Goal: Task Accomplishment & Management: Manage account settings

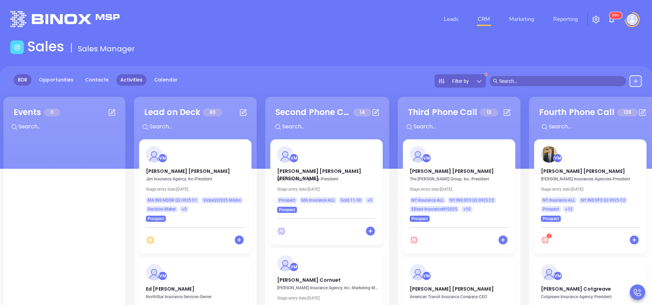
click at [131, 76] on link "Activities" at bounding box center [131, 79] width 30 height 11
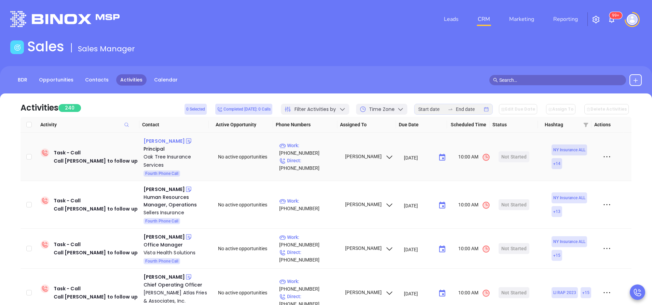
click at [156, 141] on div "Chesky Klein" at bounding box center [164, 141] width 41 height 8
click at [313, 152] on p "Work : (718) 514-7288" at bounding box center [308, 149] width 59 height 15
type input "(718) 514-7288"
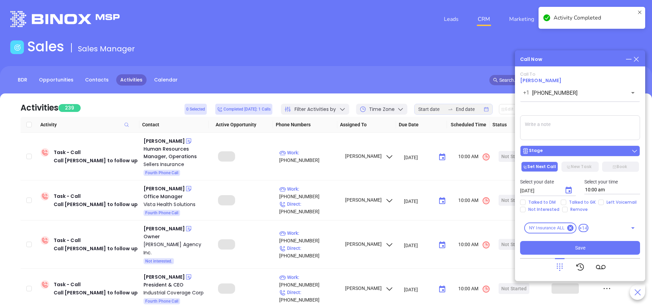
click at [561, 154] on div "Stage" at bounding box center [580, 150] width 116 height 7
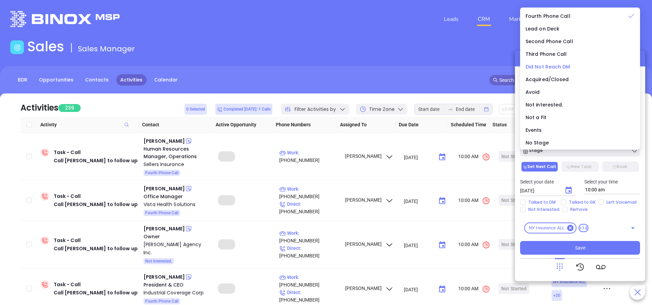
click at [563, 66] on span "Did Not Reach DM" at bounding box center [548, 66] width 45 height 7
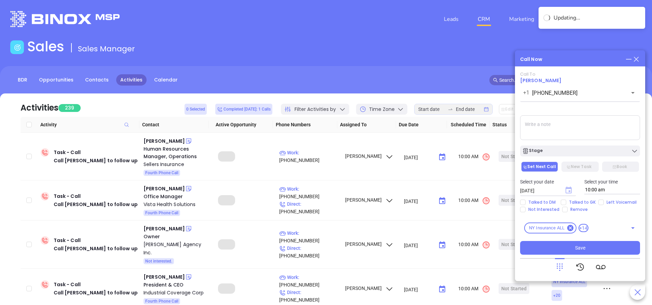
click at [570, 192] on icon "Choose date, selected date is Sep 30, 2025" at bounding box center [569, 189] width 6 height 7
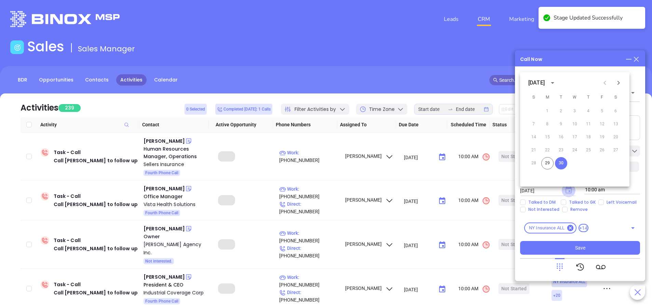
click at [570, 191] on icon "Choose date, selected date is Sep 30, 2025" at bounding box center [569, 189] width 6 height 7
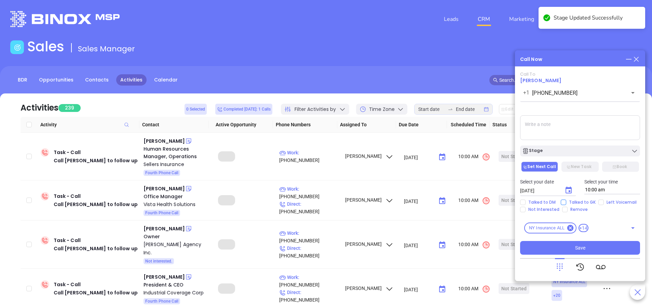
drag, startPoint x: 563, startPoint y: 202, endPoint x: 565, endPoint y: 211, distance: 9.7
click at [563, 202] on input "Talked to GK" at bounding box center [563, 201] width 5 height 5
checkbox input "true"
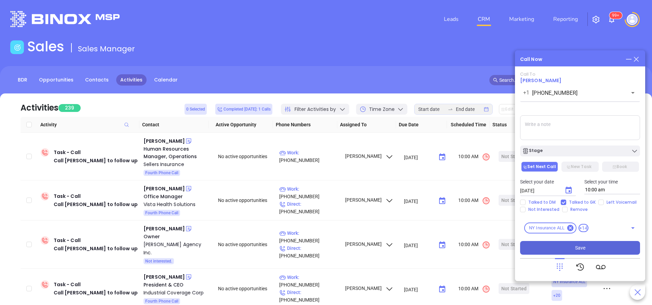
click at [576, 248] on span "Save" at bounding box center [580, 248] width 10 height 8
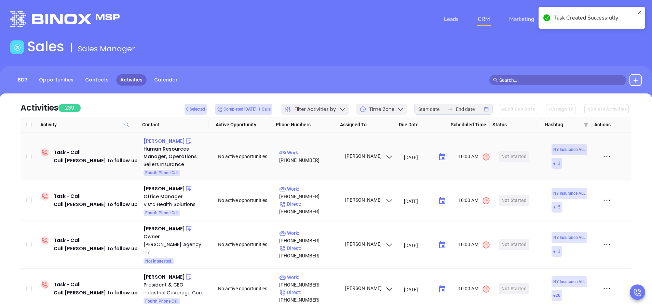
click at [164, 138] on div "Ann Sellers" at bounding box center [164, 141] width 41 height 8
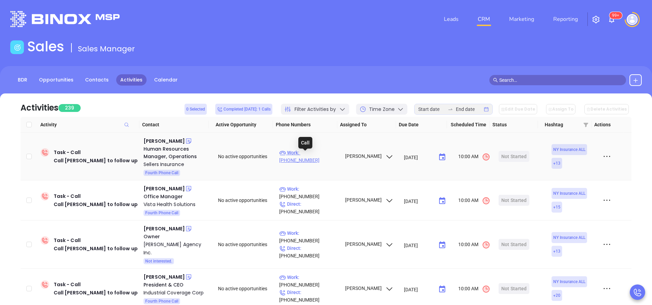
click at [317, 158] on p "Work : (716) 627-5400" at bounding box center [308, 156] width 59 height 15
type input "(716) 627-5400"
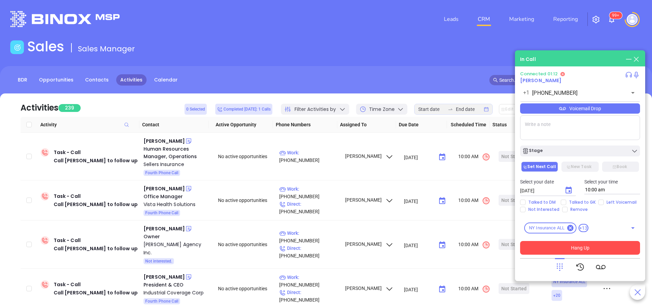
click at [595, 109] on div "Voicemail Drop" at bounding box center [580, 108] width 120 height 10
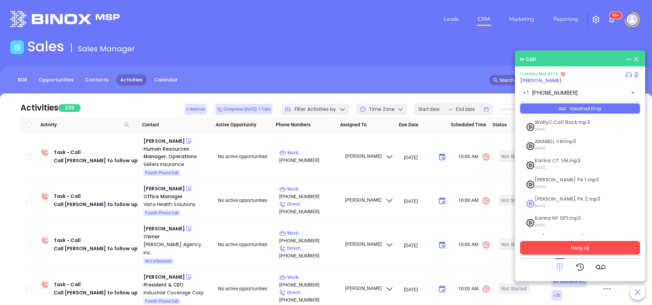
scroll to position [55, 0]
click at [556, 221] on span "Vicky NY.mp3" at bounding box center [572, 219] width 74 height 5
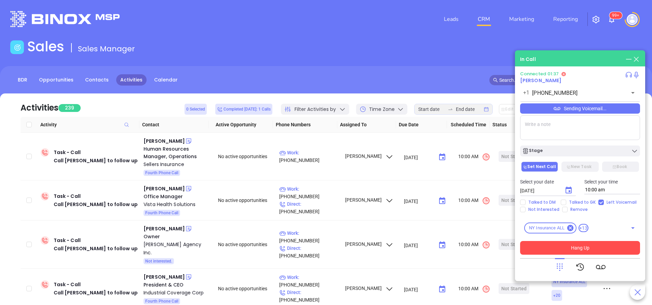
checkbox input "true"
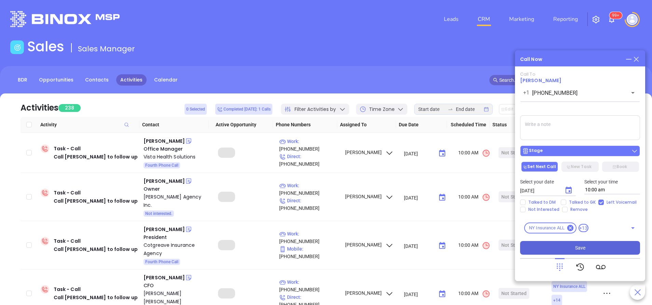
click at [586, 154] on div "Stage" at bounding box center [580, 150] width 116 height 7
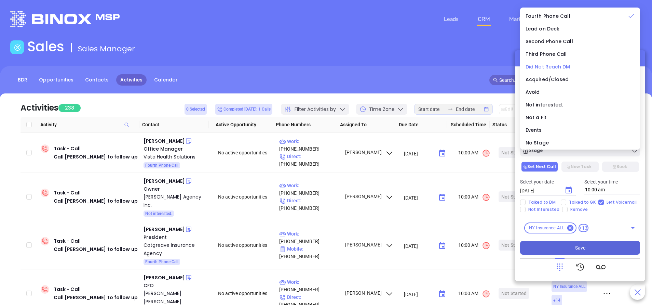
click at [568, 68] on span "Did Not Reach DM" at bounding box center [548, 66] width 45 height 7
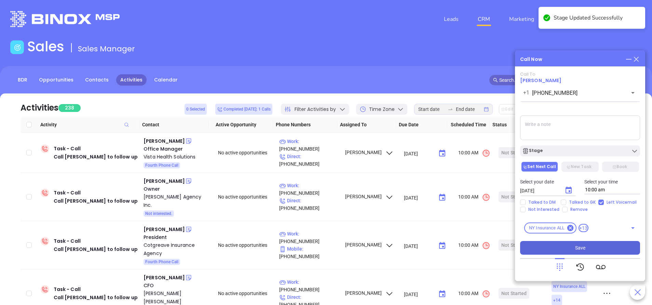
click at [607, 250] on button "Save" at bounding box center [580, 248] width 120 height 14
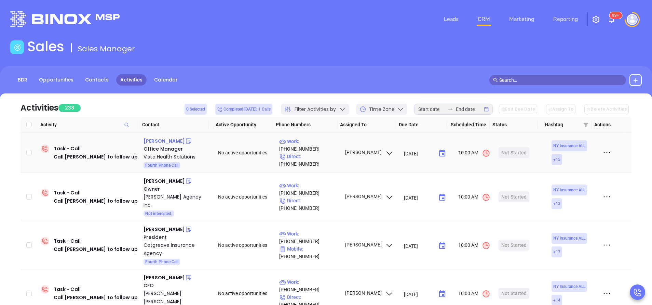
click at [159, 142] on div "Chris Sheppard" at bounding box center [164, 141] width 41 height 8
click at [317, 149] on p "Work : (845) 753-2320" at bounding box center [308, 144] width 59 height 15
type input "(845) 753-2320"
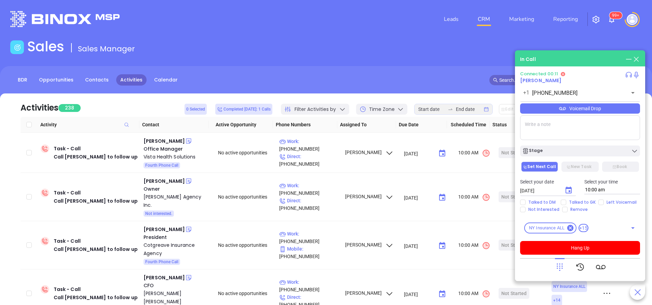
click at [585, 111] on div "Voicemail Drop" at bounding box center [580, 108] width 120 height 10
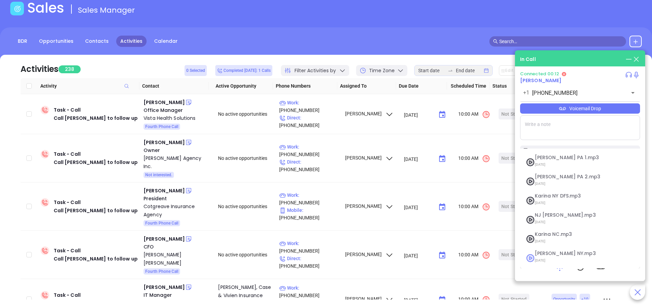
scroll to position [74, 0]
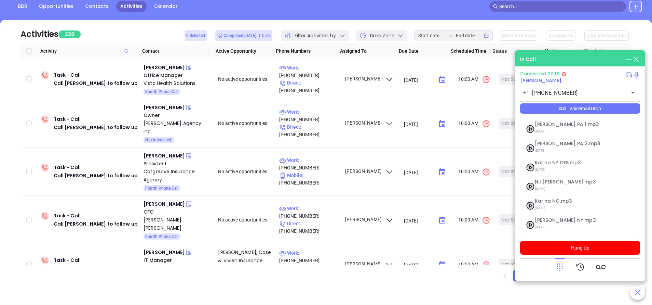
click at [534, 266] on div at bounding box center [580, 267] width 120 height 18
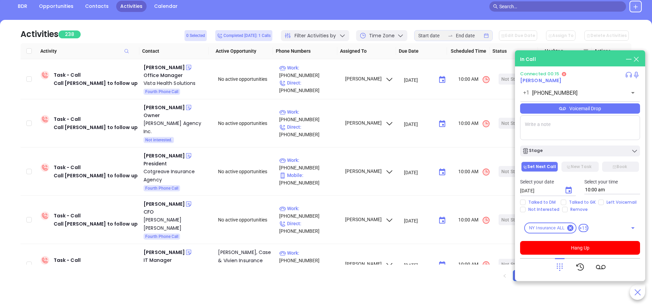
click at [561, 266] on icon at bounding box center [560, 267] width 10 height 10
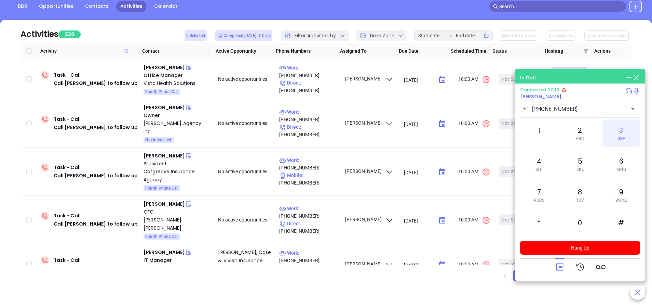
click at [624, 134] on div "3 DEF" at bounding box center [622, 132] width 38 height 27
drag, startPoint x: 561, startPoint y: 267, endPoint x: 570, endPoint y: 238, distance: 30.4
click at [562, 266] on icon at bounding box center [559, 266] width 7 height 7
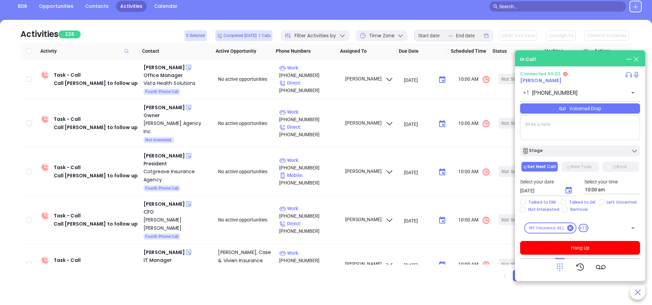
click at [578, 109] on div "Voicemail Drop" at bounding box center [580, 108] width 120 height 10
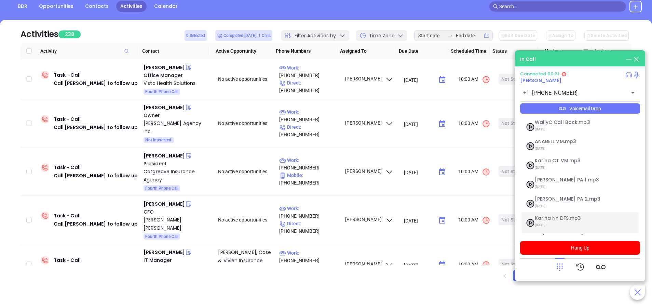
scroll to position [55, 0]
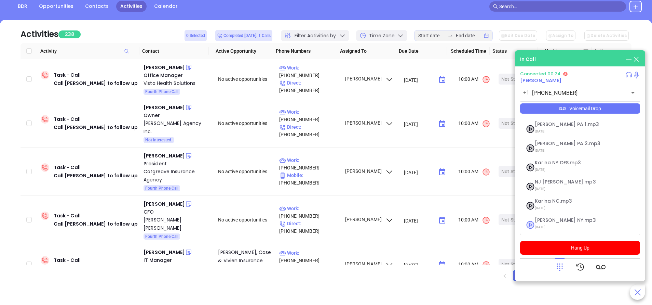
click at [544, 221] on span "Vicky NY.mp3" at bounding box center [572, 219] width 74 height 5
checkbox input "true"
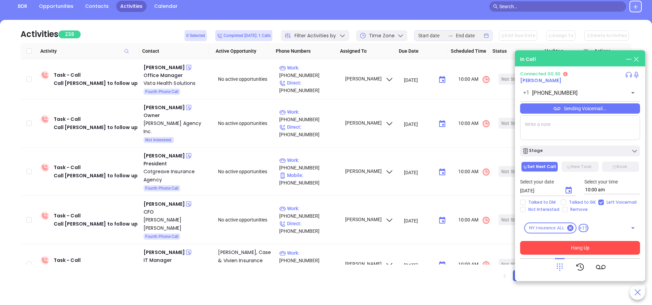
click at [585, 247] on button "Hang Up" at bounding box center [580, 248] width 120 height 14
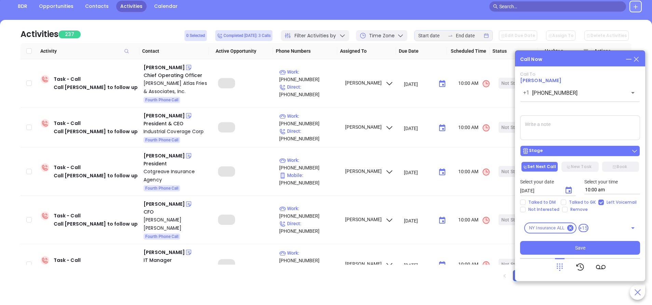
click at [561, 151] on div "Stage" at bounding box center [580, 150] width 116 height 7
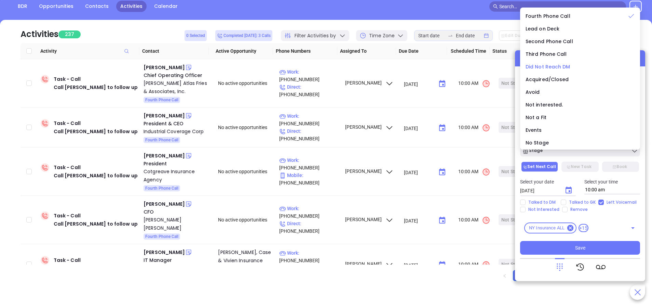
click at [550, 66] on span "Did Not Reach DM" at bounding box center [548, 66] width 45 height 7
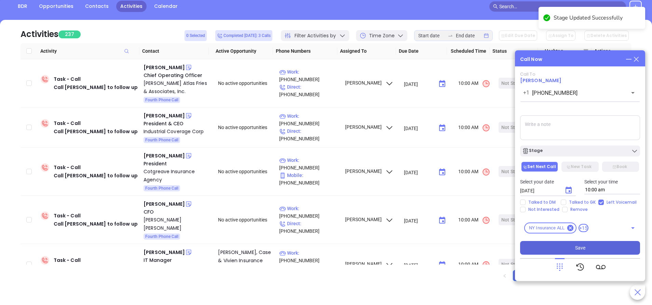
click at [560, 249] on button "Save" at bounding box center [580, 248] width 120 height 14
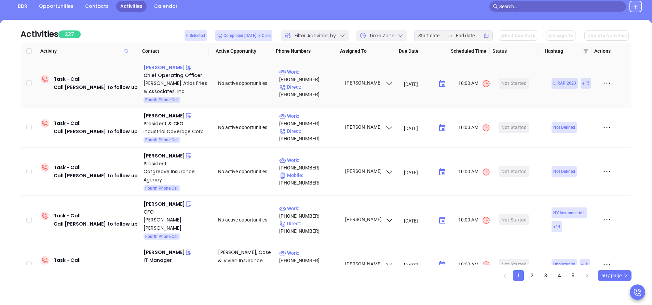
click at [165, 66] on div "Justin B. Fries" at bounding box center [164, 67] width 41 height 8
click at [319, 79] on p "Work : (516) 837-1100" at bounding box center [308, 75] width 59 height 15
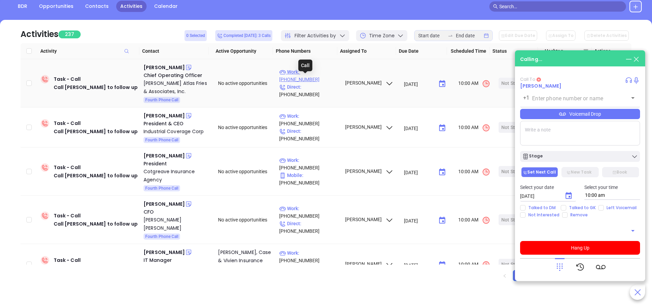
type input "(516) 837-1100"
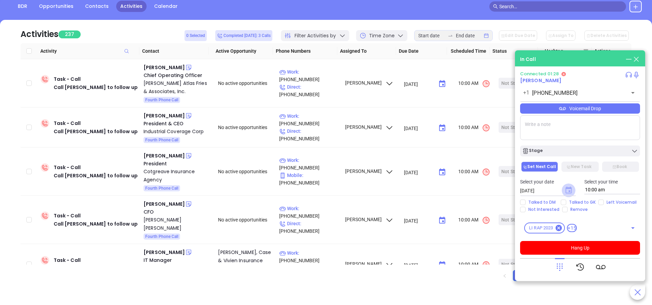
click at [570, 191] on icon "Choose date, selected date is Sep 30, 2025" at bounding box center [569, 189] width 6 height 7
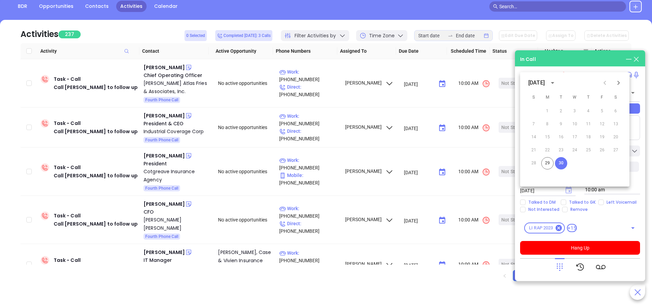
click at [570, 191] on icon "Choose date, selected date is Sep 30, 2025" at bounding box center [569, 189] width 6 height 7
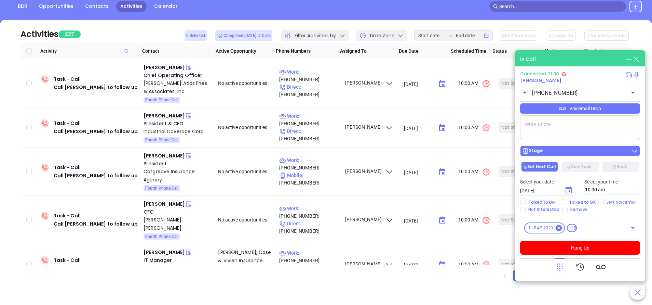
click at [581, 148] on div "Stage" at bounding box center [580, 150] width 116 height 7
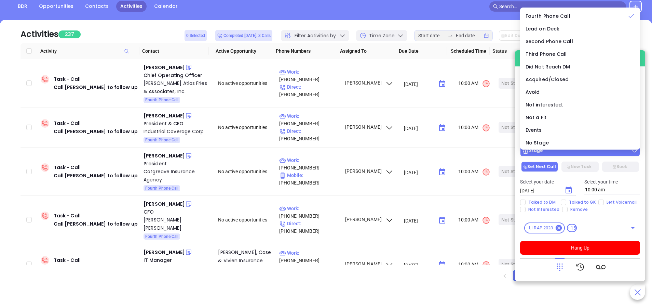
click at [582, 153] on div "Stage" at bounding box center [580, 150] width 116 height 7
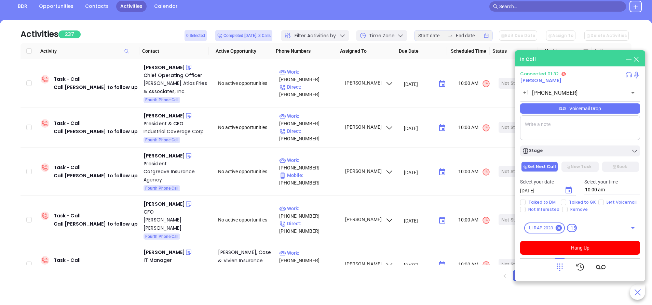
click at [557, 109] on div "Voicemail Drop" at bounding box center [580, 108] width 120 height 10
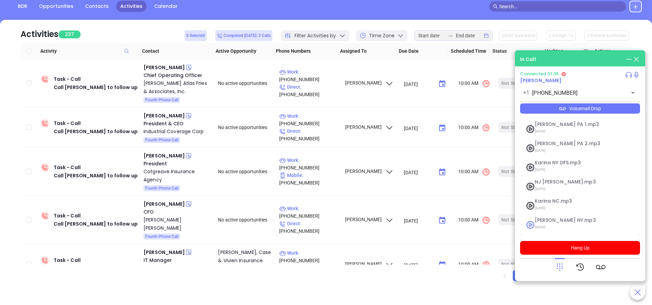
click at [545, 221] on span "Vicky NY.mp3" at bounding box center [572, 219] width 74 height 5
checkbox input "true"
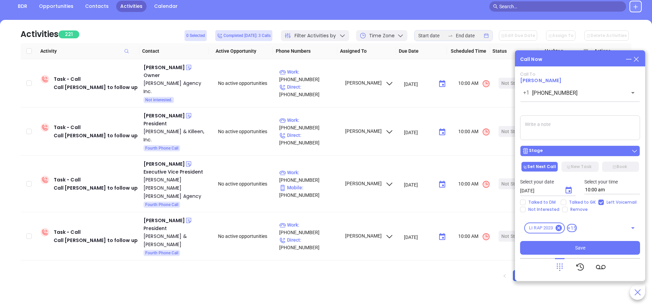
click at [586, 153] on div "Stage" at bounding box center [580, 150] width 116 height 7
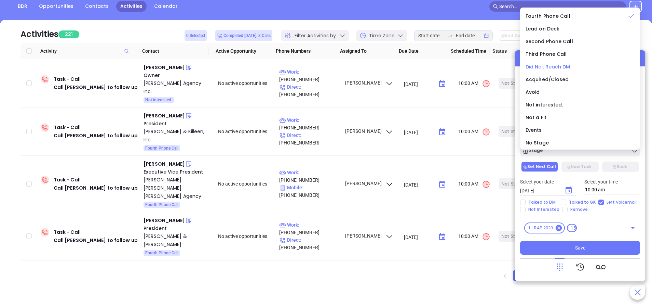
click at [546, 65] on span "Did Not Reach DM" at bounding box center [548, 66] width 45 height 7
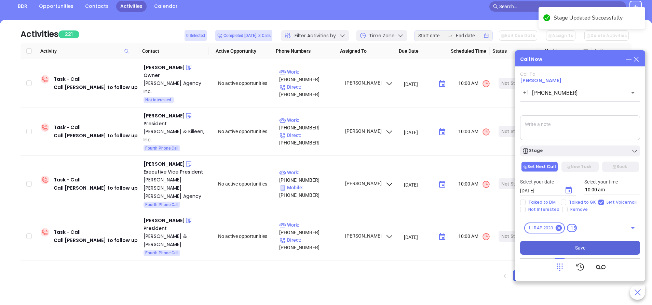
click at [593, 248] on button "Save" at bounding box center [580, 248] width 120 height 14
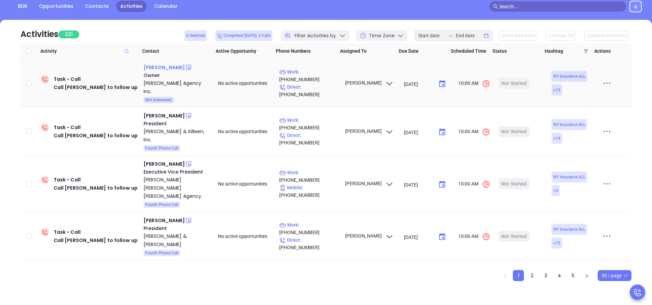
click at [169, 68] on div "Nick Masterpole" at bounding box center [164, 67] width 41 height 8
click at [319, 78] on p "Work : (315) 473-9622" at bounding box center [308, 75] width 59 height 15
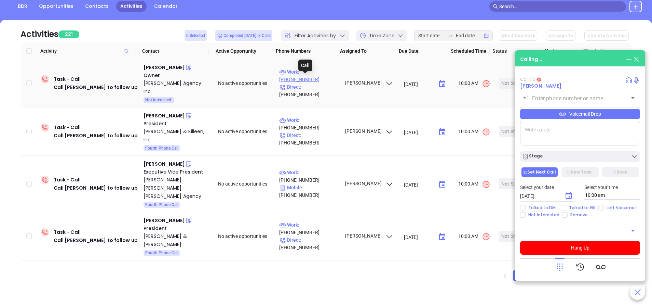
type input "(315) 473-9622"
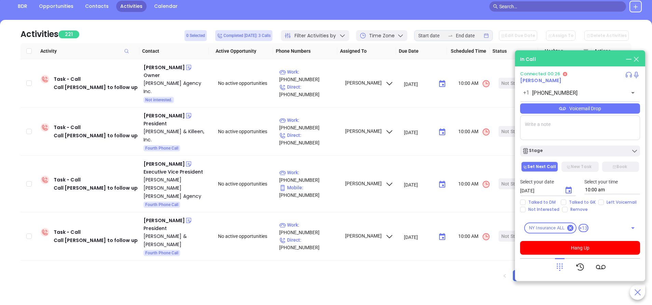
click at [559, 270] on icon at bounding box center [560, 267] width 6 height 8
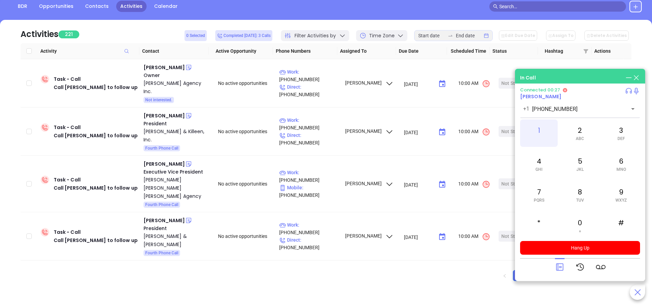
click at [539, 128] on div "1" at bounding box center [539, 132] width 38 height 27
click at [582, 228] on div "0 +" at bounding box center [580, 225] width 38 height 27
click at [539, 132] on div "1" at bounding box center [539, 132] width 38 height 27
click at [559, 266] on icon at bounding box center [560, 267] width 10 height 10
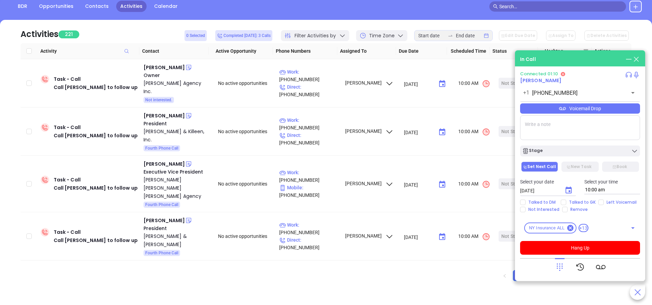
click at [558, 110] on div "Voicemail Drop" at bounding box center [580, 108] width 120 height 10
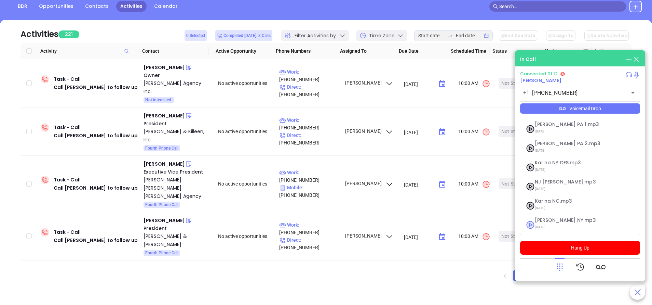
click at [536, 217] on span "Vicky NY.mp3" at bounding box center [572, 219] width 74 height 5
checkbox input "true"
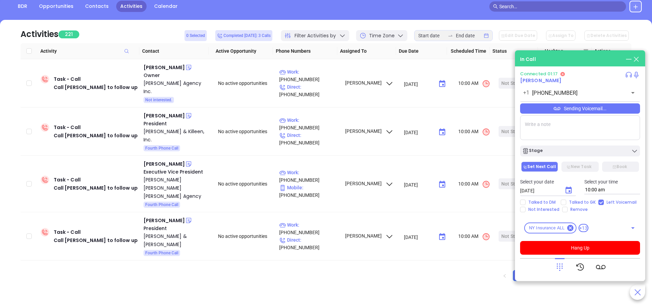
click at [577, 110] on div "Sending Voicemail..." at bounding box center [580, 108] width 120 height 10
click at [597, 249] on button "Hang Up" at bounding box center [580, 248] width 120 height 14
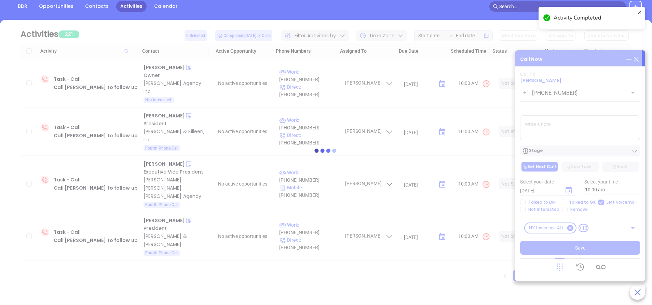
click at [563, 152] on div at bounding box center [326, 150] width 632 height 51
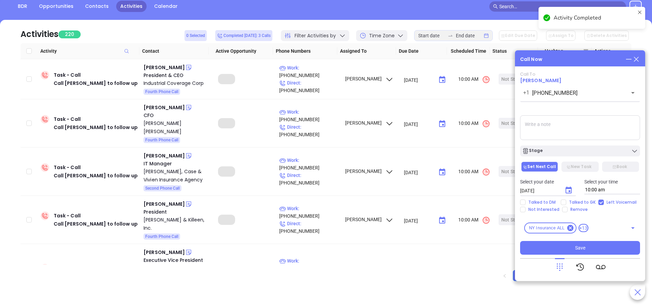
click at [563, 152] on div "Stage" at bounding box center [580, 150] width 116 height 7
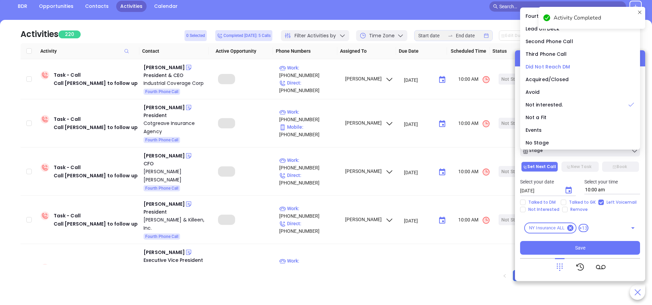
click at [542, 66] on span "Did Not Reach DM" at bounding box center [548, 66] width 45 height 7
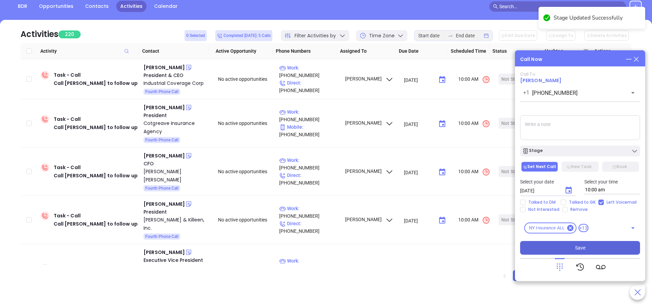
click at [567, 245] on button "Save" at bounding box center [580, 248] width 120 height 14
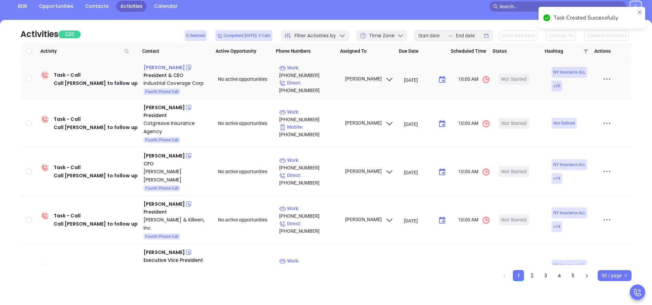
click at [175, 68] on div "Michael A Romeo" at bounding box center [164, 67] width 41 height 8
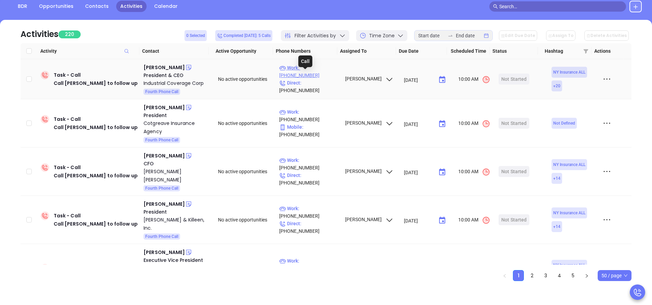
click at [320, 75] on p "Work : (631) 736-7500" at bounding box center [308, 71] width 59 height 15
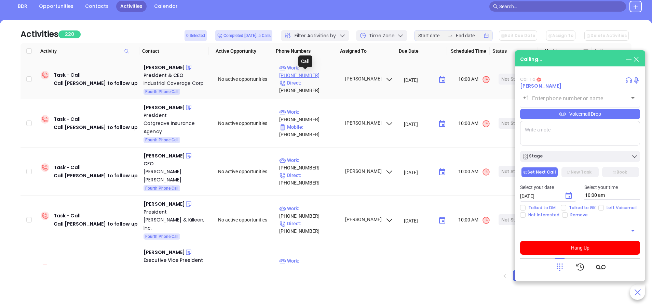
type input "(631) 736-7500"
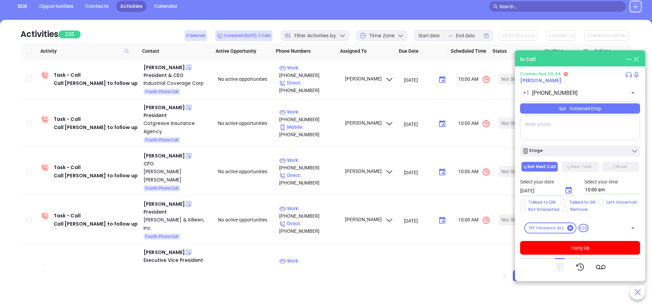
click at [560, 268] on icon at bounding box center [560, 267] width 6 height 8
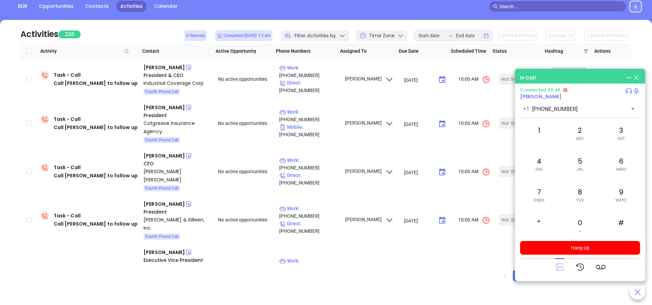
click at [560, 267] on icon at bounding box center [560, 267] width 10 height 10
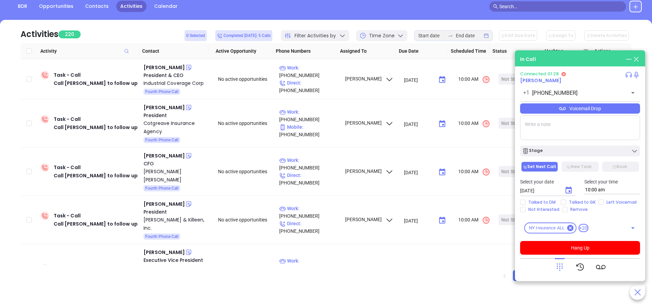
click at [582, 110] on div "Voicemail Drop" at bounding box center [580, 108] width 120 height 10
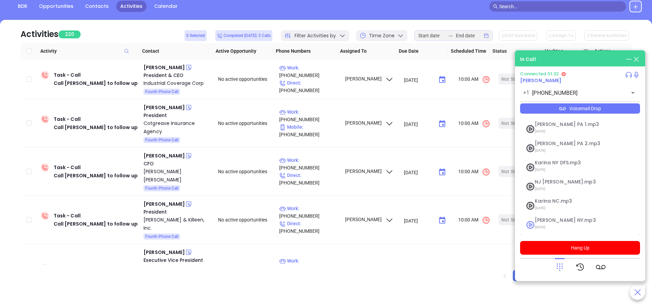
click at [543, 225] on span "09/11/2025" at bounding box center [572, 227] width 74 height 9
checkbox input "true"
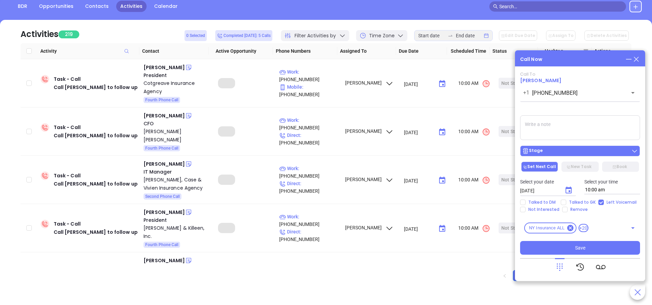
click at [616, 151] on div "Stage" at bounding box center [580, 150] width 116 height 7
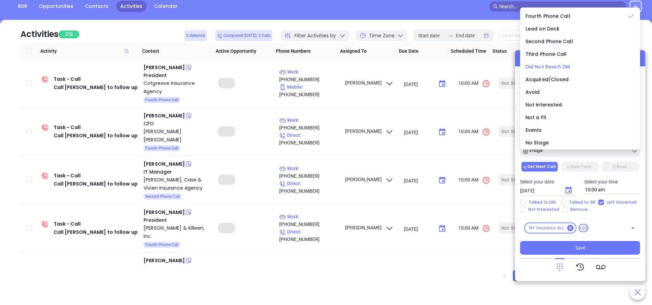
click at [550, 66] on span "Did Not Reach DM" at bounding box center [548, 66] width 45 height 7
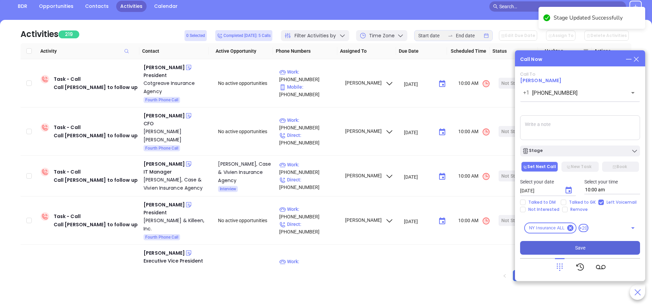
click at [575, 242] on button "Save" at bounding box center [580, 248] width 120 height 14
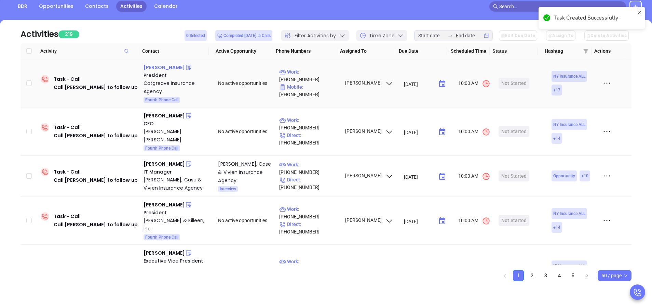
click at [170, 68] on div "James Cotgreave" at bounding box center [164, 67] width 41 height 8
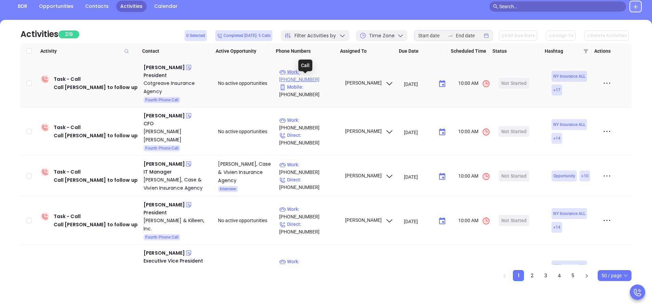
click at [312, 80] on p "Work : (631) 981-5400" at bounding box center [308, 75] width 59 height 15
type input "(631) 981-5400"
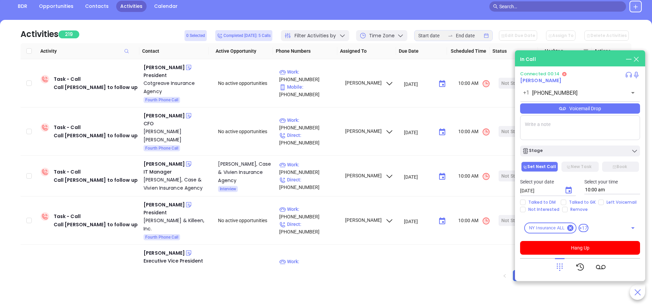
click at [540, 110] on div "Voicemail Drop" at bounding box center [580, 108] width 120 height 10
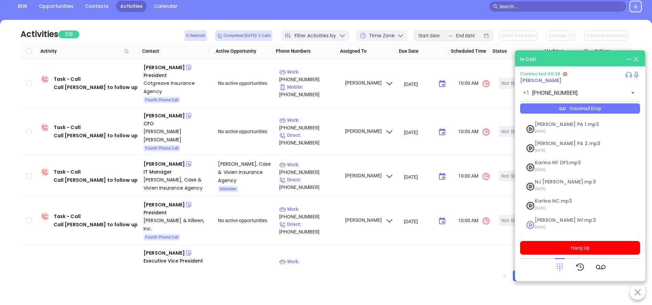
click at [537, 217] on span "Vicky NY.mp3" at bounding box center [572, 219] width 74 height 5
checkbox input "true"
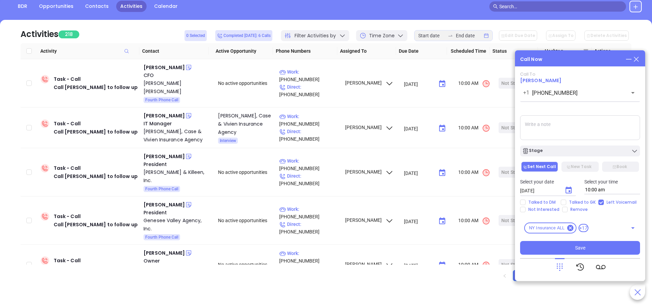
drag, startPoint x: 557, startPoint y: 148, endPoint x: 534, endPoint y: 217, distance: 72.2
click at [556, 149] on div "Stage" at bounding box center [580, 150] width 116 height 7
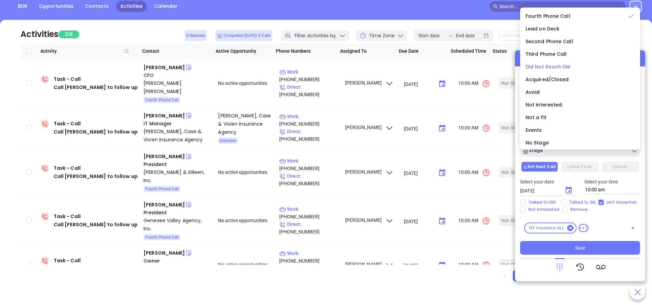
click at [548, 64] on span "Did Not Reach DM" at bounding box center [548, 66] width 45 height 7
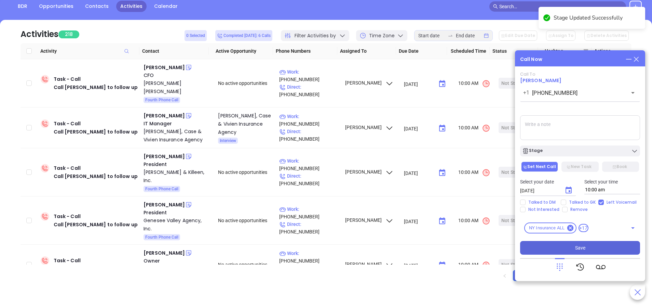
click at [589, 242] on button "Save" at bounding box center [580, 248] width 120 height 14
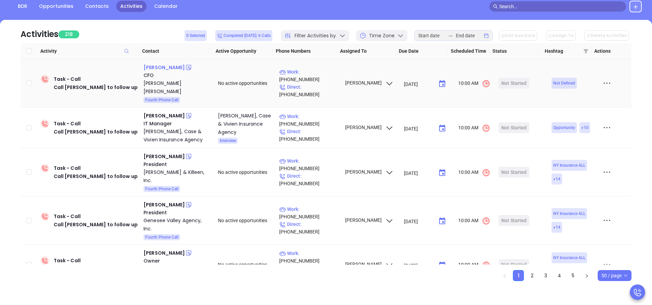
click at [165, 68] on div "Rob Anderson" at bounding box center [164, 67] width 41 height 8
drag, startPoint x: 311, startPoint y: 76, endPoint x: 239, endPoint y: 15, distance: 95.1
click at [311, 76] on p "Work : (315) 594-2263" at bounding box center [308, 75] width 59 height 15
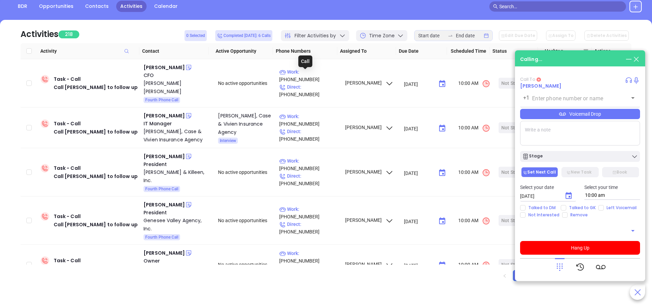
type input "(315) 594-2263"
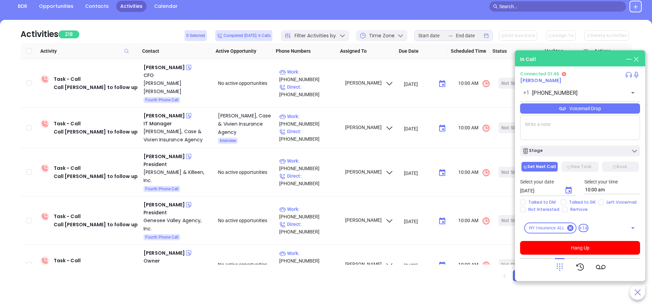
click at [543, 110] on div "Voicemail Drop" at bounding box center [580, 108] width 120 height 10
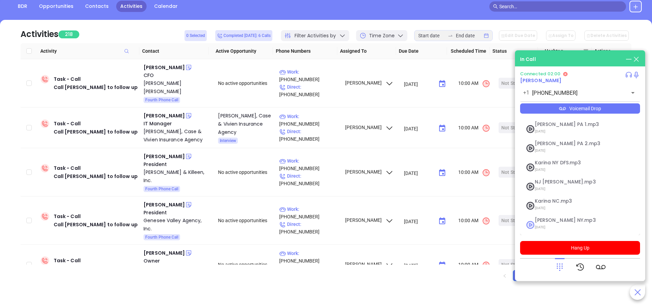
click at [542, 220] on span "Vicky NY.mp3" at bounding box center [572, 219] width 74 height 5
checkbox input "true"
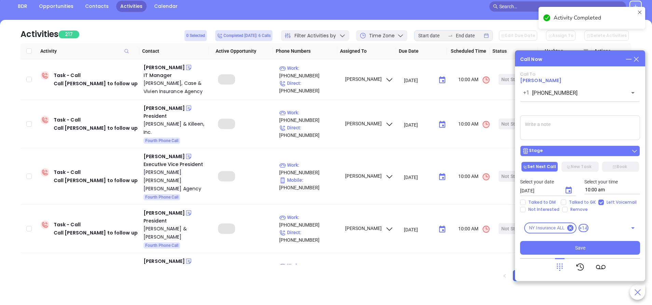
click at [562, 151] on div "Stage" at bounding box center [580, 150] width 116 height 7
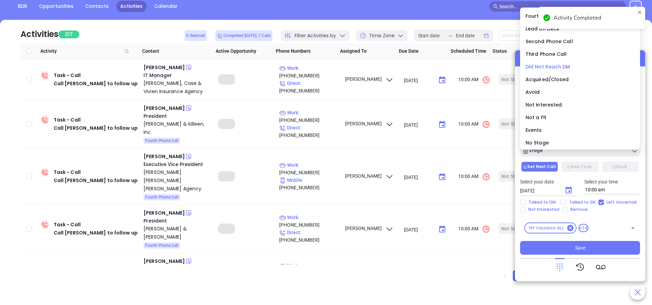
click at [546, 64] on span "Did Not Reach DM" at bounding box center [548, 66] width 45 height 7
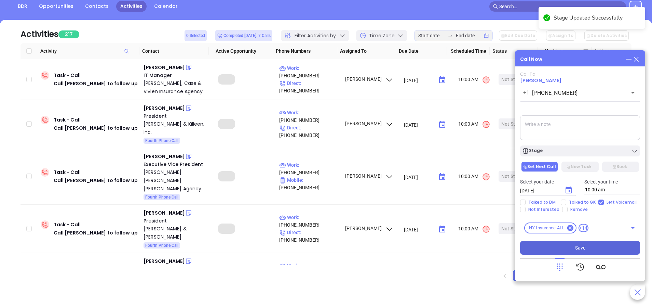
click at [586, 249] on button "Save" at bounding box center [580, 248] width 120 height 14
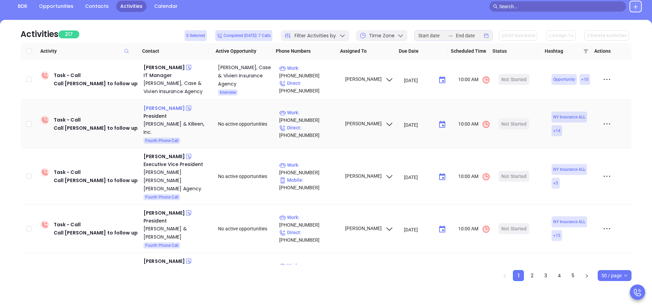
click at [157, 108] on div "Dwight Coombe" at bounding box center [164, 108] width 41 height 8
drag, startPoint x: 309, startPoint y: 116, endPoint x: 264, endPoint y: 62, distance: 70.9
click at [309, 116] on p "Work : (845) 647-9100" at bounding box center [308, 116] width 59 height 15
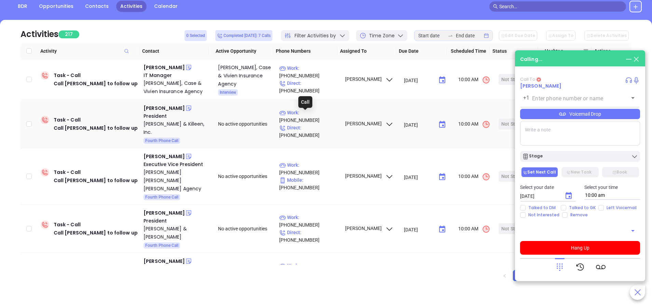
type input "(845) 647-9100"
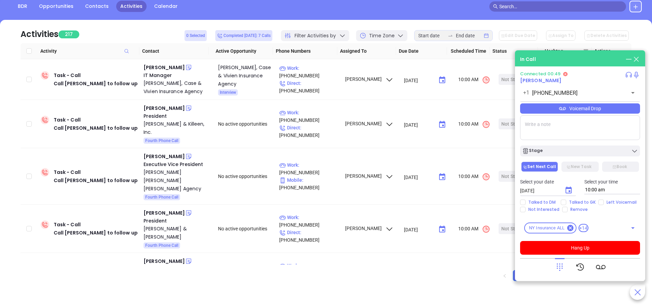
click at [550, 110] on div "Voicemail Drop" at bounding box center [580, 108] width 120 height 10
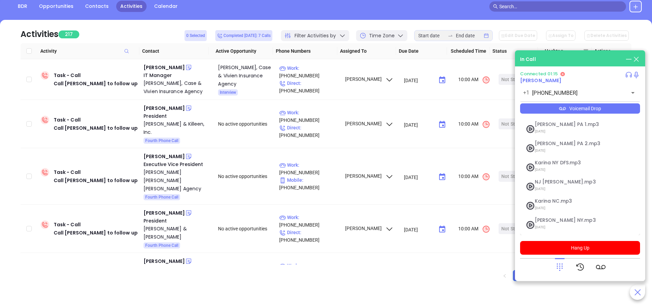
click at [533, 271] on div at bounding box center [580, 267] width 120 height 18
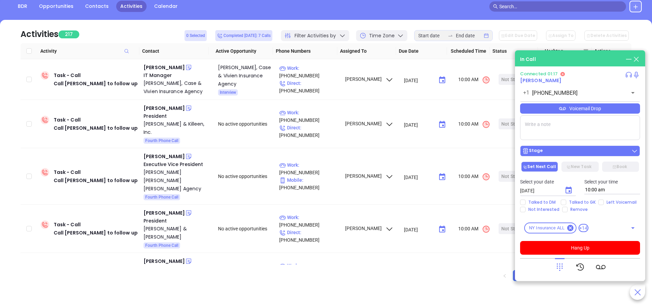
click at [570, 149] on div "Stage" at bounding box center [580, 150] width 116 height 7
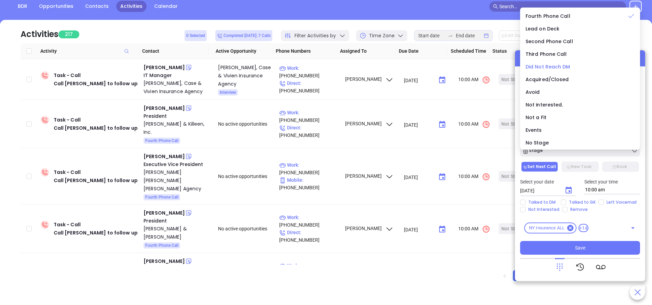
click at [559, 67] on span "Did Not Reach DM" at bounding box center [548, 66] width 45 height 7
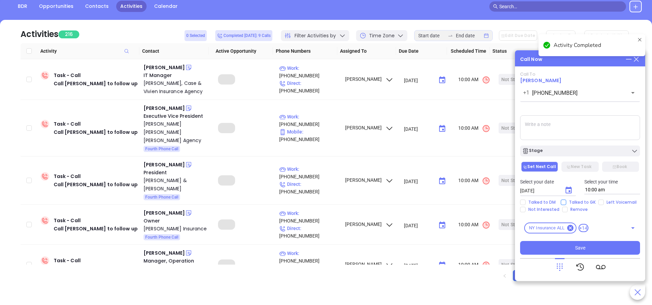
click at [575, 202] on span "Talked to GK" at bounding box center [583, 201] width 32 height 5
click at [567, 202] on input "Talked to GK" at bounding box center [563, 201] width 5 height 5
checkbox input "true"
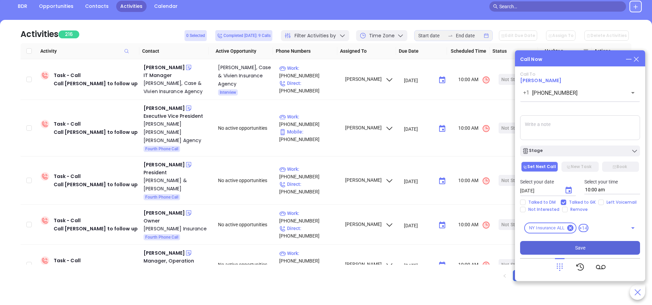
click at [546, 245] on button "Save" at bounding box center [580, 248] width 120 height 14
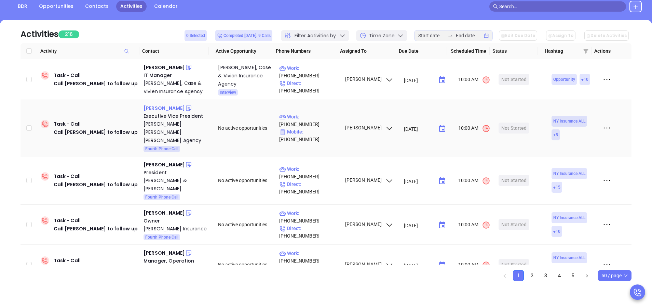
click at [173, 107] on div "Matthew Klein" at bounding box center [164, 108] width 41 height 8
click at [308, 120] on p "Work : (631) 584-6222" at bounding box center [308, 120] width 59 height 15
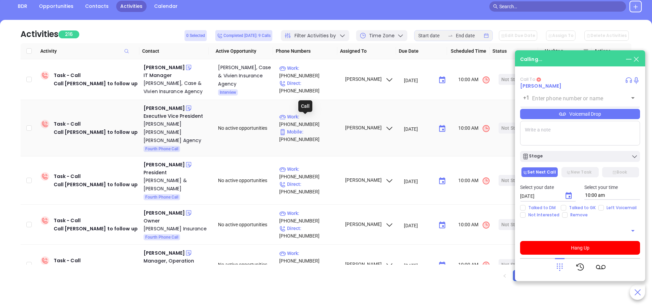
type input "(631) 584-6222"
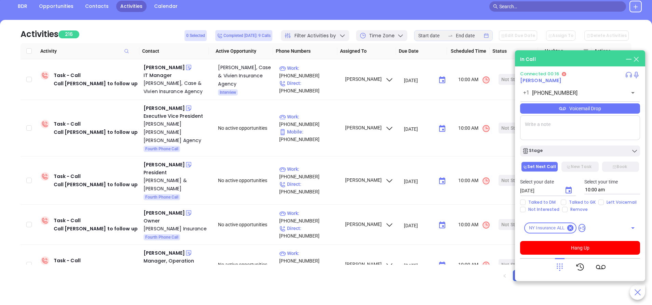
click at [581, 238] on div "Connected 00:16 Matthew Klein +1 (631) 584-6222 ​ Voicemail Drop Stage Set Next…" at bounding box center [580, 162] width 120 height 183
drag, startPoint x: 583, startPoint y: 244, endPoint x: 585, endPoint y: 235, distance: 9.4
click at [584, 244] on button "Hang Up" at bounding box center [580, 248] width 120 height 14
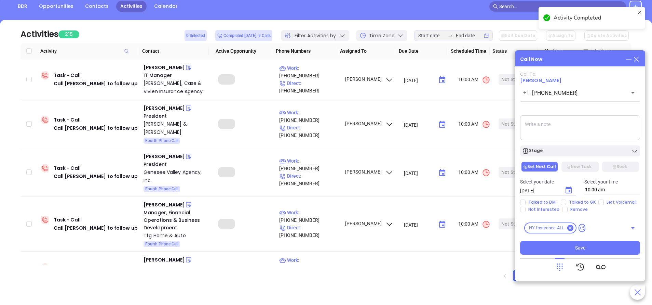
click at [557, 155] on button "Stage" at bounding box center [580, 150] width 120 height 11
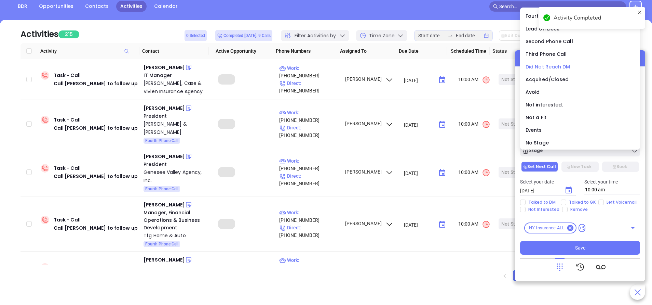
click at [540, 62] on li "Did Not Reach DM" at bounding box center [580, 66] width 117 height 14
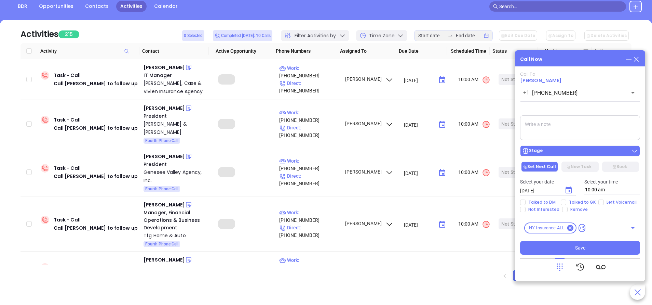
click at [546, 152] on div "Stage" at bounding box center [580, 150] width 116 height 7
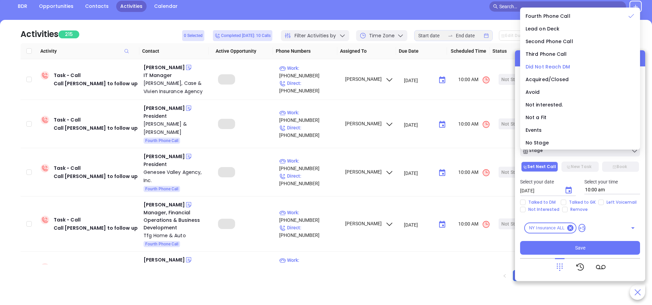
click at [538, 66] on span "Did Not Reach DM" at bounding box center [548, 66] width 45 height 7
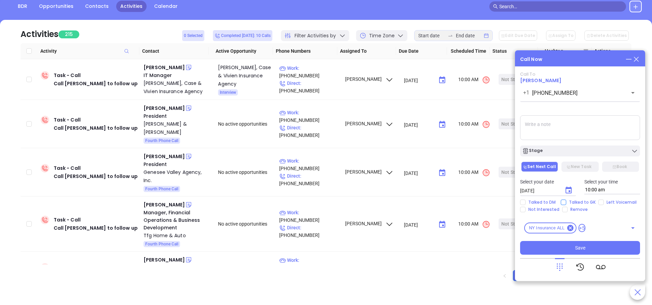
click at [575, 201] on span "Talked to GK" at bounding box center [583, 201] width 32 height 5
click at [567, 201] on input "Talked to GK" at bounding box center [563, 201] width 5 height 5
checkbox input "true"
click at [554, 249] on button "Save" at bounding box center [580, 248] width 120 height 14
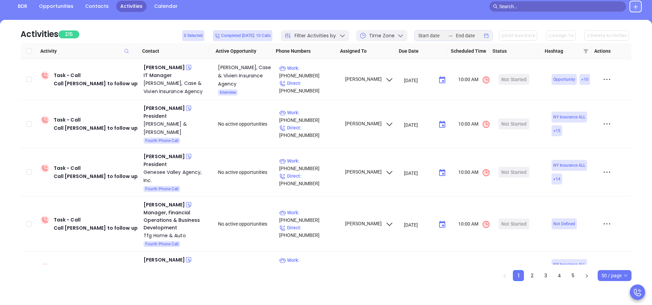
click at [387, 278] on ul "1 2 3 4 5 50 / page" at bounding box center [326, 275] width 611 height 11
click at [158, 108] on div "Larry Gilroy" at bounding box center [164, 108] width 41 height 8
click at [220, 11] on div "BDR Opportunities Contacts Activities Calendar" at bounding box center [326, 7] width 652 height 12
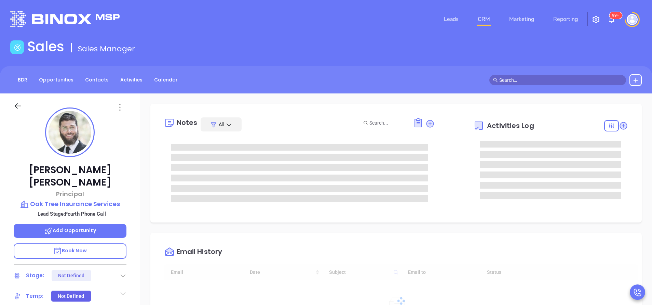
type input "[DATE]"
type input "[PERSON_NAME]"
type input "[DATE]"
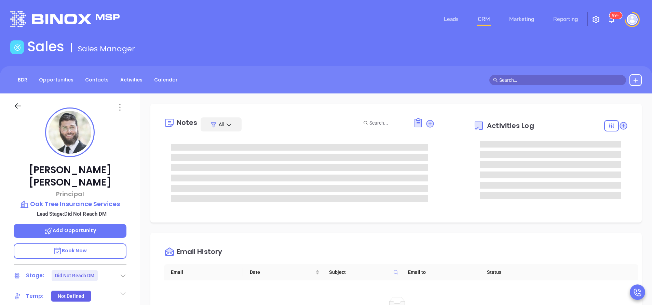
type input "[PERSON_NAME]"
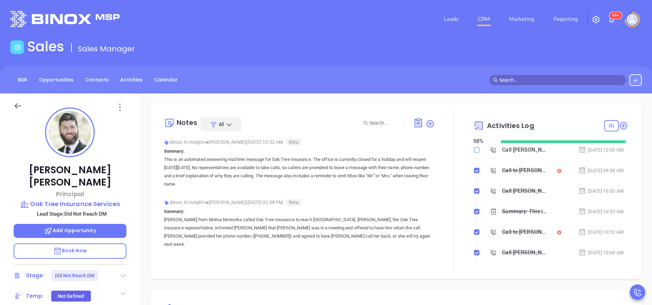
click at [474, 152] on label at bounding box center [476, 150] width 5 height 8
drag, startPoint x: 473, startPoint y: 152, endPoint x: 470, endPoint y: 149, distance: 4.1
click at [474, 149] on input "checkbox" at bounding box center [476, 149] width 5 height 5
checkbox input "true"
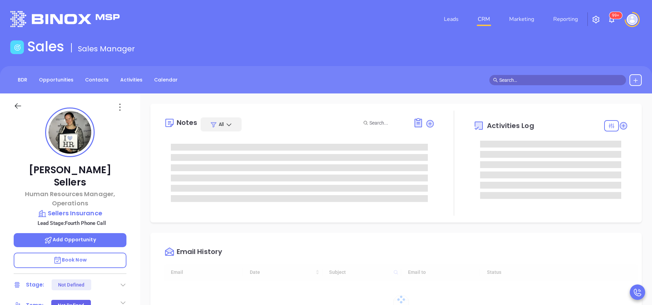
type input "[DATE]"
type input "[PERSON_NAME]"
type input "[DATE]"
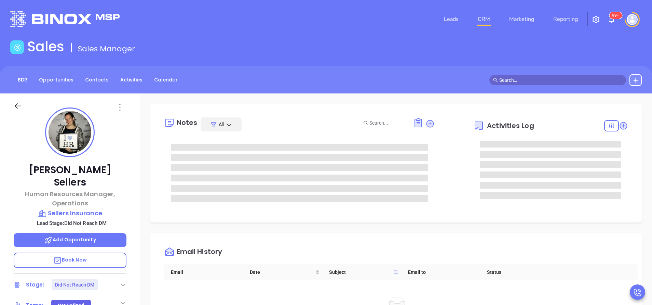
type input "[PERSON_NAME]"
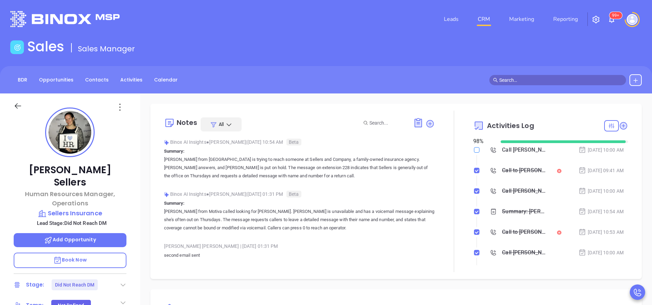
click at [474, 150] on input "checkbox" at bounding box center [476, 149] width 5 height 5
checkbox input "true"
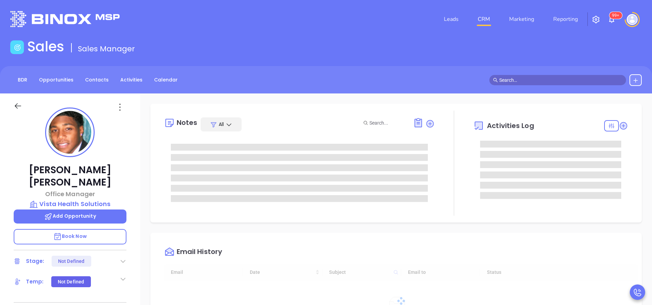
type input "[DATE]"
type input "[PERSON_NAME]"
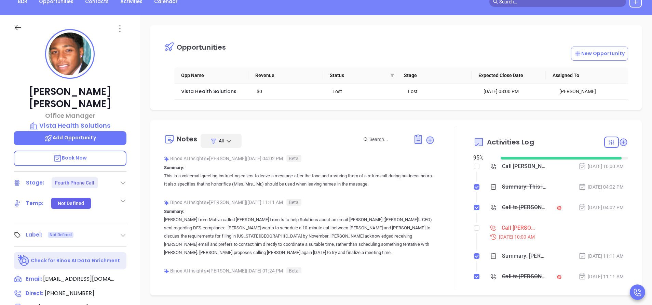
scroll to position [62, 0]
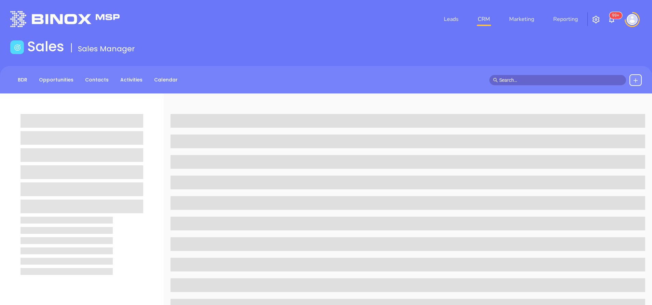
scroll to position [62, 0]
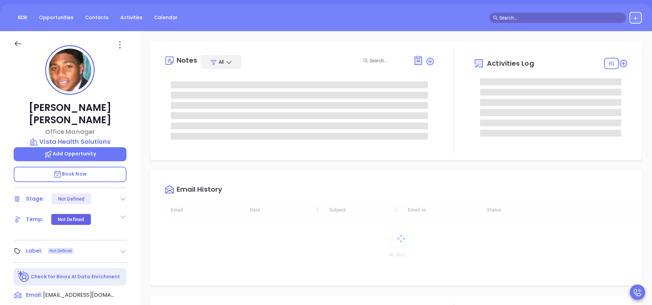
type input "[DATE]"
type input "[PERSON_NAME]"
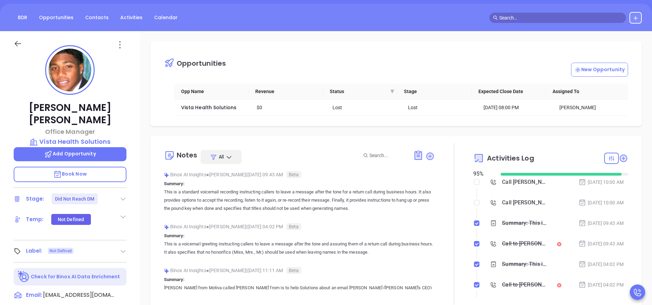
scroll to position [0, 0]
click at [474, 203] on input "checkbox" at bounding box center [476, 202] width 5 height 5
checkbox input "true"
click at [474, 184] on input "checkbox" at bounding box center [476, 182] width 5 height 5
checkbox input "true"
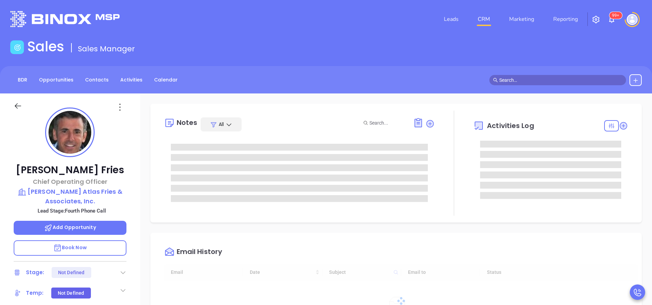
type input "[DATE]"
type input "[PERSON_NAME]"
type input "[DATE]"
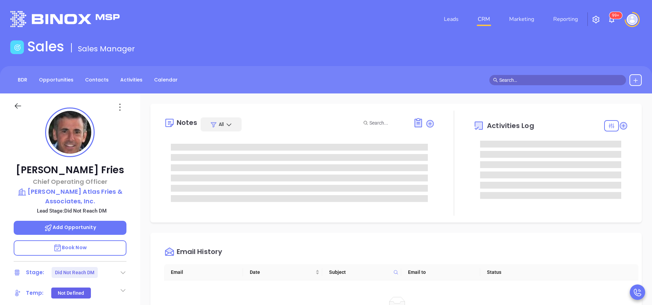
type input "[PERSON_NAME]"
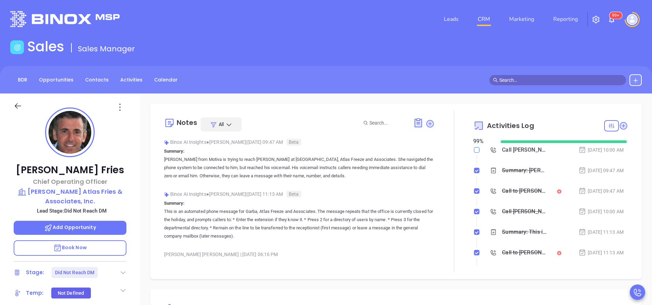
click at [474, 150] on input "checkbox" at bounding box center [476, 149] width 5 height 5
checkbox input "true"
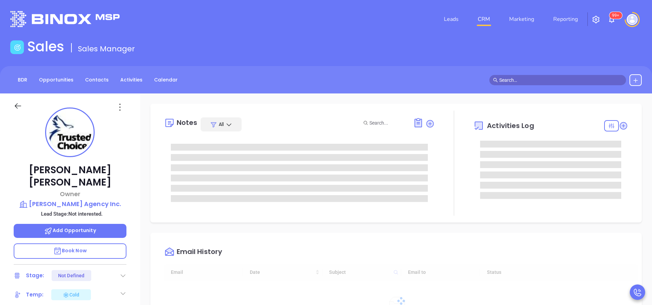
scroll to position [159, 0]
type input "Vicky Mendoza"
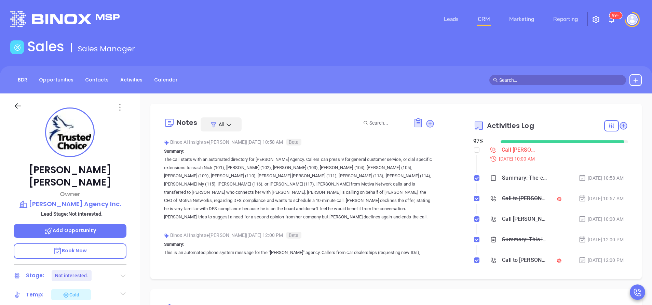
click at [122, 274] on icon at bounding box center [123, 275] width 5 height 3
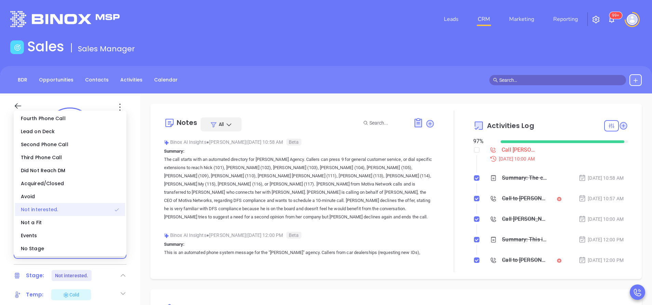
click at [55, 207] on div "Not interested." at bounding box center [70, 209] width 110 height 13
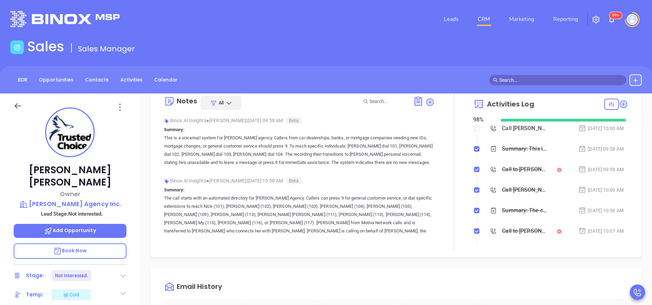
scroll to position [0, 0]
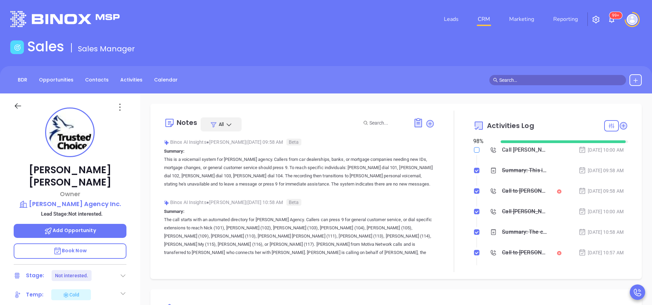
click at [474, 149] on input "checkbox" at bounding box center [476, 149] width 5 height 5
checkbox input "true"
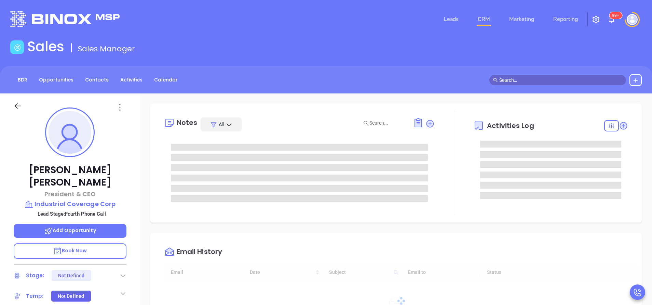
type input "[DATE]"
type input "[PERSON_NAME]"
type input "[DATE]"
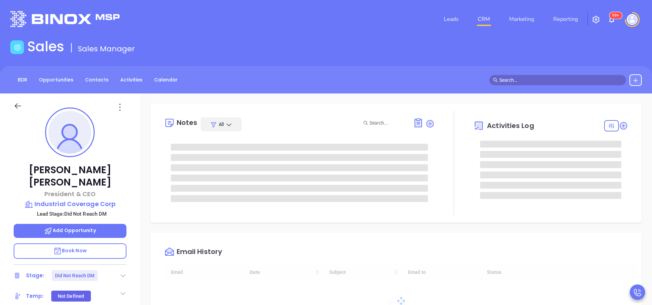
type input "[PERSON_NAME]"
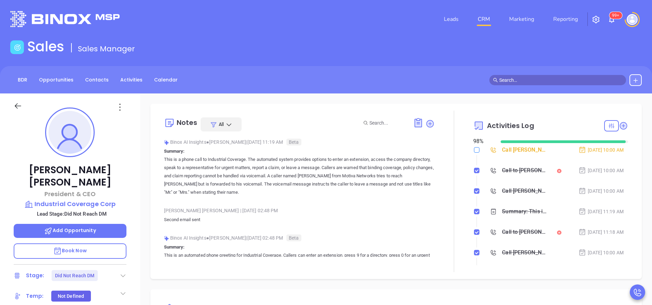
click at [474, 151] on input "checkbox" at bounding box center [476, 149] width 5 height 5
checkbox input "true"
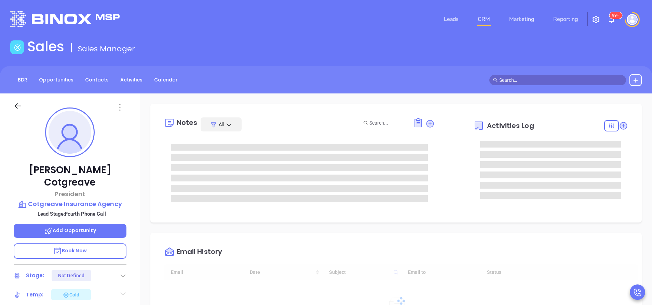
type input "[DATE]"
type input "[PERSON_NAME]"
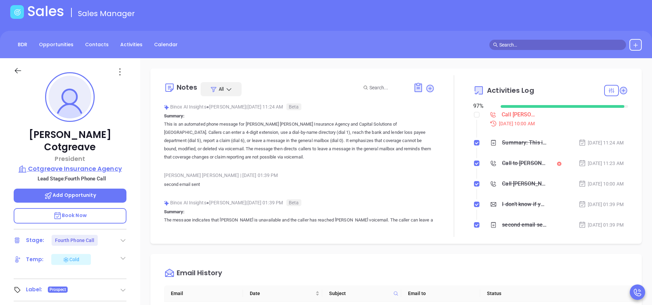
scroll to position [51, 0]
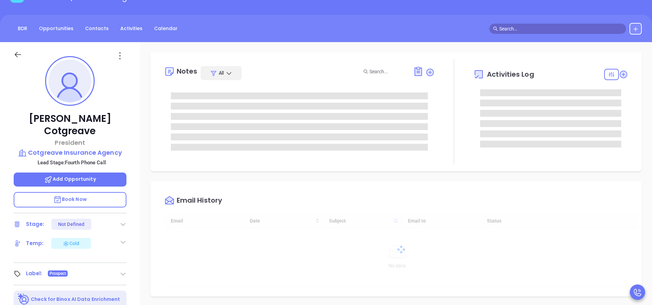
scroll to position [179, 0]
type input "[PERSON_NAME]"
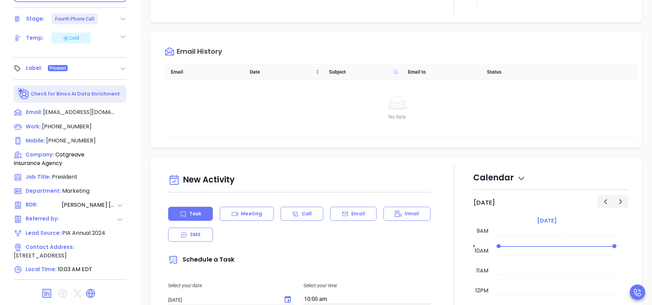
scroll to position [51, 0]
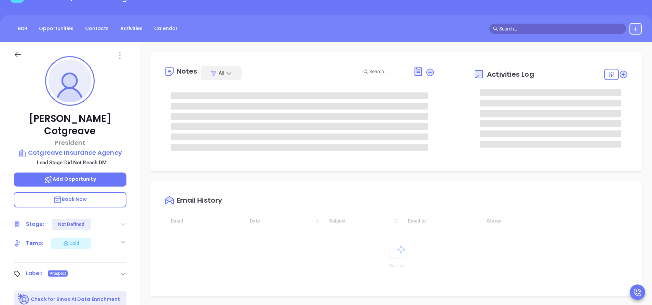
scroll to position [179, 0]
type input "[PERSON_NAME]"
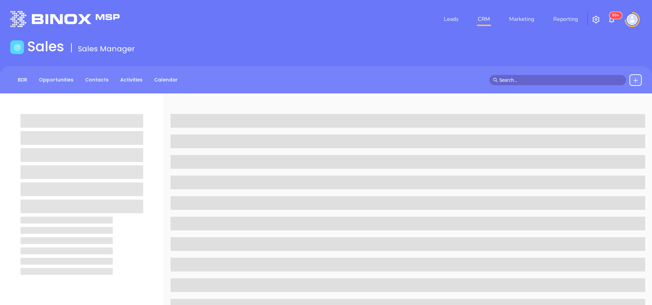
scroll to position [51, 0]
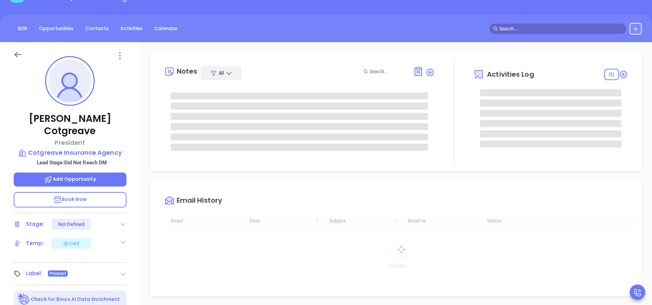
type input "[DATE]"
type input "[PERSON_NAME]"
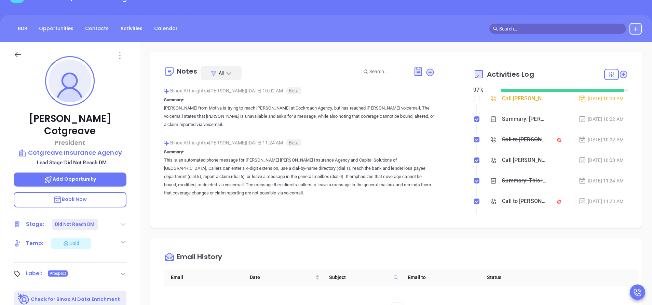
click at [474, 97] on input "checkbox" at bounding box center [476, 98] width 5 height 5
checkbox input "true"
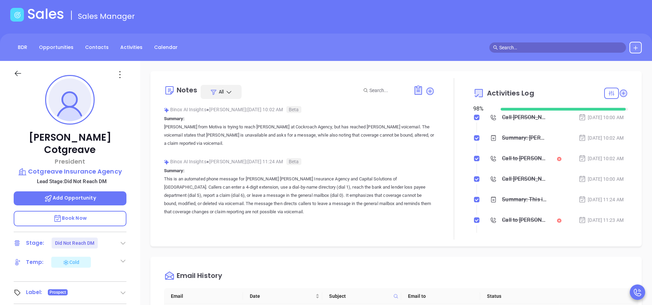
scroll to position [31, 0]
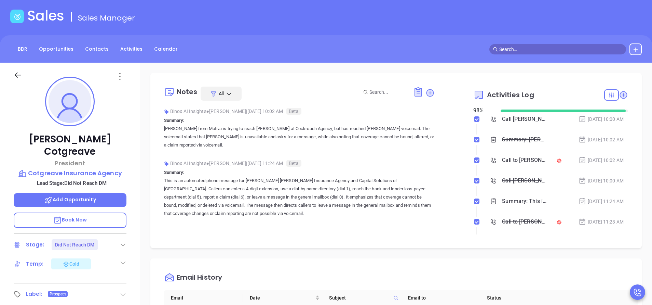
click at [632, 154] on div "Notes All Binox AI Insights ● Vicky Mendoza | Sep 29, 2025 10:02 AM Beta Summar…" at bounding box center [396, 160] width 492 height 175
click at [474, 219] on input "checkbox" at bounding box center [476, 221] width 5 height 5
checkbox input "true"
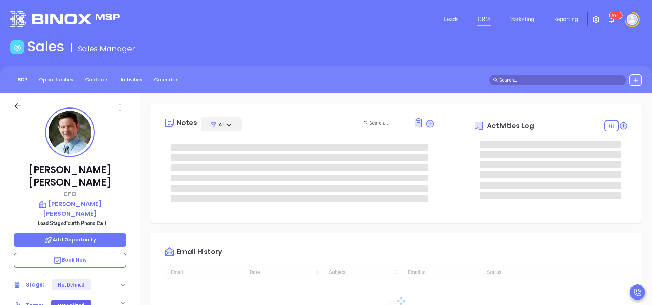
type input "[DATE]"
type input "[PERSON_NAME]"
type input "[DATE]"
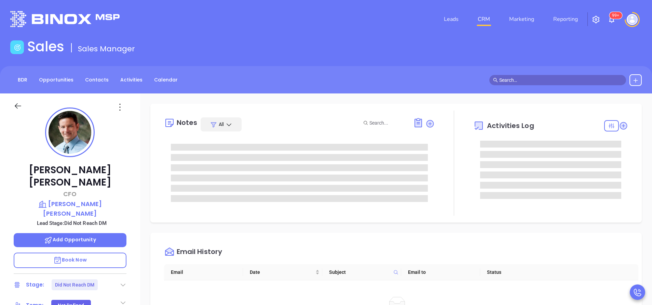
type input "[PERSON_NAME]"
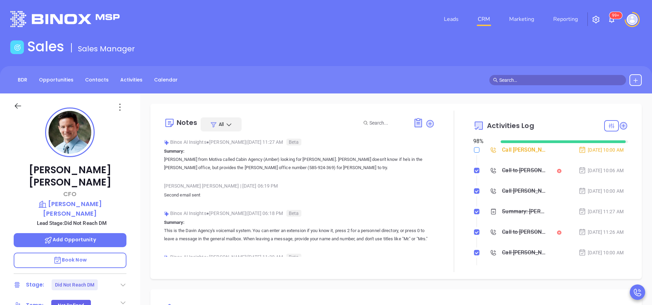
click at [474, 150] on input "checkbox" at bounding box center [476, 149] width 5 height 5
checkbox input "true"
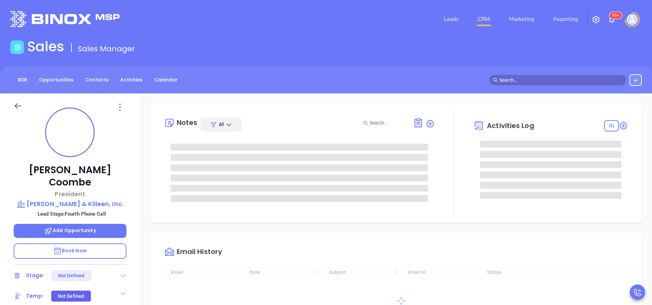
type input "[DATE]"
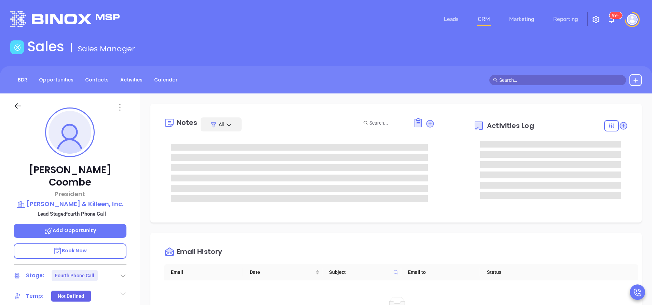
type input "[PERSON_NAME]"
type input "[DATE]"
type input "[PERSON_NAME]"
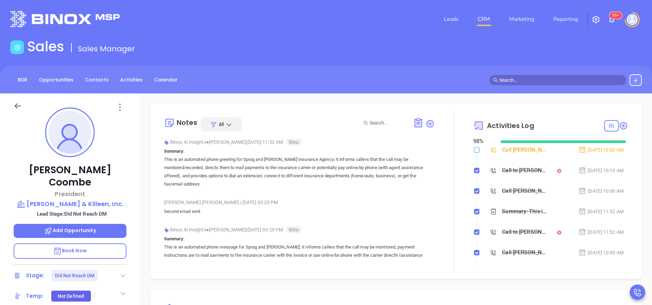
click at [474, 150] on input "checkbox" at bounding box center [476, 149] width 5 height 5
checkbox input "true"
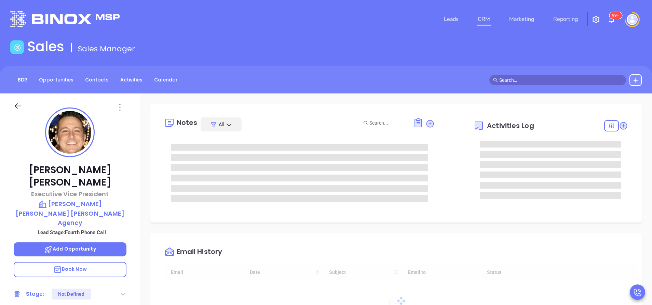
type input "[DATE]"
type input "[PERSON_NAME]"
type input "[DATE]"
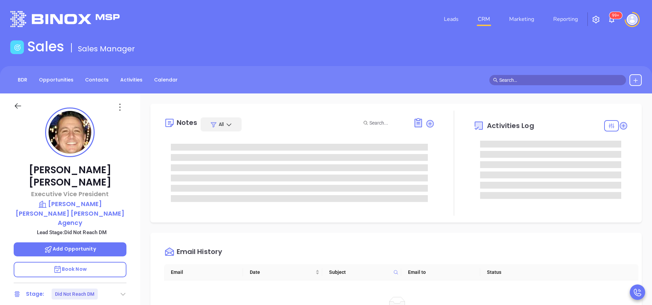
type input "[PERSON_NAME]"
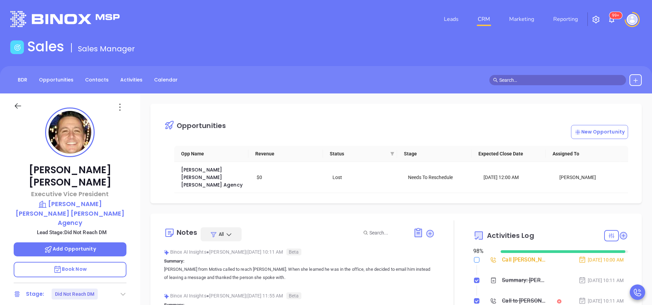
click at [474, 257] on input "checkbox" at bounding box center [476, 259] width 5 height 5
checkbox input "true"
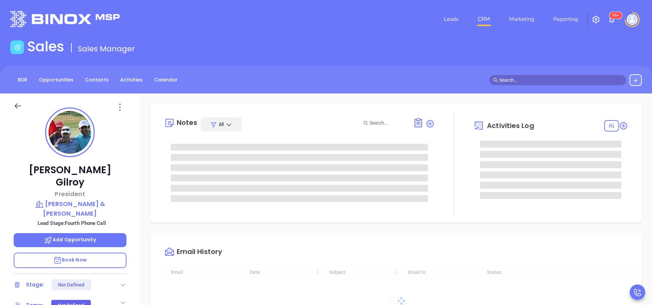
type input "[DATE]"
type input "[PERSON_NAME]"
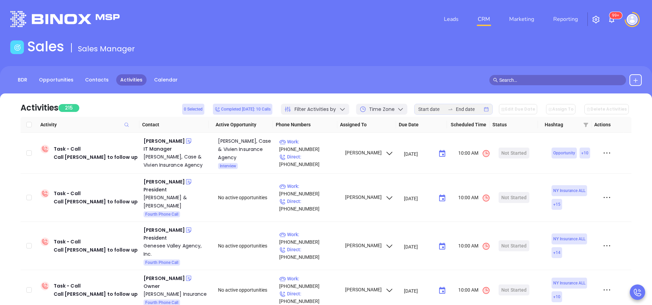
click at [327, 39] on div "Sales Sales Manager" at bounding box center [326, 47] width 640 height 19
click at [214, 53] on div "Sales Sales Manager" at bounding box center [326, 47] width 640 height 19
click at [331, 31] on div "Leads CRM Marketing Reporting 99+" at bounding box center [433, 19] width 427 height 25
click at [325, 189] on p "Work : [PHONE_NUMBER]" at bounding box center [308, 189] width 59 height 15
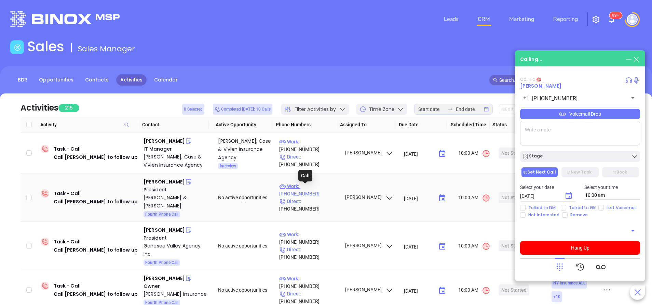
type input "[PHONE_NUMBER]"
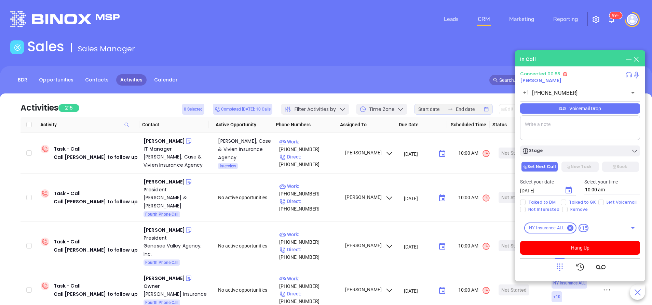
click at [559, 267] on icon at bounding box center [560, 267] width 10 height 10
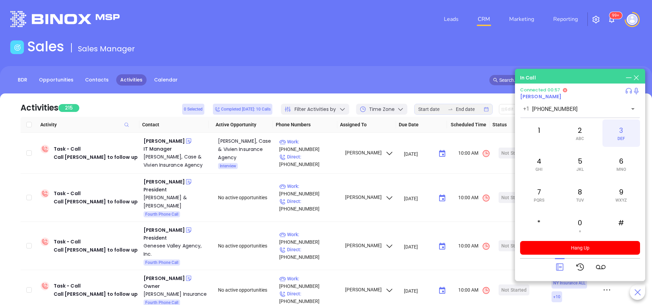
click at [617, 127] on div "3 DEF" at bounding box center [622, 132] width 38 height 27
click at [560, 264] on icon at bounding box center [560, 267] width 10 height 10
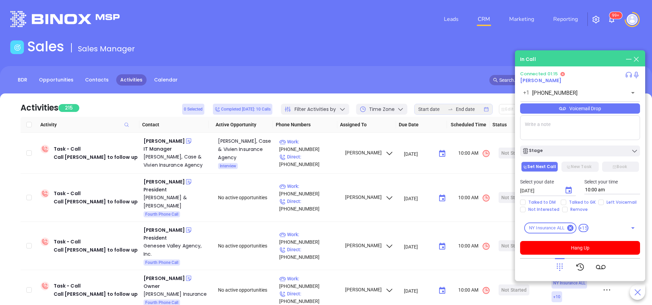
click at [563, 262] on icon at bounding box center [560, 267] width 10 height 10
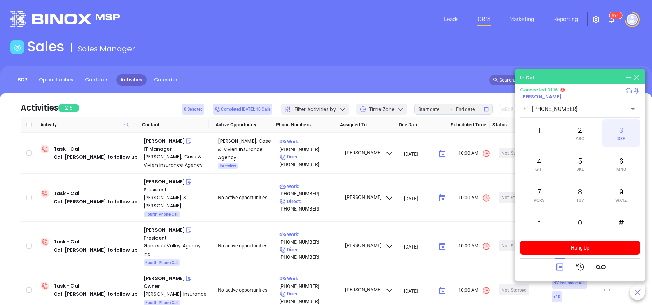
click at [620, 138] on span "DEF" at bounding box center [622, 138] width 8 height 5
click at [557, 265] on icon at bounding box center [560, 267] width 10 height 10
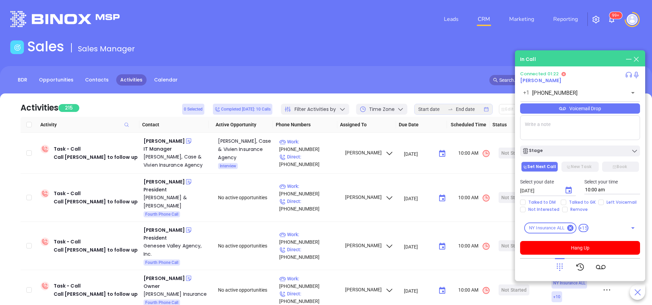
click at [557, 265] on icon at bounding box center [560, 267] width 10 height 10
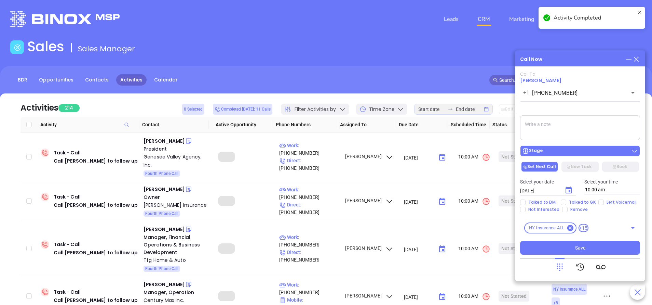
click at [583, 152] on div "Stage" at bounding box center [580, 150] width 116 height 7
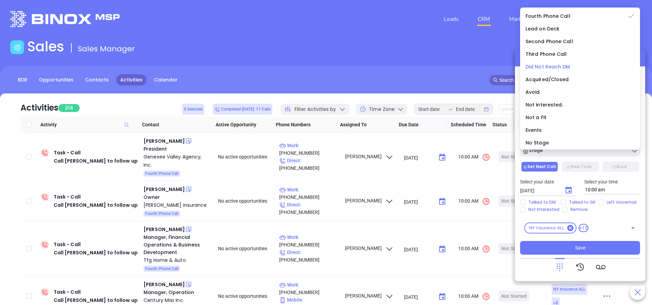
click at [553, 65] on span "Did Not Reach DM" at bounding box center [548, 66] width 45 height 7
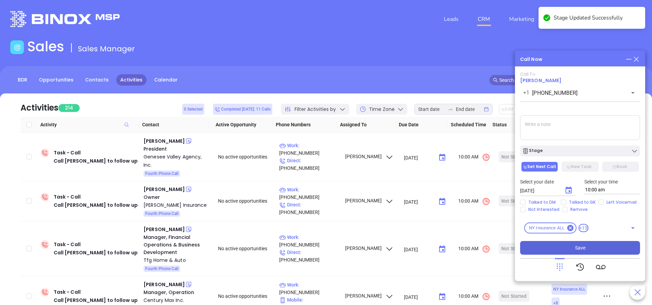
click at [555, 248] on button "Save" at bounding box center [580, 248] width 120 height 14
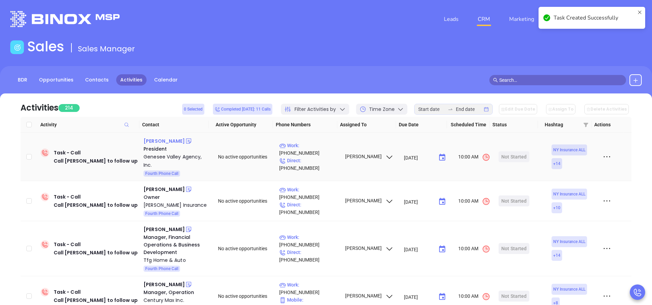
click at [166, 141] on div "Philip Weise" at bounding box center [164, 141] width 41 height 8
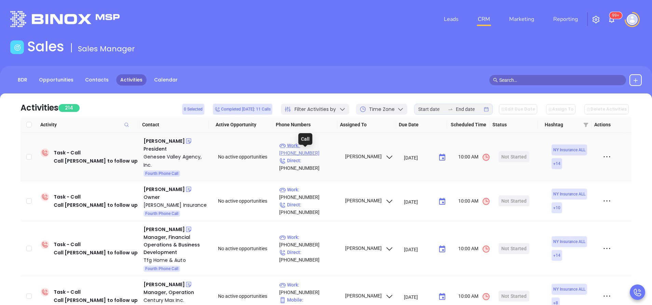
click at [319, 151] on p "Work : (833) 781-5556" at bounding box center [308, 149] width 59 height 15
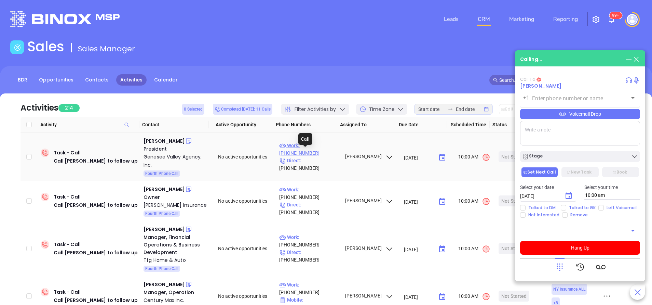
type input "(833) 781-5556"
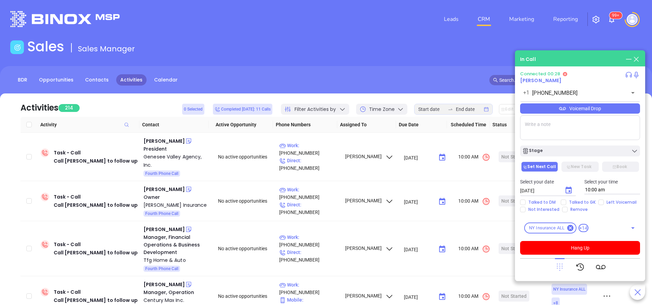
click at [560, 268] on icon at bounding box center [560, 267] width 6 height 8
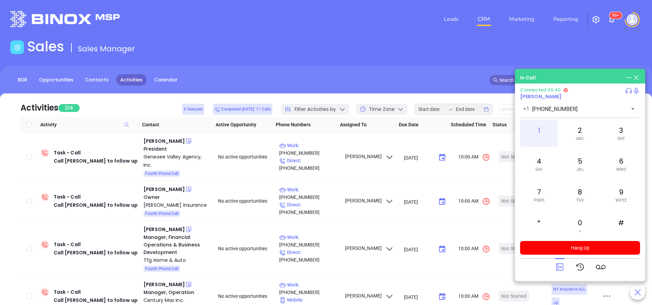
click at [543, 130] on div "1" at bounding box center [539, 132] width 38 height 27
click at [560, 264] on icon at bounding box center [560, 267] width 10 height 10
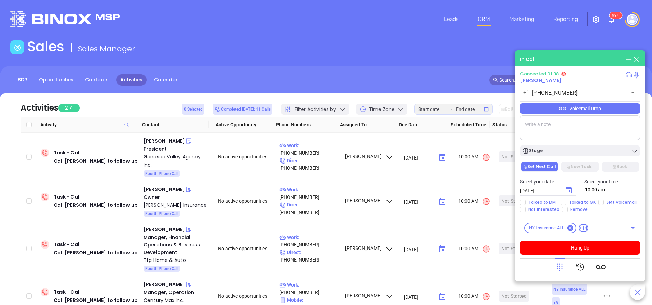
click at [573, 102] on div "Connected 01:38 Philip Weise +1 (833) 781-5556 ​ Voicemail Drop Stage Set Next …" at bounding box center [580, 162] width 120 height 183
click at [574, 108] on div "Voicemail Drop" at bounding box center [580, 108] width 120 height 10
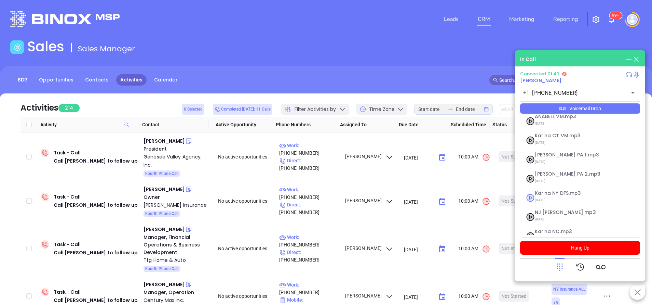
scroll to position [55, 0]
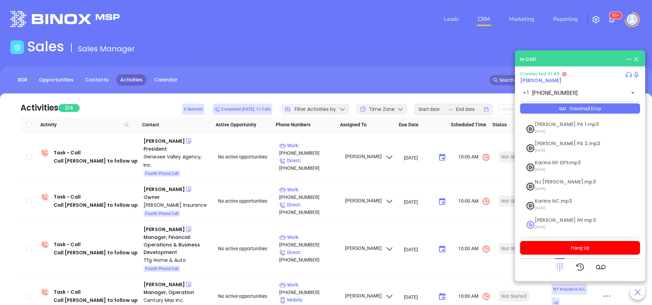
click at [541, 222] on span "Vicky NY.mp3" at bounding box center [572, 219] width 74 height 5
checkbox input "true"
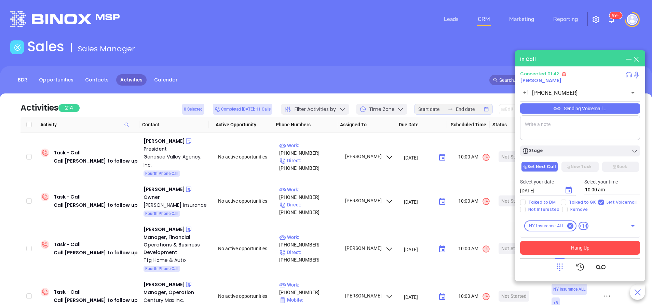
click at [564, 249] on button "Hang Up" at bounding box center [580, 248] width 120 height 14
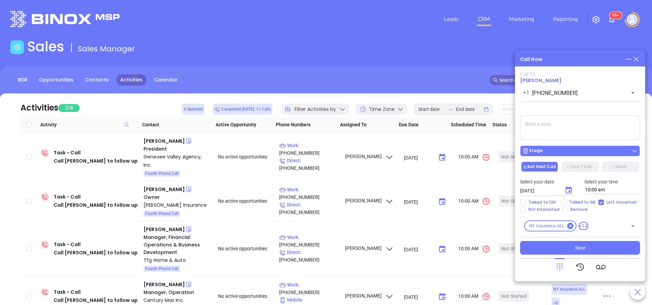
click at [549, 153] on div "Stage" at bounding box center [580, 150] width 116 height 7
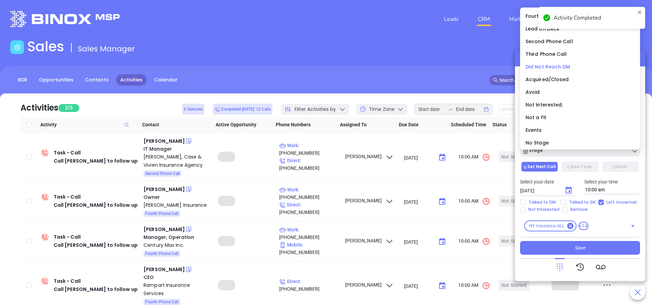
click at [550, 65] on span "Did Not Reach DM" at bounding box center [548, 66] width 45 height 7
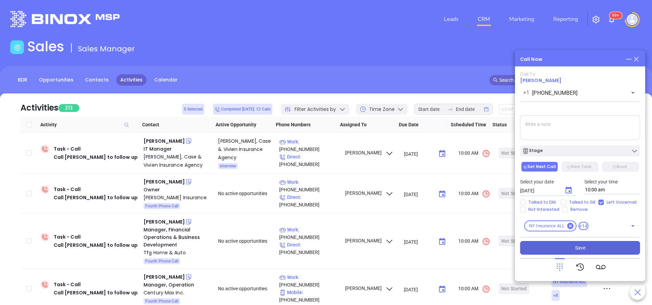
click at [588, 248] on button "Save" at bounding box center [580, 248] width 120 height 14
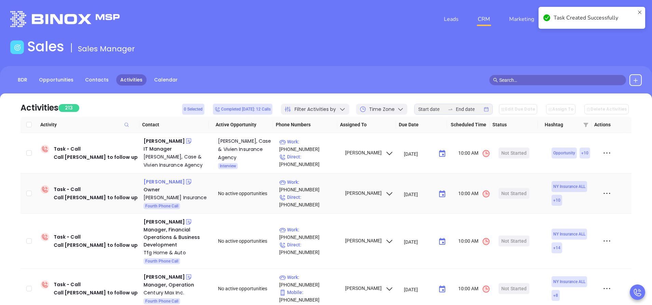
click at [171, 183] on div "Heidi Petschauer" at bounding box center [164, 181] width 41 height 8
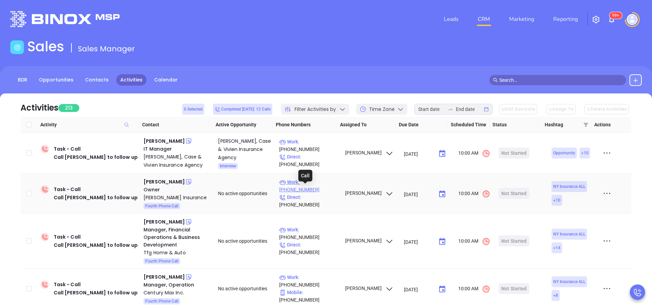
click at [325, 190] on p "Work : (516) 419-5050" at bounding box center [308, 185] width 59 height 15
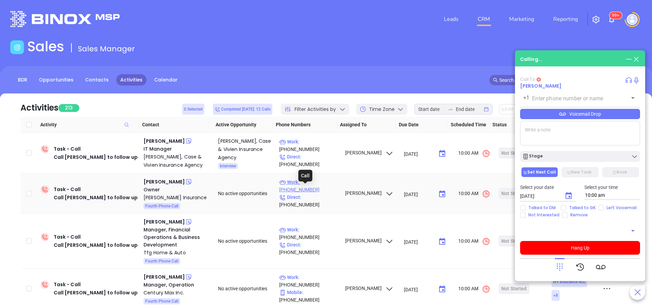
type input "(516) 419-5050"
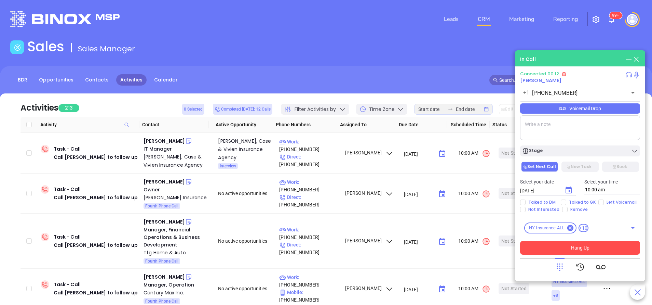
drag, startPoint x: 561, startPoint y: 266, endPoint x: 563, endPoint y: 251, distance: 15.8
click at [561, 266] on icon at bounding box center [560, 267] width 10 height 10
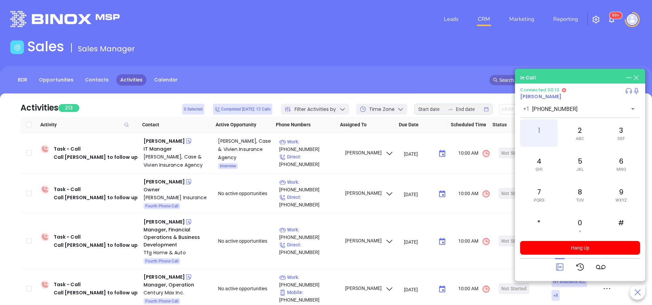
click at [544, 131] on div "1" at bounding box center [539, 132] width 38 height 27
click at [542, 165] on div "4 GHI" at bounding box center [539, 163] width 38 height 27
click at [620, 131] on div "3 DEF" at bounding box center [622, 132] width 38 height 27
click at [545, 165] on div "4 GHI" at bounding box center [539, 163] width 38 height 27
click at [625, 132] on div "3 DEF" at bounding box center [622, 132] width 38 height 27
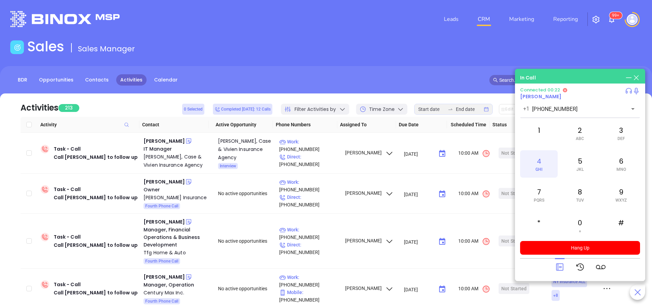
click at [545, 166] on div "4 GHI" at bounding box center [539, 163] width 38 height 27
click at [624, 221] on div "#" at bounding box center [622, 225] width 38 height 27
click at [547, 166] on div "4 GHI" at bounding box center [539, 163] width 38 height 27
click at [621, 134] on div "3 DEF" at bounding box center [622, 132] width 38 height 27
click at [547, 164] on div "4 GHI" at bounding box center [539, 163] width 38 height 27
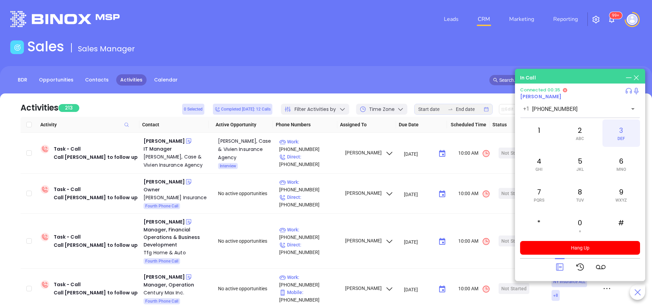
click at [624, 134] on div "3 DEF" at bounding box center [622, 132] width 38 height 27
click at [544, 164] on div "4 GHI" at bounding box center [539, 163] width 38 height 27
click at [622, 223] on div "#" at bounding box center [622, 225] width 38 height 27
drag, startPoint x: 547, startPoint y: 190, endPoint x: 592, endPoint y: 177, distance: 47.0
click at [547, 190] on div "7 PQRS" at bounding box center [539, 194] width 38 height 27
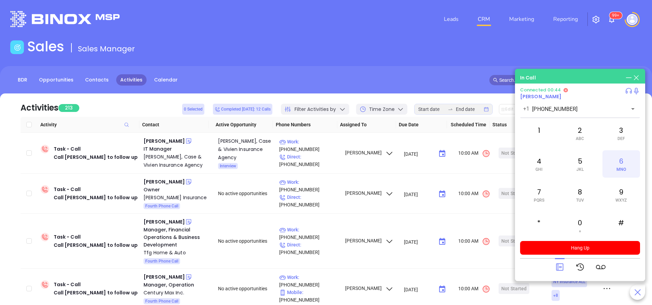
click at [634, 158] on div "6 MNO" at bounding box center [622, 163] width 38 height 27
drag, startPoint x: 548, startPoint y: 198, endPoint x: 551, endPoint y: 158, distance: 39.8
click at [548, 197] on div "7 PQRS" at bounding box center [539, 194] width 38 height 27
click at [550, 137] on div "1" at bounding box center [539, 132] width 38 height 27
click at [561, 265] on icon at bounding box center [560, 267] width 10 height 10
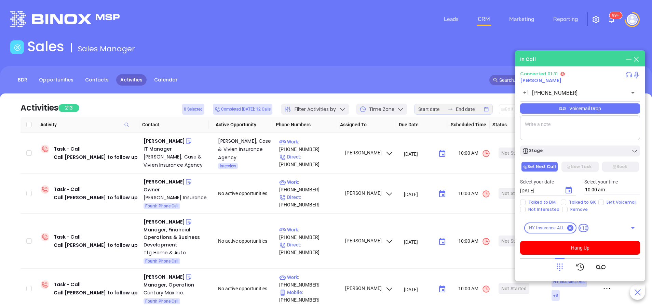
click at [551, 109] on div "Voicemail Drop" at bounding box center [580, 108] width 120 height 10
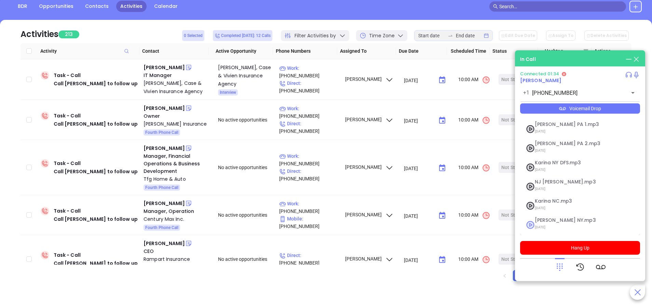
click at [547, 220] on span "Vicky NY.mp3" at bounding box center [572, 219] width 74 height 5
checkbox input "true"
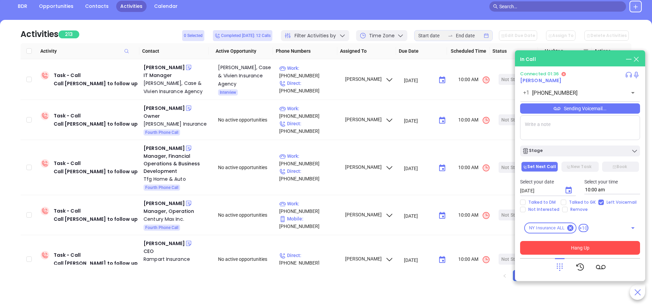
click at [582, 243] on button "Hang Up" at bounding box center [580, 248] width 120 height 14
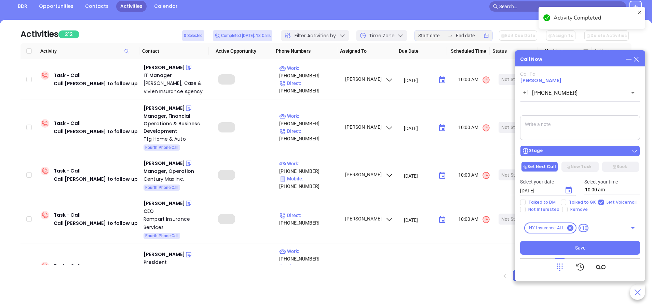
click at [574, 151] on div "Stage" at bounding box center [580, 150] width 116 height 7
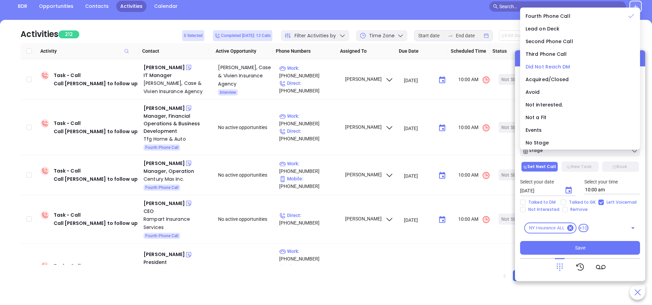
click at [552, 68] on span "Did Not Reach DM" at bounding box center [548, 66] width 45 height 7
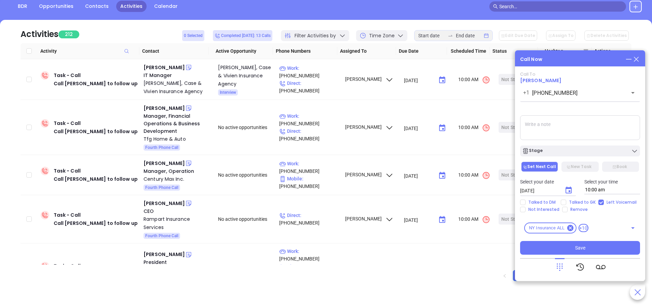
click at [587, 239] on div "Call To Heidi Petschauer +1 (516) 419-5050 ​ Sending Voicemail... Stage Set Nex…" at bounding box center [580, 162] width 120 height 183
click at [587, 246] on button "Save" at bounding box center [580, 248] width 120 height 14
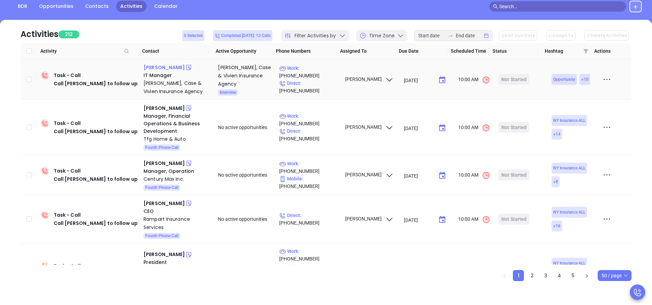
click at [164, 67] on div "Jim Bacino" at bounding box center [164, 67] width 41 height 8
click at [315, 76] on p "Work : (985) 643-1234" at bounding box center [308, 71] width 59 height 15
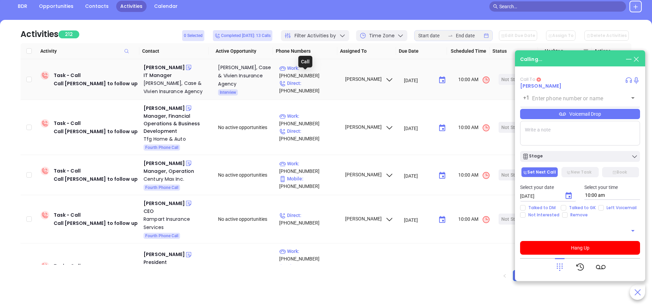
type input "(985) 643-1234"
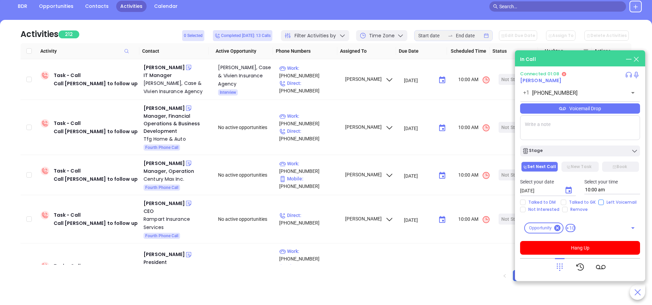
click at [600, 202] on input "Left Voicemail" at bounding box center [601, 201] width 5 height 5
checkbox input "true"
click at [584, 246] on button "Hang Up" at bounding box center [580, 248] width 120 height 14
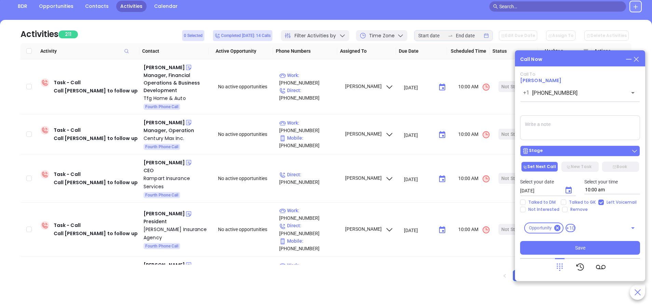
click at [570, 147] on button "Stage" at bounding box center [580, 150] width 120 height 11
click at [569, 147] on button "Stage" at bounding box center [580, 150] width 120 height 11
click at [571, 192] on icon "Choose date, selected date is Sep 30, 2025" at bounding box center [569, 189] width 6 height 7
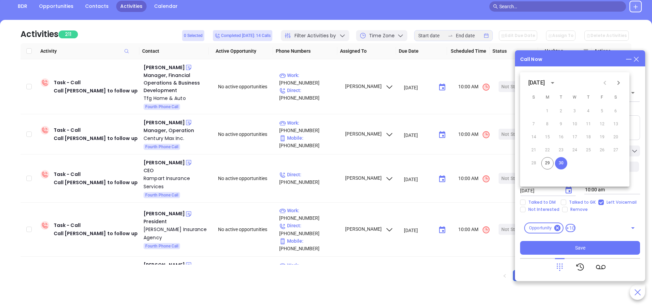
click at [622, 81] on icon "Next month" at bounding box center [619, 83] width 8 height 8
click at [575, 110] on button "1" at bounding box center [575, 111] width 12 height 12
type input "10/01/2025"
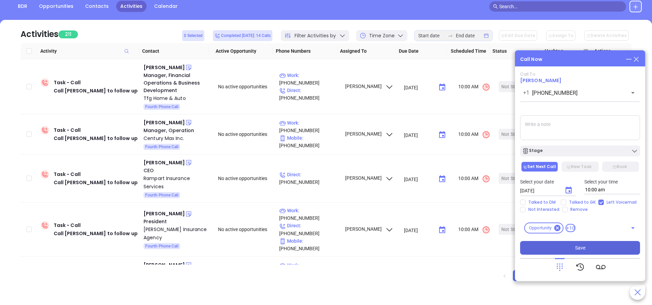
click at [586, 247] on button "Save" at bounding box center [580, 248] width 120 height 14
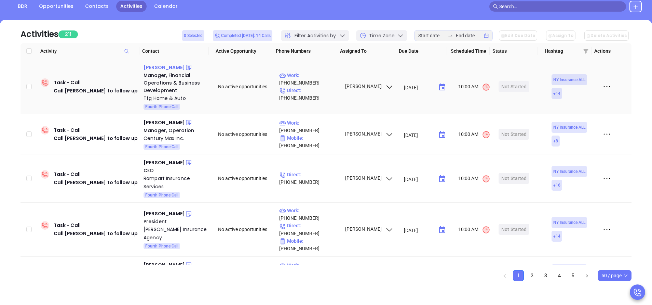
click at [173, 67] on div "Sara Sperrazza" at bounding box center [164, 67] width 41 height 8
click at [320, 83] on p "Work : (855) 834-2886" at bounding box center [308, 78] width 59 height 15
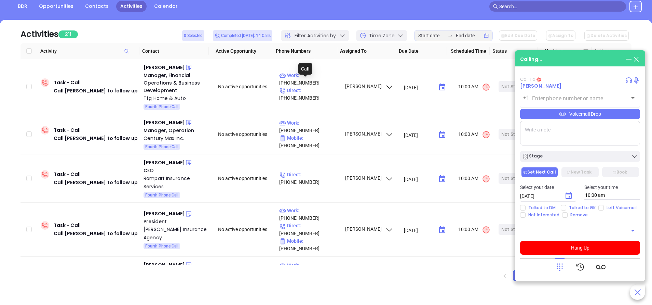
type input "(855) 834-2886"
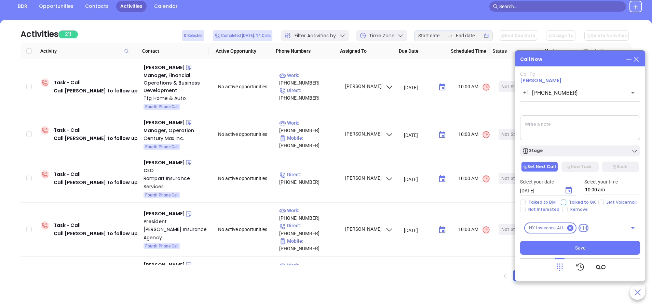
click at [564, 204] on input "Talked to GK" at bounding box center [563, 201] width 5 height 5
checkbox input "true"
click at [562, 152] on div "Stage" at bounding box center [580, 150] width 116 height 7
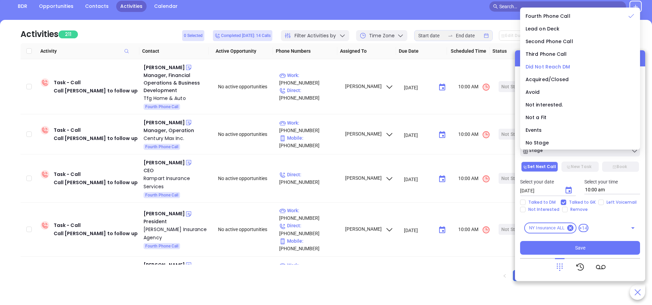
click at [558, 66] on span "Did Not Reach DM" at bounding box center [548, 66] width 45 height 7
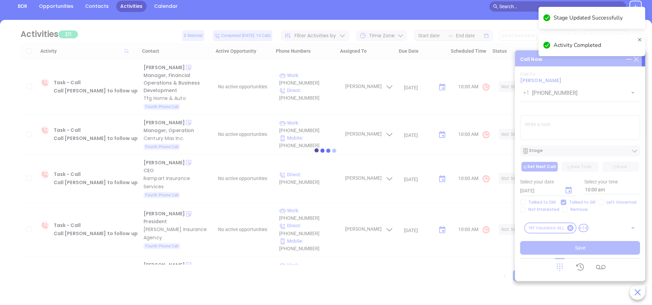
click at [598, 245] on div at bounding box center [326, 150] width 632 height 261
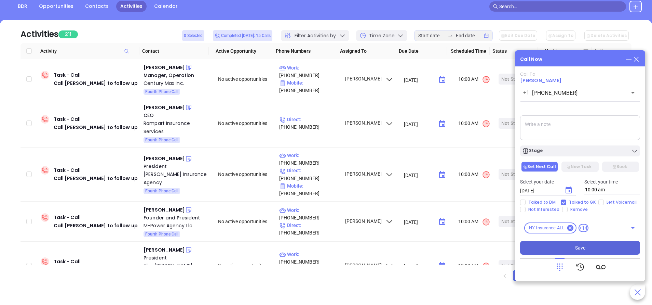
click at [604, 249] on button "Save" at bounding box center [580, 248] width 120 height 14
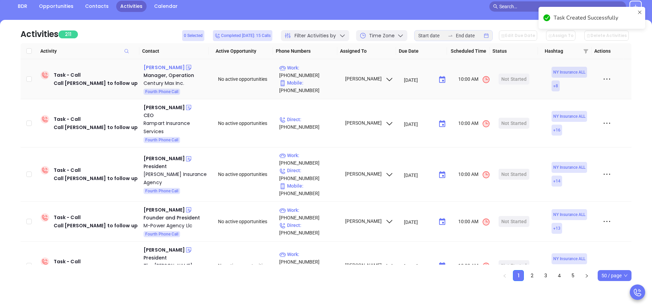
click at [160, 66] on div "Bella Zhao" at bounding box center [164, 67] width 41 height 8
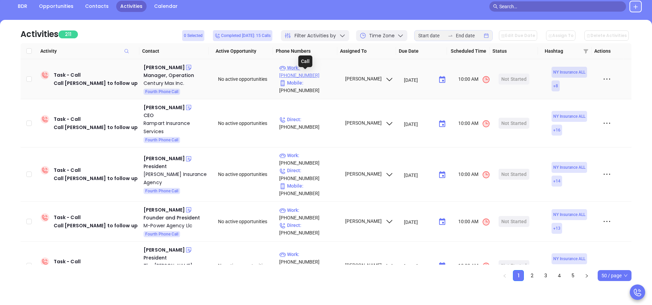
click at [322, 75] on p "Work : (718) 886-7070" at bounding box center [308, 71] width 59 height 15
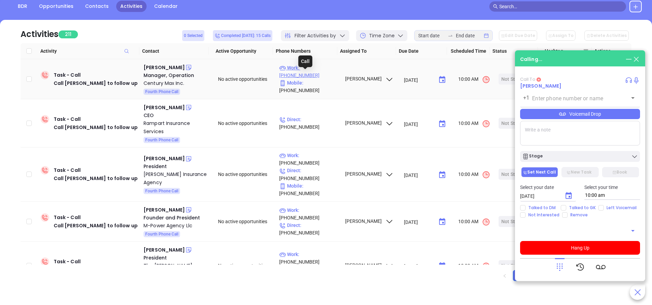
type input "(718) 886-7070"
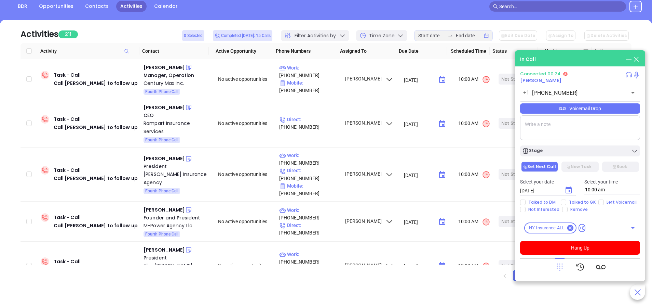
click at [557, 264] on icon at bounding box center [560, 267] width 6 height 8
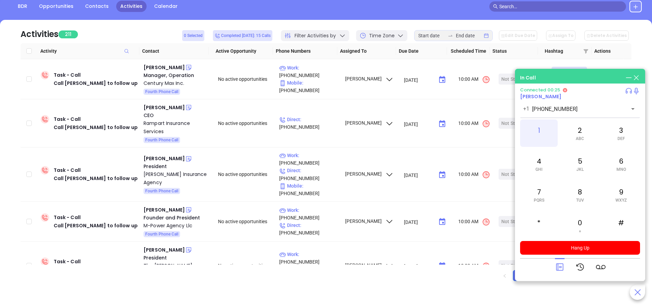
click at [543, 129] on div "1" at bounding box center [539, 132] width 38 height 27
click at [584, 135] on div "2 ABC" at bounding box center [580, 132] width 38 height 27
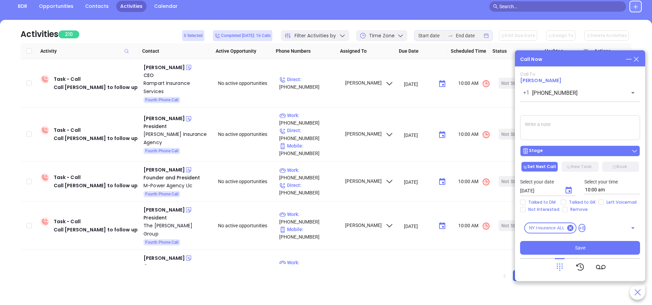
click at [574, 151] on div "Stage" at bounding box center [580, 150] width 116 height 7
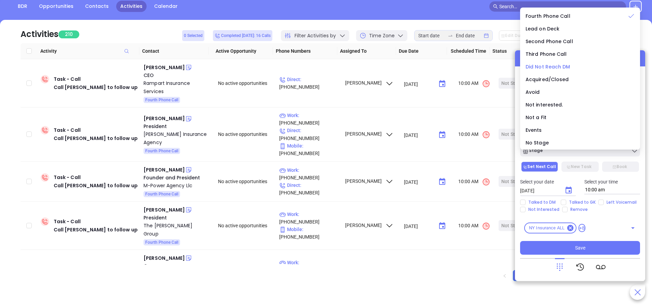
click at [562, 66] on span "Did Not Reach DM" at bounding box center [548, 66] width 45 height 7
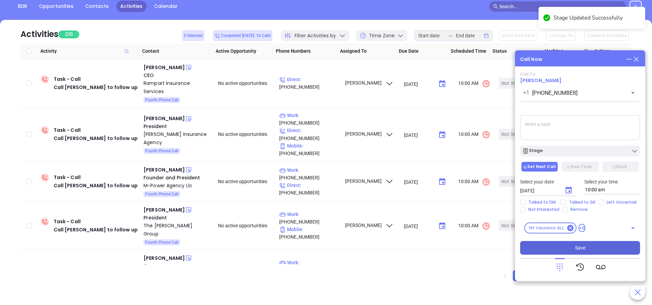
click at [571, 243] on button "Save" at bounding box center [580, 248] width 120 height 14
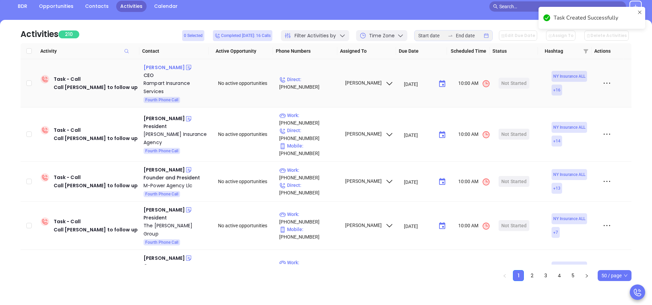
click at [164, 64] on div "Gary Morris" at bounding box center [164, 67] width 41 height 8
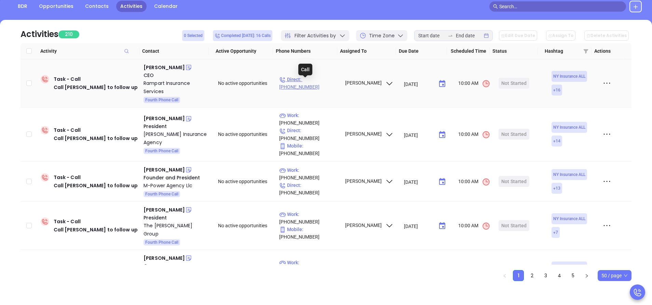
click at [309, 83] on p "Direct : (800) 772-6727" at bounding box center [308, 83] width 59 height 15
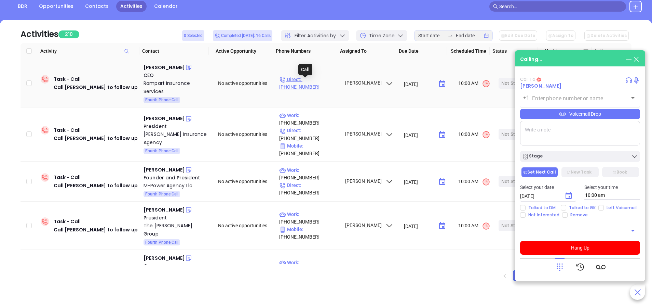
type input "(800) 772-6727"
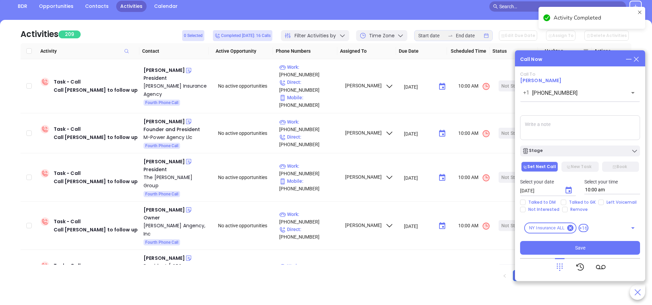
drag, startPoint x: 637, startPoint y: 58, endPoint x: 603, endPoint y: 58, distance: 33.9
click at [637, 58] on icon at bounding box center [637, 59] width 8 height 8
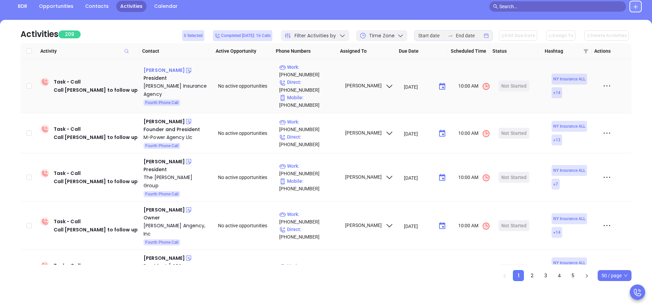
click at [160, 68] on div "Pamela Kenyon" at bounding box center [164, 70] width 41 height 8
click at [319, 72] on p "Work : (607) 397-8716" at bounding box center [308, 70] width 59 height 15
type input "(607) 397-8716"
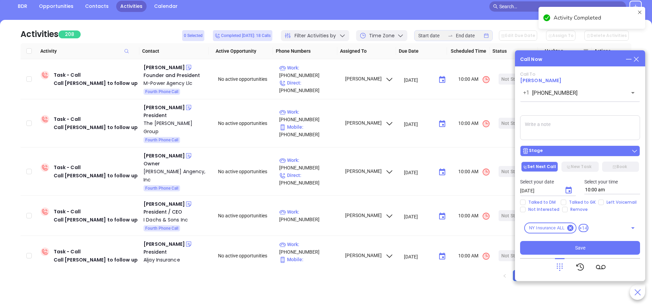
click at [590, 149] on div "Stage" at bounding box center [580, 150] width 116 height 7
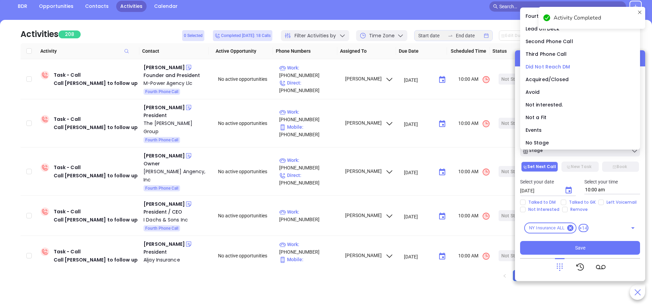
click at [554, 66] on span "Did Not Reach DM" at bounding box center [548, 66] width 45 height 7
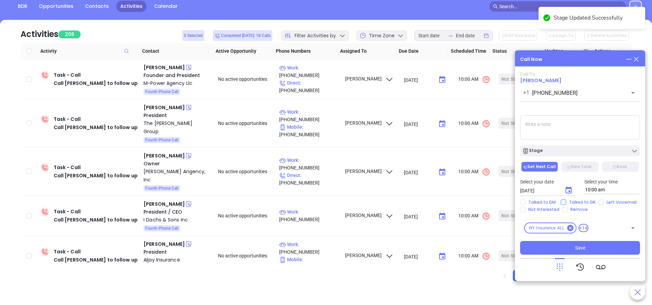
click at [577, 202] on span "Talked to GK" at bounding box center [583, 201] width 32 height 5
click at [567, 202] on input "Talked to GK" at bounding box center [563, 201] width 5 height 5
checkbox input "true"
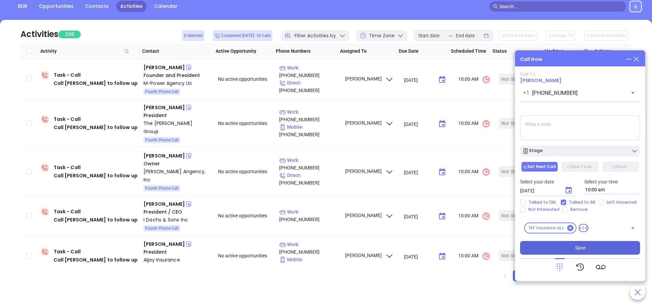
click at [578, 247] on span "Save" at bounding box center [580, 248] width 10 height 8
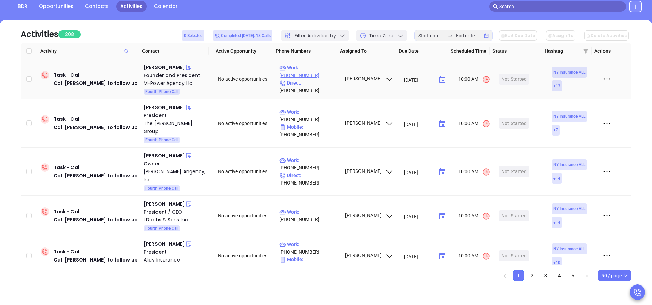
click at [311, 72] on p "Work : (585) 371-5035" at bounding box center [308, 71] width 59 height 15
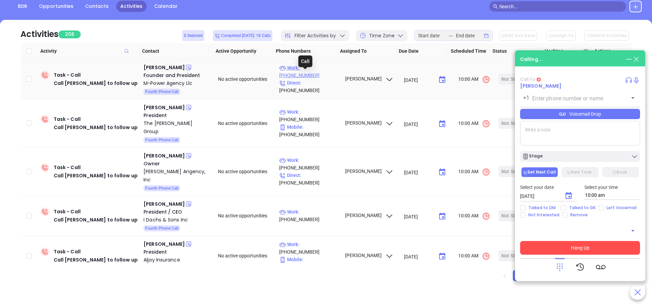
type input "(585) 371-5035"
click at [170, 67] on div "Jamie Radder" at bounding box center [164, 67] width 41 height 8
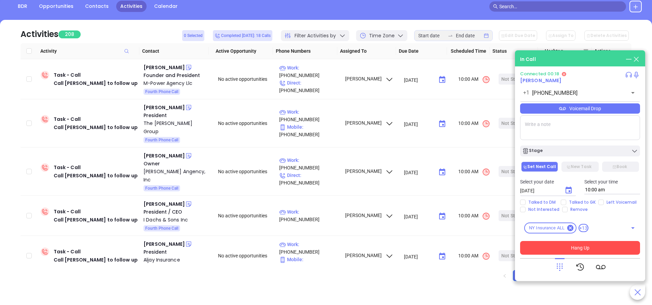
click at [558, 267] on icon at bounding box center [560, 267] width 10 height 10
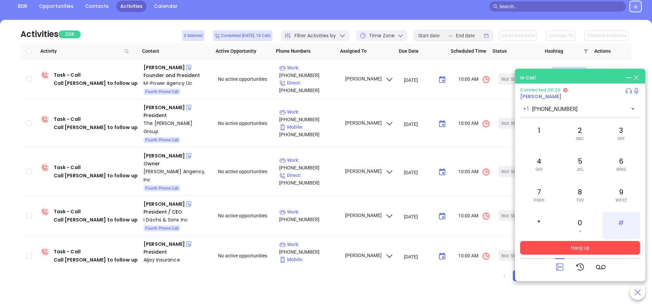
click at [625, 222] on div "#" at bounding box center [622, 225] width 38 height 27
click at [623, 137] on span "DEF" at bounding box center [622, 138] width 8 height 5
click at [624, 223] on div "#" at bounding box center [622, 225] width 38 height 27
click at [561, 264] on icon at bounding box center [560, 267] width 10 height 10
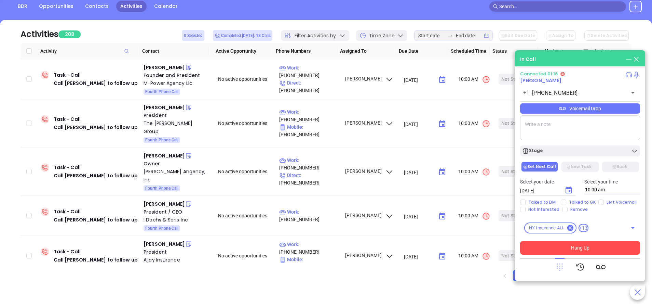
drag, startPoint x: 562, startPoint y: 265, endPoint x: 565, endPoint y: 262, distance: 4.1
click at [562, 265] on icon at bounding box center [560, 267] width 10 height 10
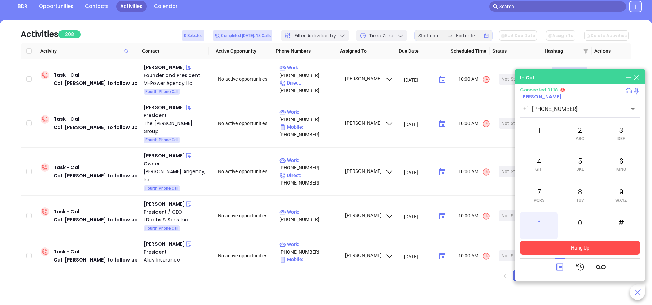
click at [541, 222] on div "*" at bounding box center [539, 225] width 38 height 27
click at [561, 266] on icon at bounding box center [559, 266] width 7 height 7
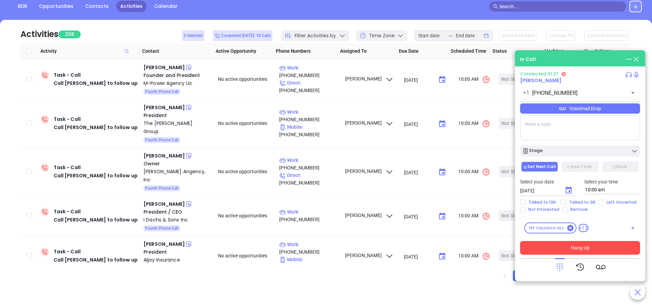
click at [577, 112] on div "Voicemail Drop" at bounding box center [580, 108] width 120 height 10
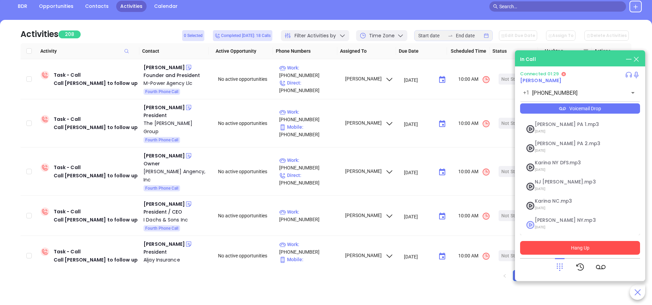
click at [549, 224] on span "09/11/2025" at bounding box center [572, 227] width 74 height 9
checkbox input "true"
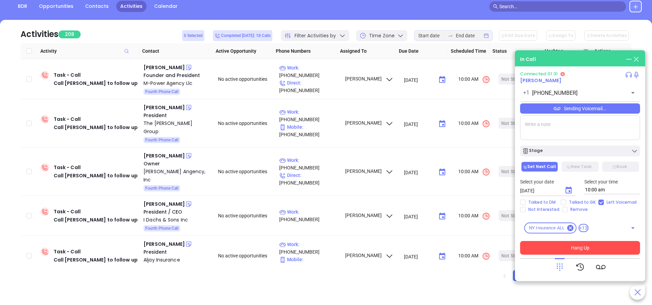
click at [586, 248] on button "Hang Up" at bounding box center [580, 248] width 120 height 14
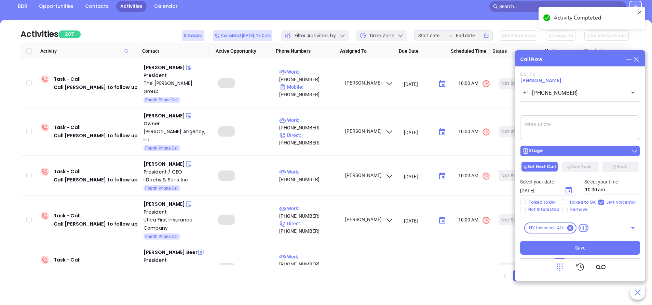
click at [559, 147] on button "Stage" at bounding box center [580, 150] width 120 height 11
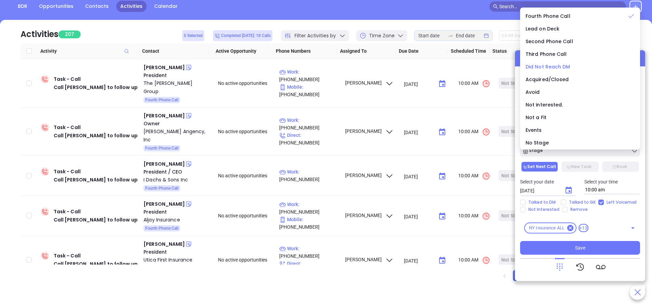
click at [555, 67] on span "Did Not Reach DM" at bounding box center [548, 66] width 45 height 7
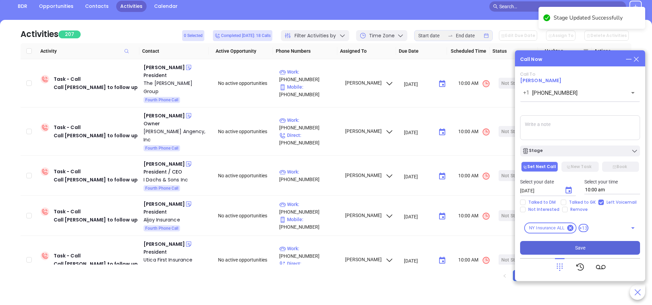
click at [577, 245] on span "Save" at bounding box center [580, 248] width 10 height 8
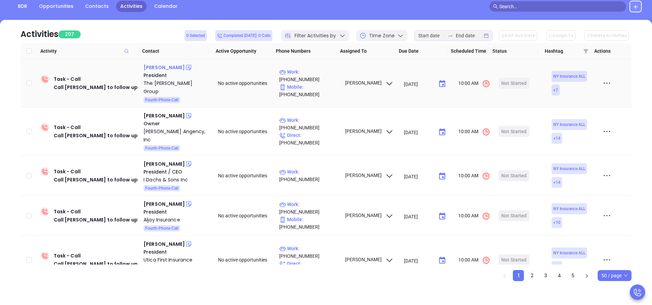
click at [156, 69] on div "Rich Petrocelli" at bounding box center [164, 67] width 41 height 8
click at [328, 77] on p "Work : (718) 445-1910" at bounding box center [308, 75] width 59 height 15
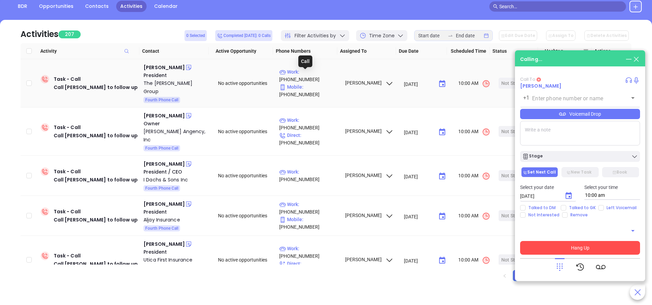
type input "(718) 445-1910"
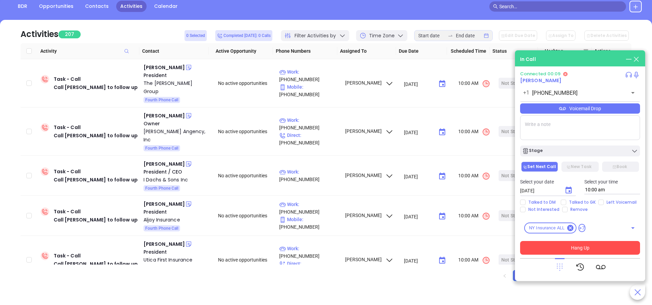
click at [558, 264] on icon at bounding box center [560, 267] width 6 height 8
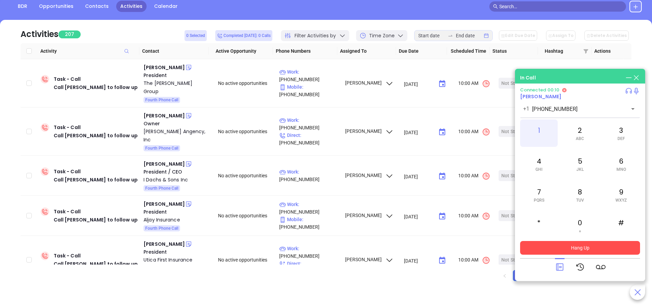
click at [538, 130] on div "1" at bounding box center [539, 132] width 38 height 27
click at [540, 194] on div "7 PQRS" at bounding box center [539, 194] width 38 height 27
click at [540, 165] on div "4 GHI" at bounding box center [539, 163] width 38 height 27
click at [587, 131] on div "2 ABC" at bounding box center [580, 132] width 38 height 27
click at [541, 199] on span "PQRS" at bounding box center [539, 200] width 11 height 5
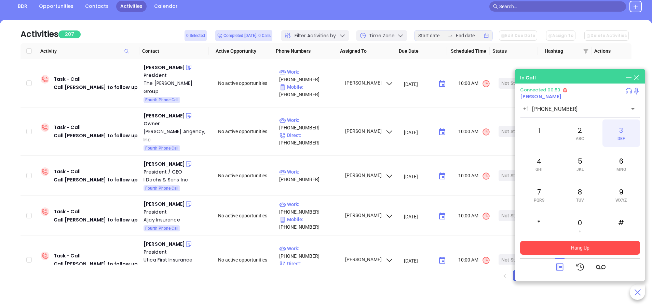
click at [626, 134] on div "3 DEF" at bounding box center [622, 132] width 38 height 27
click at [580, 195] on div "8 TUV" at bounding box center [580, 194] width 38 height 27
click at [587, 133] on div "2 ABC" at bounding box center [580, 132] width 38 height 27
click at [586, 133] on div "2 ABC" at bounding box center [580, 132] width 38 height 27
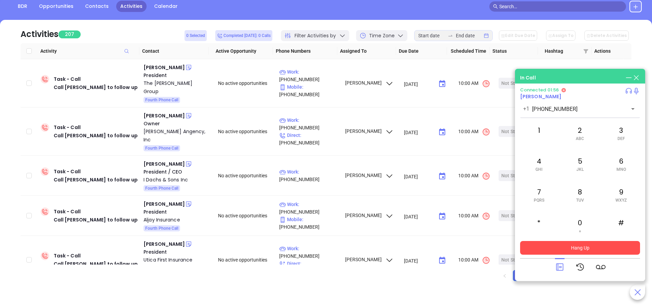
click at [579, 247] on button "Hang Up" at bounding box center [580, 248] width 120 height 14
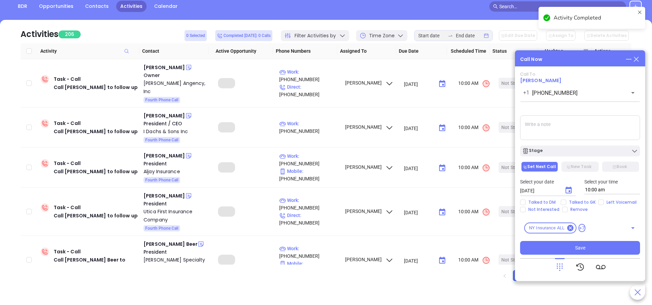
click at [588, 153] on div "Stage" at bounding box center [580, 150] width 116 height 7
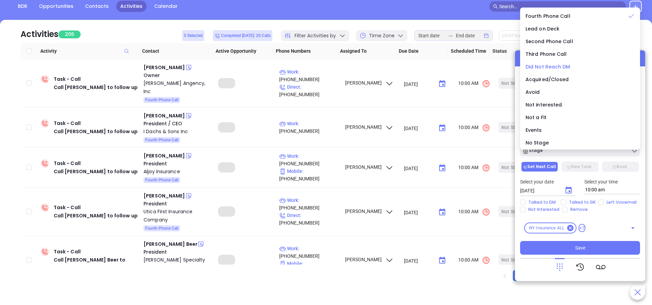
click at [543, 67] on span "Did Not Reach DM" at bounding box center [548, 66] width 45 height 7
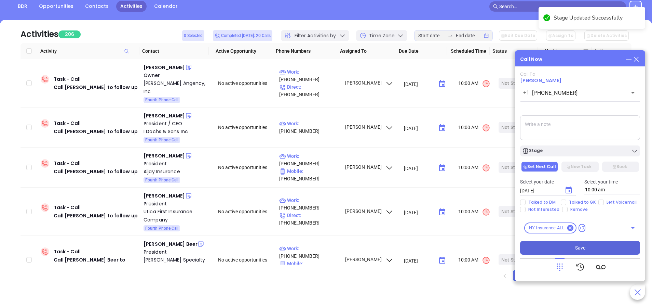
click at [583, 244] on span "Save" at bounding box center [580, 248] width 10 height 8
click at [602, 203] on input "Left Voicemail" at bounding box center [601, 201] width 5 height 5
checkbox input "true"
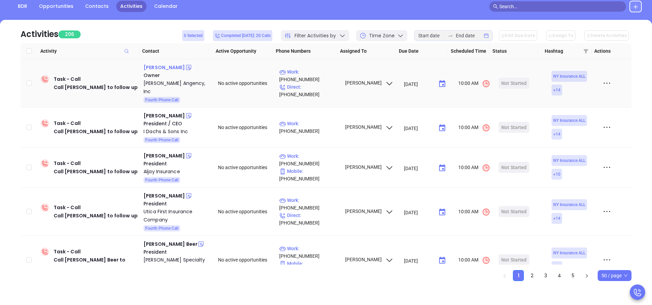
click at [165, 66] on div "Bob Briceland" at bounding box center [164, 67] width 41 height 8
click at [315, 76] on p "Work : (800) 724-7145" at bounding box center [308, 75] width 59 height 15
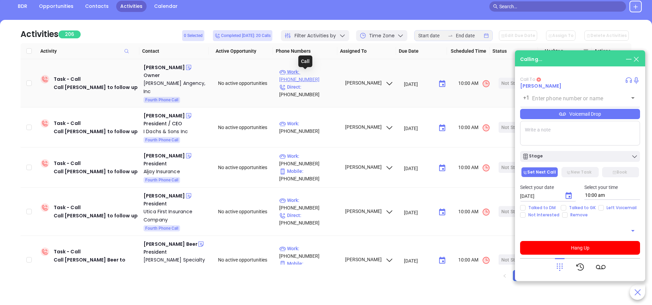
type input "(800) 724-7145"
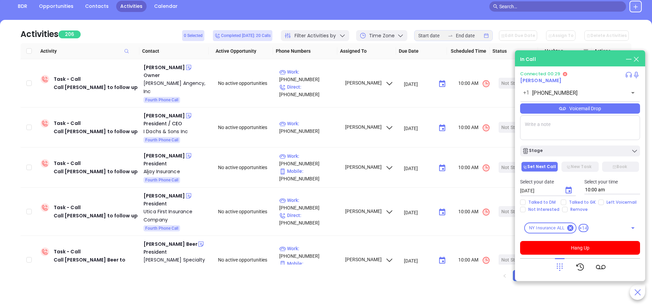
click at [558, 264] on icon at bounding box center [560, 267] width 10 height 10
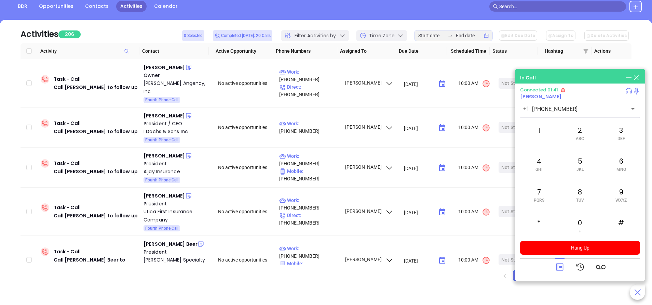
click at [555, 265] on icon at bounding box center [560, 267] width 10 height 10
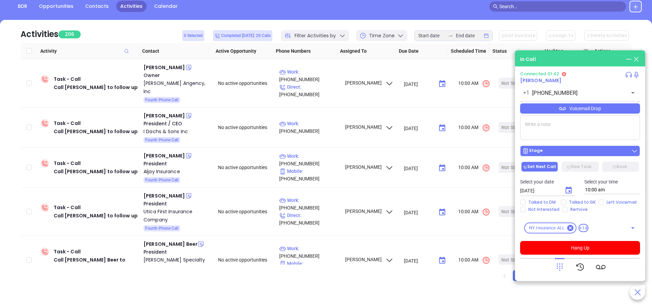
click at [556, 151] on div "Stage" at bounding box center [580, 150] width 116 height 7
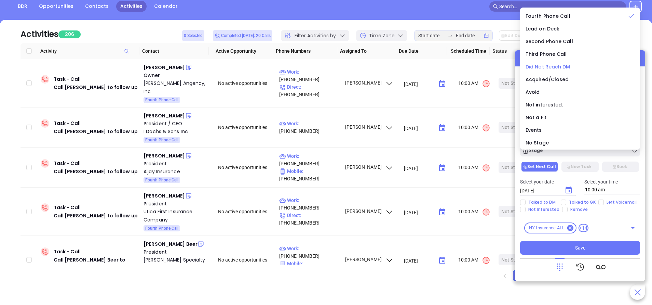
click at [557, 64] on span "Did Not Reach DM" at bounding box center [548, 66] width 45 height 7
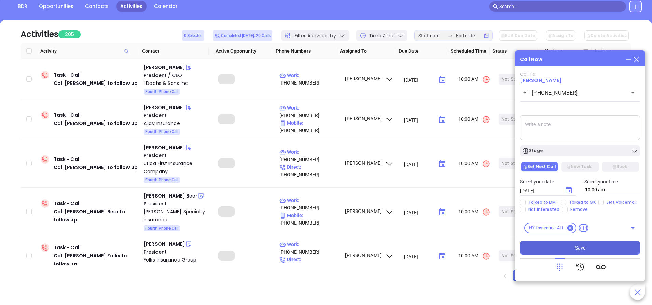
click at [590, 248] on button "Save" at bounding box center [580, 248] width 120 height 14
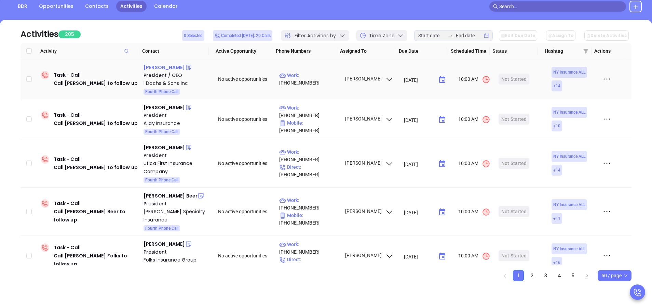
click at [173, 68] on div "Harvey I. Dachs" at bounding box center [164, 67] width 41 height 8
click at [307, 75] on p "Work : (516) 374-1900" at bounding box center [308, 78] width 59 height 15
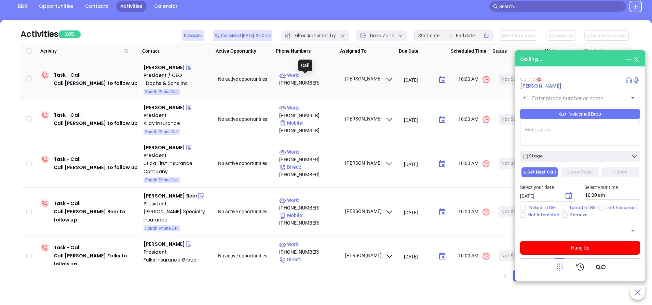
type input "(516) 374-1900"
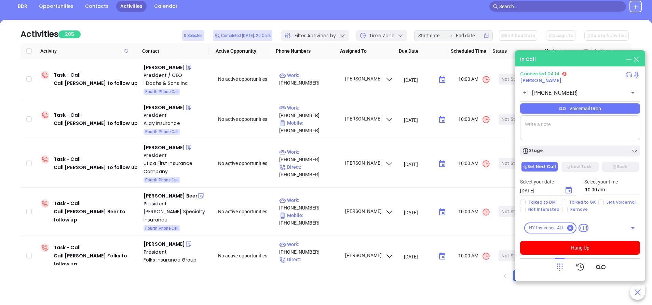
click at [584, 110] on div "Voicemail Drop" at bounding box center [580, 108] width 120 height 10
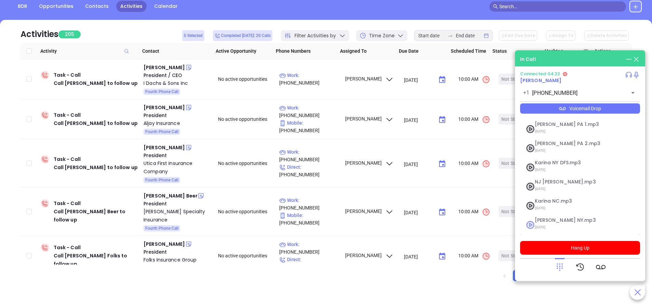
click at [548, 221] on span "Vicky NY.mp3" at bounding box center [572, 219] width 74 height 5
checkbox input "true"
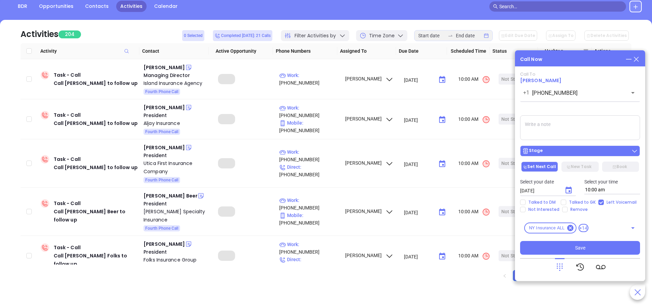
click at [573, 150] on div "Stage" at bounding box center [580, 150] width 116 height 7
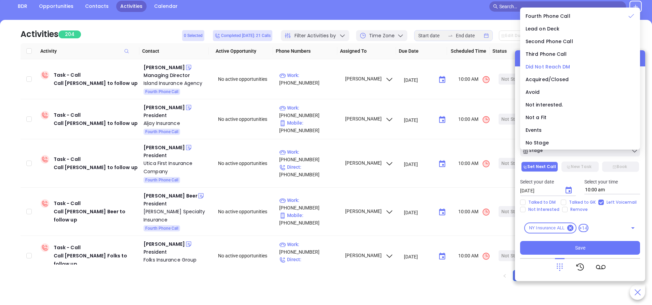
click at [556, 66] on span "Did Not Reach DM" at bounding box center [548, 66] width 45 height 7
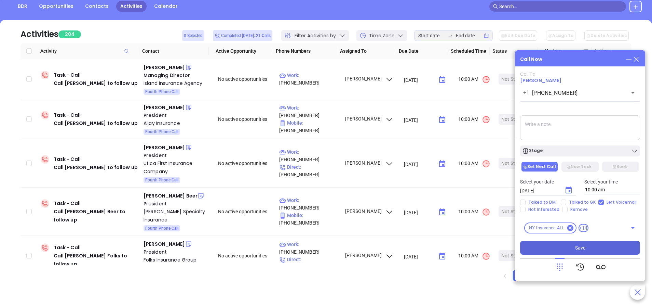
click at [589, 248] on button "Save" at bounding box center [580, 248] width 120 height 14
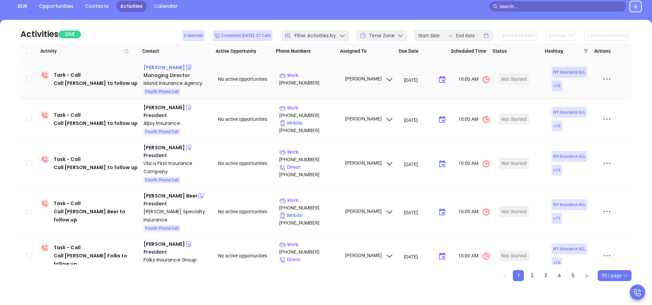
click at [164, 67] on div "Rich Pocock" at bounding box center [164, 67] width 41 height 8
click at [321, 80] on p "Work : (718) 885-1050" at bounding box center [308, 78] width 59 height 15
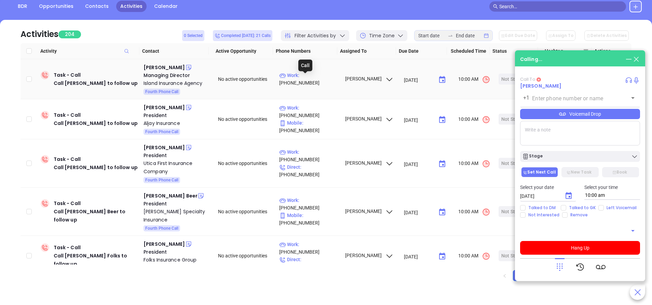
type input "(718) 885-1050"
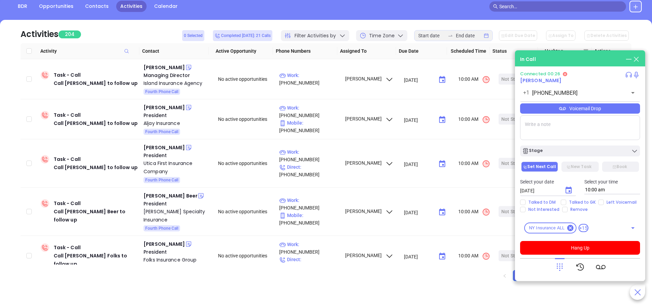
click at [556, 267] on icon at bounding box center [560, 267] width 10 height 10
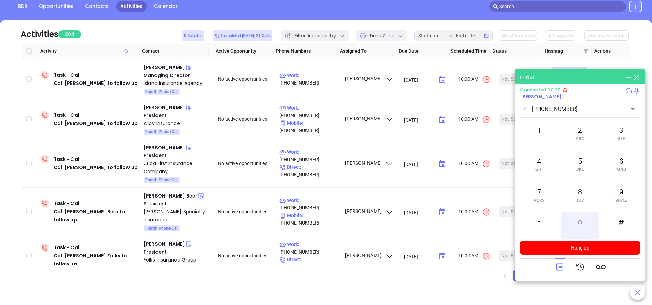
click at [575, 222] on div "0 +" at bounding box center [580, 225] width 38 height 27
click at [559, 268] on icon at bounding box center [560, 267] width 10 height 10
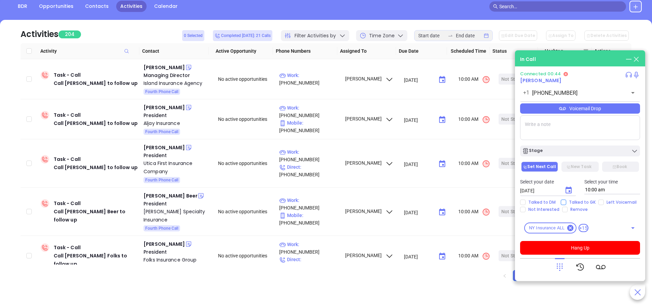
click at [563, 201] on input "Talked to GK" at bounding box center [563, 201] width 5 height 5
checkbox input "true"
click at [588, 247] on button "Hang Up" at bounding box center [580, 248] width 120 height 14
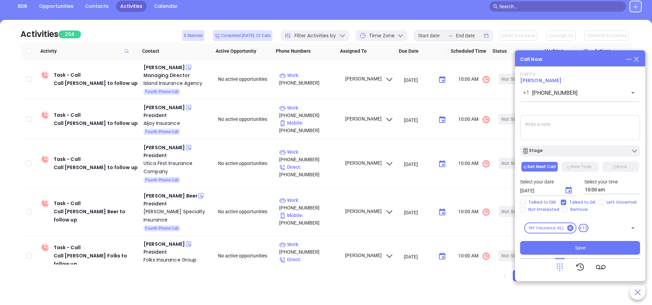
click at [567, 61] on div "Call Now" at bounding box center [580, 59] width 120 height 8
click at [582, 152] on div "Stage" at bounding box center [580, 150] width 116 height 7
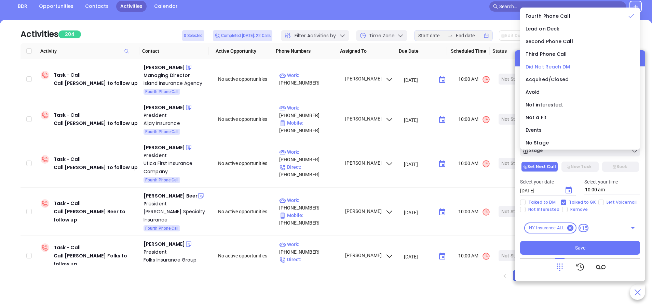
click at [549, 64] on span "Did Not Reach DM" at bounding box center [548, 66] width 45 height 7
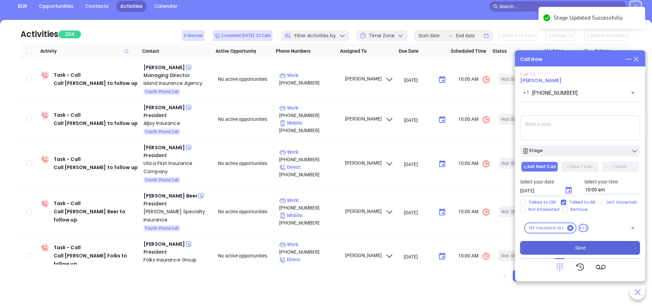
click at [590, 244] on button "Save" at bounding box center [580, 248] width 120 height 14
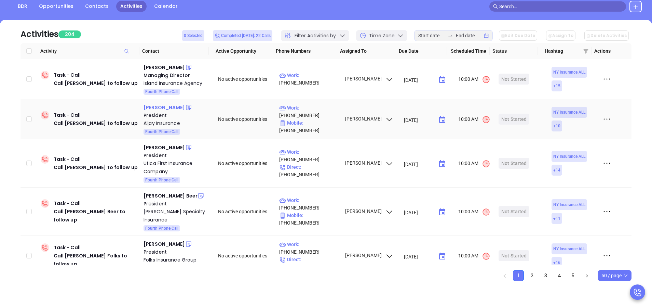
click at [165, 108] on div "Greer Florea" at bounding box center [164, 107] width 41 height 8
click at [313, 117] on p "Work : (631) 261-3988" at bounding box center [308, 111] width 59 height 15
type input "(631) 261-3988"
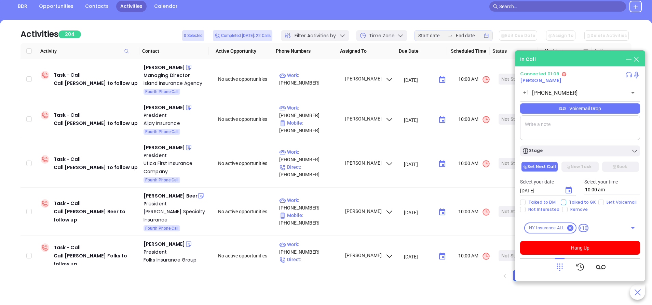
click at [561, 201] on input "Talked to GK" at bounding box center [563, 201] width 5 height 5
checkbox input "true"
click at [581, 150] on div "Stage" at bounding box center [580, 150] width 116 height 7
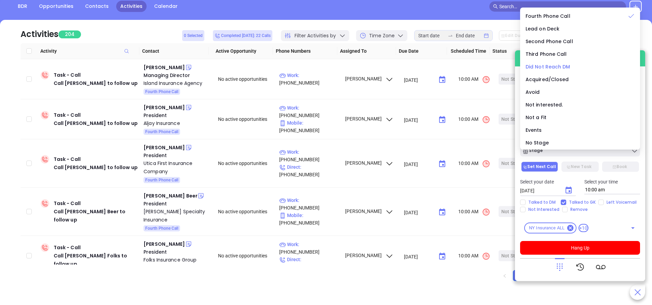
click at [543, 67] on span "Did Not Reach DM" at bounding box center [548, 66] width 45 height 7
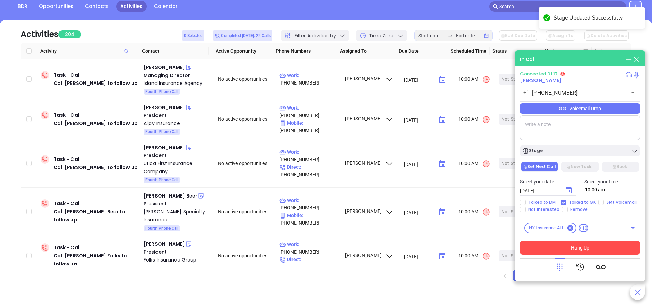
click at [581, 251] on button "Hang Up" at bounding box center [580, 248] width 120 height 14
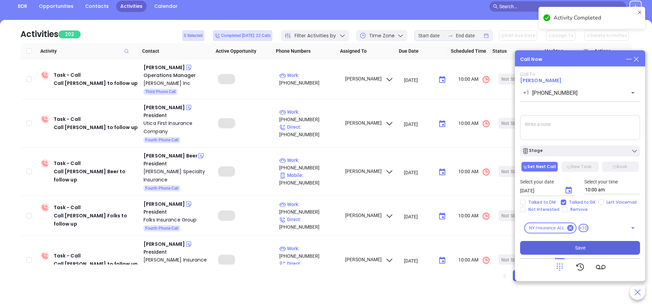
click at [588, 244] on button "Save" at bounding box center [580, 248] width 120 height 14
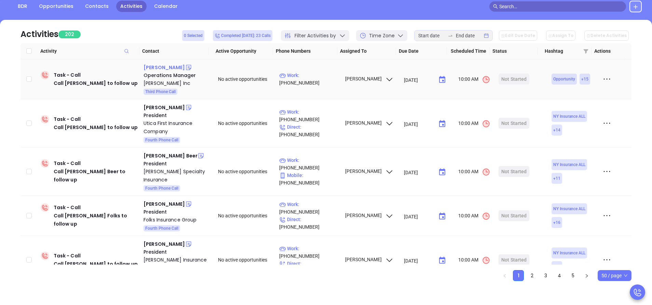
click at [167, 69] on div "Ann Santoro" at bounding box center [164, 67] width 41 height 8
click at [306, 80] on p "Work : (845) 482-5510" at bounding box center [308, 78] width 59 height 15
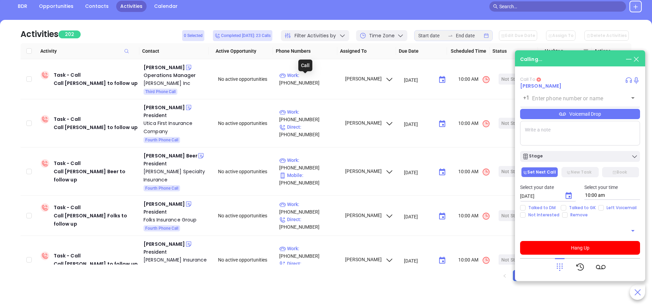
type input "(845) 482-5510"
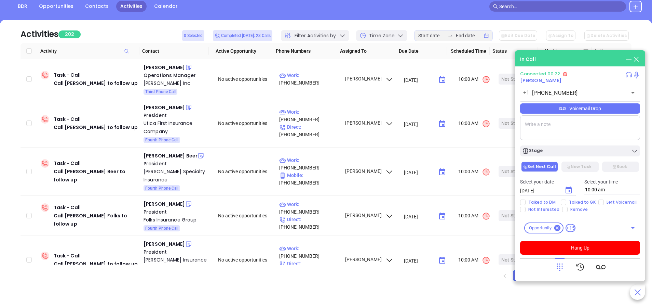
click at [559, 266] on icon at bounding box center [560, 267] width 10 height 10
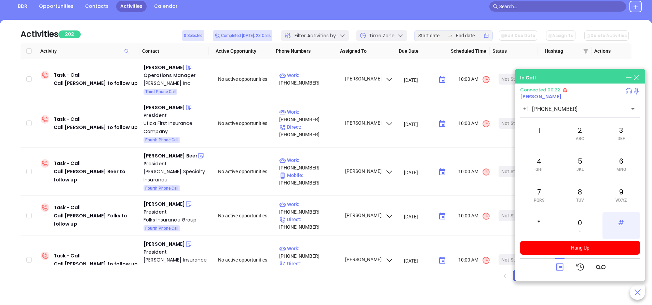
click at [622, 222] on div "#" at bounding box center [622, 225] width 38 height 27
click at [578, 133] on div "2 ABC" at bounding box center [580, 132] width 38 height 27
click at [621, 168] on span "MNO" at bounding box center [622, 169] width 10 height 5
click at [621, 167] on span "MNO" at bounding box center [622, 169] width 10 height 5
drag, startPoint x: 621, startPoint y: 168, endPoint x: 542, endPoint y: 129, distance: 87.5
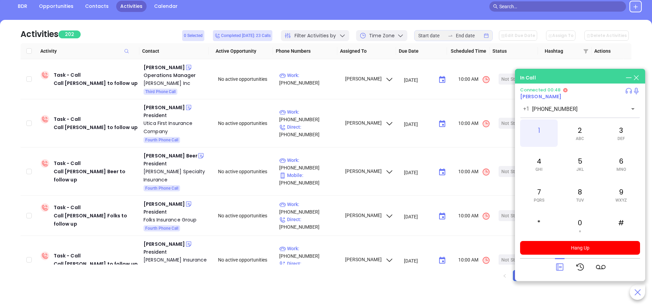
click at [542, 129] on div "1" at bounding box center [539, 132] width 38 height 27
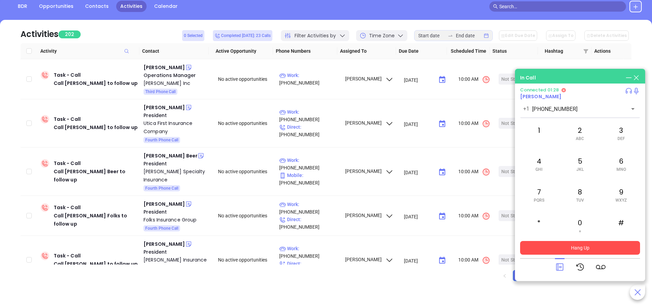
drag, startPoint x: 560, startPoint y: 266, endPoint x: 561, endPoint y: 243, distance: 22.6
click at [559, 264] on icon at bounding box center [560, 267] width 10 height 10
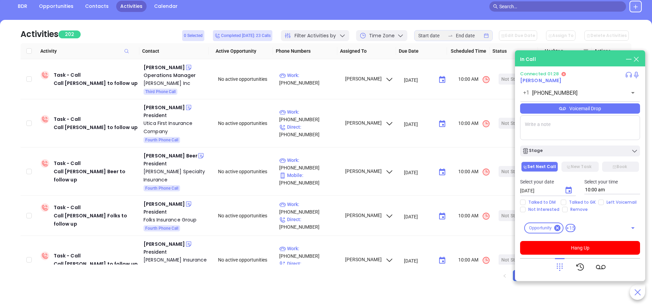
click at [568, 104] on div "Voicemail Drop" at bounding box center [580, 108] width 120 height 10
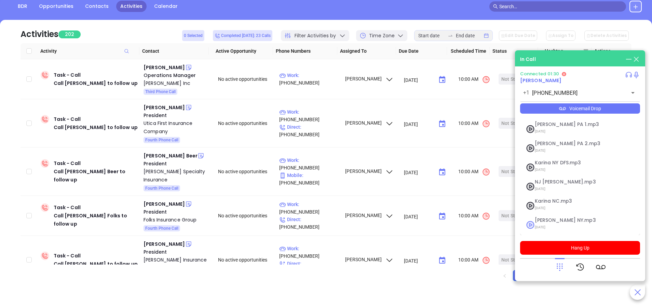
click at [550, 225] on span "09/11/2025" at bounding box center [572, 227] width 74 height 9
checkbox input "true"
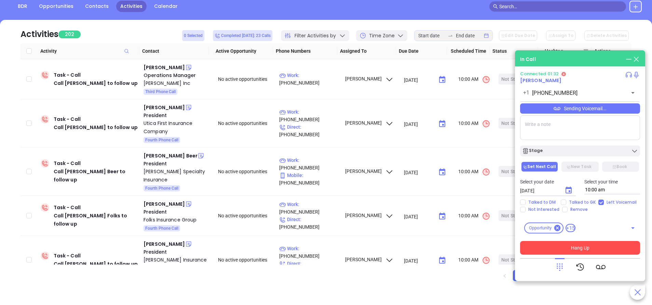
click at [602, 247] on button "Hang Up" at bounding box center [580, 248] width 120 height 14
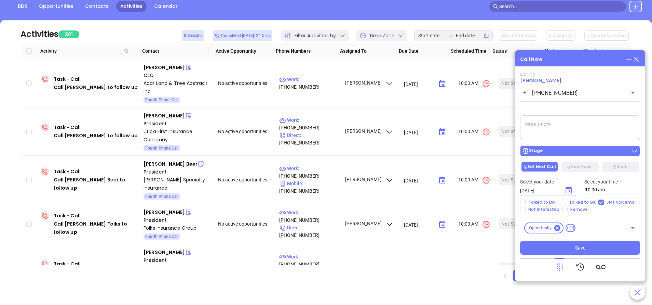
click at [571, 149] on div "Stage" at bounding box center [580, 150] width 116 height 7
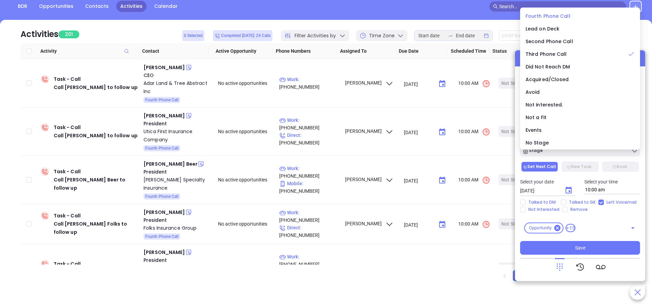
click at [551, 16] on span "Fourth Phone Call" at bounding box center [548, 16] width 45 height 7
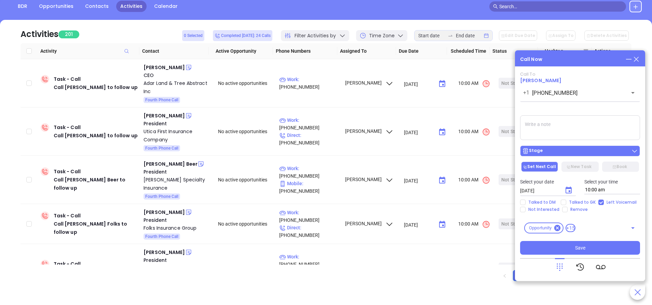
click at [581, 152] on div "Stage" at bounding box center [580, 150] width 116 height 7
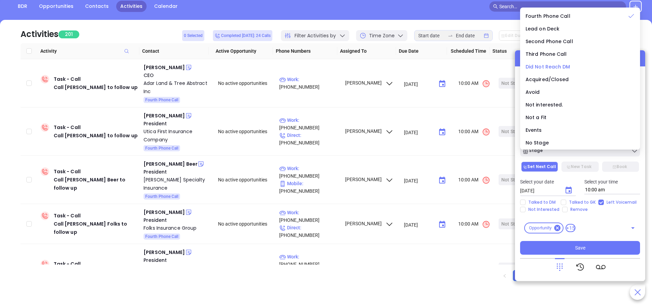
click at [557, 65] on span "Did Not Reach DM" at bounding box center [548, 66] width 45 height 7
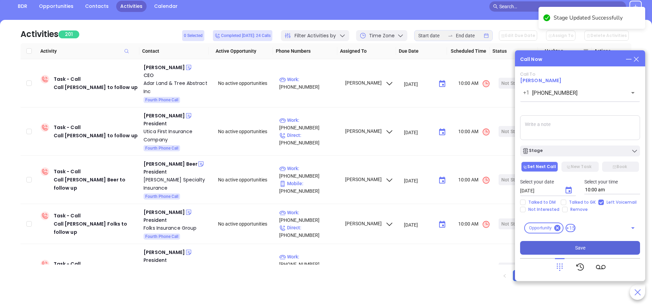
click at [589, 247] on button "Save" at bounding box center [580, 248] width 120 height 14
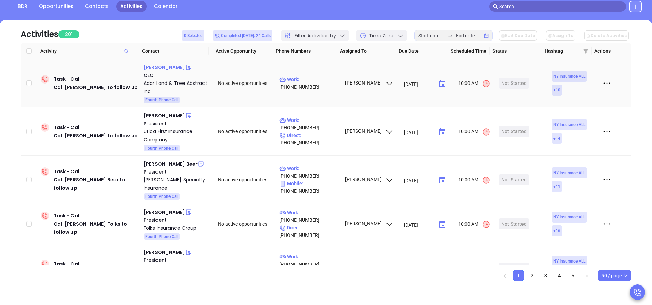
click at [159, 67] on div "[PERSON_NAME]" at bounding box center [164, 67] width 41 height 8
click at [315, 83] on p "Work : (718) 422-7715" at bounding box center [308, 83] width 59 height 15
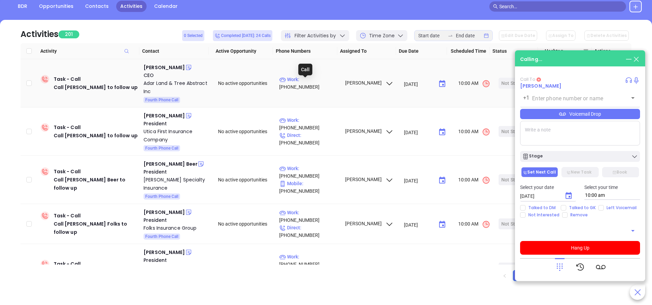
type input "[PHONE_NUMBER]"
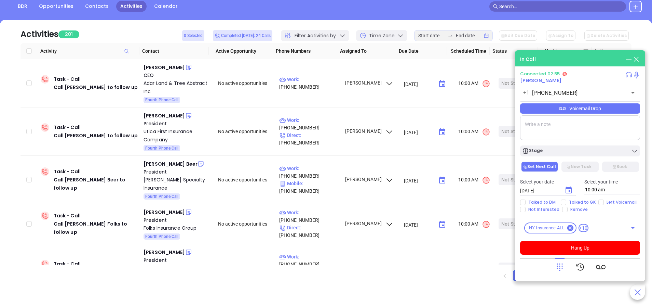
click at [554, 128] on textarea at bounding box center [580, 127] width 120 height 25
click at [509, 139] on td "Not Started" at bounding box center [520, 131] width 49 height 48
click at [536, 127] on textarea at bounding box center [580, 127] width 120 height 25
type textarea "[PHONE_NUMBER] [PERSON_NAME]."
click at [522, 200] on input "Talked to DM" at bounding box center [522, 201] width 5 height 5
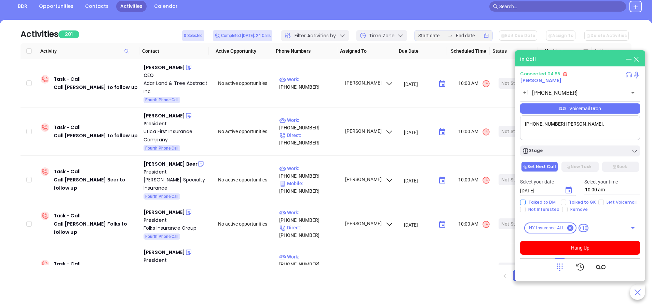
checkbox input "true"
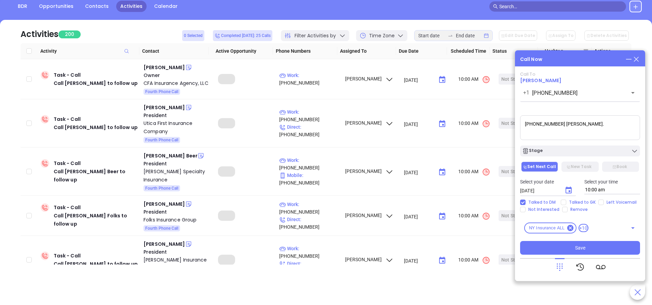
drag, startPoint x: 525, startPoint y: 124, endPoint x: 553, endPoint y: 124, distance: 28.0
click at [553, 124] on textarea "929 699 4684 Mr Weiss." at bounding box center [580, 127] width 120 height 25
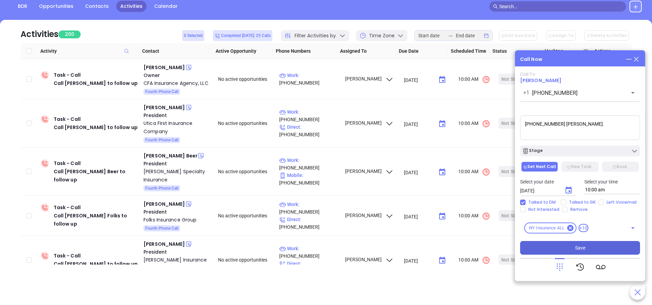
click at [565, 250] on button "Save" at bounding box center [580, 248] width 120 height 14
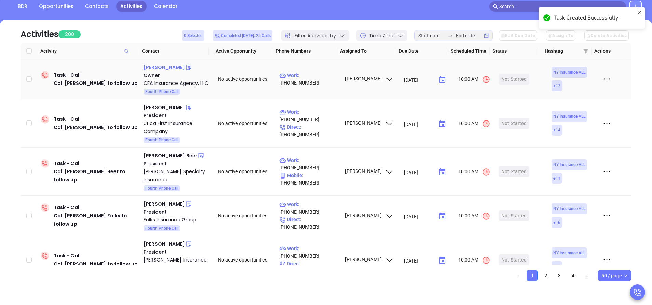
click at [158, 64] on div "Clark Forster" at bounding box center [164, 67] width 41 height 8
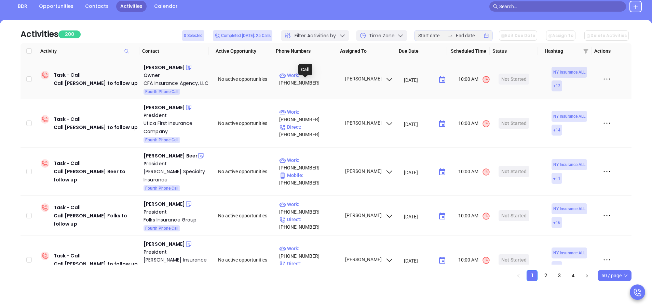
drag, startPoint x: 313, startPoint y: 81, endPoint x: 302, endPoint y: 56, distance: 27.1
click at [314, 80] on p "Work : (518) 643-7946" at bounding box center [308, 78] width 59 height 15
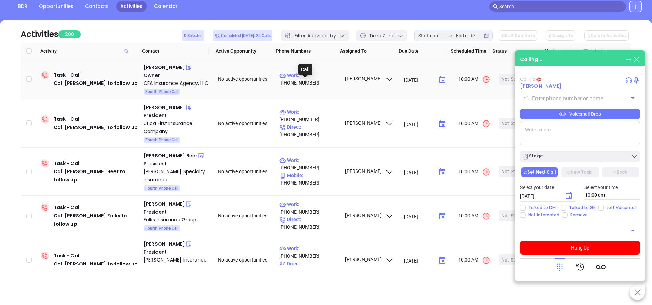
type input "(518) 643-7946"
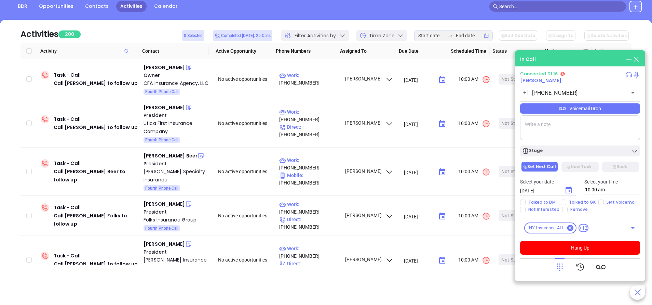
click at [561, 268] on icon at bounding box center [560, 267] width 10 height 10
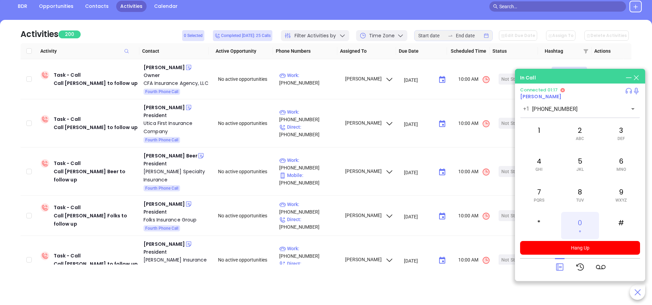
click at [583, 224] on div "0 +" at bounding box center [580, 225] width 38 height 27
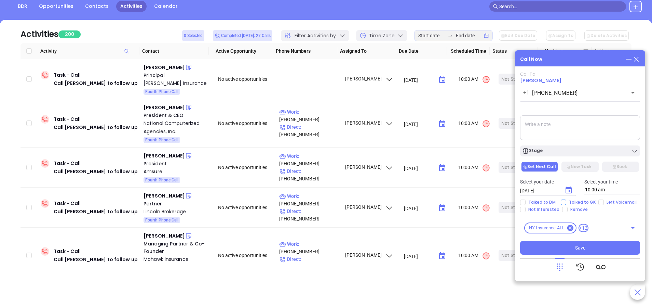
click at [566, 203] on input "Talked to GK" at bounding box center [563, 201] width 5 height 5
checkbox input "true"
click at [568, 152] on div "Stage" at bounding box center [580, 150] width 116 height 7
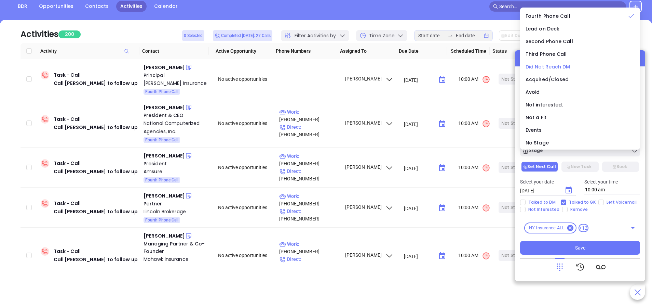
click at [550, 66] on span "Did Not Reach DM" at bounding box center [548, 66] width 45 height 7
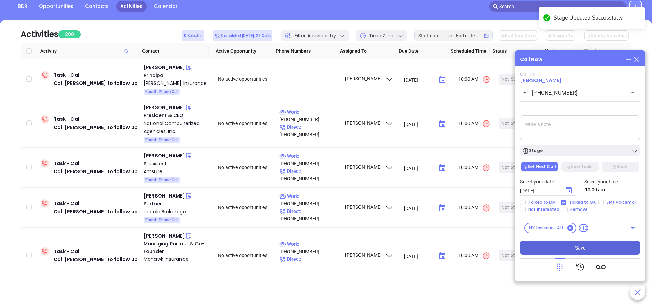
click at [597, 246] on button "Save" at bounding box center [580, 248] width 120 height 14
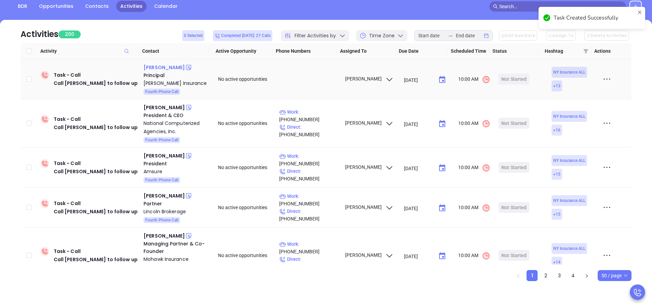
click at [157, 67] on div "Sean Curran" at bounding box center [164, 67] width 41 height 8
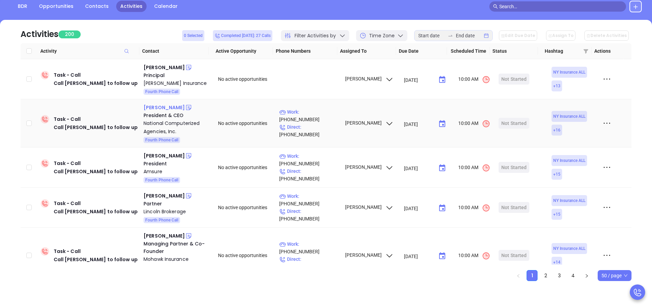
click at [162, 111] on div "Thomas Burns" at bounding box center [164, 107] width 41 height 8
click at [326, 123] on p "Work : (800) 622-8809" at bounding box center [308, 115] width 59 height 15
type input "(800) 622-8809"
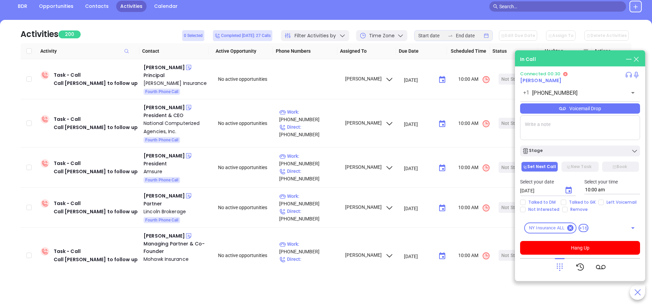
click at [562, 261] on div at bounding box center [560, 267] width 10 height 18
drag, startPoint x: 557, startPoint y: 265, endPoint x: 564, endPoint y: 259, distance: 9.4
click at [557, 266] on icon at bounding box center [560, 267] width 10 height 10
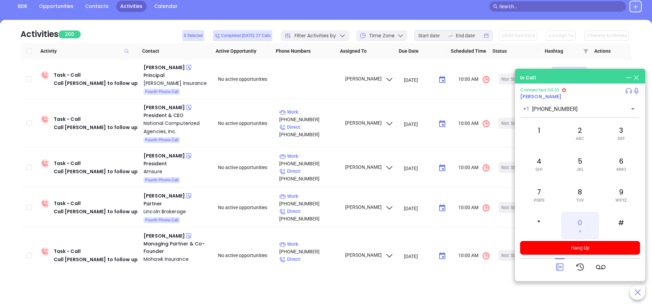
click at [579, 226] on div "0 +" at bounding box center [580, 225] width 38 height 27
click at [561, 269] on icon at bounding box center [560, 267] width 10 height 10
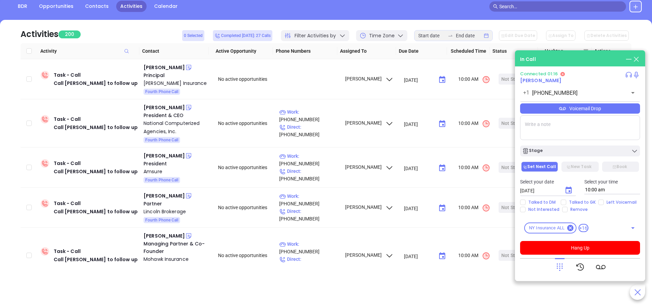
click at [547, 108] on div "Voicemail Drop" at bounding box center [580, 108] width 120 height 10
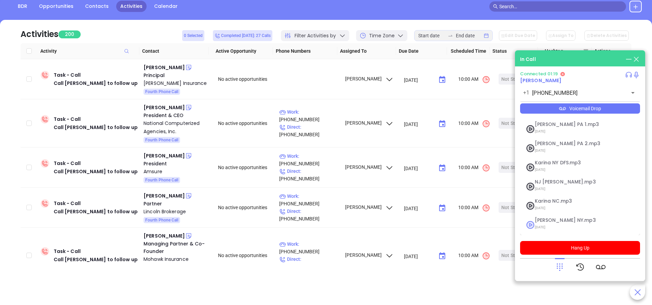
click at [542, 219] on span "Vicky NY.mp3" at bounding box center [572, 219] width 74 height 5
checkbox input "true"
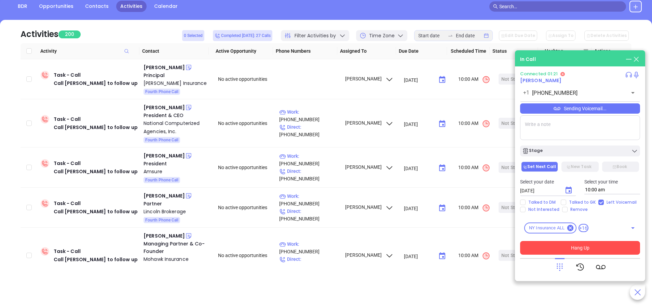
click at [577, 245] on button "Hang Up" at bounding box center [580, 248] width 120 height 14
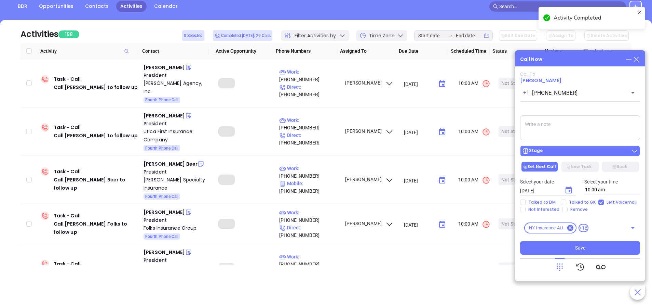
click at [576, 148] on div "Stage" at bounding box center [580, 150] width 116 height 7
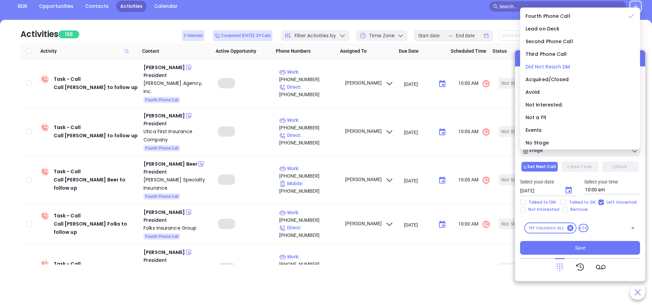
click at [542, 67] on span "Did Not Reach DM" at bounding box center [548, 66] width 45 height 7
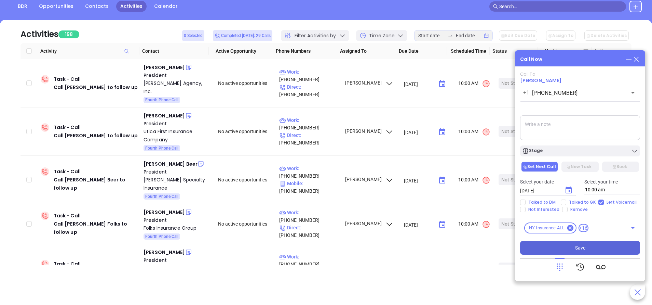
click at [572, 244] on button "Save" at bounding box center [580, 248] width 120 height 14
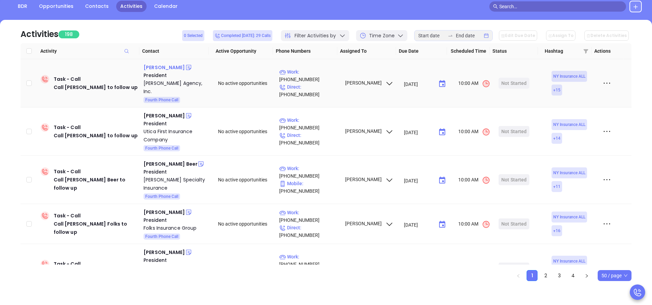
click at [162, 66] on div "Matthew Sluiter" at bounding box center [164, 67] width 41 height 8
drag, startPoint x: 310, startPoint y: 74, endPoint x: 216, endPoint y: 2, distance: 118.1
click at [310, 74] on p "Work : (845) 586-2641" at bounding box center [308, 75] width 59 height 15
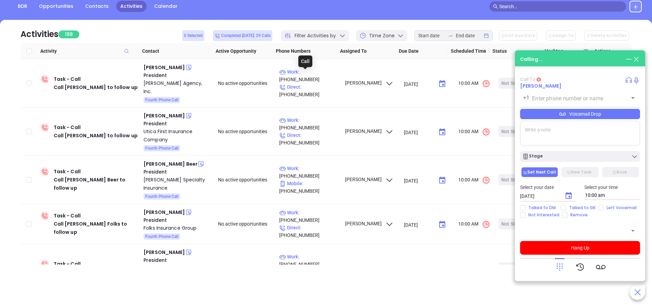
type input "(845) 586-2641"
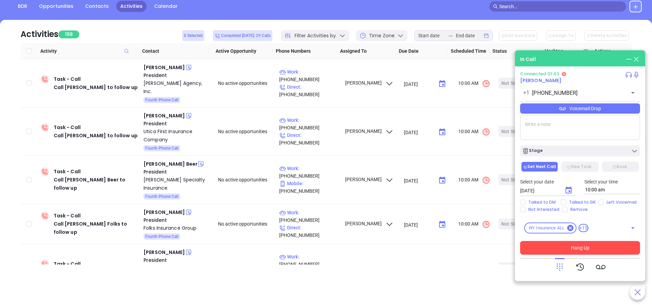
click at [579, 253] on button "Hang Up" at bounding box center [580, 248] width 120 height 14
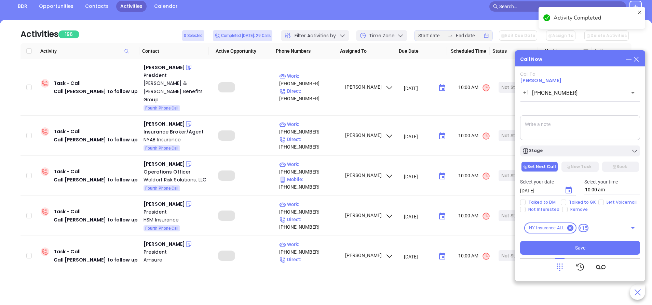
click at [524, 203] on input "Talked to DM" at bounding box center [522, 201] width 5 height 5
checkbox input "true"
click at [524, 210] on input "Not Interested" at bounding box center [522, 209] width 5 height 5
checkbox input "true"
click at [571, 153] on div "Stage" at bounding box center [580, 150] width 116 height 7
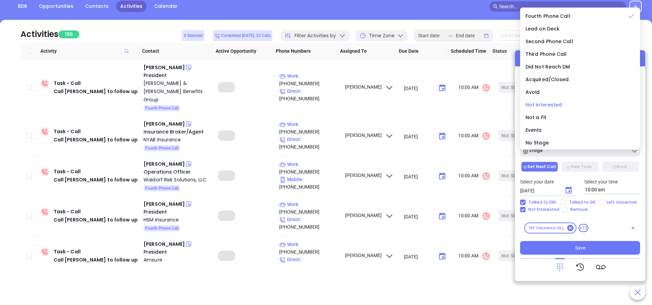
click at [548, 105] on span "Not interested." at bounding box center [545, 104] width 38 height 7
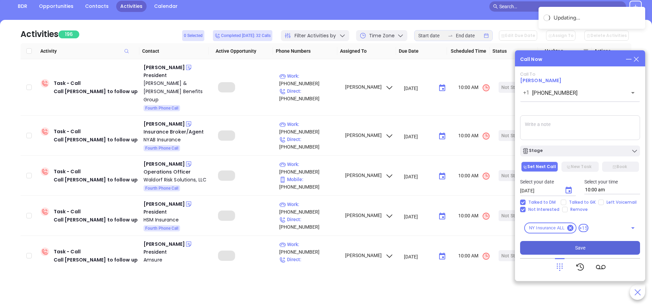
click at [594, 250] on button "Save" at bounding box center [580, 248] width 120 height 14
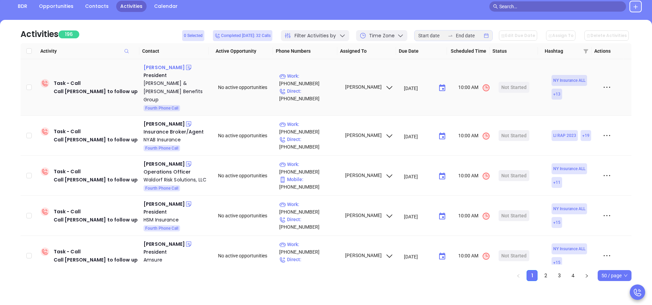
click at [171, 68] on div "Kristine Kellogg" at bounding box center [164, 67] width 41 height 8
click at [314, 80] on p "Work : (315) 834-3222" at bounding box center [308, 79] width 59 height 15
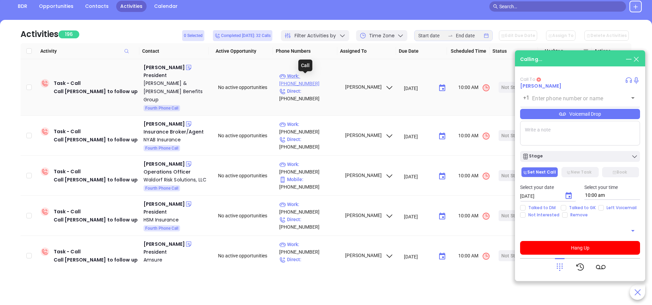
type input "(315) 834-3222"
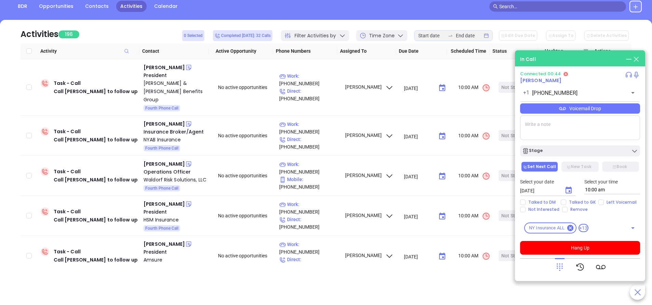
click at [583, 107] on div "Voicemail Drop" at bounding box center [580, 108] width 120 height 10
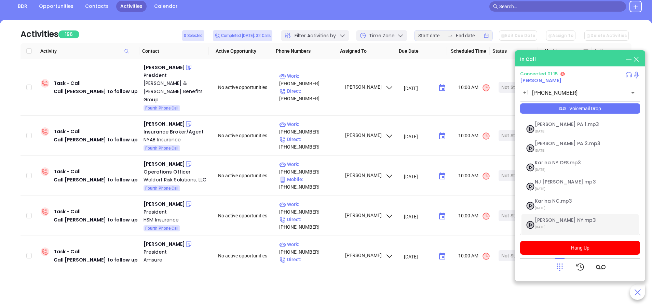
click at [540, 218] on span "Vicky NY.mp3" at bounding box center [572, 219] width 74 height 5
checkbox input "true"
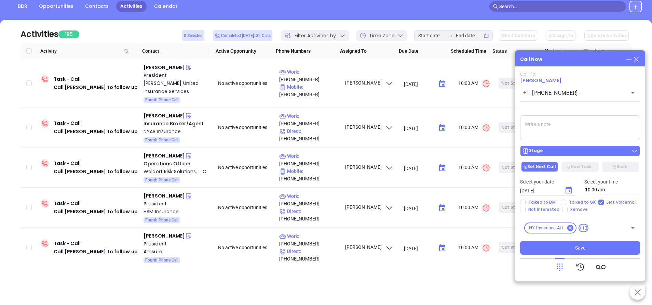
click at [541, 150] on div "Stage" at bounding box center [532, 150] width 21 height 7
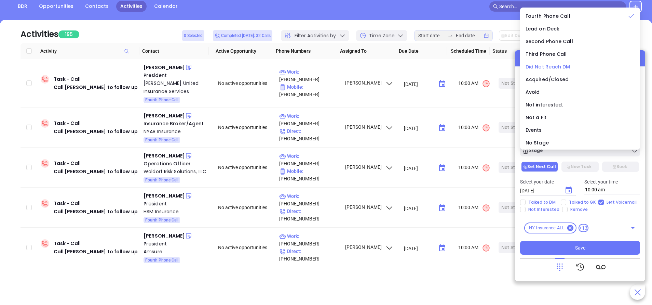
click at [549, 66] on span "Did Not Reach DM" at bounding box center [548, 66] width 45 height 7
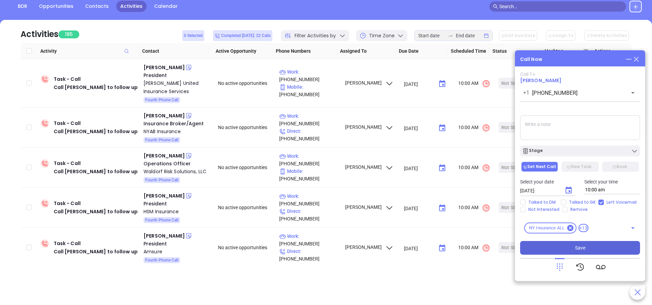
click at [570, 244] on button "Save" at bounding box center [580, 248] width 120 height 14
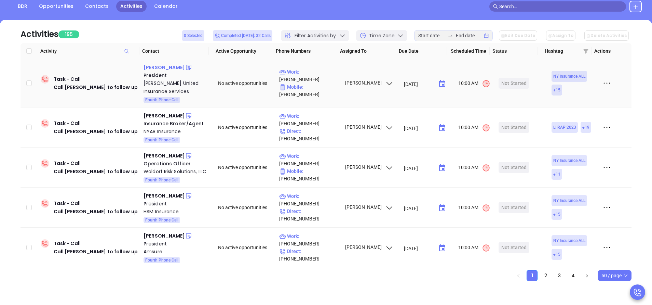
click at [163, 66] on div "Daniel Rand" at bounding box center [164, 67] width 41 height 8
drag, startPoint x: 309, startPoint y: 79, endPoint x: 266, endPoint y: 12, distance: 79.2
click at [309, 79] on p "Work : (845) 825-8080" at bounding box center [308, 75] width 59 height 15
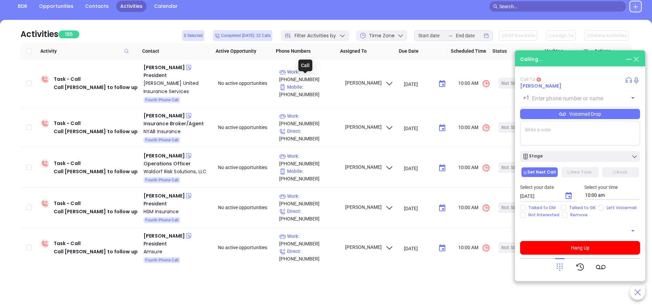
type input "(845) 825-8080"
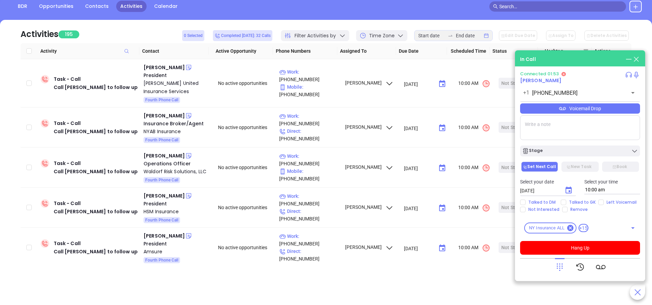
click at [552, 110] on div "Voicemail Drop" at bounding box center [580, 108] width 120 height 10
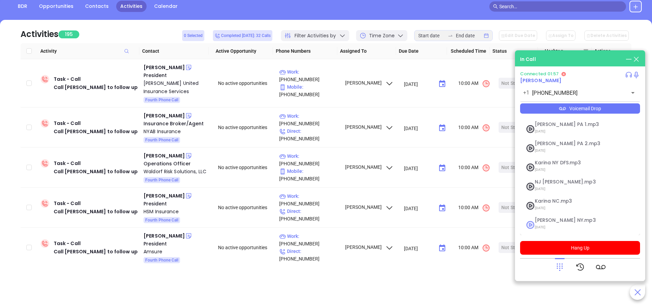
click at [544, 226] on span "09/11/2025" at bounding box center [572, 227] width 74 height 9
checkbox input "true"
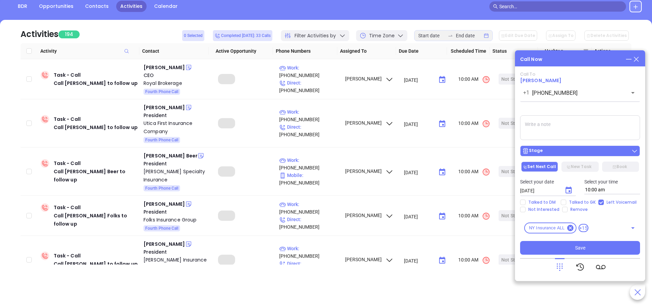
click at [598, 151] on div "Stage" at bounding box center [580, 150] width 116 height 7
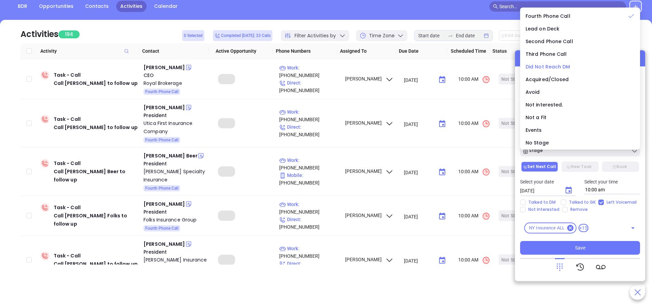
click at [549, 65] on span "Did Not Reach DM" at bounding box center [548, 66] width 45 height 7
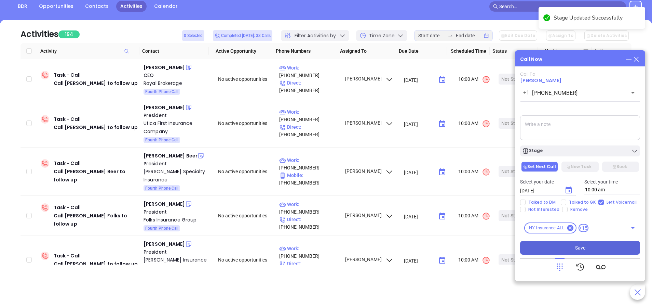
click at [597, 247] on button "Save" at bounding box center [580, 248] width 120 height 14
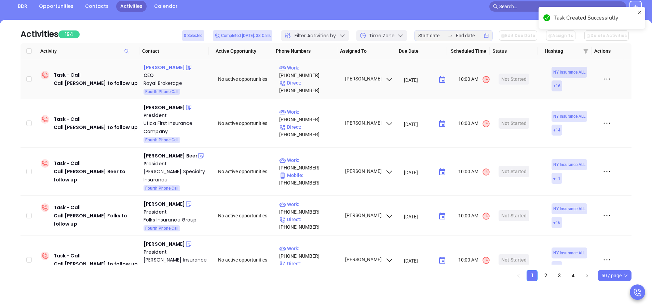
click at [164, 66] on div "Jason Bernstein" at bounding box center [164, 67] width 41 height 8
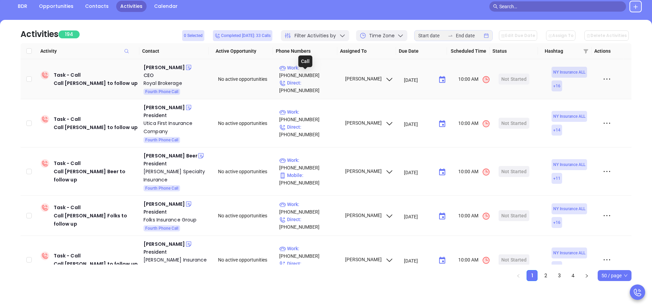
drag, startPoint x: 315, startPoint y: 74, endPoint x: 354, endPoint y: 150, distance: 85.5
click at [315, 74] on p "Work : (631) 669-6667" at bounding box center [308, 71] width 59 height 15
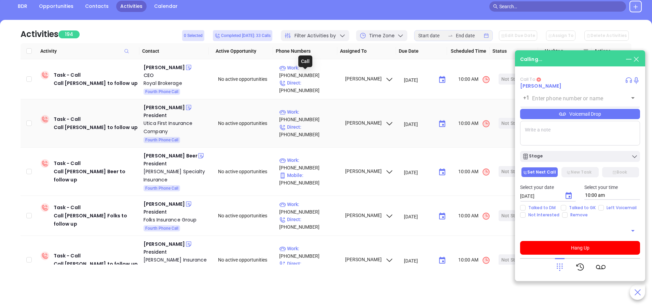
type input "(631) 669-6667"
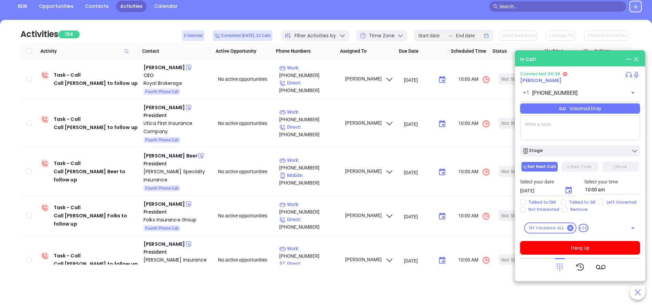
click at [556, 266] on icon at bounding box center [560, 267] width 10 height 10
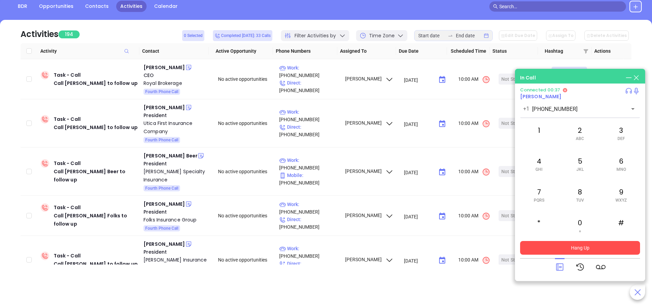
click at [573, 249] on button "Hang Up" at bounding box center [580, 248] width 120 height 14
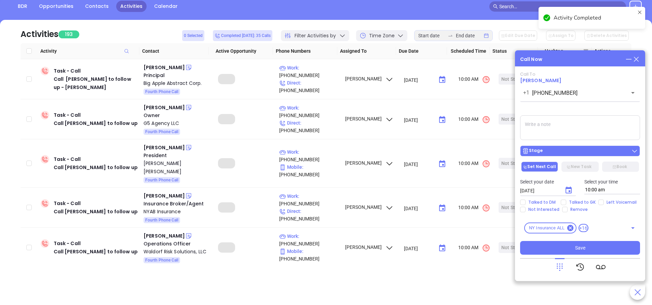
click at [551, 151] on div "Stage" at bounding box center [580, 150] width 116 height 7
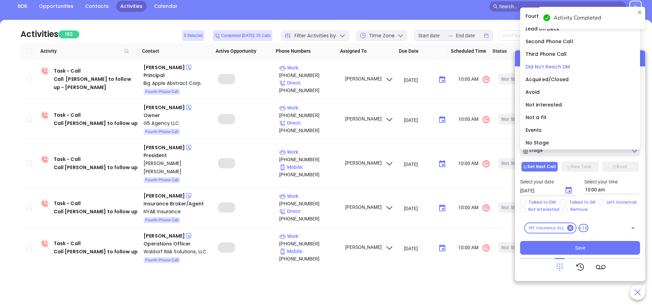
click at [539, 67] on span "Did Not Reach DM" at bounding box center [548, 66] width 45 height 7
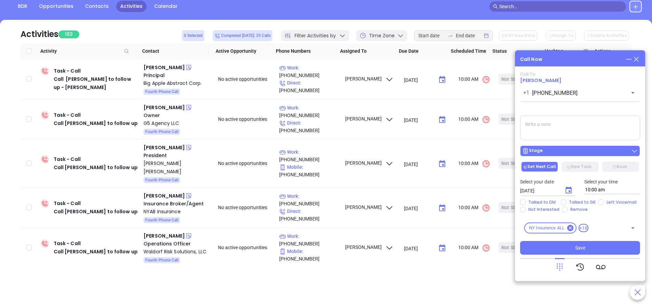
click at [587, 156] on button "Stage" at bounding box center [580, 150] width 120 height 11
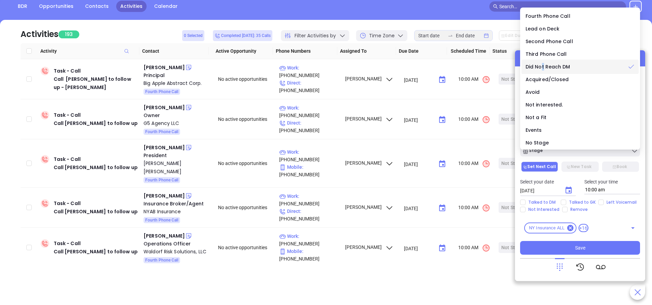
click at [543, 64] on span "Did Not Reach DM" at bounding box center [548, 66] width 45 height 7
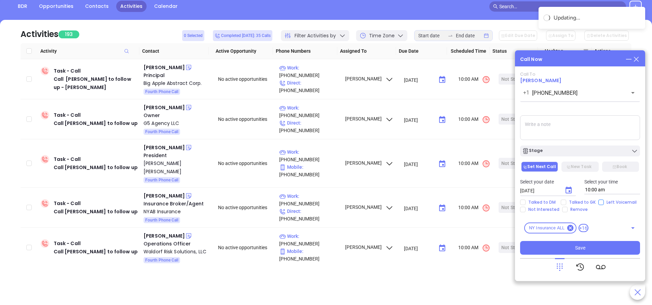
click at [601, 201] on input "Left Voicemail" at bounding box center [601, 201] width 5 height 5
checkbox input "true"
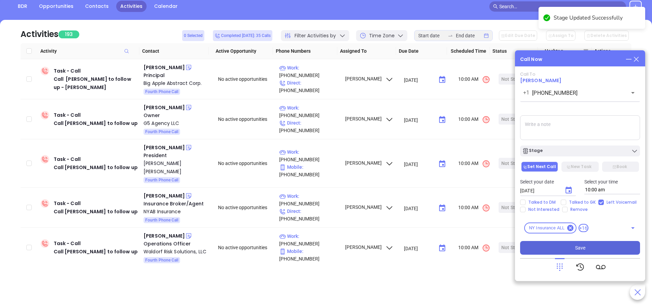
click at [607, 248] on button "Save" at bounding box center [580, 248] width 120 height 14
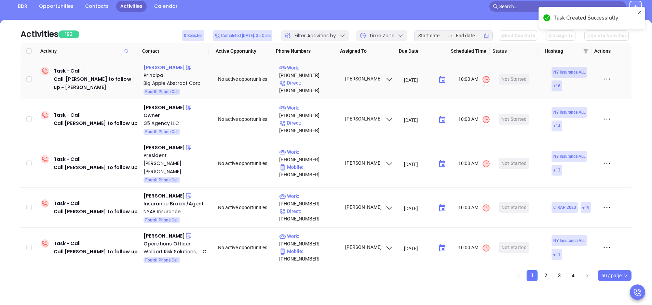
click at [172, 66] on div "Lawrence Litwack" at bounding box center [164, 67] width 41 height 8
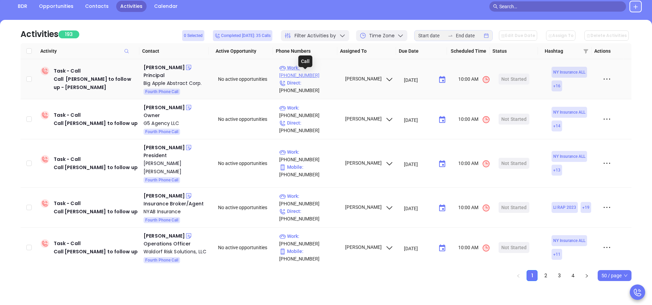
click at [318, 75] on p "Work : (718) 428-6100" at bounding box center [308, 71] width 59 height 15
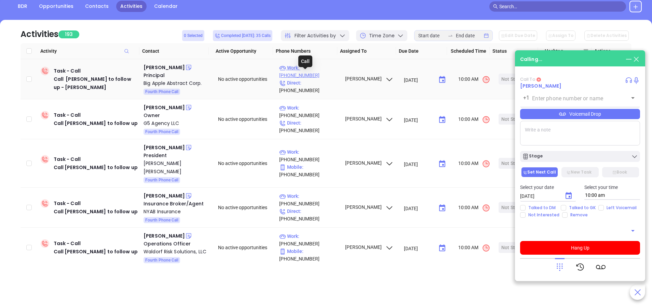
type input "(718) 428-6100"
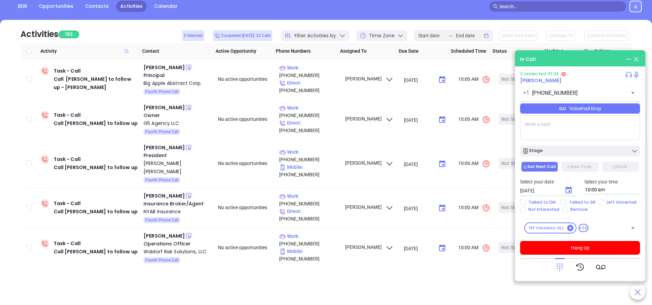
click at [568, 191] on icon "Choose date, selected date is Sep 30, 2025" at bounding box center [569, 190] width 8 height 8
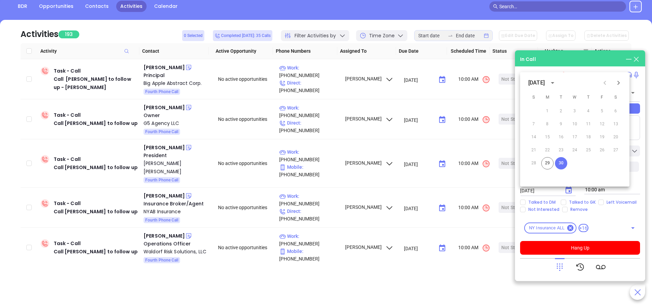
click at [619, 84] on icon "Next month" at bounding box center [619, 83] width 8 height 8
click at [561, 137] on button "14" at bounding box center [561, 137] width 12 height 12
type input "10/14/2025"
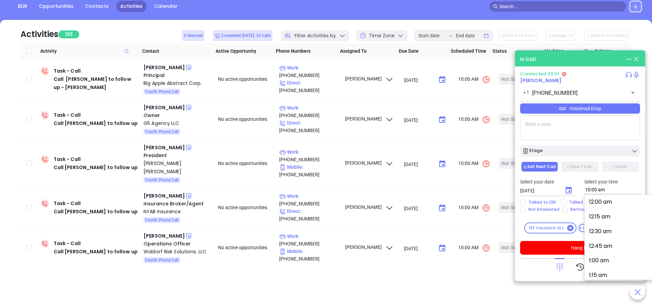
click at [607, 188] on input "10:00 am" at bounding box center [613, 189] width 56 height 9
click at [607, 202] on button "8:00 am" at bounding box center [641, 199] width 106 height 15
type input "8:00 am"
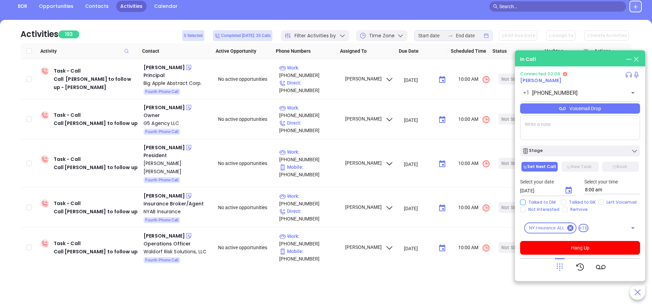
click at [524, 201] on input "Talked to DM" at bounding box center [522, 201] width 5 height 5
checkbox input "true"
click at [593, 243] on button "Hang Up" at bounding box center [580, 248] width 120 height 14
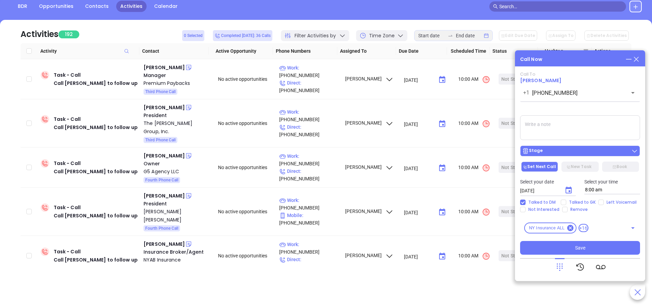
click at [578, 152] on div "Stage" at bounding box center [580, 150] width 116 height 7
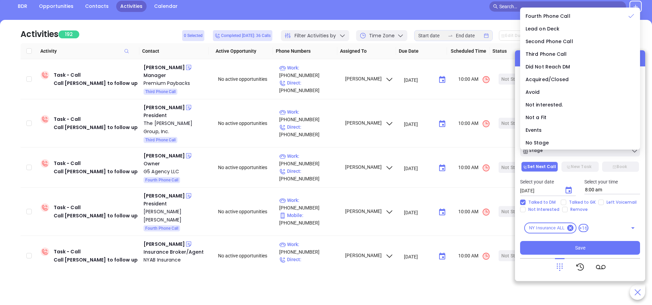
click at [572, 240] on div "Call To Lawrence Litwack +1 (718) 428-6100 ​ Voicemail Drop Stage Set Next Call…" at bounding box center [580, 162] width 120 height 183
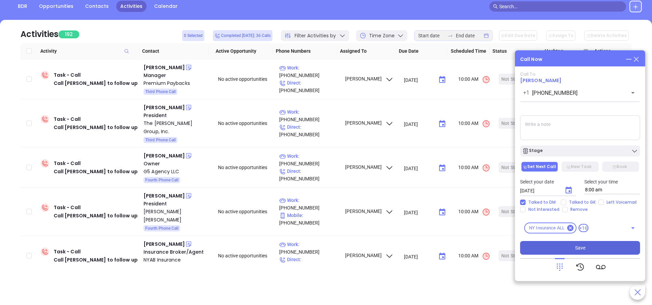
click at [572, 247] on button "Save" at bounding box center [580, 248] width 120 height 14
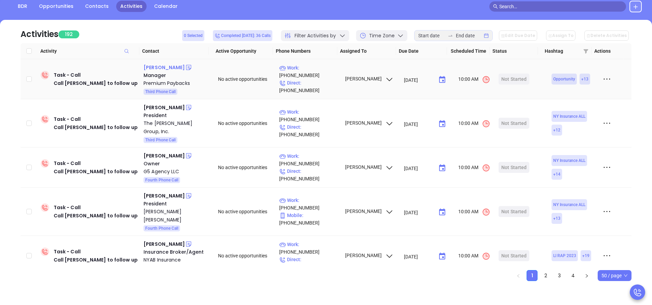
click at [159, 66] on div "Sarah Klinger" at bounding box center [164, 67] width 41 height 8
click at [306, 75] on p "Work : (877) 391-7338" at bounding box center [308, 71] width 59 height 15
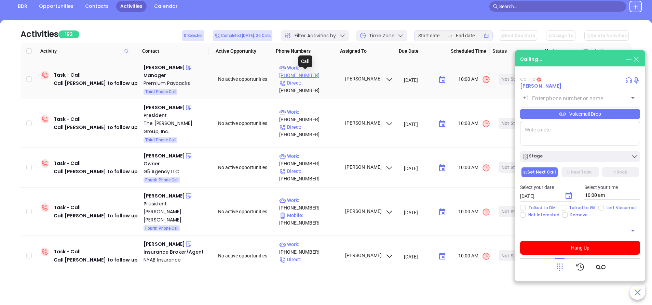
type input "(877) 391-7338"
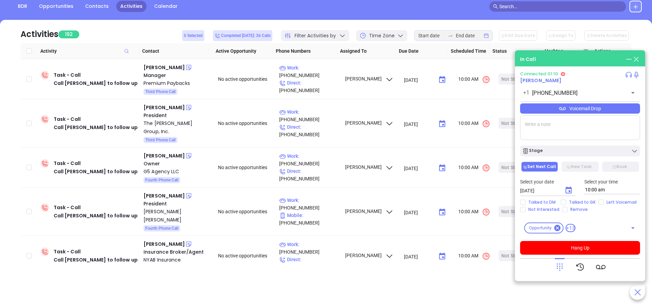
click at [545, 130] on textarea at bounding box center [580, 127] width 120 height 25
type textarea "ext 113"
click at [560, 245] on button "Hang Up" at bounding box center [580, 248] width 120 height 14
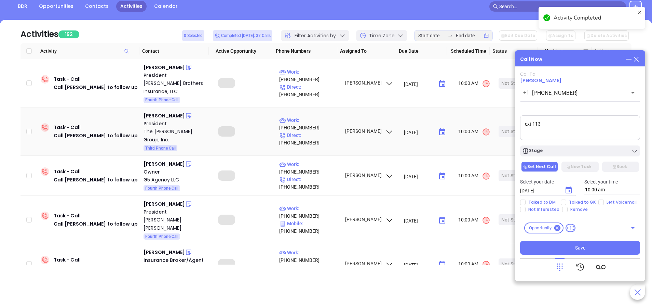
drag, startPoint x: 555, startPoint y: 122, endPoint x: 505, endPoint y: 117, distance: 49.9
click at [505, 117] on main "Sales Sales Manager BDR Opportunities Contacts Activities Calendar Call Now Cal…" at bounding box center [326, 135] width 652 height 340
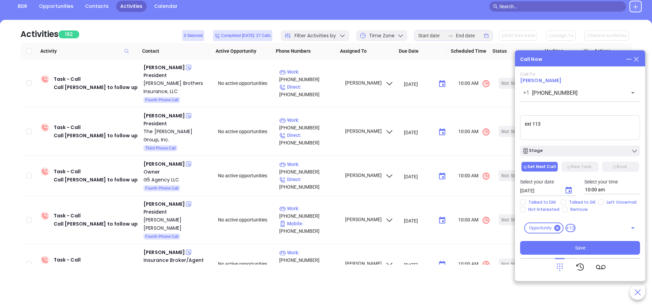
click at [561, 264] on icon at bounding box center [560, 267] width 10 height 10
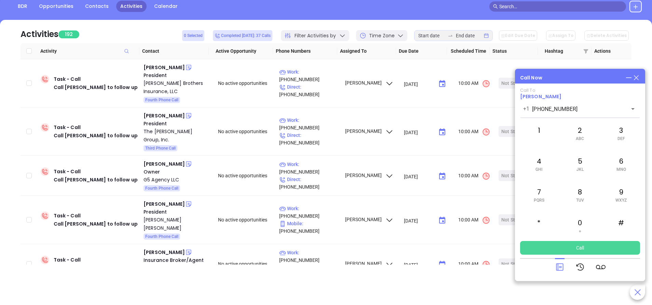
click at [580, 248] on button "Call" at bounding box center [580, 248] width 120 height 14
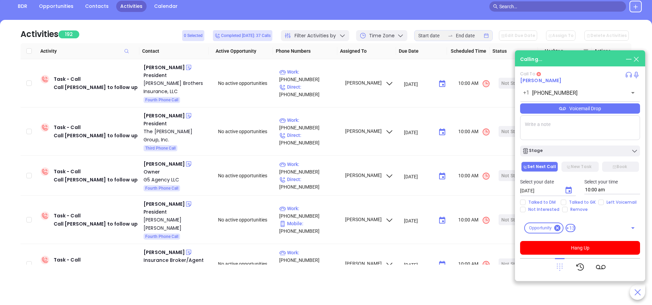
click at [560, 268] on icon at bounding box center [560, 267] width 6 height 8
click at [557, 266] on icon at bounding box center [560, 267] width 6 height 8
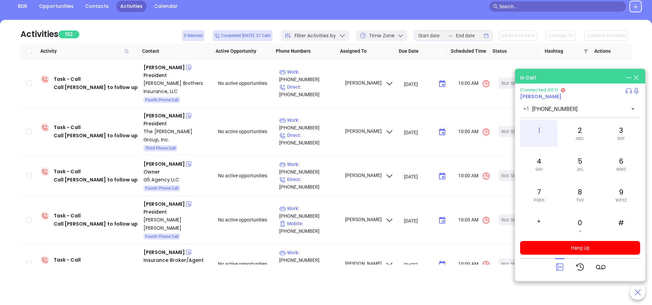
click at [541, 129] on div "1" at bounding box center [539, 132] width 38 height 27
click at [630, 134] on div "3 DEF" at bounding box center [622, 132] width 38 height 27
click at [557, 268] on icon at bounding box center [560, 267] width 10 height 10
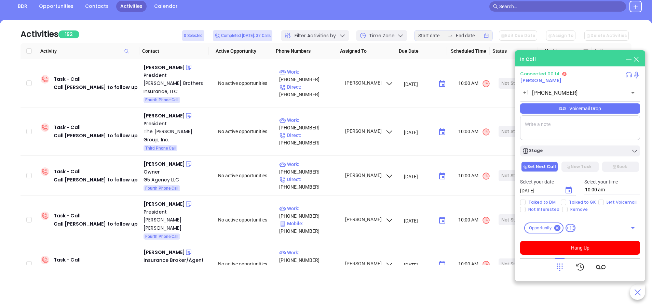
click at [553, 124] on textarea at bounding box center [580, 127] width 120 height 25
paste textarea "ext 113"
type textarea "ext 113"
click at [574, 105] on div "Voicemail Drop" at bounding box center [580, 108] width 120 height 10
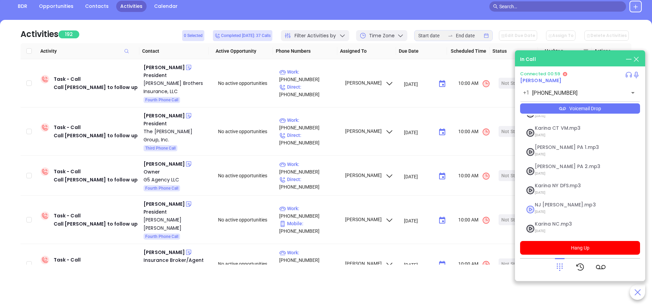
scroll to position [55, 0]
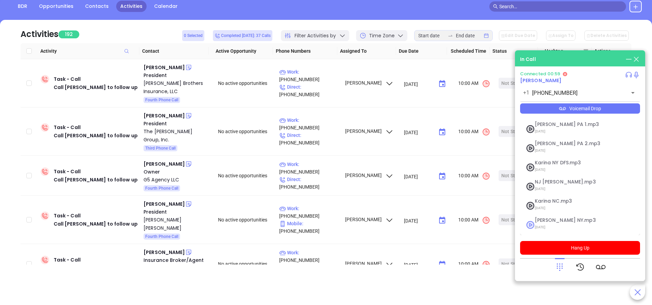
click at [545, 227] on span "09/11/2025" at bounding box center [572, 227] width 74 height 9
checkbox input "true"
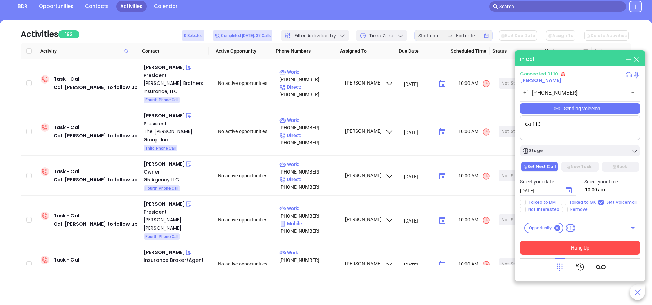
click at [595, 251] on button "Hang Up" at bounding box center [580, 248] width 120 height 14
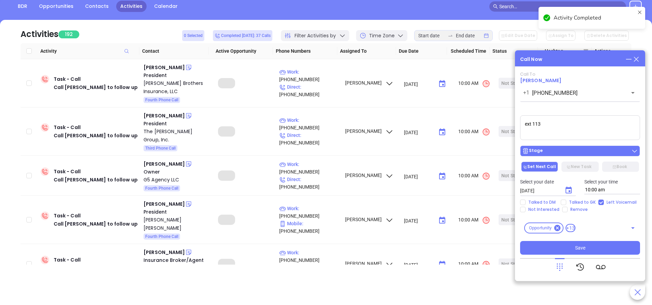
click at [573, 150] on div "Stage" at bounding box center [580, 150] width 116 height 7
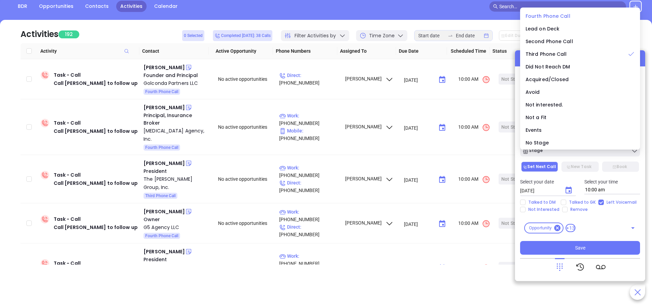
click at [542, 15] on span "Fourth Phone Call" at bounding box center [548, 16] width 45 height 7
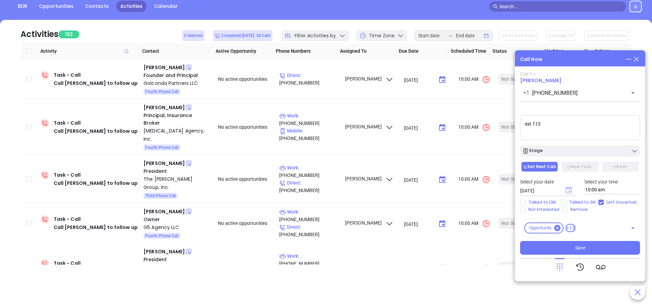
click at [569, 191] on icon "Choose date, selected date is Sep 30, 2025" at bounding box center [569, 189] width 6 height 7
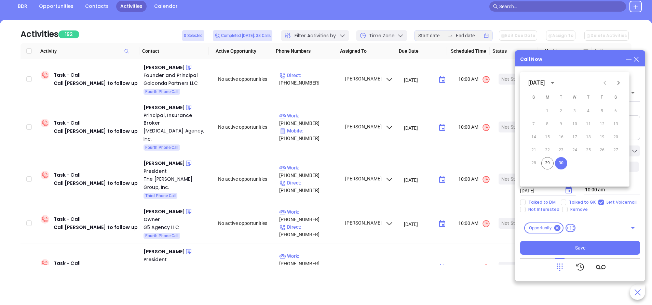
click at [620, 82] on icon "Next month" at bounding box center [619, 83] width 8 height 8
click at [576, 111] on button "1" at bounding box center [575, 111] width 12 height 12
type input "10/01/2025"
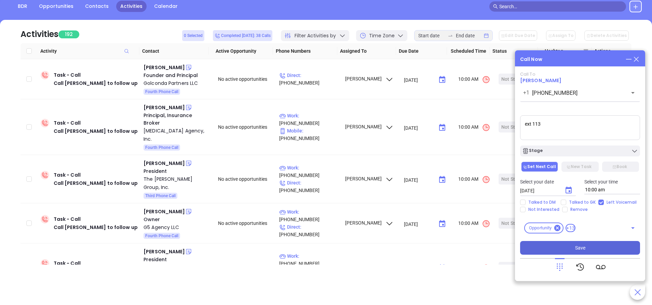
click at [586, 249] on button "Save" at bounding box center [580, 248] width 120 height 14
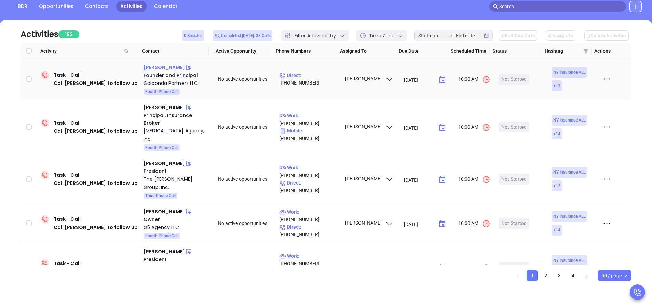
click at [172, 67] on div "Michael Liebeskind" at bounding box center [164, 67] width 41 height 8
drag, startPoint x: 317, startPoint y: 78, endPoint x: 273, endPoint y: 22, distance: 71.7
click at [317, 78] on p "Direct : (917) 781-0160" at bounding box center [308, 78] width 59 height 15
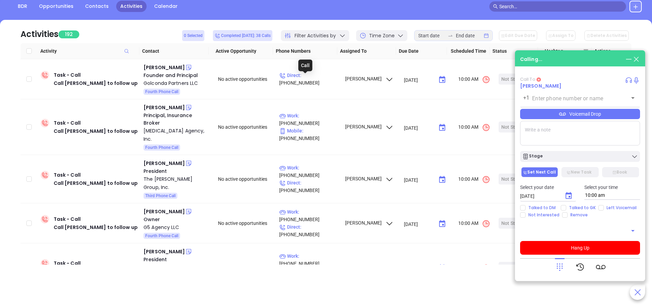
type input "(917) 781-0160"
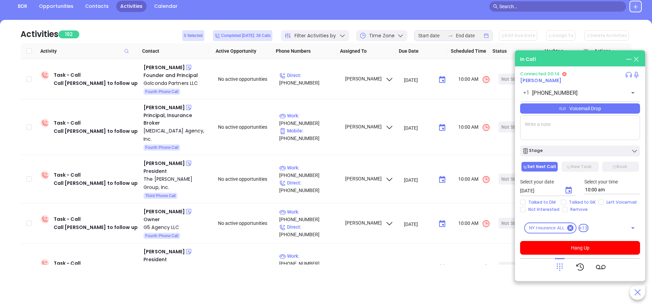
click at [561, 110] on icon at bounding box center [562, 108] width 7 height 3
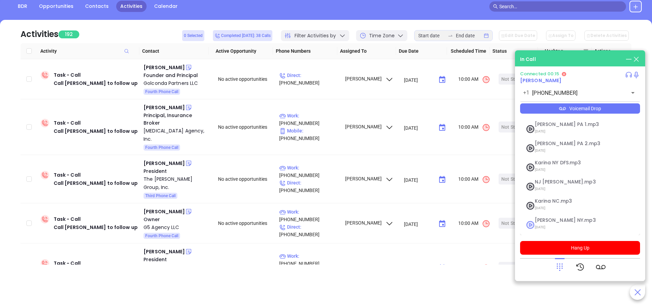
click at [546, 222] on span "Vicky NY.mp3" at bounding box center [572, 219] width 74 height 5
checkbox input "true"
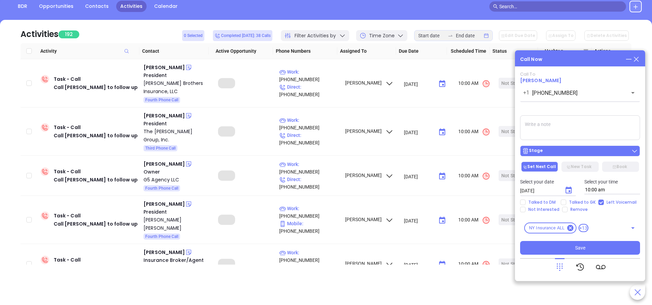
click at [611, 147] on button "Stage" at bounding box center [580, 150] width 120 height 11
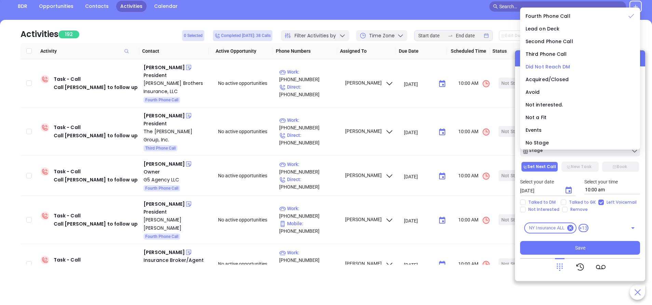
click at [545, 65] on span "Did Not Reach DM" at bounding box center [548, 66] width 45 height 7
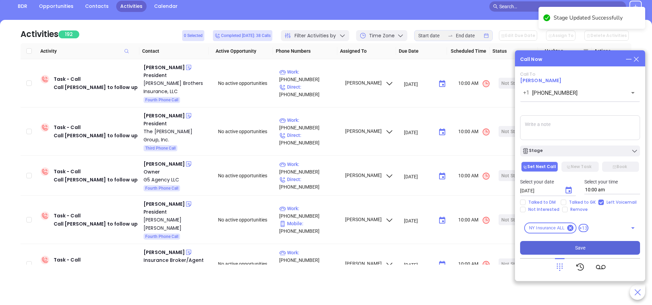
click at [596, 247] on button "Save" at bounding box center [580, 248] width 120 height 14
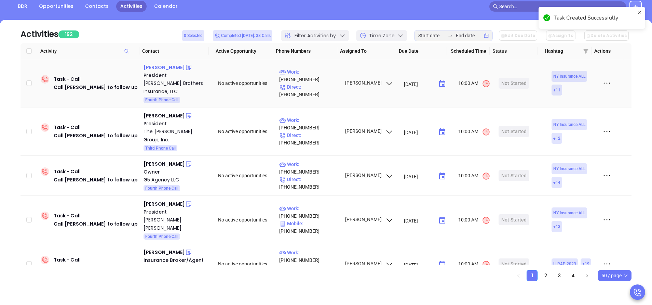
click at [168, 66] on div "Joseph B. Smith" at bounding box center [164, 67] width 41 height 8
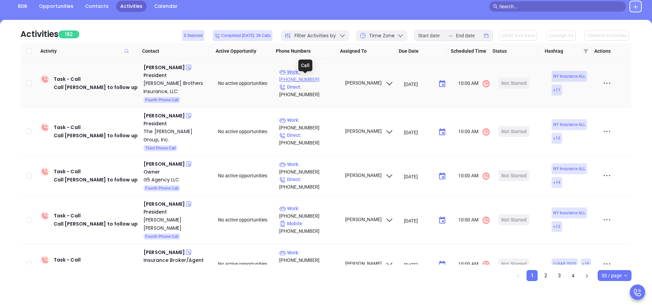
click at [311, 80] on p "Work : (607) 687-3444" at bounding box center [308, 75] width 59 height 15
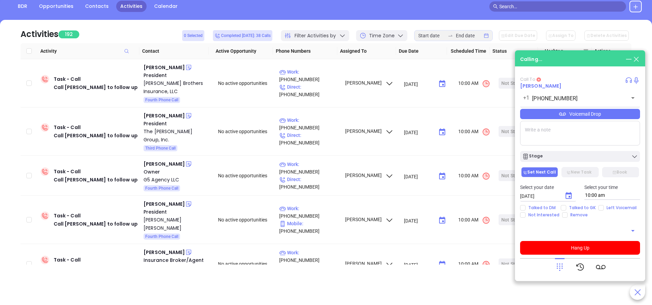
click at [565, 60] on div "Calling..." at bounding box center [580, 59] width 120 height 8
click at [569, 243] on button "Hang Up" at bounding box center [580, 248] width 120 height 14
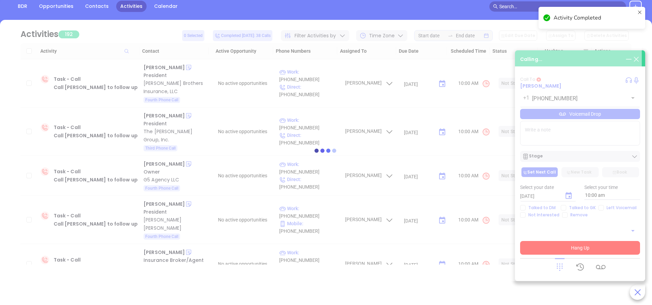
click at [638, 58] on div at bounding box center [326, 150] width 632 height 261
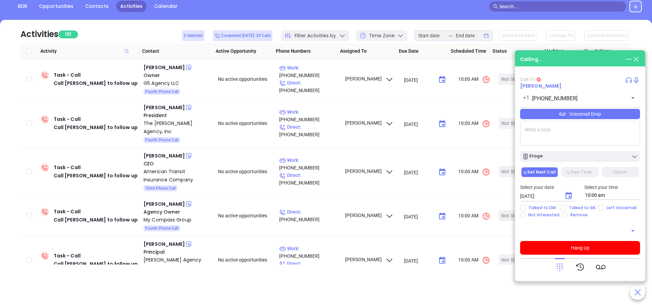
click at [637, 58] on icon at bounding box center [637, 59] width 8 height 8
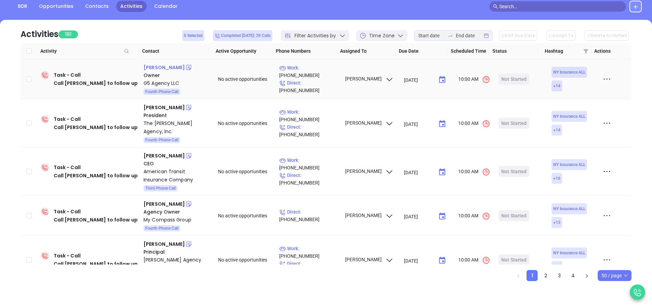
click at [160, 67] on div "Eric Goldstein" at bounding box center [164, 67] width 41 height 8
click at [314, 76] on p "Work : (845) 842-1226" at bounding box center [308, 71] width 59 height 15
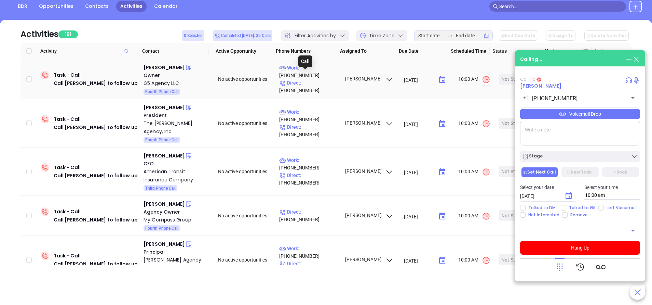
type input "(845) 842-1226"
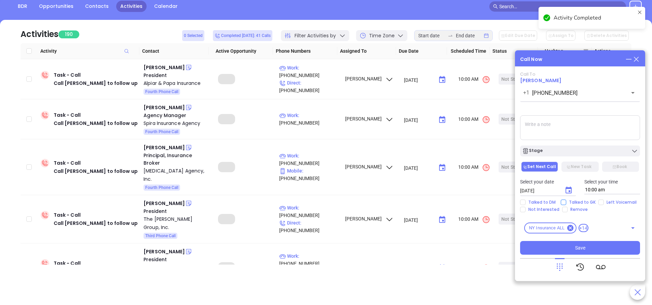
click at [561, 204] on input "Talked to GK" at bounding box center [563, 201] width 5 height 5
checkbox input "true"
click at [564, 156] on button "Stage" at bounding box center [580, 150] width 120 height 11
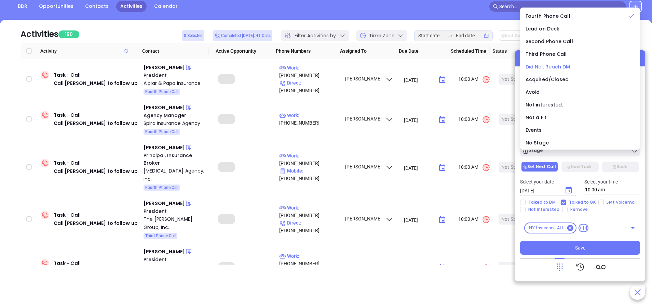
click at [536, 65] on span "Did Not Reach DM" at bounding box center [548, 66] width 45 height 7
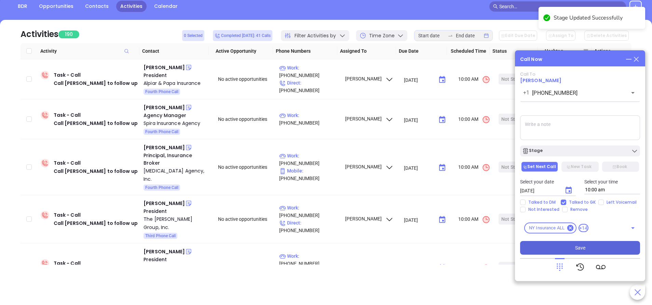
click at [591, 244] on button "Save" at bounding box center [580, 248] width 120 height 14
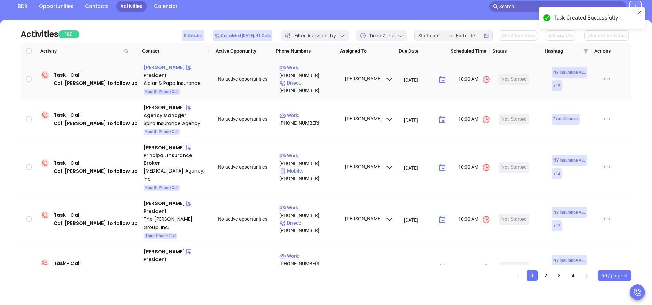
click at [163, 69] on div "Rick Alpiar" at bounding box center [164, 67] width 41 height 8
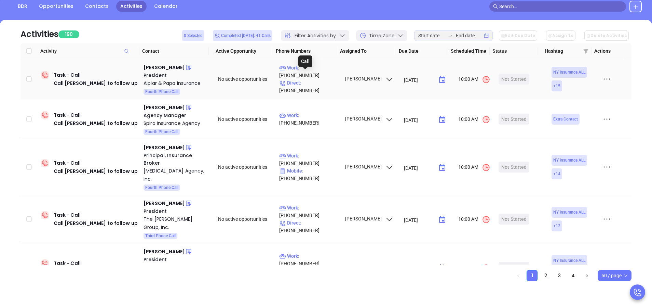
drag, startPoint x: 323, startPoint y: 76, endPoint x: 331, endPoint y: 100, distance: 25.1
click at [323, 76] on p "Work : (914) 834-1011" at bounding box center [308, 71] width 59 height 15
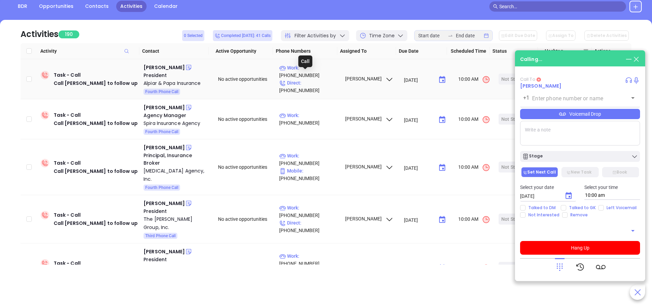
type input "(914) 834-1011"
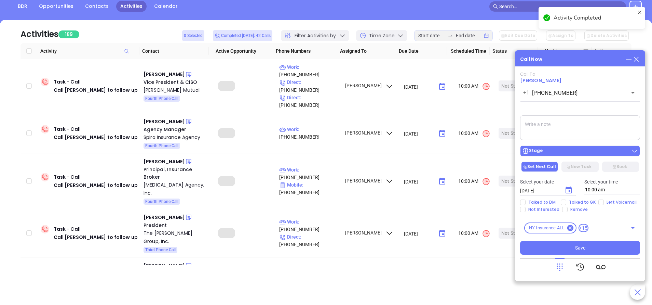
click at [579, 150] on div "Stage" at bounding box center [580, 150] width 116 height 7
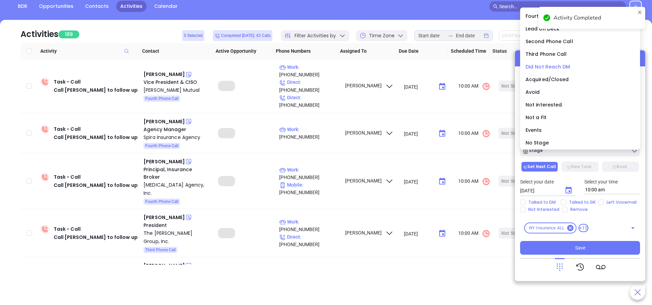
click at [560, 66] on span "Did Not Reach DM" at bounding box center [548, 66] width 45 height 7
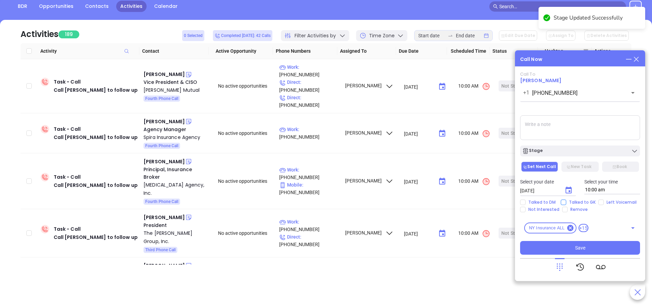
click at [597, 201] on span "Talked to GK" at bounding box center [583, 201] width 32 height 5
click at [567, 201] on input "Talked to GK" at bounding box center [563, 201] width 5 height 5
drag, startPoint x: 581, startPoint y: 199, endPoint x: 593, endPoint y: 202, distance: 12.0
click at [582, 199] on span "Talked to GK" at bounding box center [583, 201] width 32 height 5
click at [567, 199] on input "Talked to GK" at bounding box center [563, 201] width 5 height 5
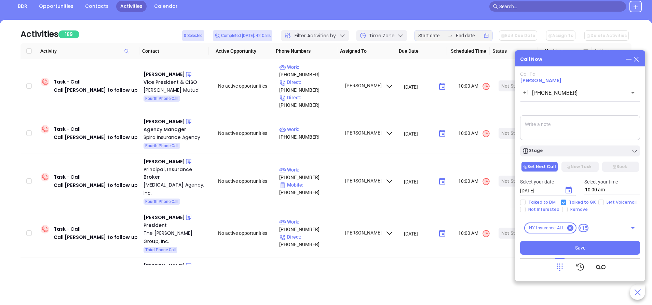
checkbox input "false"
click at [601, 200] on input "Left Voicemail" at bounding box center [601, 201] width 5 height 5
checkbox input "true"
click at [582, 248] on span "Save" at bounding box center [580, 248] width 10 height 8
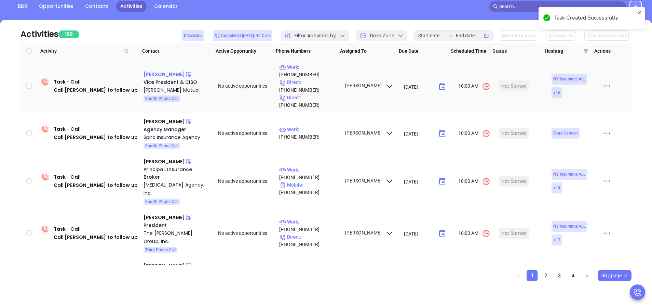
click at [163, 70] on div "Scott Prasek" at bounding box center [164, 74] width 41 height 8
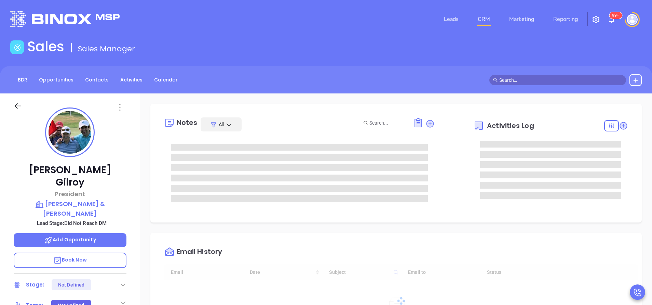
type input "[DATE]"
type input "[PERSON_NAME]"
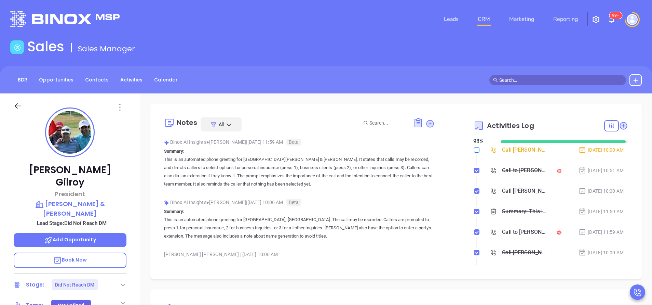
click at [474, 150] on input "checkbox" at bounding box center [476, 149] width 5 height 5
checkbox input "true"
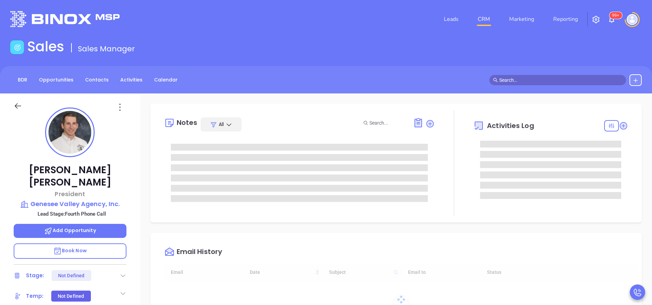
type input "10:00 am"
type input "[DATE]"
type input "[PERSON_NAME]"
type input "[DATE]"
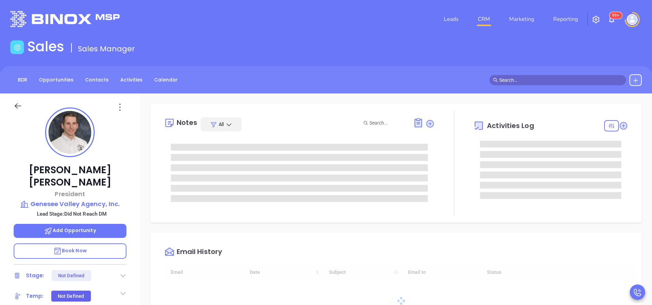
scroll to position [179, 0]
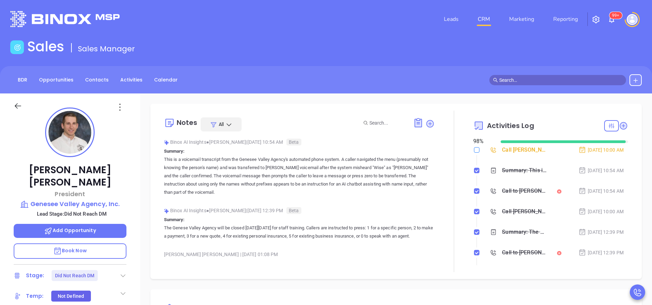
click at [474, 149] on input "checkbox" at bounding box center [476, 149] width 5 height 5
checkbox input "true"
type input "[PERSON_NAME]"
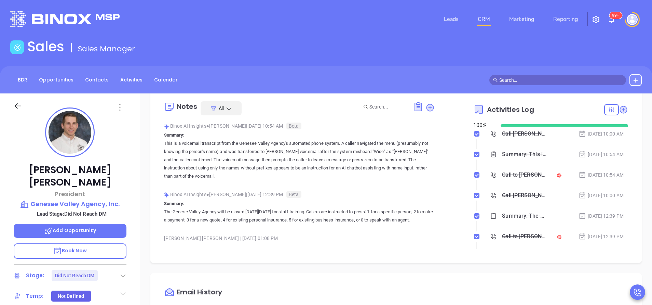
scroll to position [0, 0]
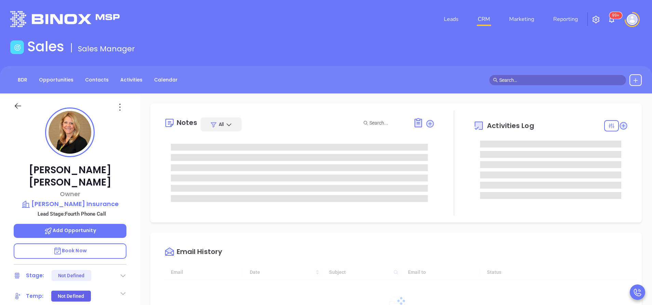
type input "[DATE]"
type input "[PERSON_NAME]"
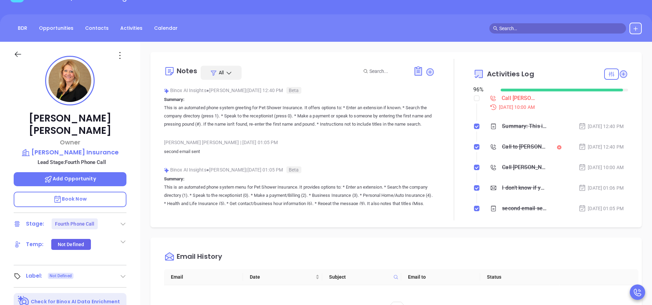
scroll to position [103, 0]
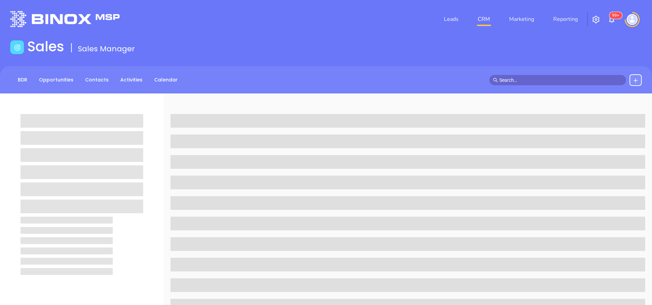
scroll to position [103, 0]
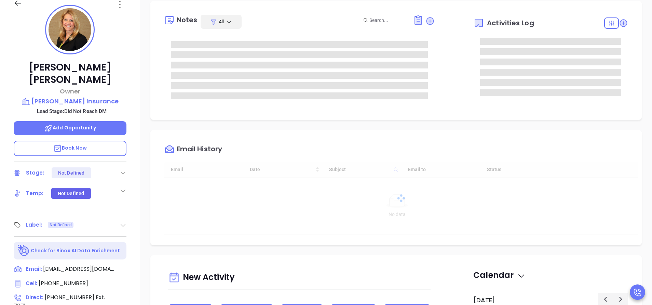
type input "[DATE]"
type input "[PERSON_NAME]"
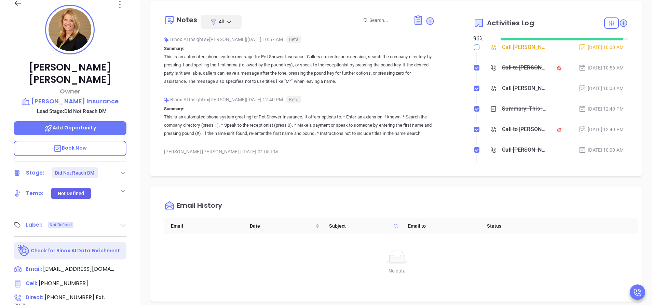
click at [474, 47] on input "checkbox" at bounding box center [476, 46] width 5 height 5
checkbox input "true"
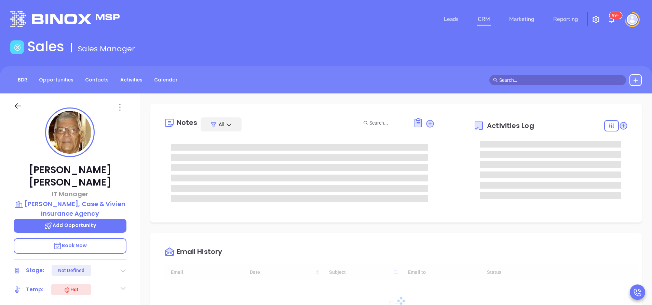
scroll to position [199, 0]
type input "[PERSON_NAME]"
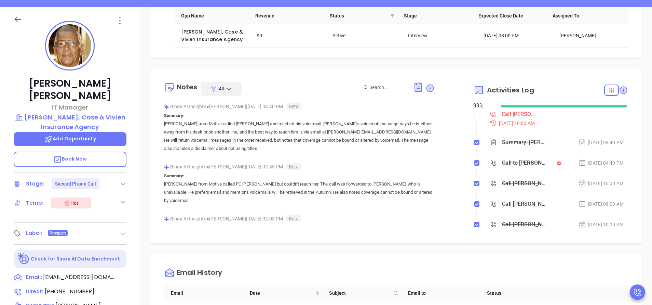
scroll to position [103, 0]
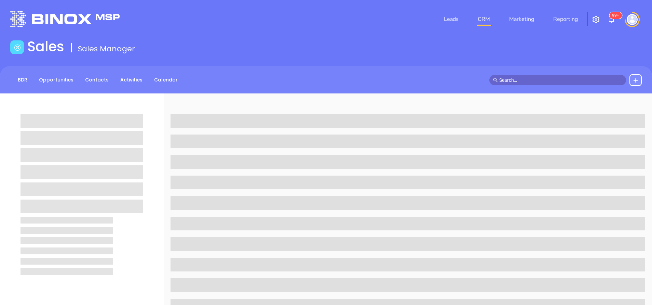
scroll to position [103, 0]
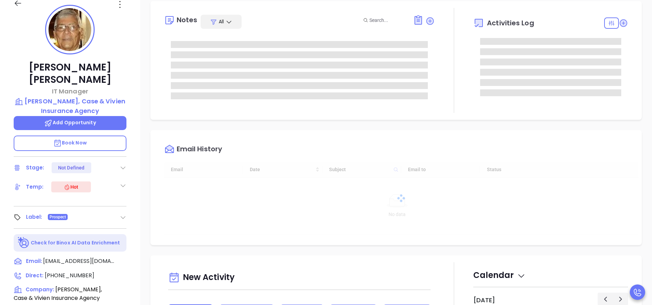
type input "[DATE]"
type input "[PERSON_NAME]"
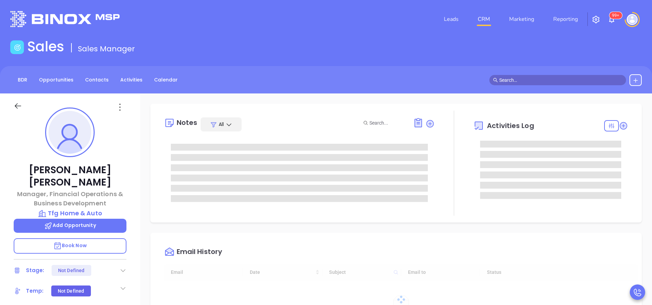
type input "[DATE]"
type input "[PERSON_NAME]"
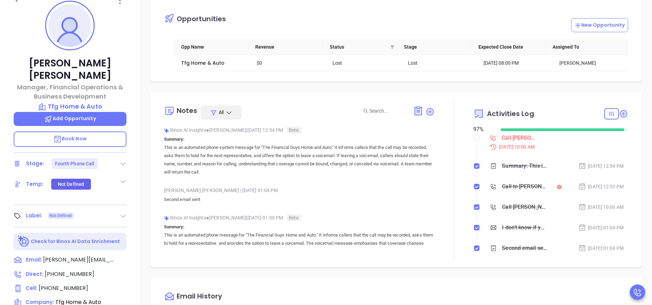
scroll to position [123, 0]
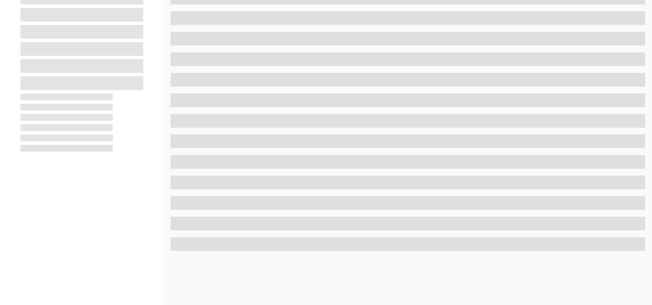
scroll to position [123, 0]
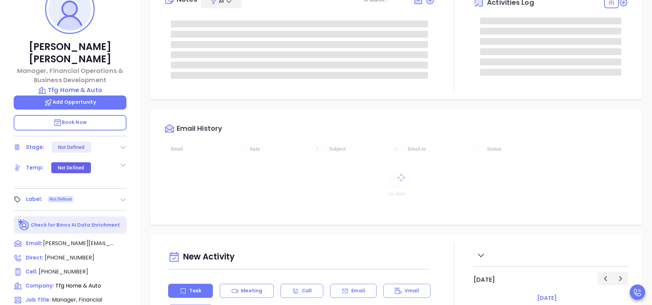
type input "[DATE]"
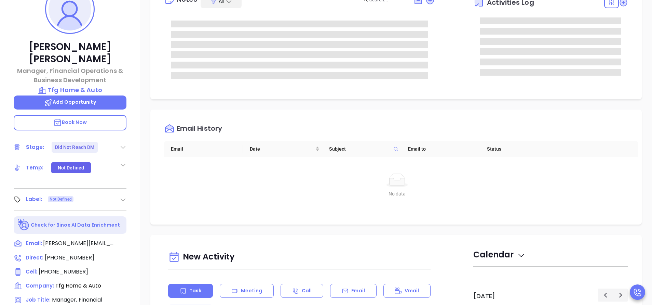
type input "[PERSON_NAME]"
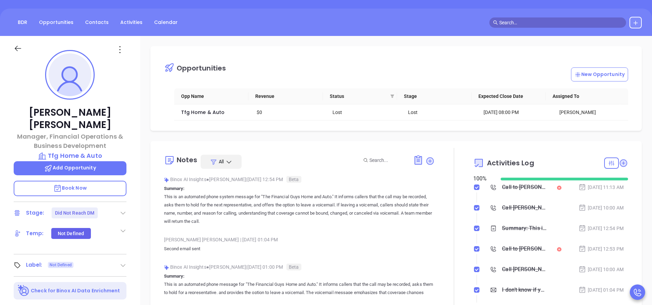
scroll to position [21, 0]
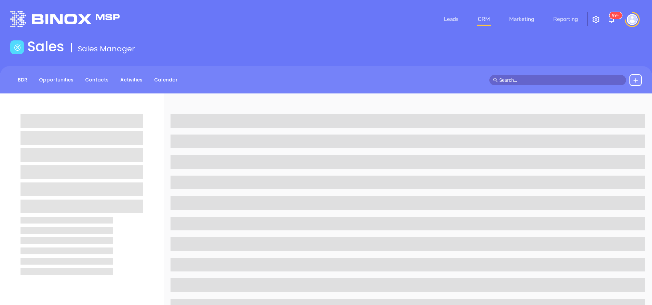
scroll to position [21, 0]
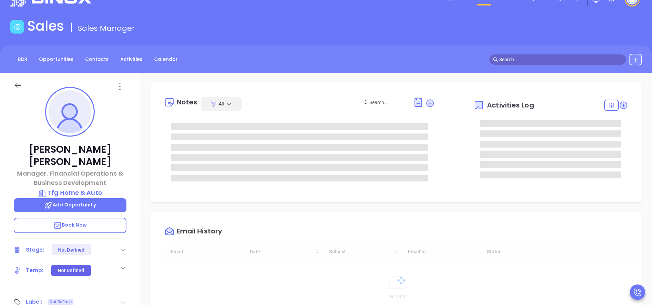
type input "[DATE]"
type input "[PERSON_NAME]"
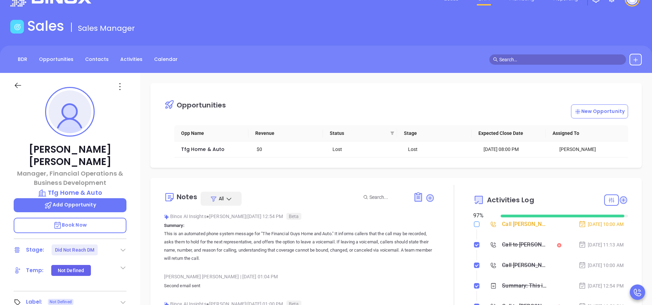
click at [474, 223] on input "checkbox" at bounding box center [476, 223] width 5 height 5
checkbox input "true"
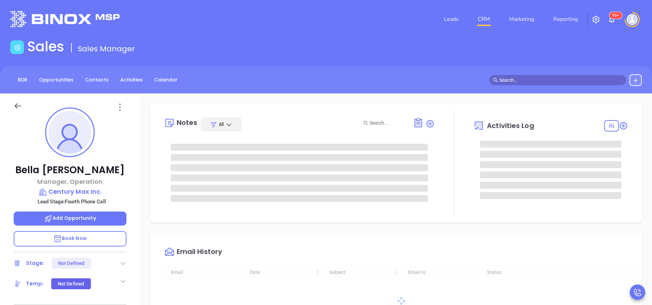
type input "[DATE]"
type input "[PERSON_NAME]"
type input "[DATE]"
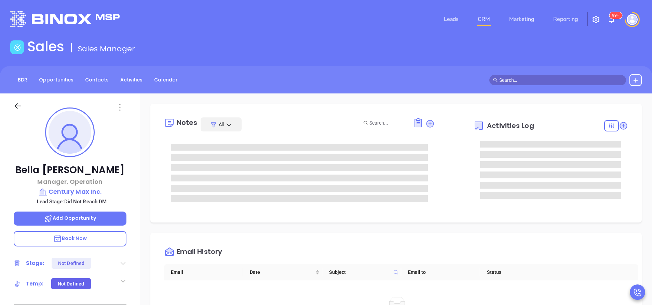
type input "[PERSON_NAME]"
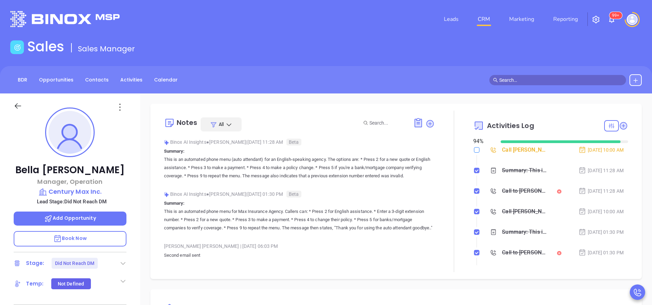
click at [474, 149] on input "checkbox" at bounding box center [476, 149] width 5 height 5
checkbox input "true"
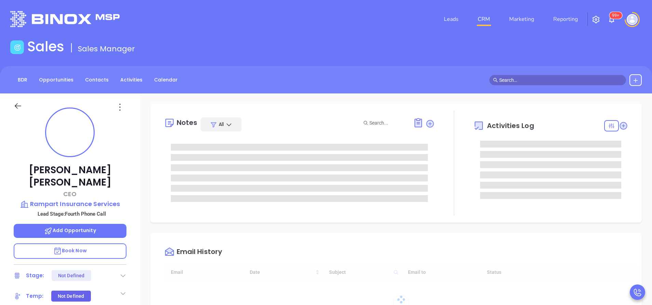
type input "[DATE]"
type input "[PERSON_NAME]"
click at [122, 131] on div "[PERSON_NAME] CEO Rampart Insurance Services Lead Stage: Fourth Phone Call Add …" at bounding box center [70, 283] width 140 height 381
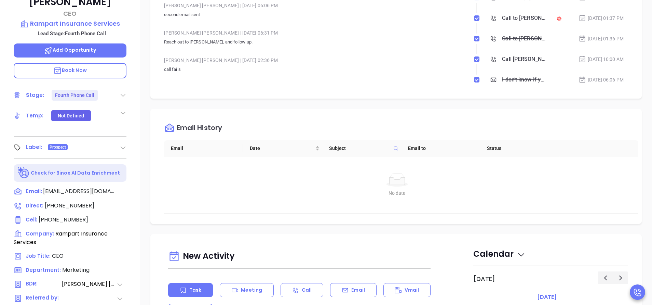
scroll to position [216, 0]
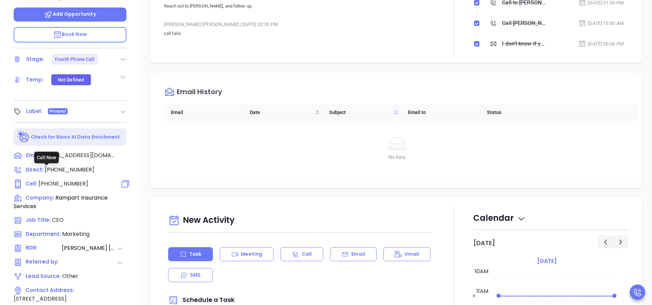
click at [73, 180] on span "(516) 390-3626" at bounding box center [64, 184] width 50 height 8
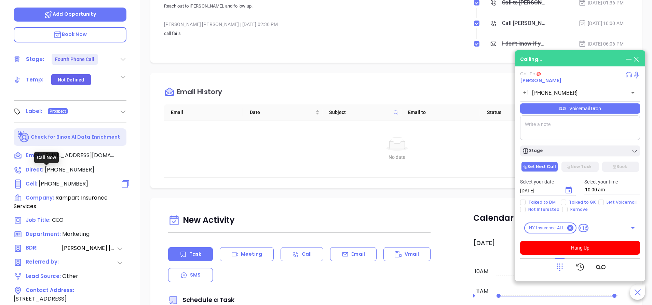
type input "(516) 390-3626"
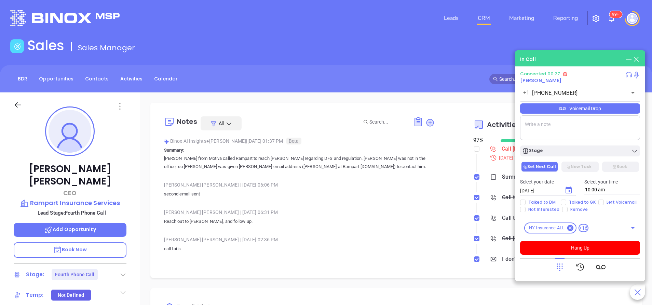
scroll to position [0, 0]
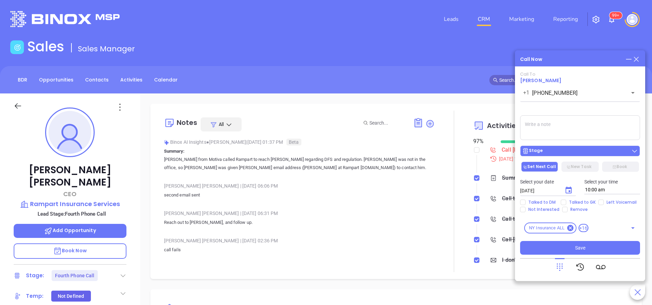
click at [565, 151] on div "Stage" at bounding box center [580, 150] width 116 height 7
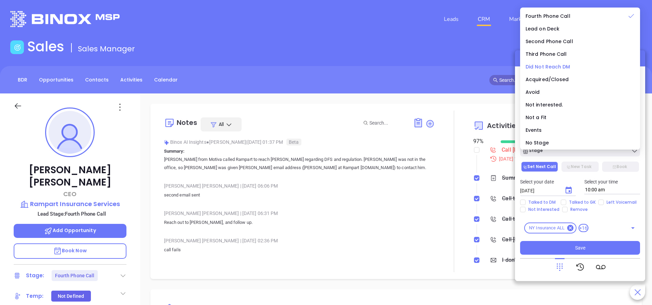
click at [544, 66] on span "Did Not Reach DM" at bounding box center [548, 66] width 45 height 7
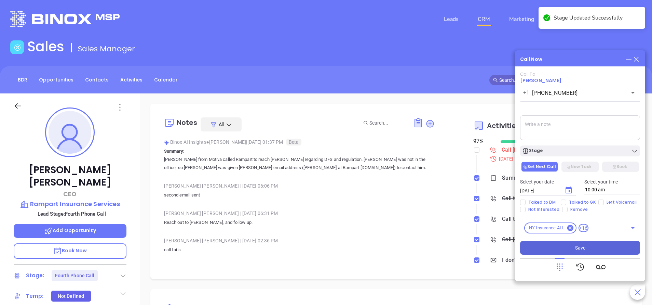
click at [584, 250] on span "Save" at bounding box center [580, 248] width 10 height 8
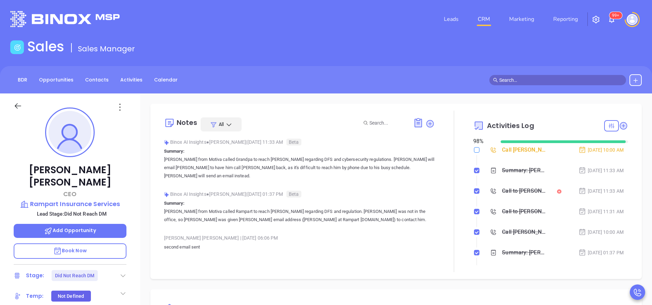
click at [474, 149] on input "checkbox" at bounding box center [476, 149] width 5 height 5
checkbox input "true"
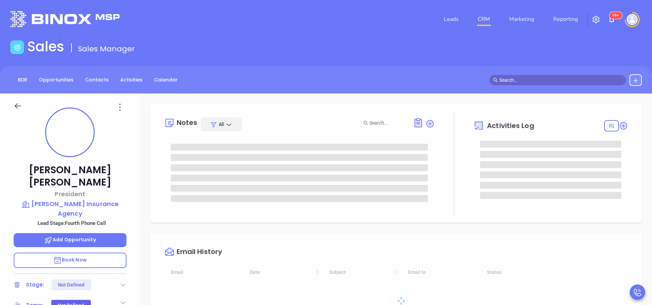
type input "[DATE]"
type input "[PERSON_NAME]"
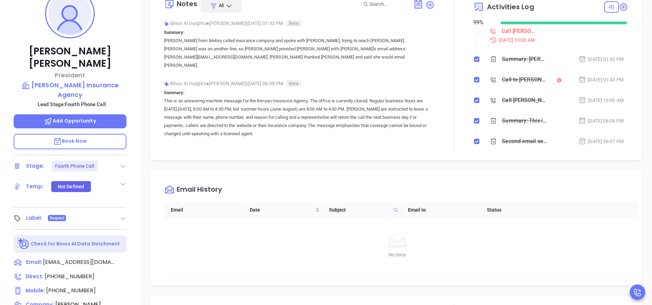
scroll to position [103, 0]
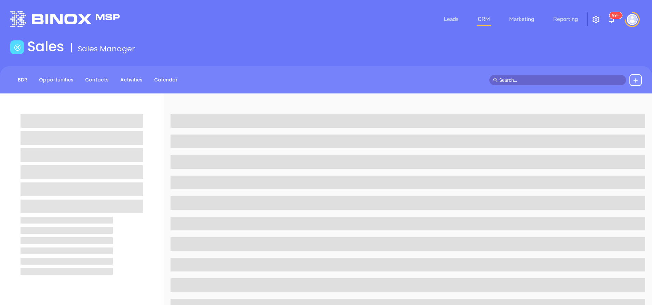
scroll to position [103, 0]
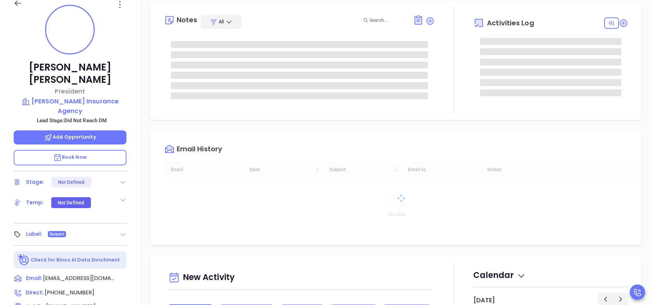
type input "[DATE]"
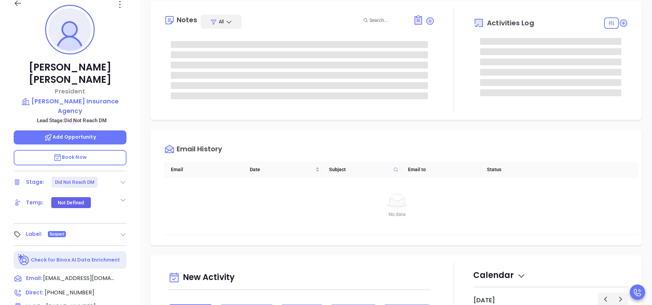
type input "[PERSON_NAME]"
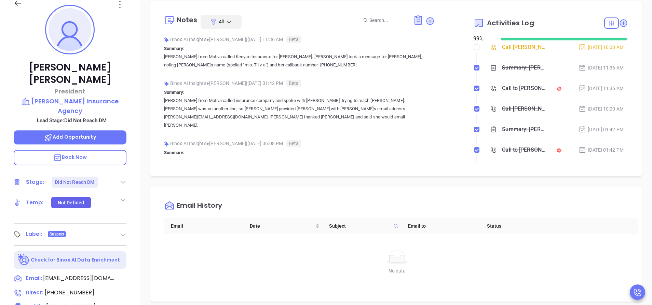
click at [475, 48] on li "Call [PERSON_NAME] to follow up [DATE] 10:00 AM" at bounding box center [551, 53] width 153 height 19
click at [474, 47] on input "checkbox" at bounding box center [476, 46] width 5 height 5
checkbox input "true"
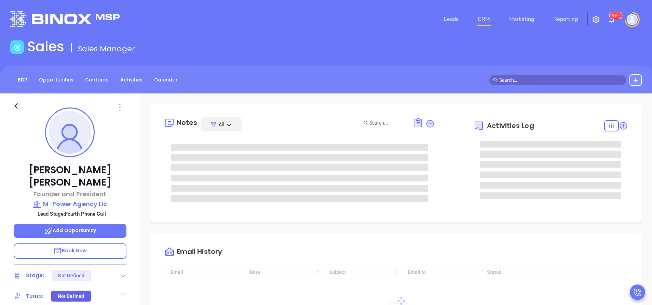
type input "[DATE]"
type input "[PERSON_NAME]"
type input "[DATE]"
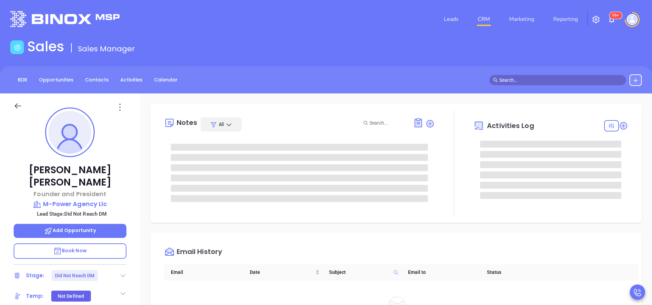
type input "[PERSON_NAME]"
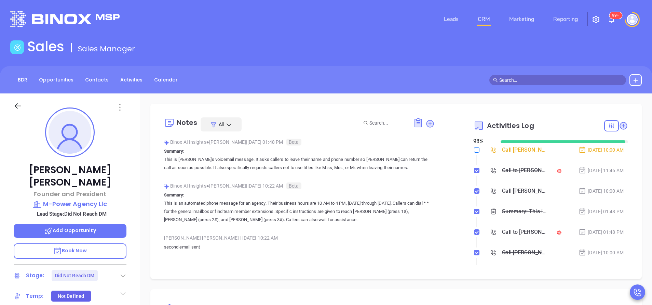
click at [474, 148] on input "checkbox" at bounding box center [476, 149] width 5 height 5
checkbox input "true"
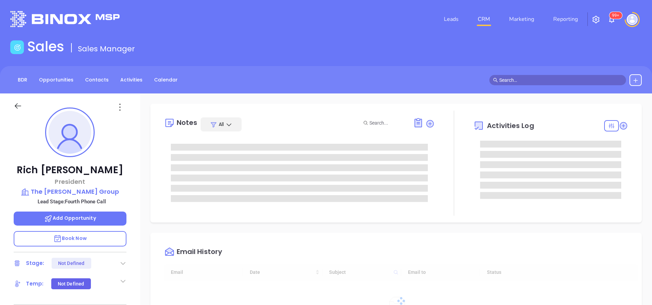
type input "[DATE]"
type input "[PERSON_NAME]"
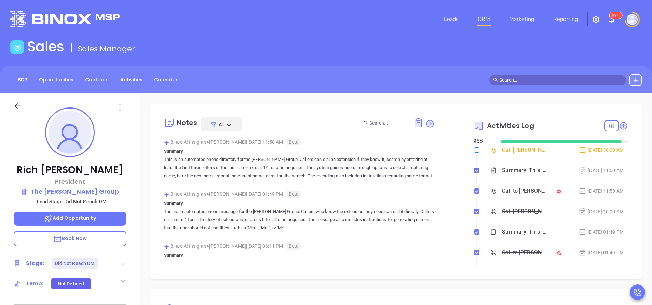
click at [474, 151] on input "checkbox" at bounding box center [476, 149] width 5 height 5
checkbox input "true"
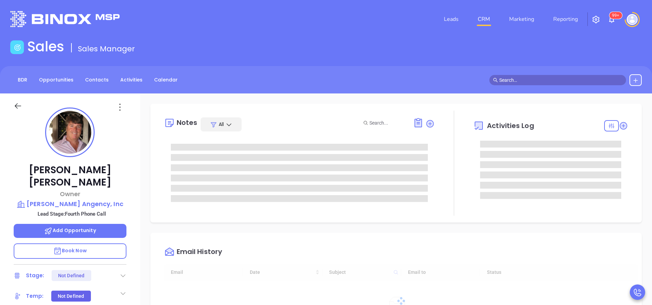
type input "[DATE]"
type input "[PERSON_NAME]"
type input "[DATE]"
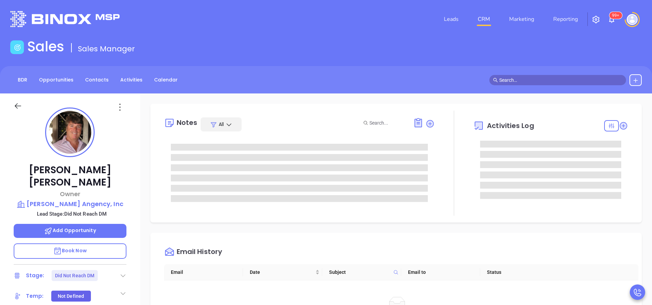
type input "[PERSON_NAME]"
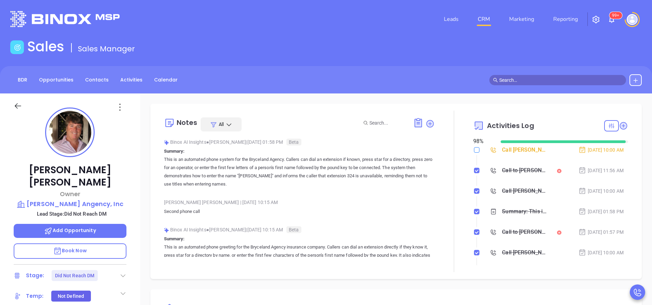
click at [474, 151] on input "checkbox" at bounding box center [476, 149] width 5 height 5
checkbox input "true"
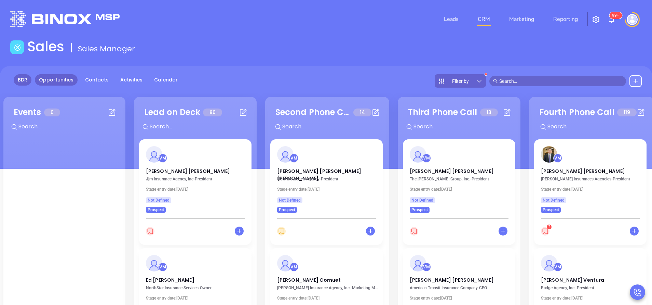
click at [54, 78] on link "Opportunities" at bounding box center [56, 79] width 43 height 11
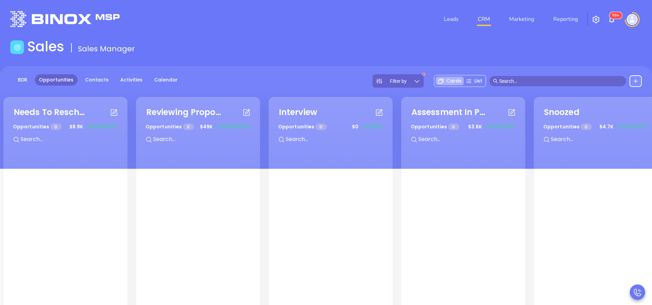
click at [416, 83] on icon at bounding box center [417, 81] width 7 height 7
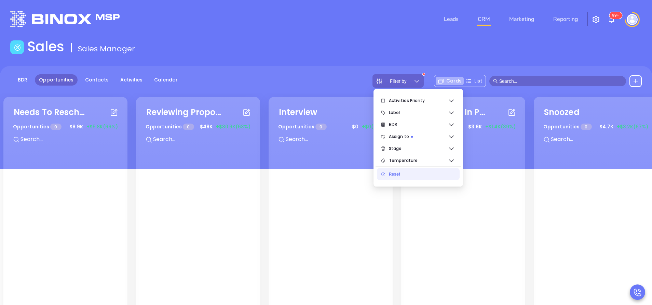
click at [400, 171] on div "Reset" at bounding box center [421, 174] width 65 height 14
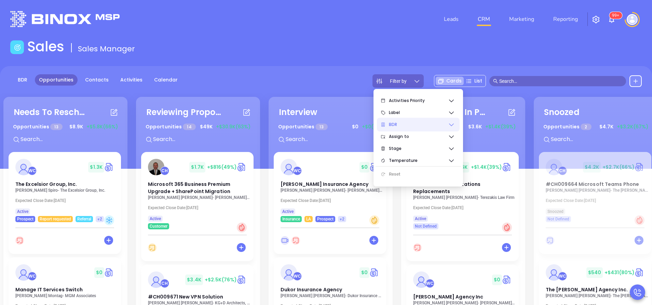
click at [453, 127] on icon at bounding box center [451, 124] width 7 height 7
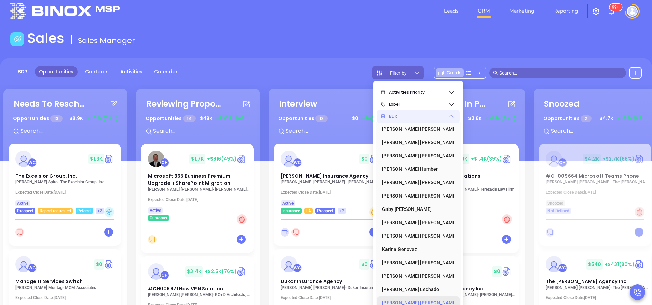
scroll to position [93, 0]
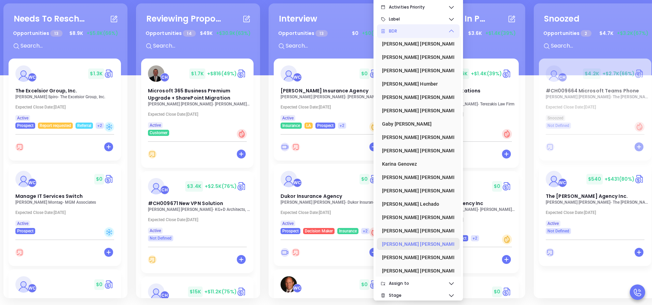
click at [407, 247] on div "Vicky Mendoza" at bounding box center [416, 244] width 68 height 14
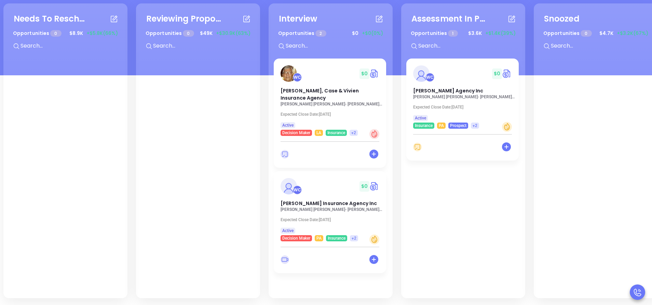
click at [265, 139] on div "Needs To Reschedule Opportunities 0 $ 8.9K +$5.8K (66%) + Reviewing Proposal Op…" at bounding box center [400, 151] width 796 height 298
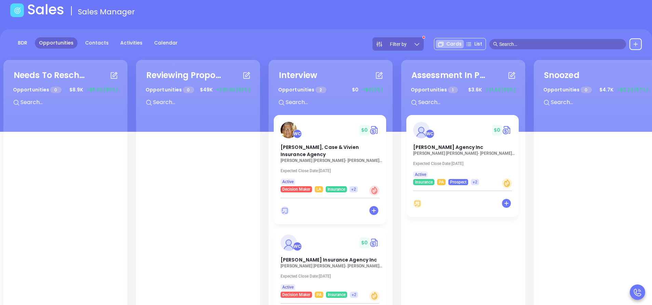
scroll to position [0, 0]
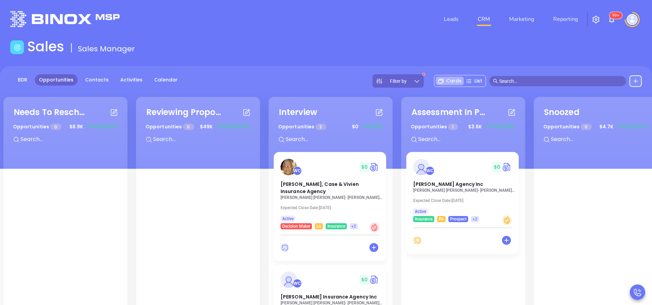
click at [420, 79] on icon at bounding box center [417, 81] width 7 height 7
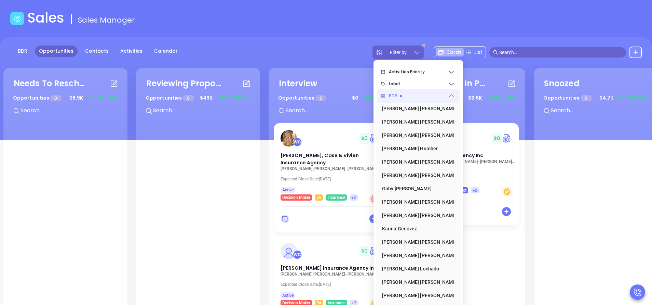
scroll to position [51, 0]
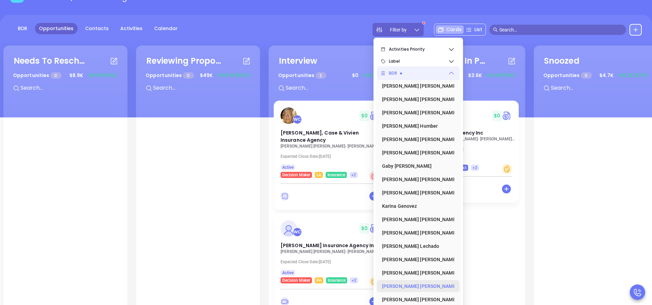
click at [422, 283] on div "Vicky Mendoza" at bounding box center [416, 286] width 68 height 14
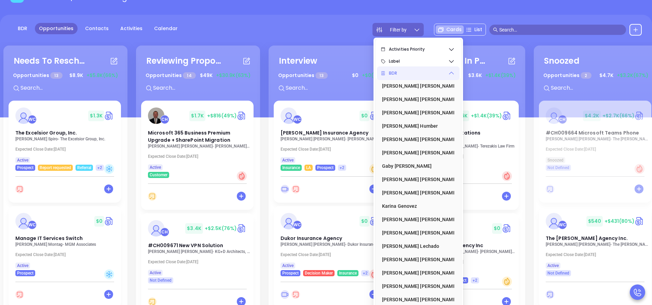
click at [451, 73] on icon at bounding box center [451, 73] width 7 height 7
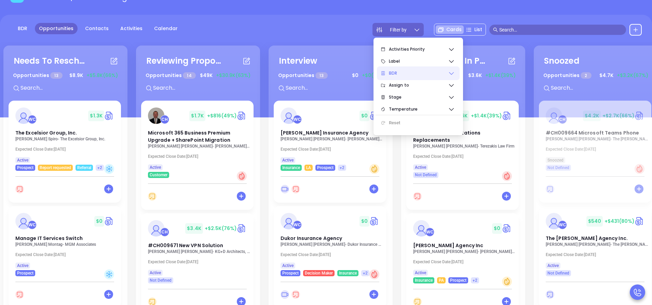
click at [264, 69] on div "Needs To Reschedule Opportunities 13 $ 8.9K +$5.8K (66%) + WC $ 1.3K The Excels…" at bounding box center [400, 193] width 796 height 298
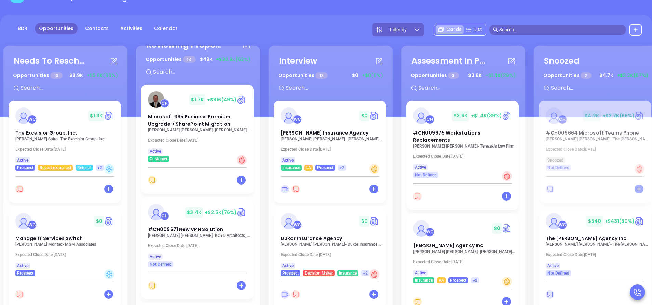
scroll to position [0, 0]
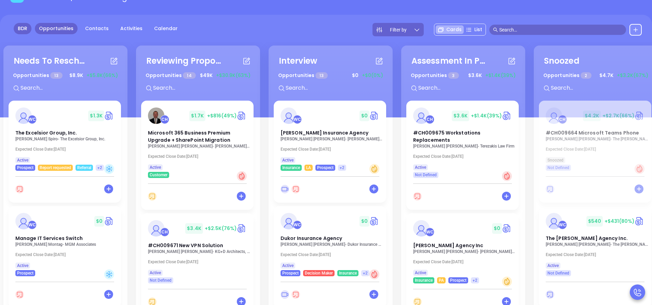
click at [24, 27] on link "BDR" at bounding box center [23, 28] width 18 height 11
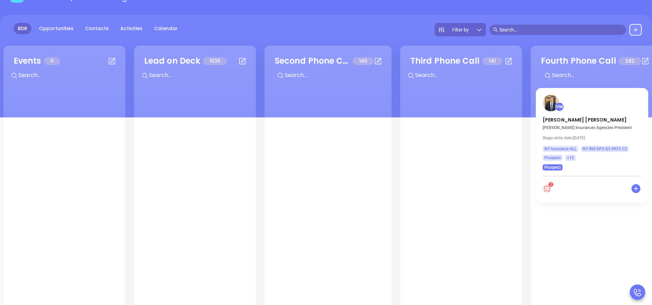
click at [465, 29] on span "Filter by" at bounding box center [460, 29] width 17 height 5
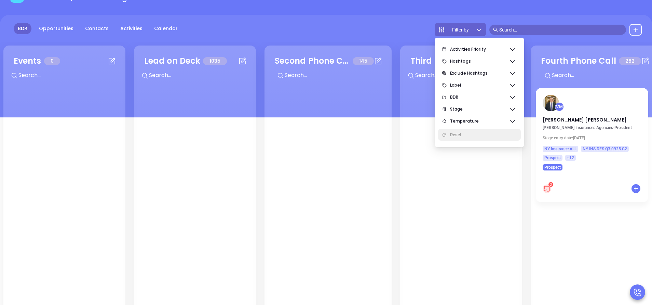
click at [458, 133] on div "Reset" at bounding box center [482, 135] width 65 height 14
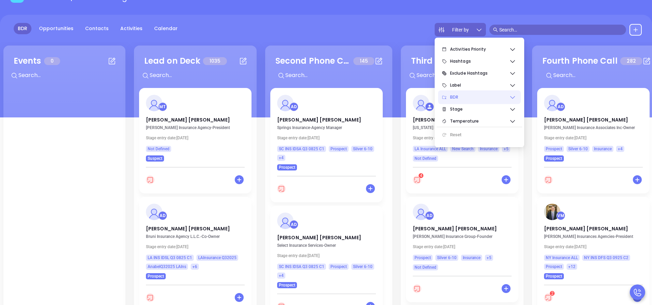
click at [477, 98] on span "BDR" at bounding box center [479, 97] width 59 height 14
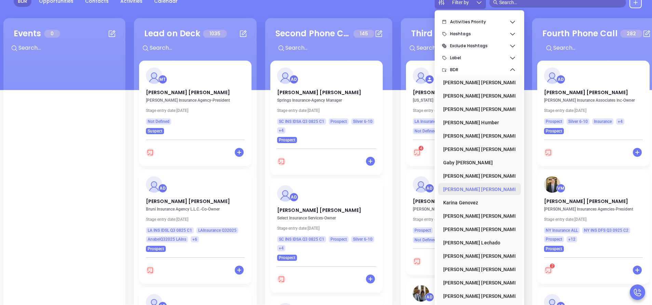
scroll to position [93, 0]
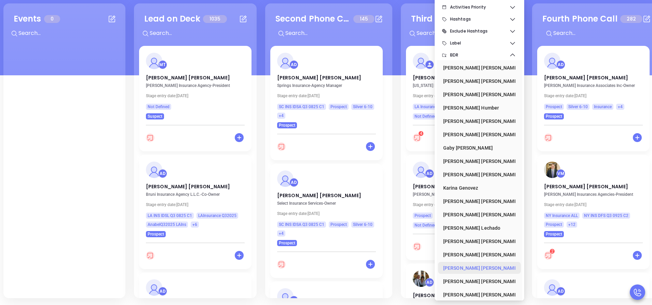
click at [474, 269] on div "Vicky Mendoza" at bounding box center [477, 268] width 68 height 14
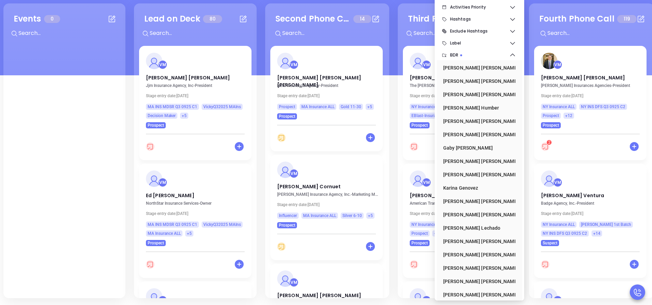
click at [396, 21] on div "Events 0 + Lead on Deck 80 + VM Micheal Marshall Jjm Insurance Agency, Inc - Pr…" at bounding box center [662, 151] width 1321 height 298
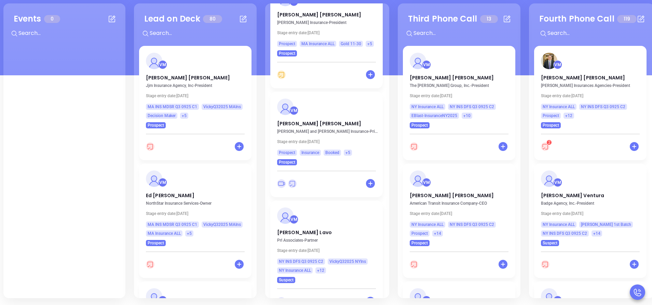
scroll to position [1324, 0]
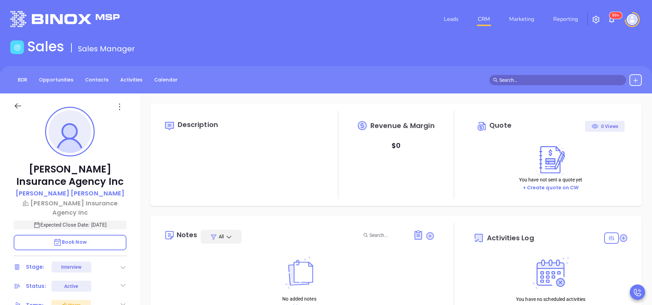
type input "[DATE]"
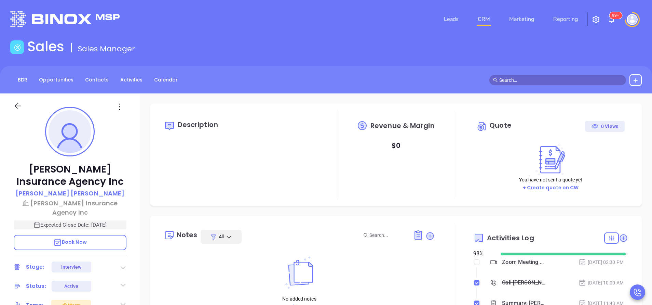
scroll to position [199, 0]
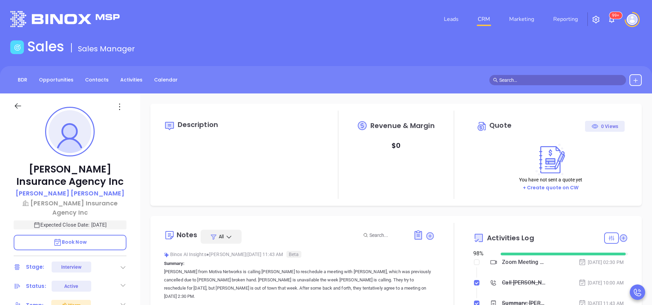
type input "[PERSON_NAME]"
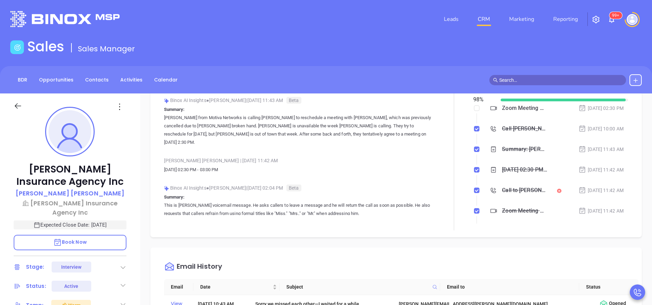
scroll to position [0, 0]
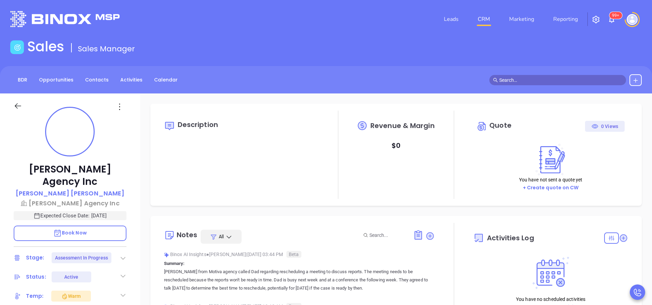
type input "[DATE]"
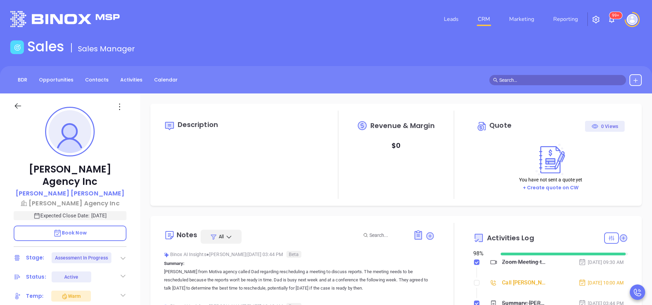
scroll to position [199, 0]
type input "[PERSON_NAME]"
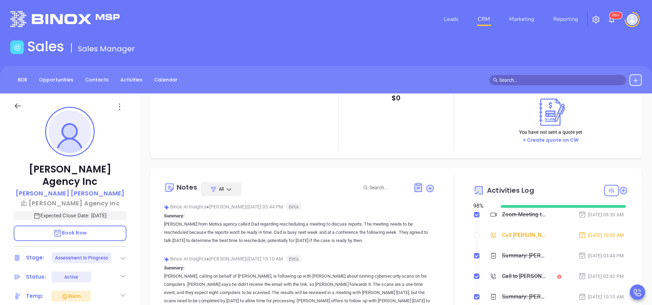
scroll to position [51, 0]
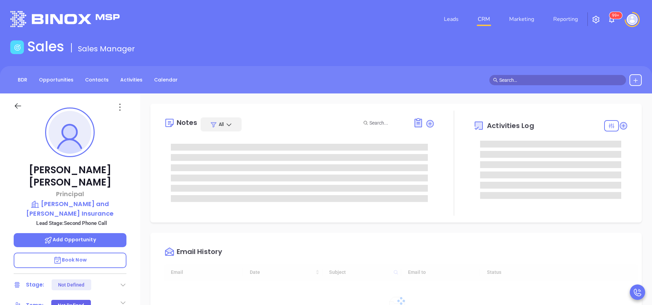
type input "[DATE]"
type input "[PERSON_NAME]"
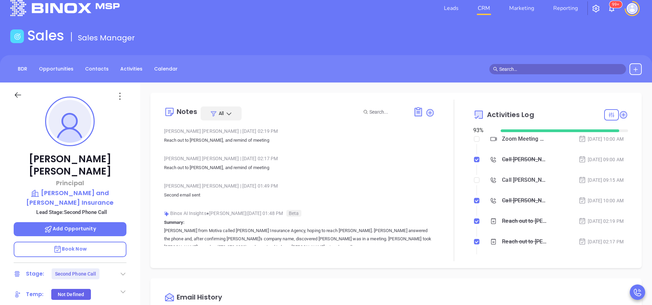
scroll to position [0, 0]
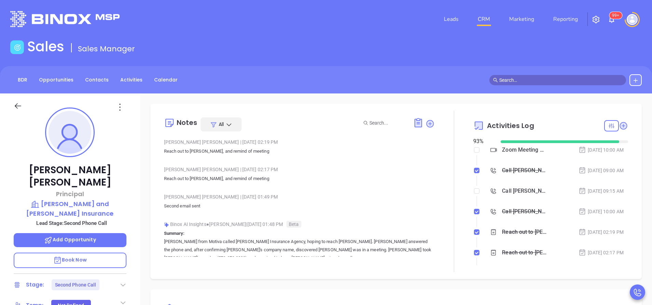
click at [515, 55] on div "Sales Sales Manager" at bounding box center [326, 47] width 640 height 19
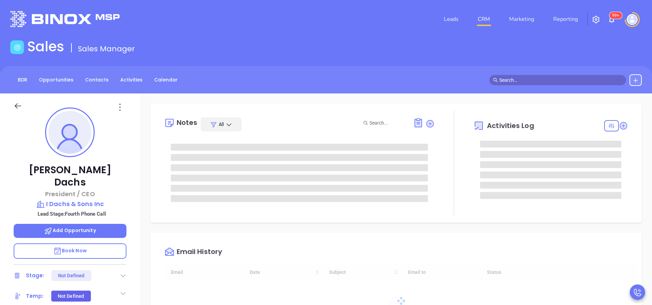
type input "[DATE]"
type input "[PERSON_NAME]"
type input "[DATE]"
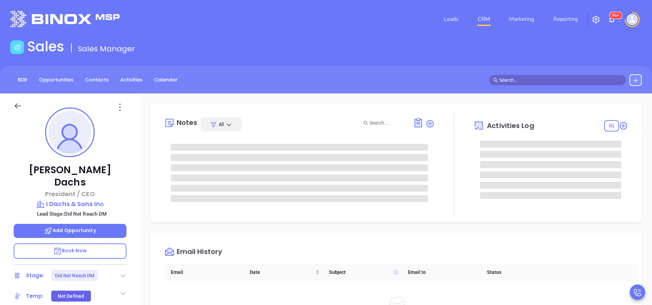
type input "[PERSON_NAME]"
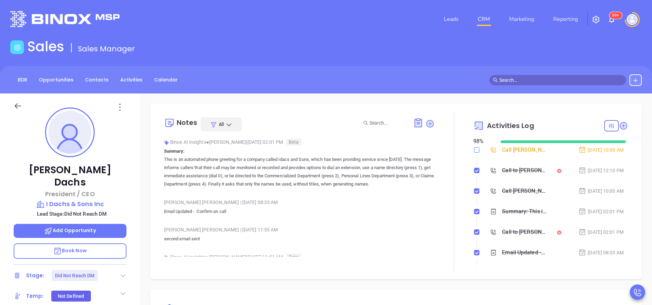
click at [474, 148] on input "checkbox" at bounding box center [476, 149] width 5 height 5
checkbox input "true"
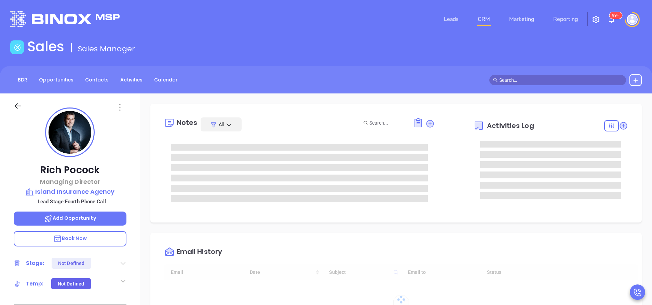
type input "[DATE]"
type input "[PERSON_NAME]"
type input "[DATE]"
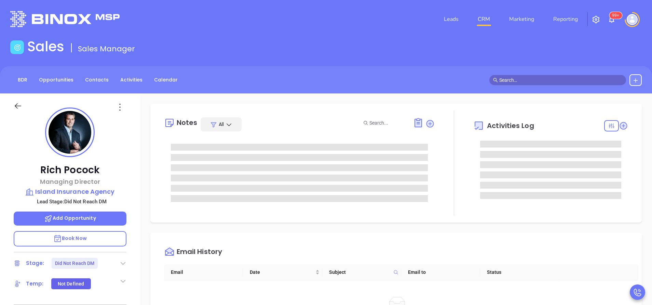
type input "[PERSON_NAME]"
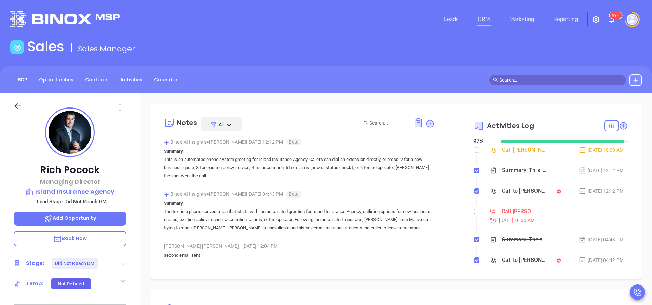
click at [474, 211] on input "checkbox" at bounding box center [476, 211] width 5 height 5
checkbox input "true"
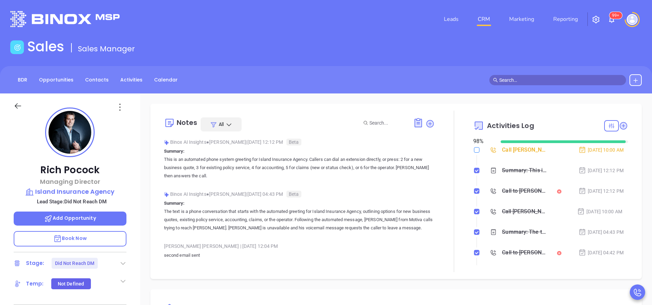
click at [474, 149] on input "checkbox" at bounding box center [476, 149] width 5 height 5
checkbox input "true"
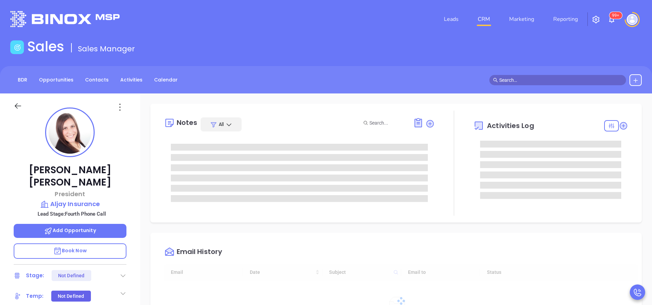
type input "[DATE]"
type input "[PERSON_NAME]"
type input "[DATE]"
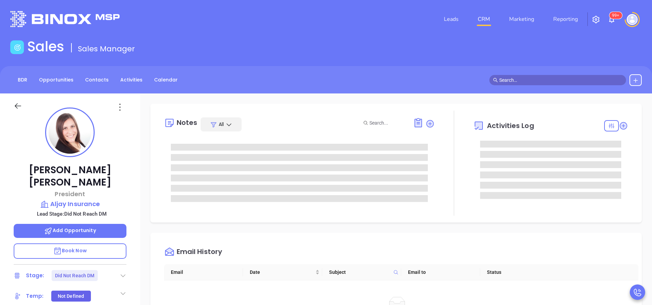
type input "[PERSON_NAME]"
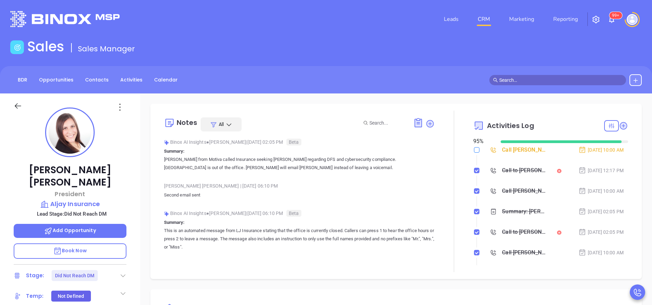
click at [474, 149] on input "checkbox" at bounding box center [476, 149] width 5 height 5
checkbox input "true"
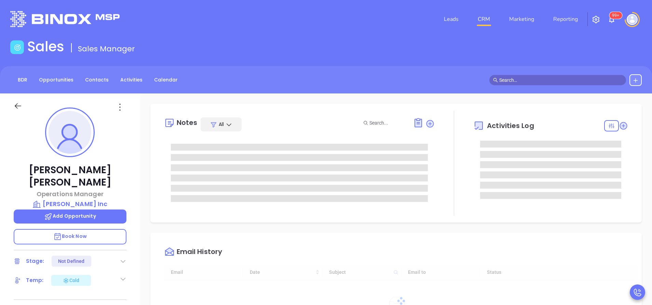
type input "[DATE]"
type input "[PERSON_NAME]"
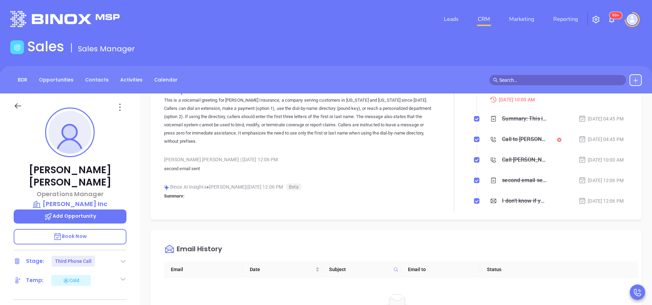
scroll to position [103, 0]
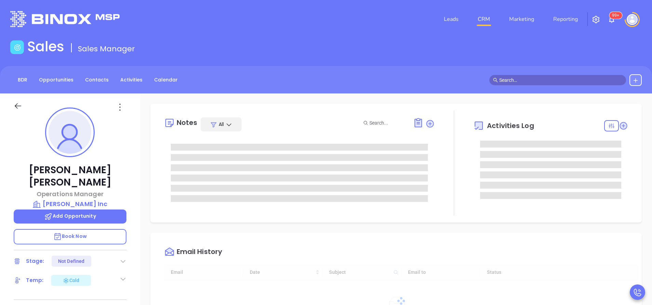
type input "[DATE]"
type input "[PERSON_NAME]"
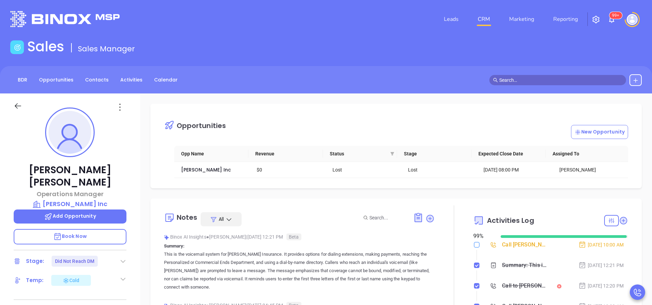
click at [474, 244] on input "checkbox" at bounding box center [476, 244] width 5 height 5
checkbox input "true"
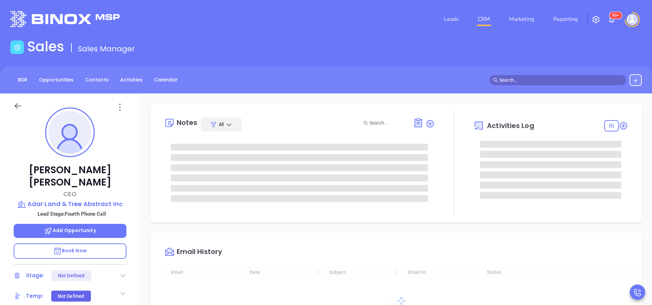
type input "[DATE]"
type input "[PERSON_NAME]"
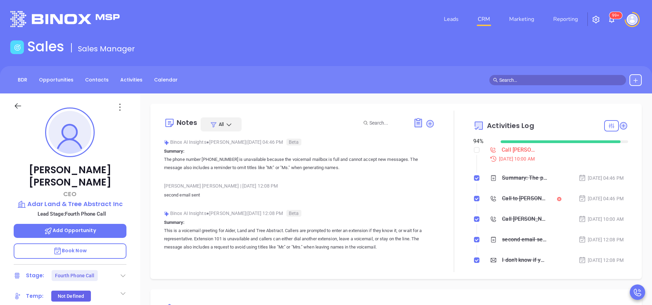
click at [121, 156] on div "Natan Katz CEO Adar Land & Tree Abstract Inc Lead Stage: Fourth Phone Call Add …" at bounding box center [70, 283] width 140 height 381
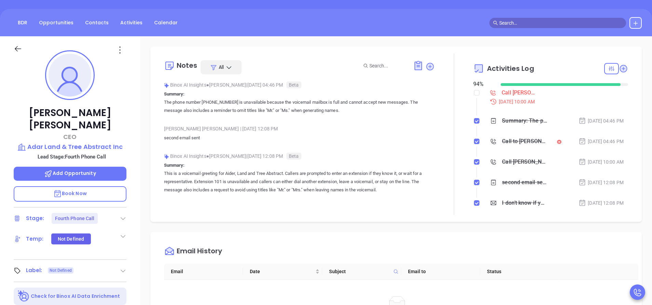
scroll to position [62, 0]
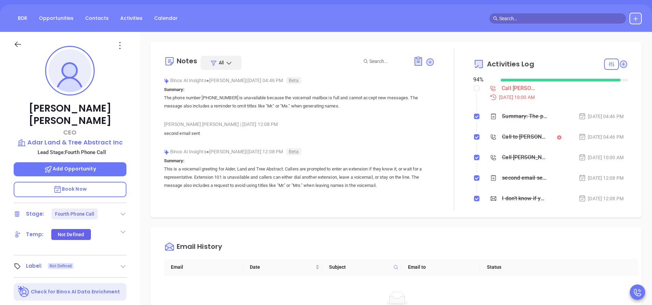
click at [79, 185] on span "Book Now" at bounding box center [70, 188] width 34 height 7
click at [73, 185] on span "Book Now" at bounding box center [70, 188] width 34 height 7
click at [122, 42] on icon at bounding box center [120, 45] width 11 height 11
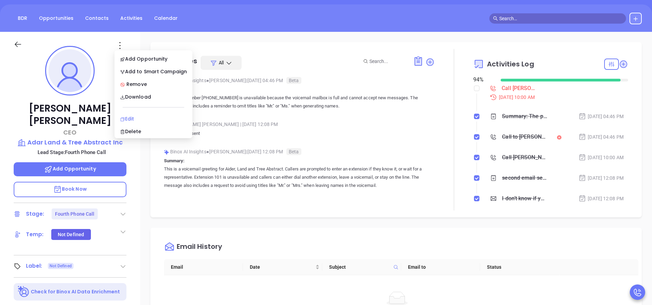
click at [143, 118] on div "Edit" at bounding box center [153, 119] width 67 height 8
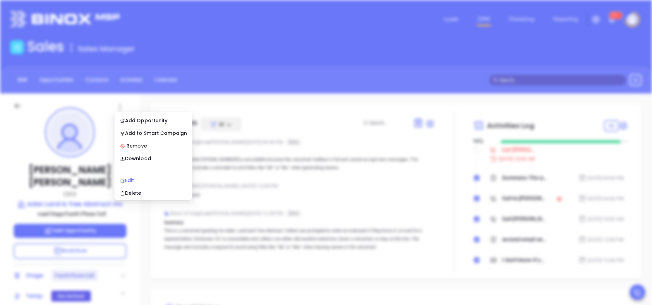
scroll to position [0, 0]
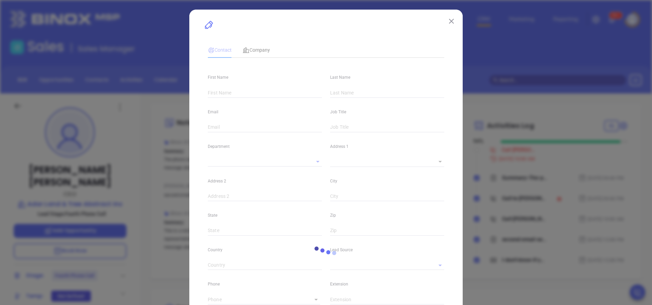
type input "Natan"
type input "Katz"
type input "[PERSON_NAME][EMAIL_ADDRESS][DOMAIN_NAME]"
type input "CEO"
type textarea "34 Franklin Ave"
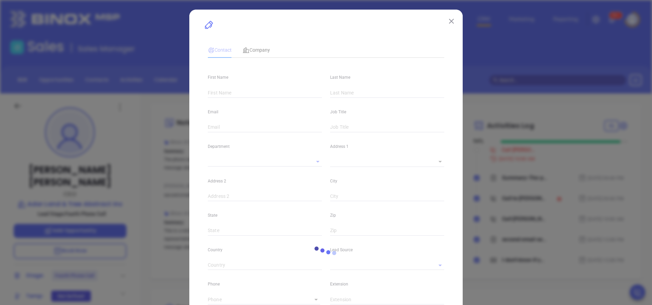
type input "1"
type input "Suite 215"
type input "Brooklyn"
type input "NY"
type input "11205"
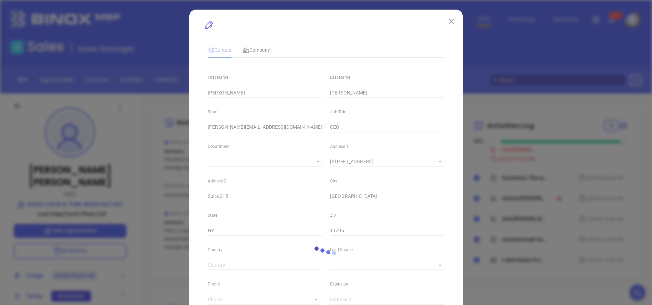
type input "Other"
type input "Vicky Mendoza"
type input "Fourth Phone Call"
type input "(718) 422-7715"
type input "1"
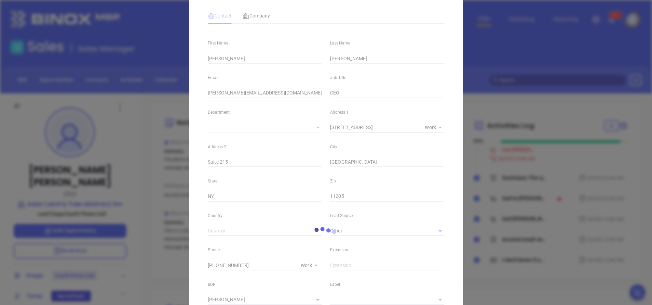
scroll to position [103, 0]
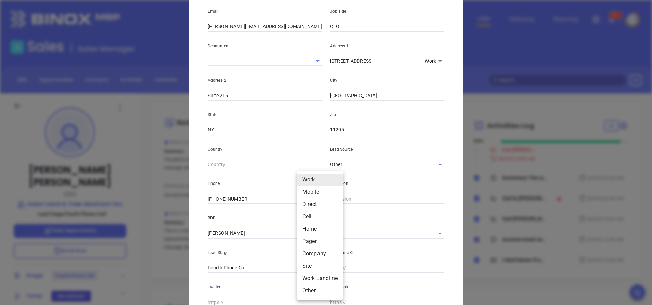
click at [313, 201] on body "Leads CRM Marketing Reporting 99+ Financial Leads Leads Sales Sales Manager BDR…" at bounding box center [326, 152] width 652 height 305
click at [311, 290] on li "Other" at bounding box center [320, 290] width 46 height 12
type input "13"
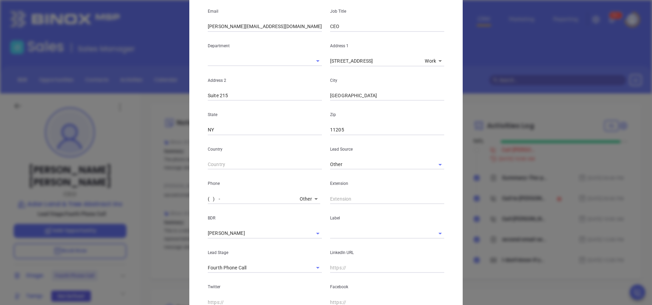
click at [243, 201] on input "( ) -" at bounding box center [252, 199] width 89 height 10
paste input "929) 699-4684"
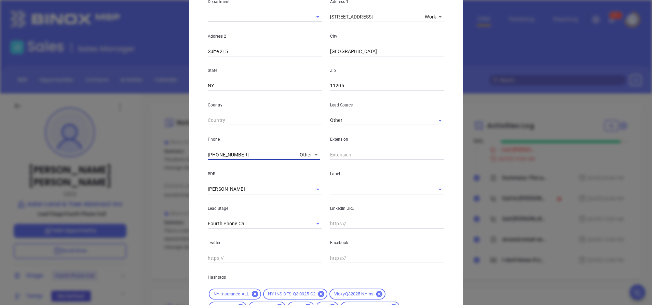
scroll to position [220, 0]
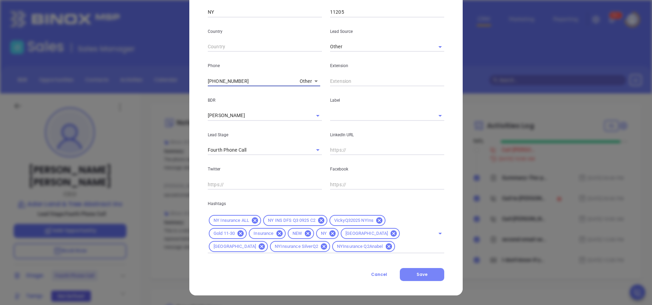
type input "(929) 699-4684"
click at [426, 276] on button "Save" at bounding box center [422, 274] width 44 height 13
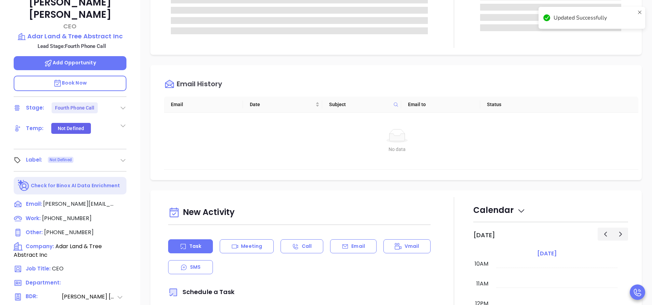
scroll to position [205, 0]
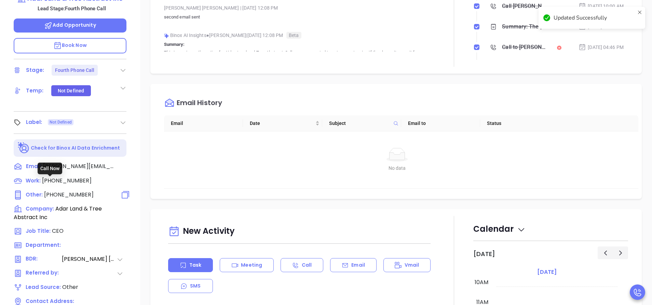
click at [74, 190] on span "(929) 699-4684" at bounding box center [69, 194] width 50 height 8
type input "(929) 699-4684"
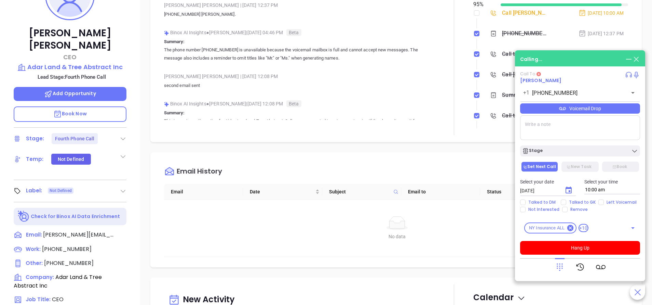
scroll to position [51, 0]
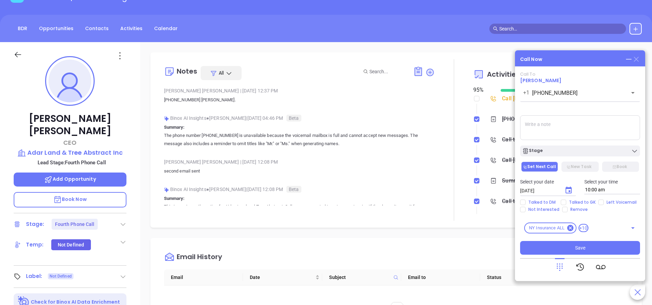
click at [637, 59] on icon at bounding box center [636, 59] width 5 height 5
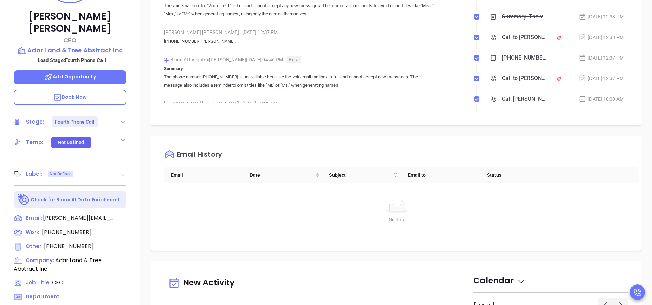
scroll to position [154, 0]
click at [72, 242] on span "(929) 699-4684" at bounding box center [69, 246] width 50 height 8
type input "(929) 699-4684"
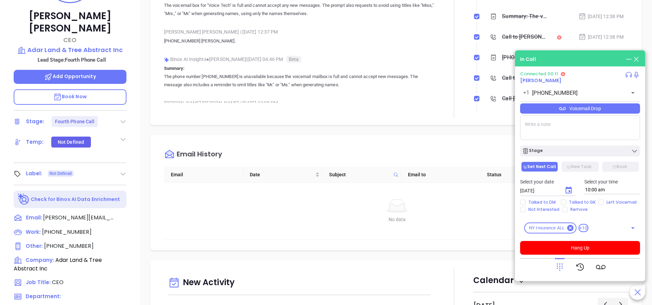
scroll to position [103, 0]
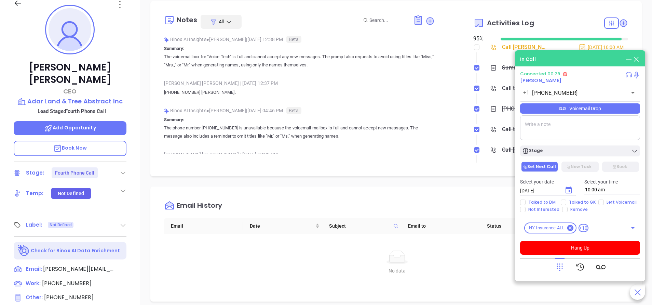
click at [82, 144] on span "Book Now" at bounding box center [70, 147] width 34 height 7
click at [567, 247] on button "Hang Up" at bounding box center [580, 248] width 120 height 14
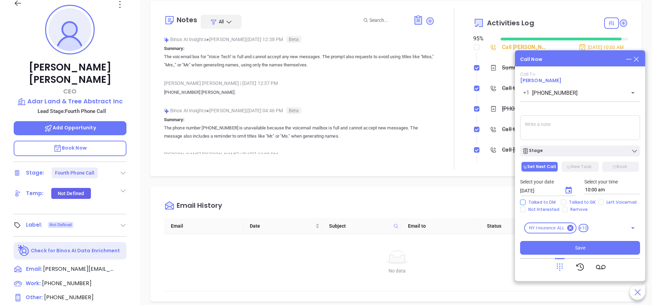
click at [524, 202] on input "Talked to DM" at bounding box center [522, 201] width 5 height 5
checkbox input "true"
click at [593, 253] on button "Save" at bounding box center [580, 248] width 120 height 14
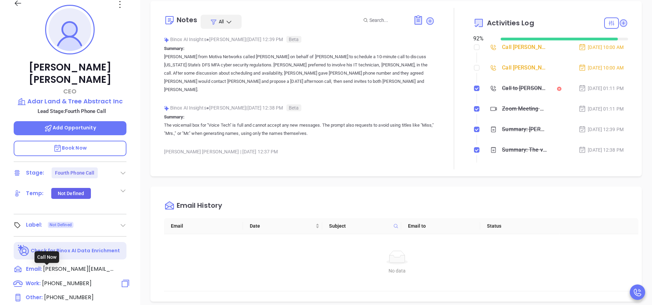
click at [70, 279] on span "(718) 422-7715" at bounding box center [67, 283] width 50 height 8
type input "(718) 422-7715"
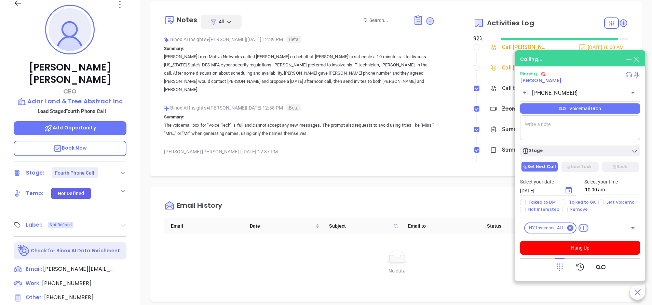
scroll to position [51, 0]
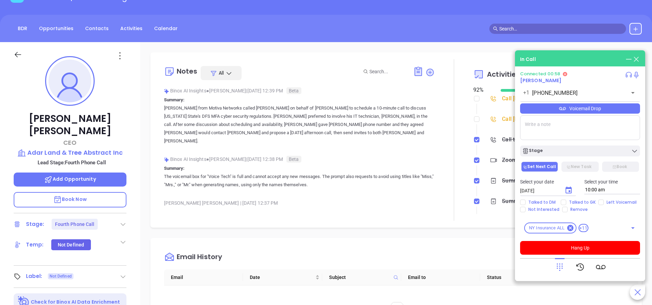
click at [555, 123] on textarea at bounding box center [580, 127] width 120 height 25
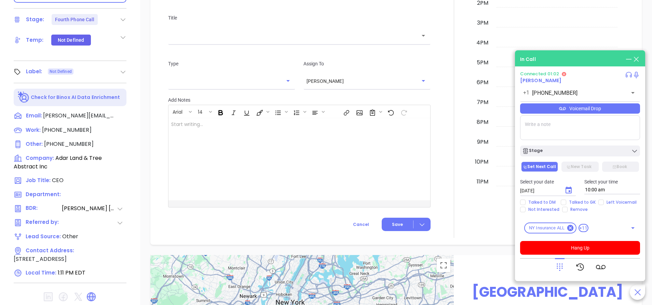
scroll to position [267, 0]
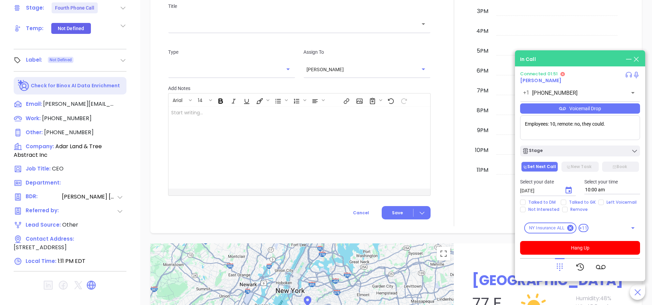
click at [585, 125] on textarea "Employees: 10, remote: no, they could." at bounding box center [580, 127] width 120 height 25
drag, startPoint x: 575, startPoint y: 243, endPoint x: 575, endPoint y: 248, distance: 4.8
click at [575, 248] on div "Connected 01:54 Natan Katz +1 (718) 422-7715 ​ Voicemail Drop Employees: 10, re…" at bounding box center [580, 162] width 120 height 183
click at [576, 247] on button "Hang Up" at bounding box center [580, 248] width 120 height 14
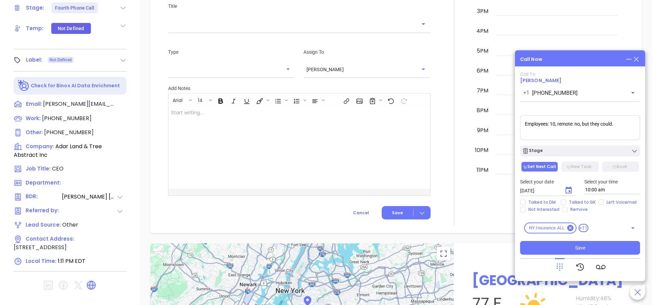
click at [626, 128] on textarea "Employees: 10, remote: no, but they could." at bounding box center [580, 127] width 120 height 25
type textarea "Employees: 10, remote: no, but they could. He WANTS his IT guy to be there. Tey…"
click at [537, 200] on span "Talked to DM" at bounding box center [542, 201] width 33 height 5
click at [526, 200] on input "Talked to DM" at bounding box center [522, 201] width 5 height 5
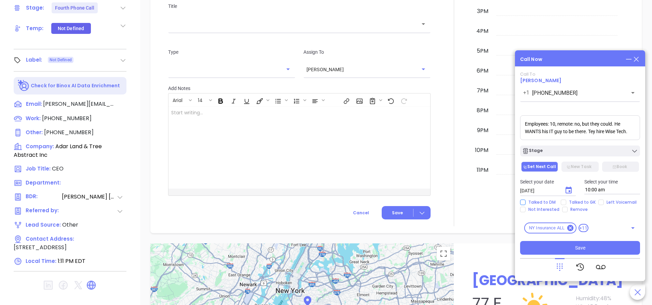
checkbox input "true"
click at [568, 246] on button "Save" at bounding box center [580, 248] width 120 height 14
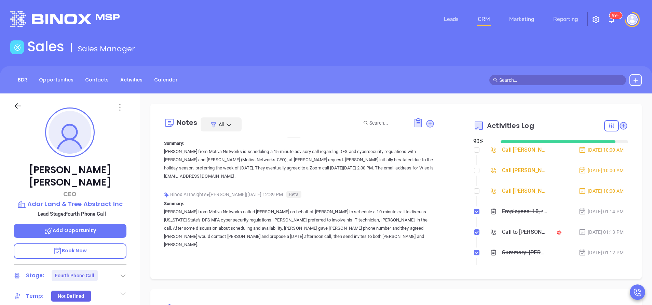
scroll to position [51, 0]
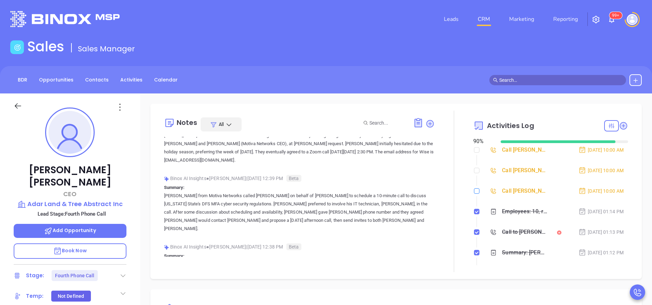
click at [474, 192] on input "checkbox" at bounding box center [476, 190] width 5 height 5
checkbox input "true"
click at [474, 171] on input "checkbox" at bounding box center [476, 170] width 5 height 5
checkbox input "true"
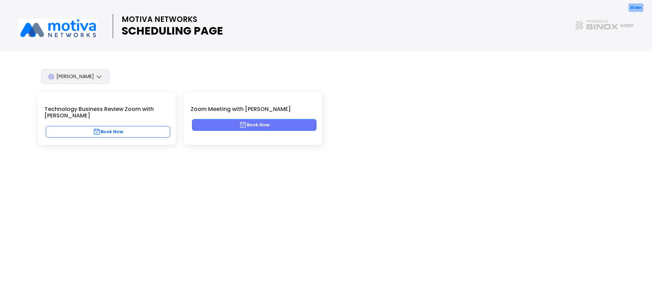
click at [270, 126] on button "Book Now" at bounding box center [254, 125] width 124 height 12
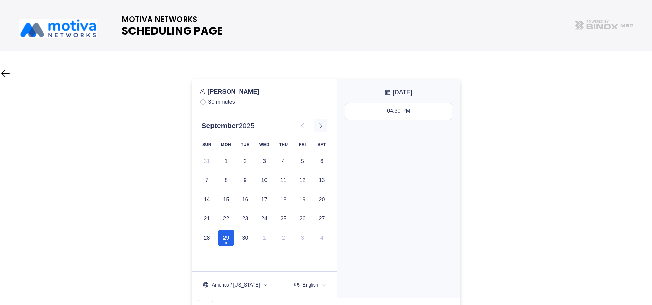
click at [320, 128] on icon at bounding box center [321, 125] width 8 height 8
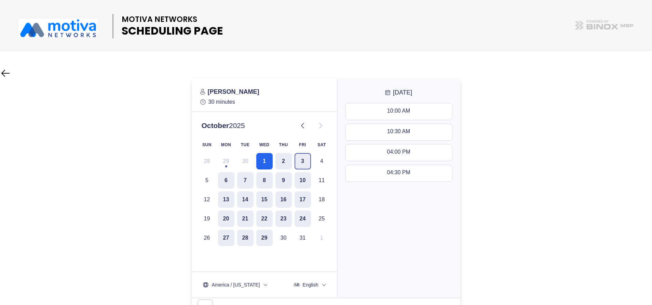
click at [303, 161] on button "3" at bounding box center [303, 161] width 16 height 16
click at [399, 110] on div "10:00 AM - 10:30 AM" at bounding box center [398, 112] width 51 height 8
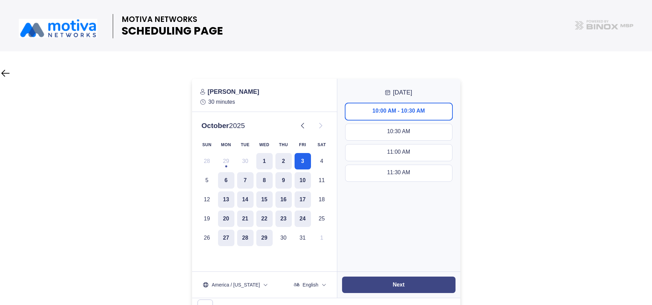
click at [0, 0] on slot "Next" at bounding box center [0, 0] width 0 height 0
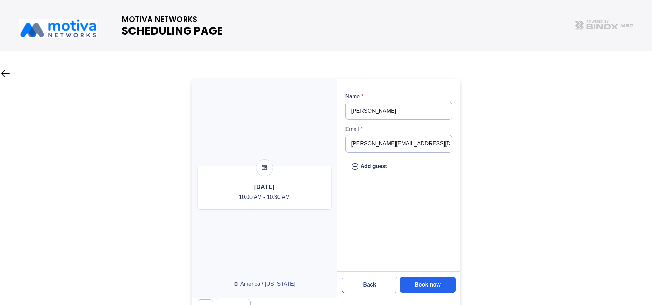
click at [0, 0] on slot "Back" at bounding box center [0, 0] width 0 height 0
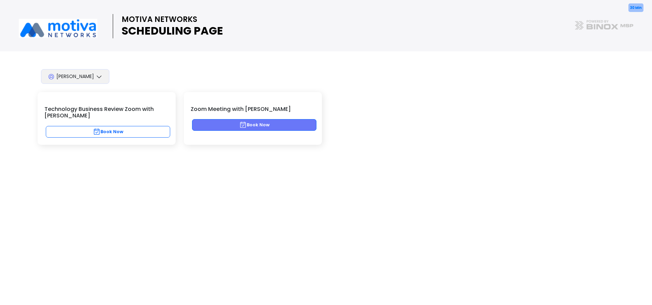
click at [256, 125] on button "Book Now" at bounding box center [254, 125] width 124 height 12
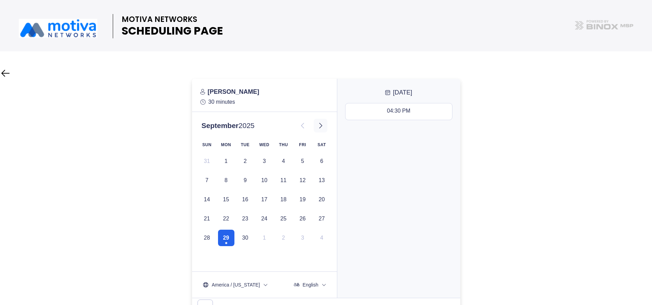
click at [321, 127] on icon at bounding box center [321, 125] width 8 height 8
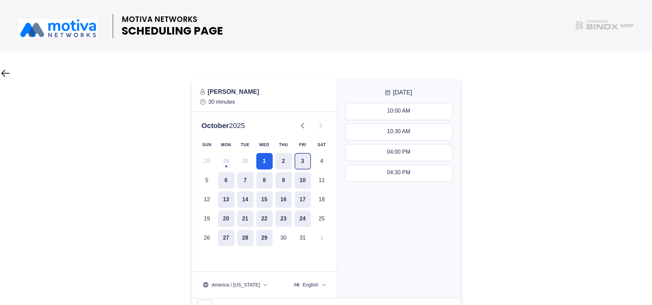
click at [304, 163] on button "3" at bounding box center [303, 161] width 16 height 16
click at [223, 175] on button "6" at bounding box center [226, 180] width 16 height 16
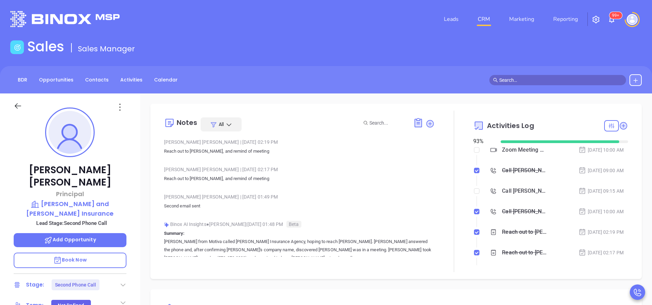
scroll to position [199, 0]
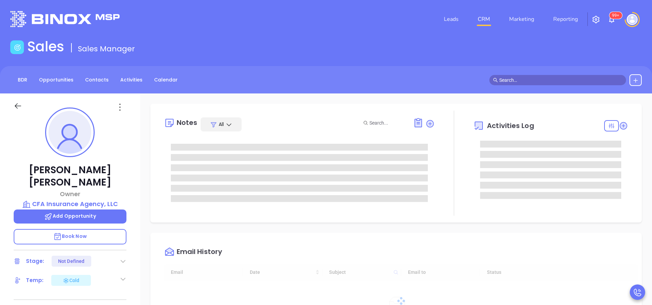
type input "[DATE]"
type input "[PERSON_NAME]"
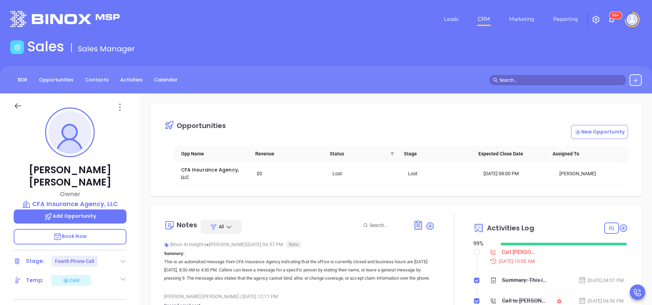
click at [163, 64] on main "Sales Sales Manager BDR Opportunities Contacts Activities Calendar Call Now Cal…" at bounding box center [326, 256] width 652 height 436
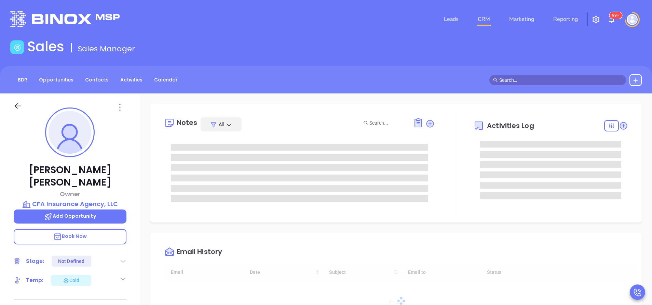
type input "[DATE]"
type input "[PERSON_NAME]"
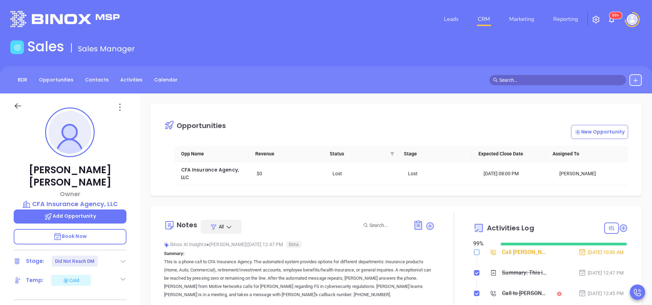
click at [474, 252] on input "checkbox" at bounding box center [476, 251] width 5 height 5
checkbox input "true"
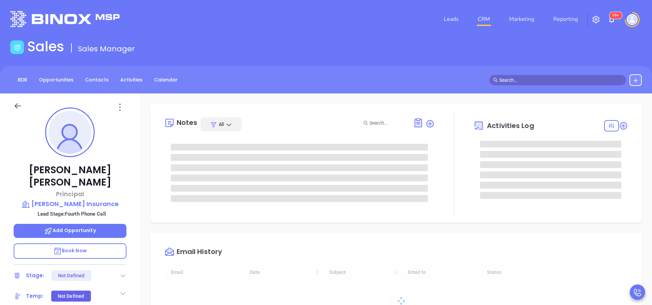
type input "[DATE]"
type input "[PERSON_NAME]"
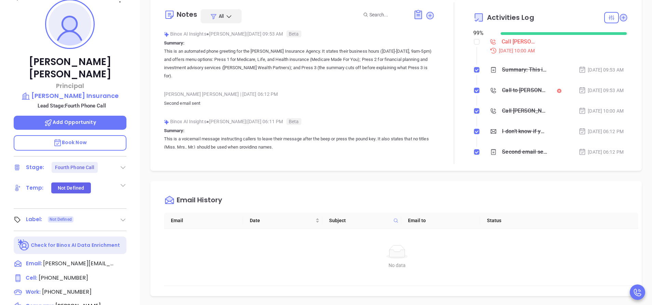
scroll to position [154, 0]
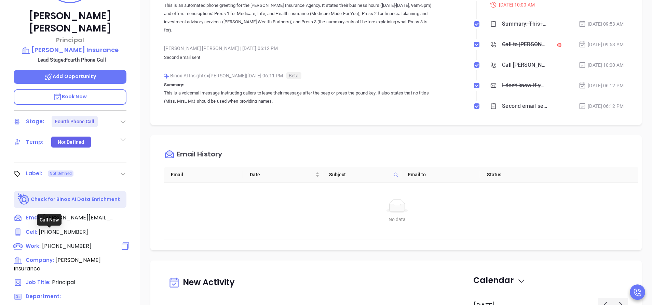
drag, startPoint x: 81, startPoint y: 233, endPoint x: 87, endPoint y: 231, distance: 6.5
click at [82, 242] on span "(845) 744-3074" at bounding box center [67, 246] width 50 height 8
type input "(845) 744-3074"
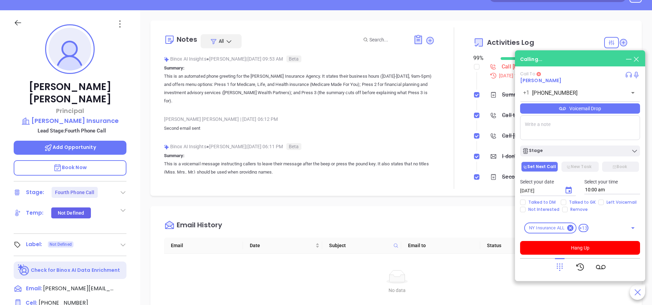
scroll to position [51, 0]
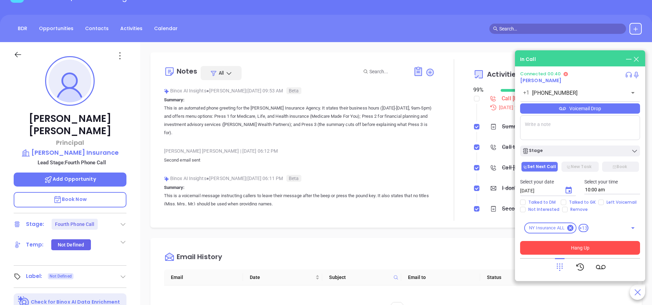
click at [552, 246] on button "Hang Up" at bounding box center [580, 248] width 120 height 14
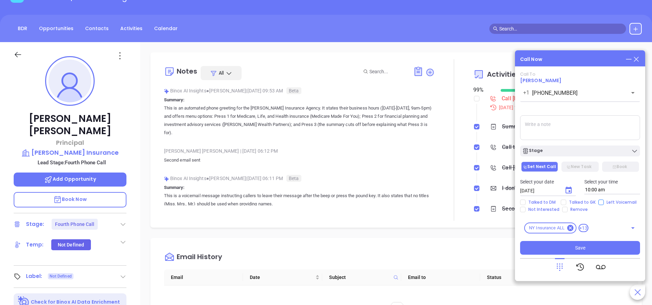
click at [601, 202] on input "Left Voicemail" at bounding box center [601, 201] width 5 height 5
checkbox input "true"
click at [563, 147] on button "Stage" at bounding box center [580, 150] width 120 height 11
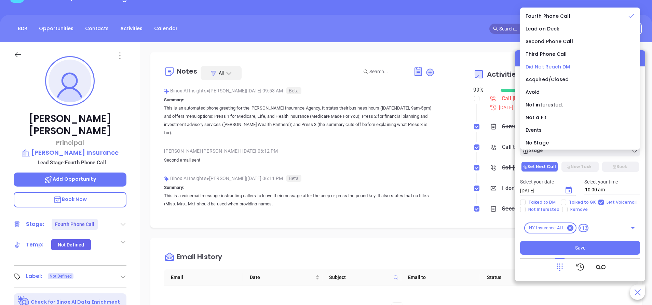
click at [548, 65] on span "Did Not Reach DM" at bounding box center [548, 66] width 45 height 7
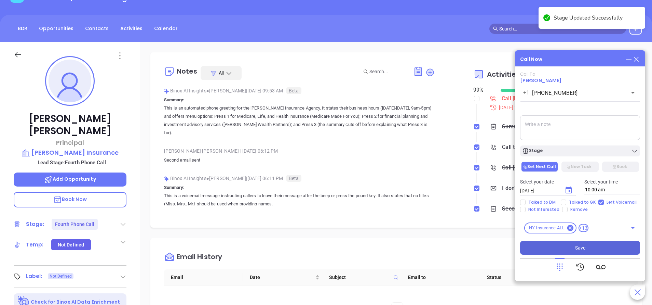
click at [596, 251] on button "Save" at bounding box center [580, 248] width 120 height 14
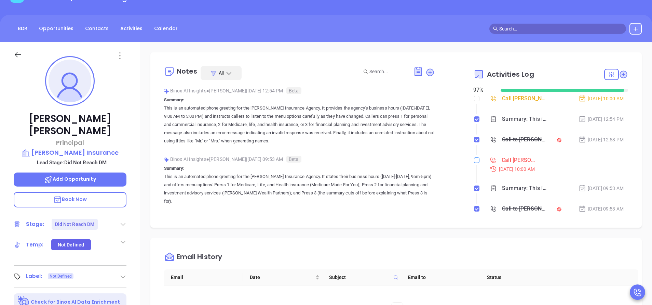
click at [474, 159] on input "checkbox" at bounding box center [476, 159] width 5 height 5
checkbox input "true"
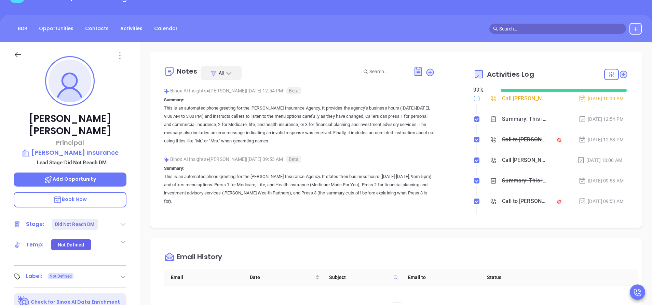
click at [474, 99] on input "checkbox" at bounding box center [476, 98] width 5 height 5
checkbox input "true"
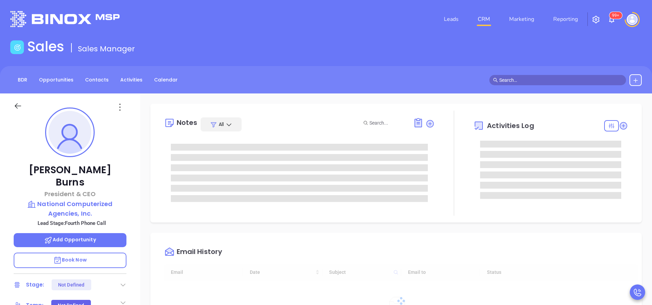
type input "[DATE]"
type input "[PERSON_NAME]"
type input "[DATE]"
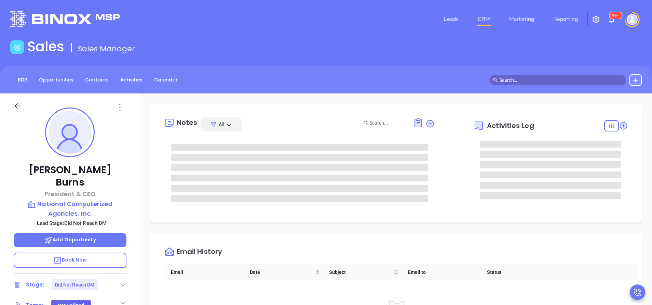
type input "[PERSON_NAME]"
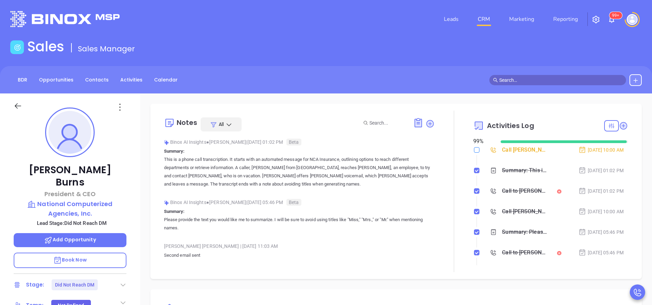
click at [474, 148] on input "checkbox" at bounding box center [476, 149] width 5 height 5
checkbox input "true"
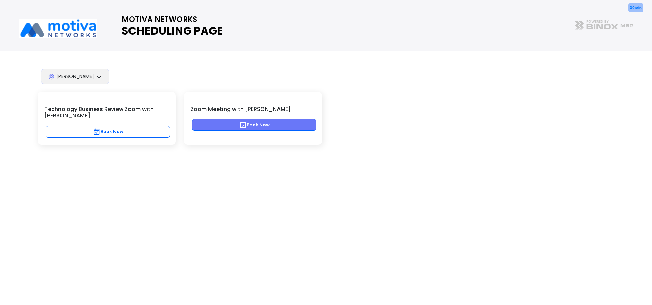
click at [268, 123] on button "Book Now" at bounding box center [254, 125] width 124 height 12
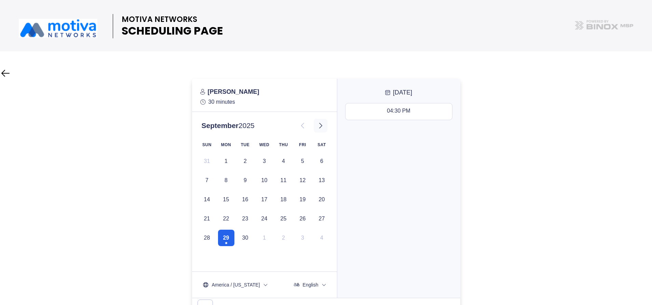
click at [322, 124] on icon at bounding box center [321, 125] width 8 height 8
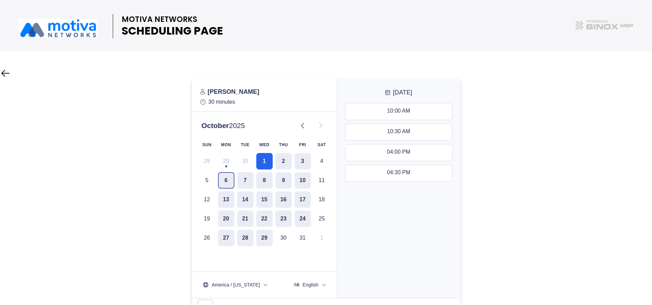
click at [227, 182] on button "6" at bounding box center [226, 180] width 16 height 16
click at [303, 164] on button "3" at bounding box center [303, 161] width 16 height 16
click at [243, 178] on button "7" at bounding box center [245, 180] width 16 height 16
click at [225, 217] on button "20" at bounding box center [226, 218] width 16 height 16
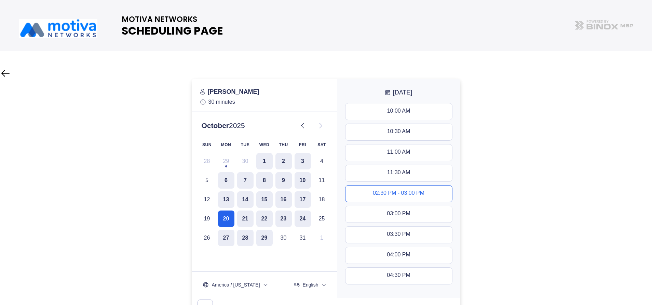
click at [406, 195] on div "02:30 PM - 03:00 PM" at bounding box center [399, 194] width 52 height 8
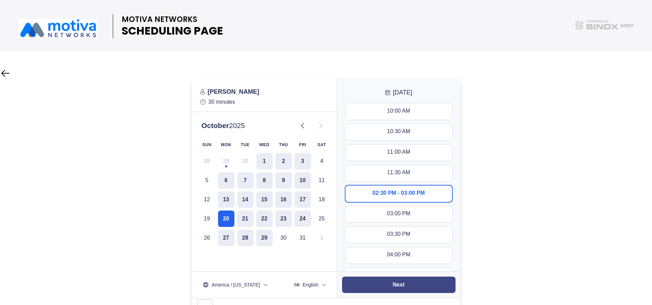
click at [407, 279] on button "Next" at bounding box center [399, 284] width 114 height 16
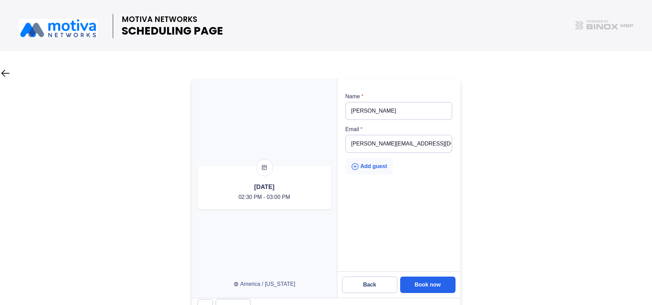
click at [380, 166] on div "Add guest" at bounding box center [369, 166] width 36 height 9
click at [384, 175] on input "email" at bounding box center [399, 177] width 107 height 18
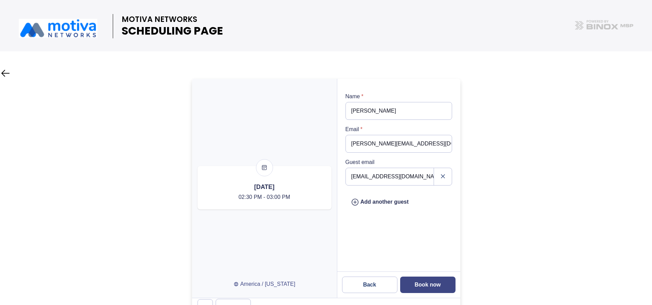
type input "[EMAIL_ADDRESS][DOMAIN_NAME]"
click at [0, 0] on slot "Book now" at bounding box center [0, 0] width 0 height 0
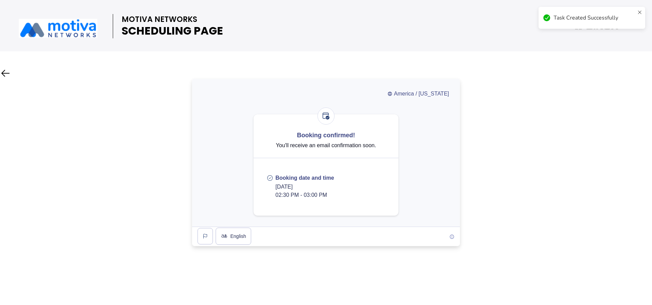
drag, startPoint x: 333, startPoint y: 197, endPoint x: 277, endPoint y: 188, distance: 56.7
click at [277, 188] on p "[DATE] 02:30 PM - 03:00 PM" at bounding box center [305, 191] width 59 height 16
click at [332, 199] on div "Booking confirmed! You'll receive an email confirmation soon. Booking date and …" at bounding box center [326, 164] width 145 height 101
drag, startPoint x: 338, startPoint y: 197, endPoint x: 276, endPoint y: 188, distance: 62.4
click at [276, 188] on p "[DATE] 02:30 PM - 03:00 PM" at bounding box center [305, 191] width 59 height 16
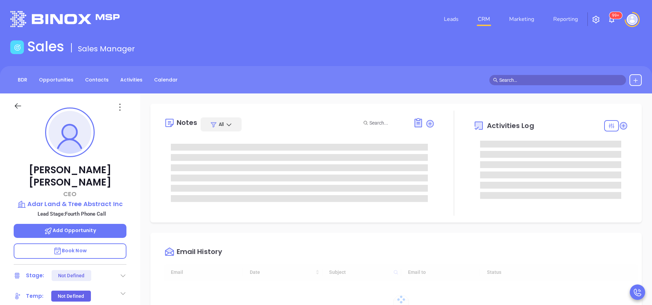
type input "[DATE]"
type input "[PERSON_NAME]"
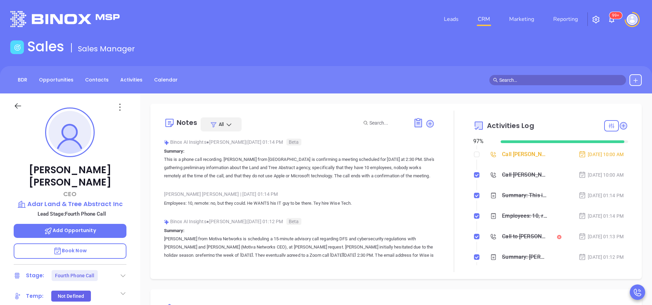
scroll to position [0, 0]
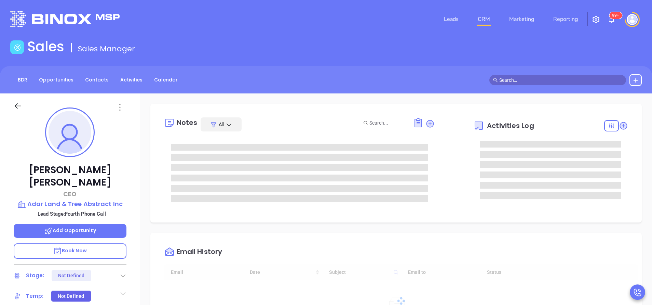
type input "[DATE]"
type input "[PERSON_NAME]"
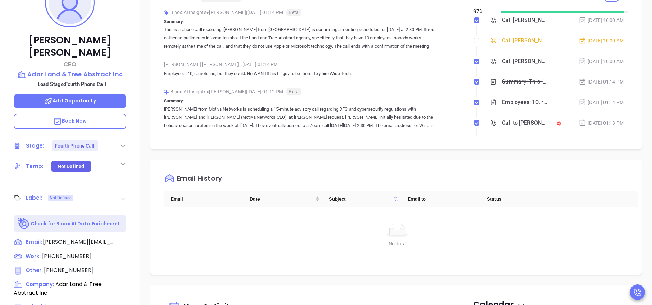
scroll to position [51, 0]
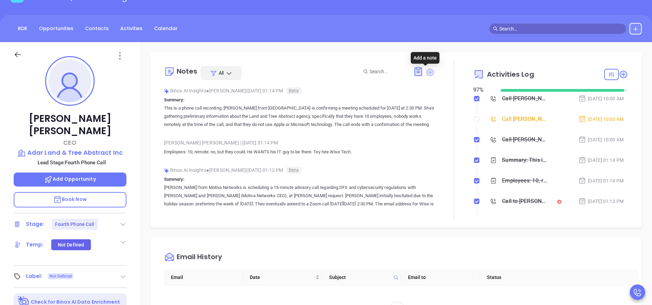
click at [427, 73] on icon at bounding box center [431, 72] width 8 height 8
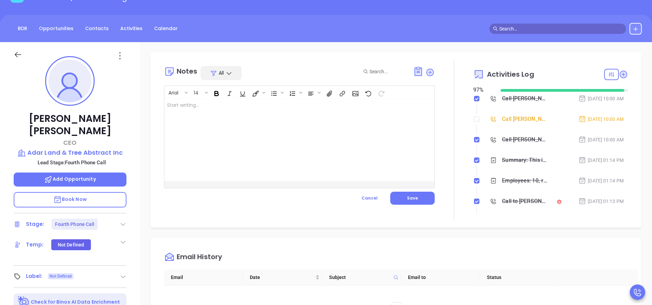
click at [353, 119] on div at bounding box center [289, 140] width 251 height 82
click at [257, 127] on div at bounding box center [289, 140] width 251 height 82
click at [420, 195] on button "Save" at bounding box center [412, 197] width 44 height 13
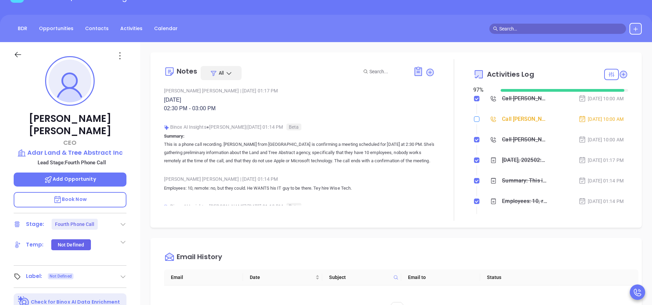
click at [474, 119] on input "checkbox" at bounding box center [476, 118] width 5 height 5
checkbox input "true"
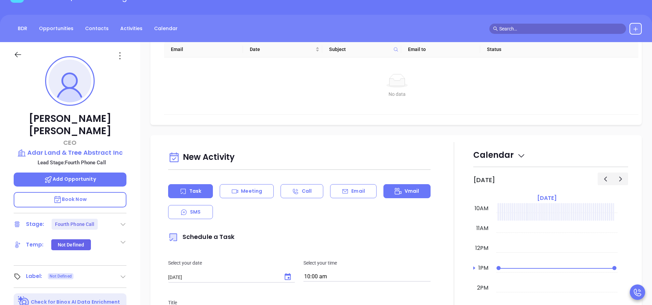
scroll to position [256, 0]
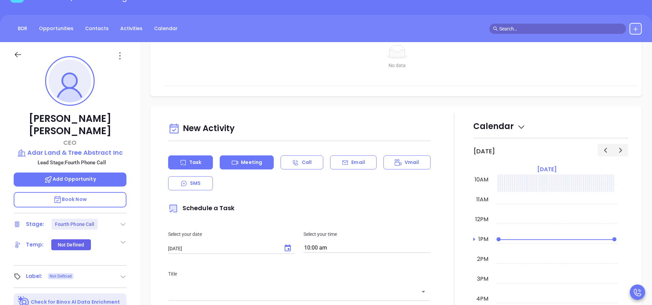
click at [258, 163] on p "Meeting" at bounding box center [251, 162] width 21 height 7
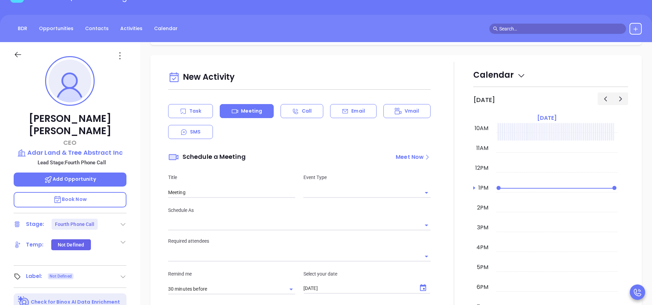
type input "[PERSON_NAME]"
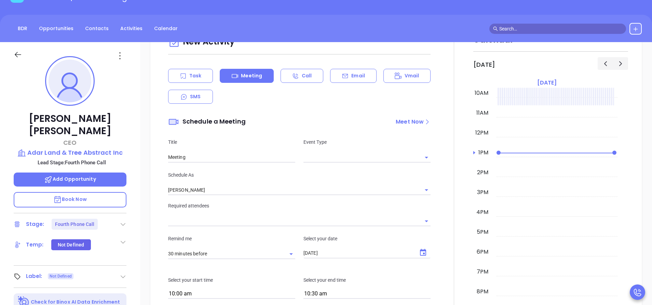
scroll to position [359, 0]
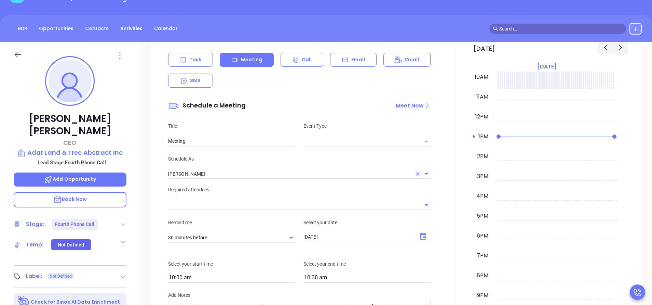
click at [235, 174] on input "[PERSON_NAME]" at bounding box center [289, 174] width 243 height 10
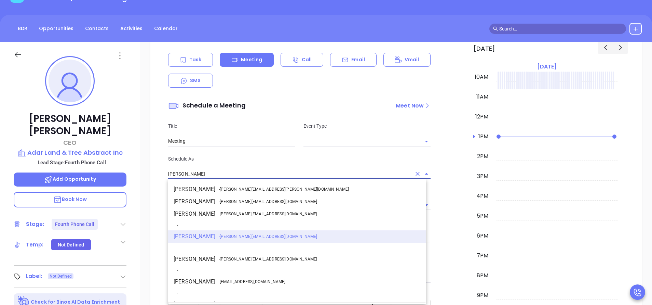
click at [235, 174] on input "[PERSON_NAME]" at bounding box center [289, 174] width 243 height 10
click at [303, 167] on div "Schedule As Vicky Mendoza Carmen Galdamez - carmen.galdamez@motiva.net David Go…" at bounding box center [299, 167] width 271 height 24
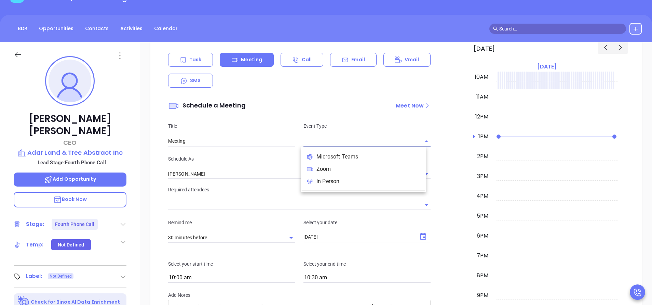
click at [344, 139] on input "text" at bounding box center [362, 141] width 117 height 10
click at [329, 171] on li "Zoom" at bounding box center [363, 169] width 125 height 12
type input "Zoom Meeting"
type input "Zoom"
click at [285, 165] on div "Schedule As [PERSON_NAME]" at bounding box center [299, 167] width 271 height 24
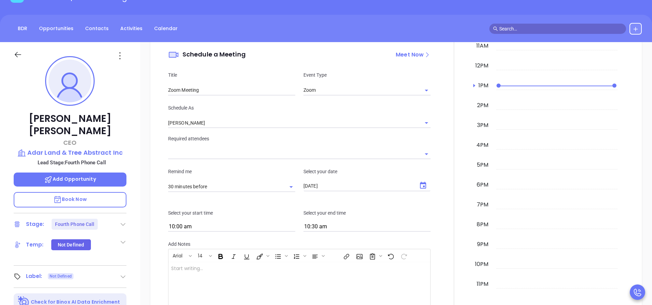
scroll to position [410, 0]
click at [252, 154] on input "text" at bounding box center [294, 153] width 252 height 10
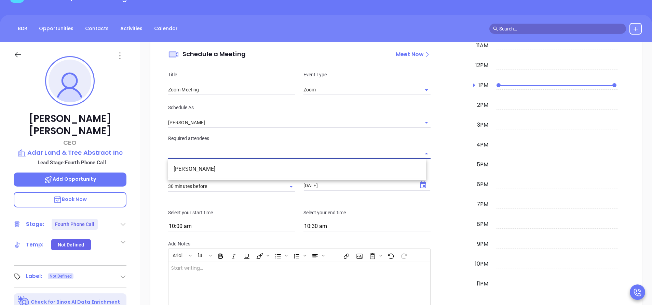
click at [252, 154] on input "text" at bounding box center [294, 153] width 252 height 10
click at [211, 168] on li "[PERSON_NAME]" at bounding box center [297, 169] width 258 height 12
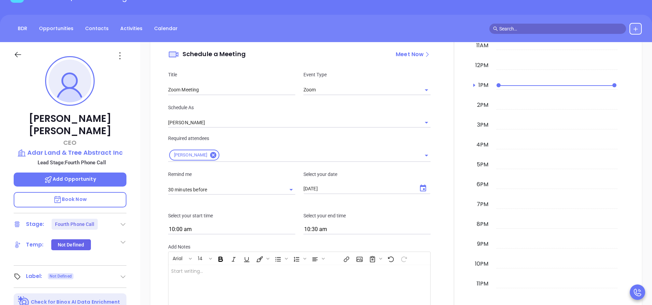
click at [311, 288] on div at bounding box center [291, 306] width 244 height 82
click at [213, 120] on input "[PERSON_NAME]" at bounding box center [289, 123] width 243 height 10
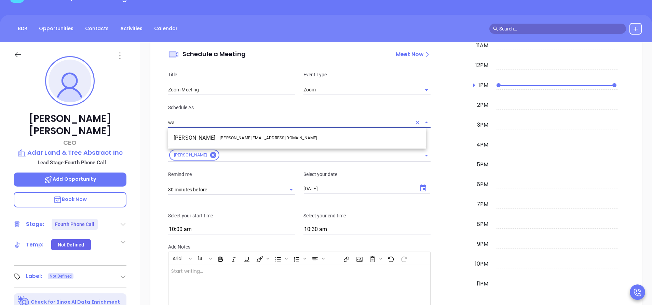
click at [207, 134] on li "Walter Contreras - walter@motiva.net" at bounding box center [297, 138] width 258 height 12
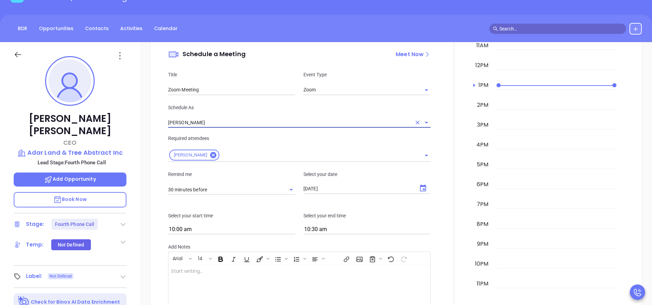
type input "[PERSON_NAME]"
click at [252, 139] on p "Required attendees" at bounding box center [299, 138] width 263 height 8
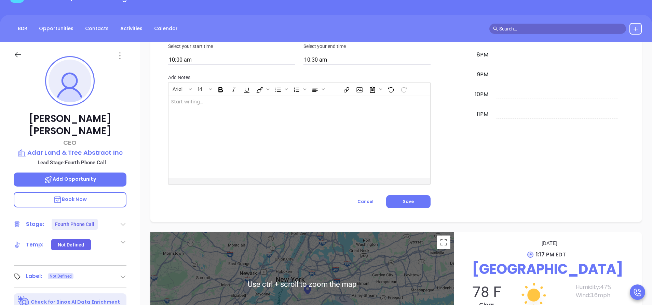
scroll to position [564, 0]
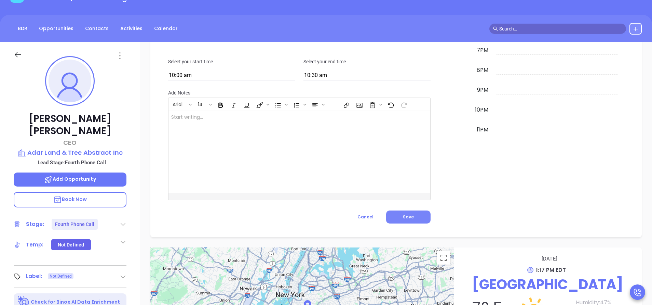
click at [395, 215] on button "Save" at bounding box center [408, 216] width 44 height 13
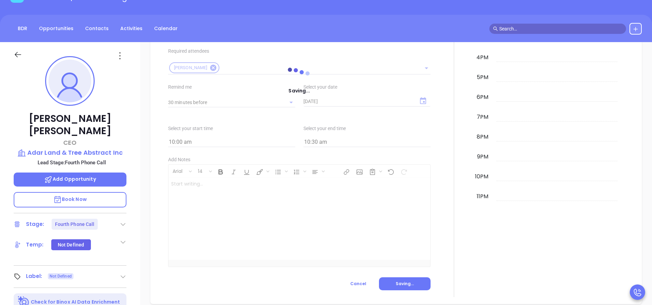
scroll to position [462, 0]
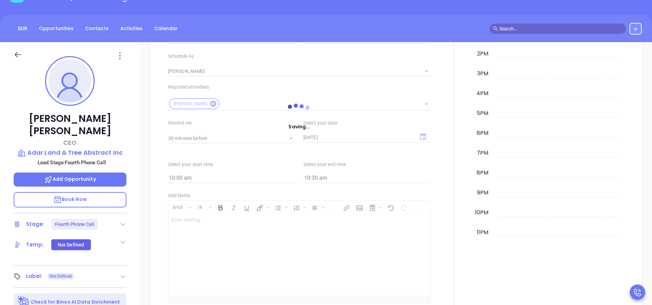
click at [271, 118] on div at bounding box center [299, 110] width 271 height 51
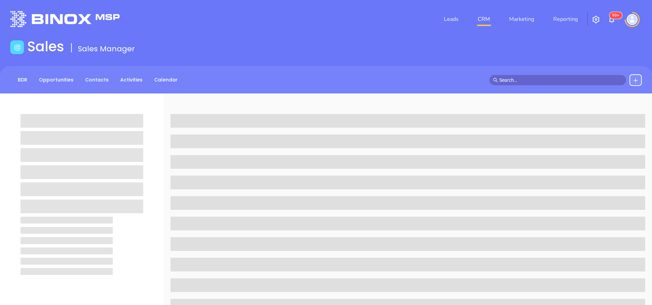
scroll to position [51, 0]
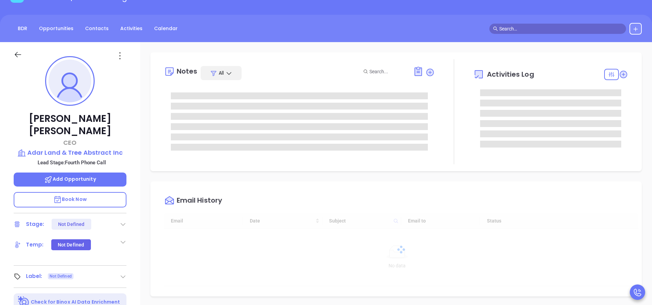
type input "[DATE]"
type input "[PERSON_NAME]"
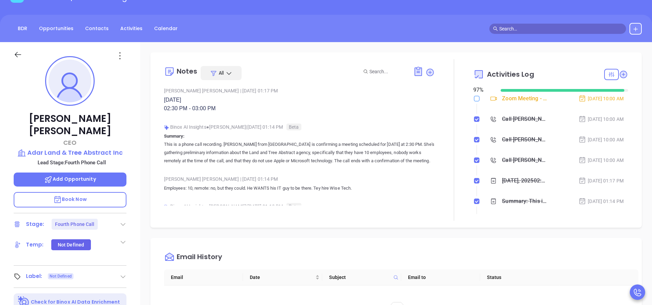
click at [474, 98] on input "checkbox" at bounding box center [476, 98] width 5 height 5
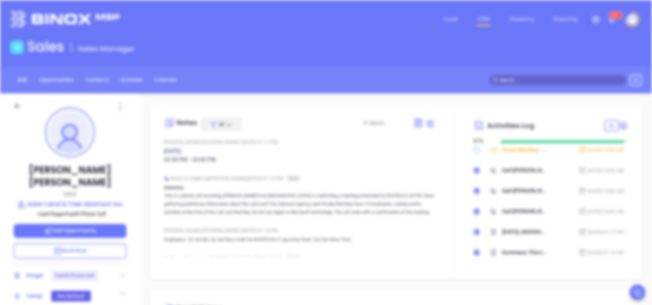
scroll to position [0, 0]
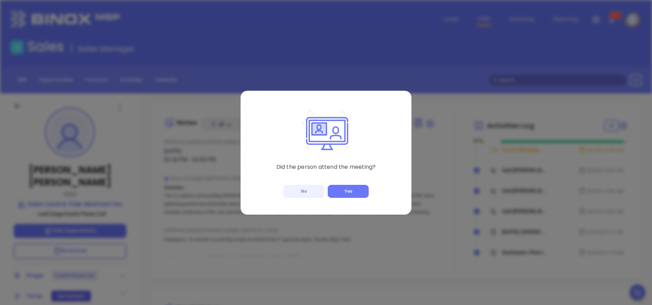
click at [418, 176] on div "Did the person attend the meeting? No Yes" at bounding box center [326, 152] width 652 height 305
click at [300, 190] on button "No" at bounding box center [303, 191] width 41 height 13
checkbox input "true"
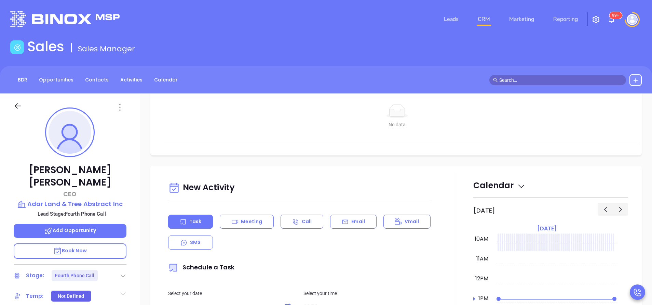
scroll to position [308, 0]
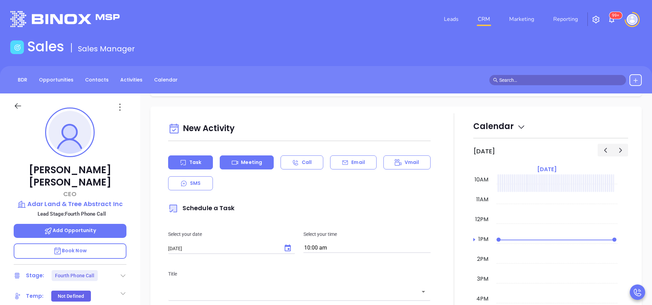
click at [250, 160] on p "Meeting" at bounding box center [251, 162] width 21 height 7
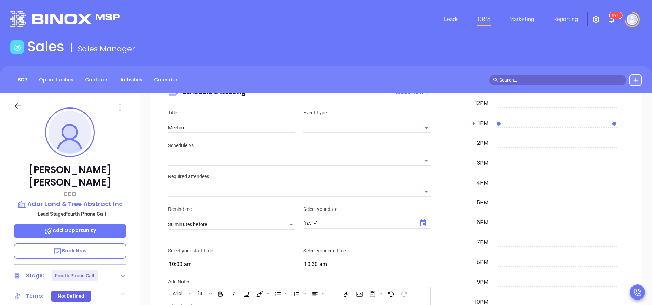
type input "[PERSON_NAME]"
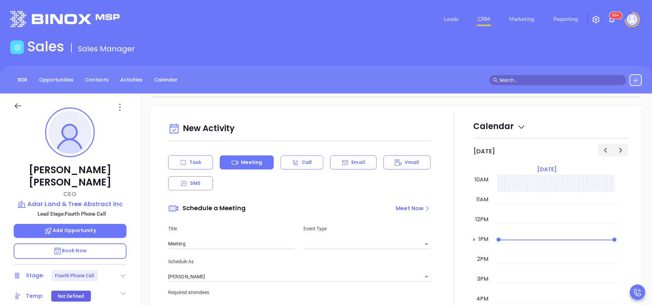
scroll to position [359, 0]
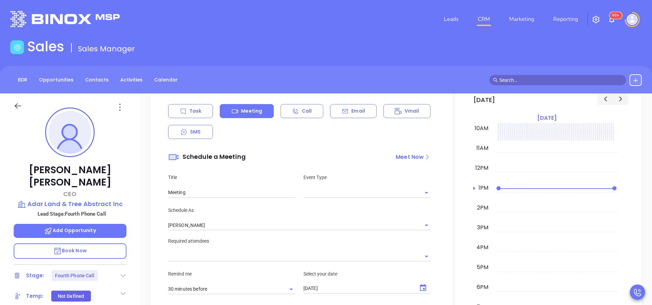
click at [336, 198] on div "Title Meeting Event Type" at bounding box center [299, 185] width 271 height 41
click at [341, 194] on input "text" at bounding box center [362, 192] width 117 height 10
click at [330, 218] on li "Zoom" at bounding box center [363, 220] width 125 height 12
type input "Zoom Meeting"
type input "Zoom"
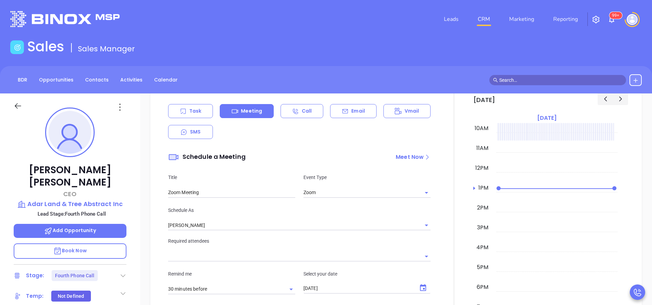
click at [279, 214] on div "Schedule As [PERSON_NAME]" at bounding box center [299, 218] width 271 height 24
click at [270, 226] on input "[PERSON_NAME]" at bounding box center [289, 225] width 243 height 10
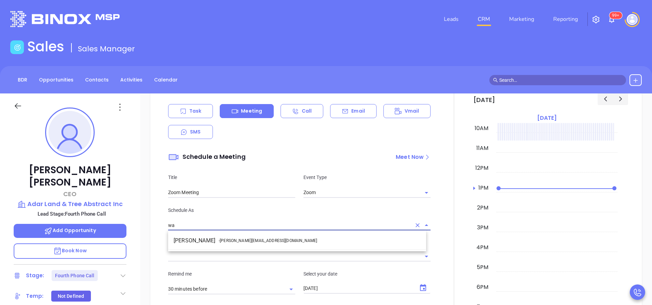
drag, startPoint x: 254, startPoint y: 242, endPoint x: 260, endPoint y: 241, distance: 6.2
click at [255, 242] on span "- [PERSON_NAME][EMAIL_ADDRESS][DOMAIN_NAME]" at bounding box center [268, 240] width 98 height 6
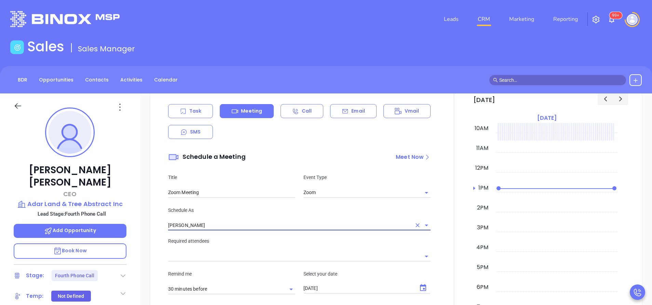
type input "[PERSON_NAME]"
click at [282, 244] on p "Required attendees" at bounding box center [299, 241] width 263 height 8
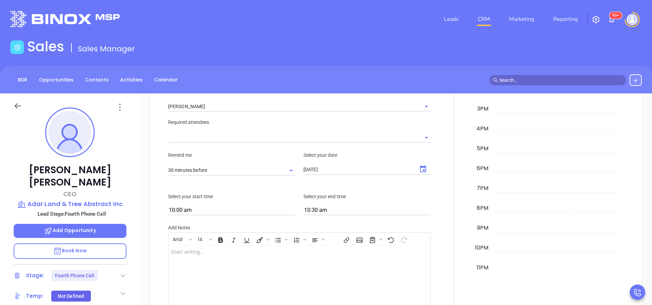
scroll to position [462, 0]
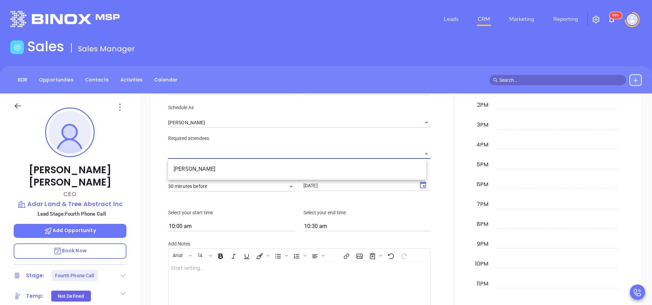
click at [265, 154] on input "text" at bounding box center [294, 153] width 252 height 10
click at [219, 165] on li "[PERSON_NAME]" at bounding box center [297, 169] width 258 height 12
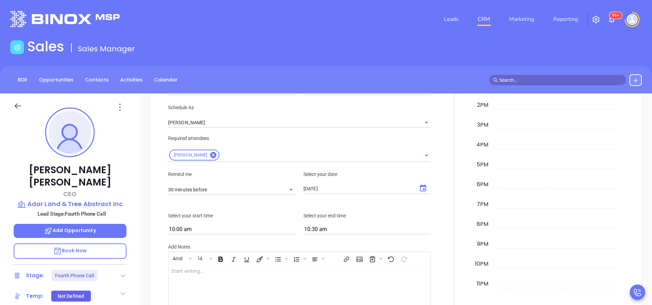
click at [347, 190] on input "[DATE]" at bounding box center [359, 188] width 110 height 7
click at [420, 187] on icon "Choose date, selected date is Sep 30, 2025" at bounding box center [423, 187] width 6 height 7
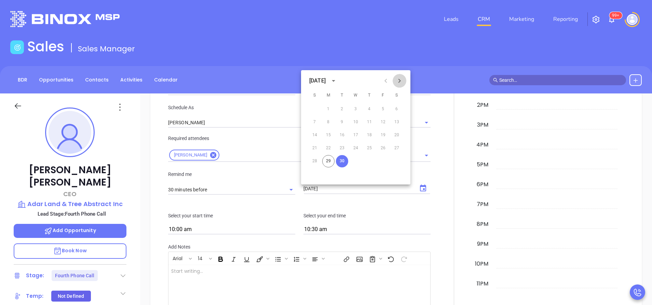
click at [401, 80] on icon "Next month" at bounding box center [400, 81] width 8 height 8
click at [327, 147] on button "20" at bounding box center [328, 148] width 12 height 12
type input "10/20/2025"
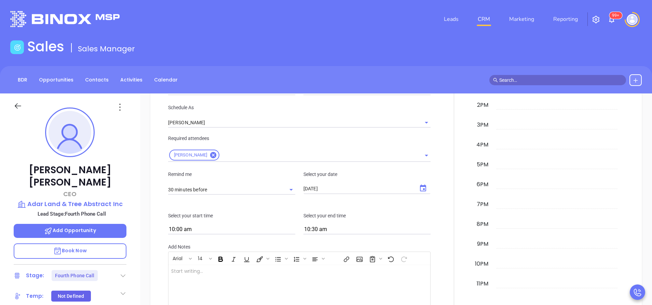
click at [279, 226] on input "10:00 am" at bounding box center [231, 230] width 127 height 10
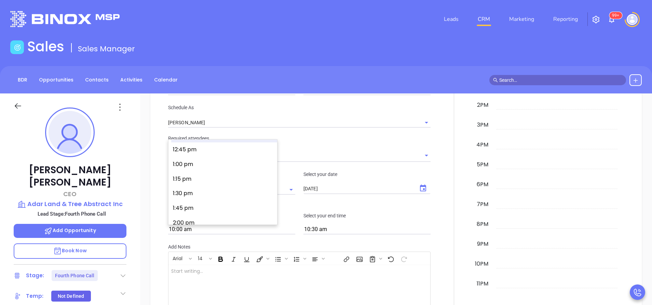
scroll to position [779, 0]
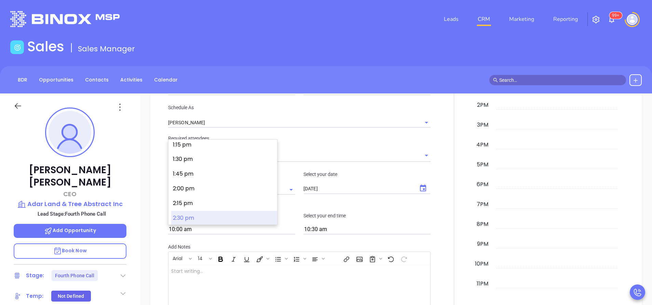
click at [241, 215] on button "2:30 pm" at bounding box center [224, 218] width 106 height 15
type input "2:30 pm"
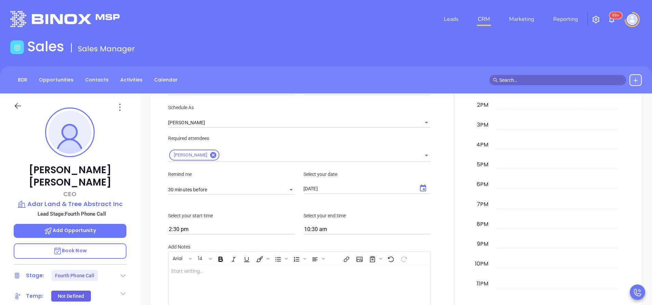
type input "3:00 pm"
click at [443, 221] on div at bounding box center [454, 171] width 39 height 425
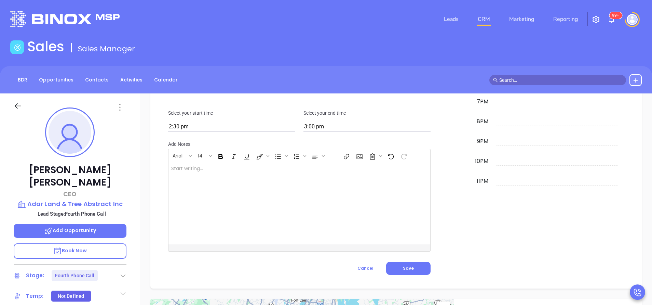
click at [290, 185] on div at bounding box center [291, 203] width 244 height 82
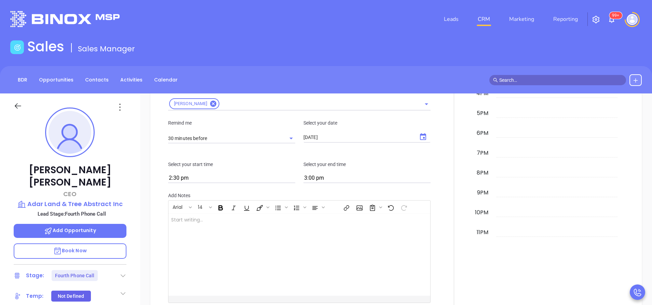
scroll to position [615, 0]
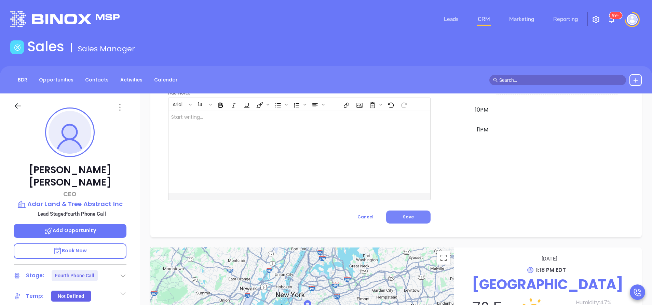
click at [406, 215] on span "Save" at bounding box center [408, 217] width 11 height 6
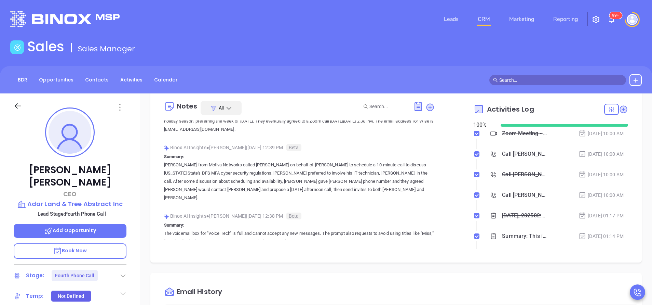
scroll to position [0, 0]
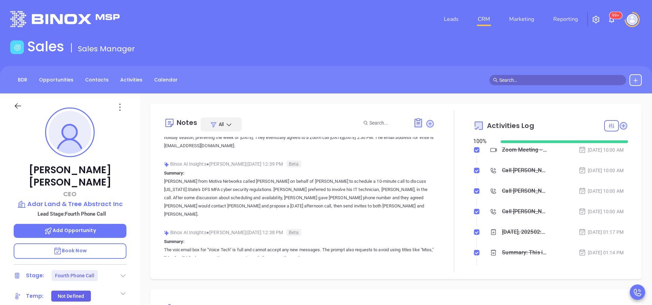
type input "Meeting"
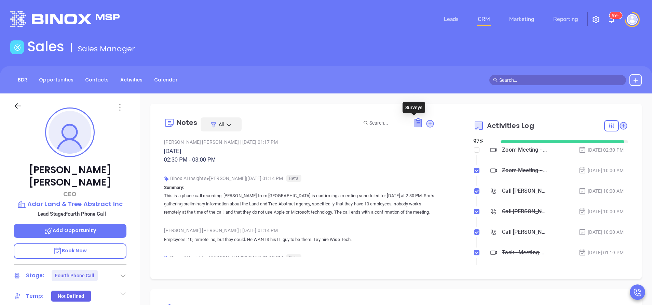
click at [415, 123] on icon at bounding box center [418, 123] width 7 height 8
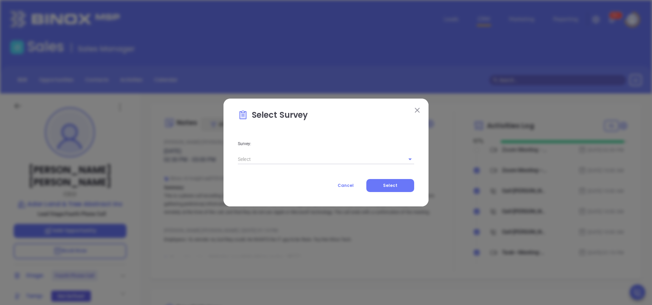
click at [282, 157] on input "text" at bounding box center [316, 159] width 157 height 10
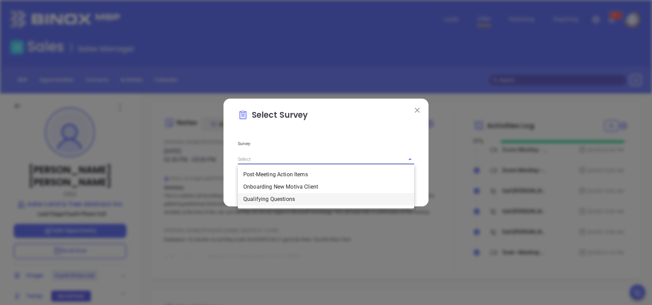
click at [272, 198] on li "Qualifying Questions" at bounding box center [326, 199] width 176 height 12
type input "Qualifying Questions"
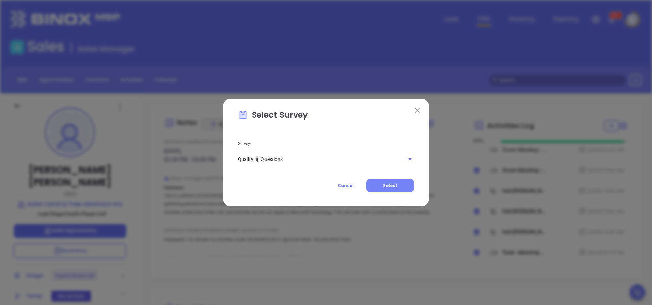
click at [412, 184] on button "Select" at bounding box center [391, 185] width 48 height 13
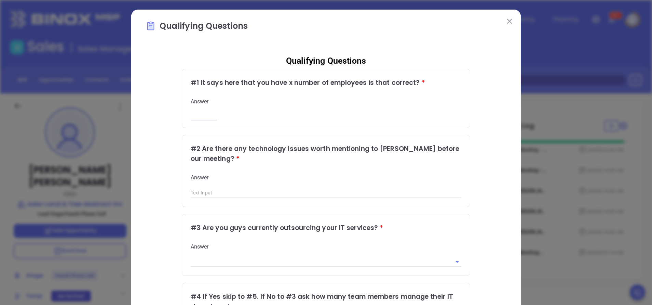
click at [205, 114] on input "number" at bounding box center [204, 115] width 27 height 6
type input "10"
click at [224, 195] on input "text" at bounding box center [326, 193] width 271 height 10
type input "N/A"
click at [259, 253] on div "Answer" at bounding box center [326, 255] width 271 height 24
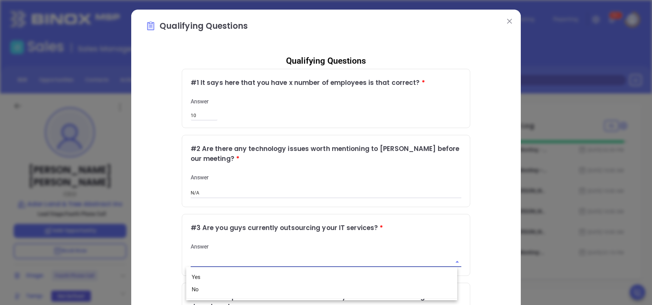
click at [263, 265] on input "text" at bounding box center [317, 262] width 252 height 10
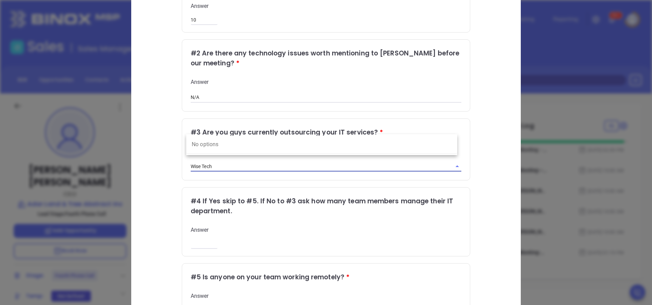
scroll to position [154, 0]
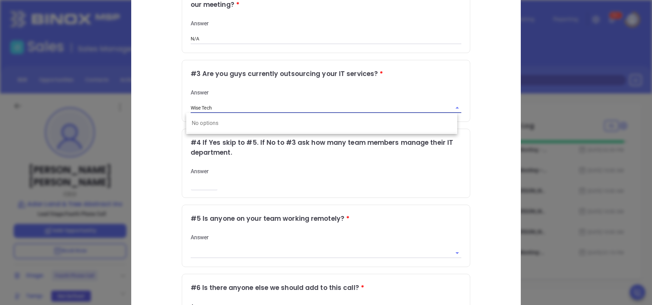
type input "Wise Tech"
click at [198, 183] on input "number" at bounding box center [204, 185] width 27 height 6
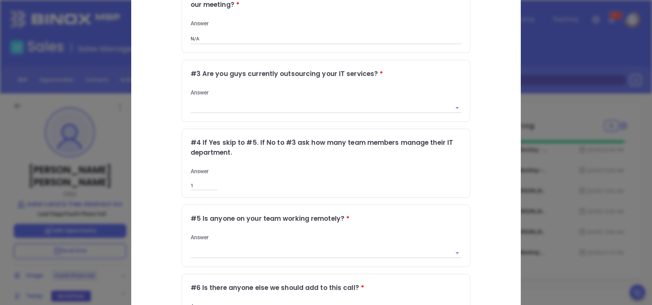
type input "1"
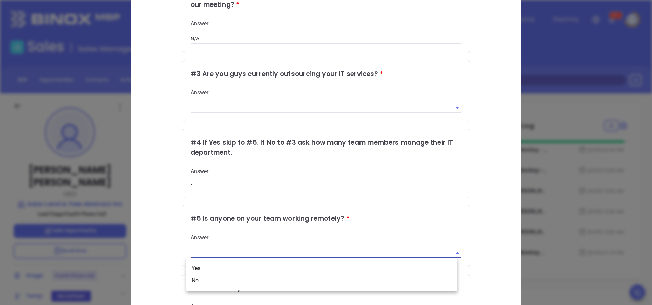
click at [204, 253] on input "text" at bounding box center [317, 253] width 252 height 10
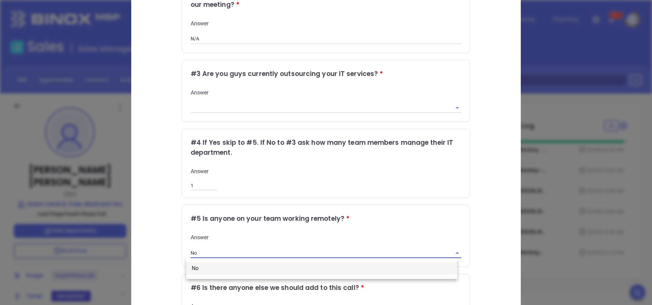
click at [193, 268] on li "No" at bounding box center [321, 268] width 271 height 12
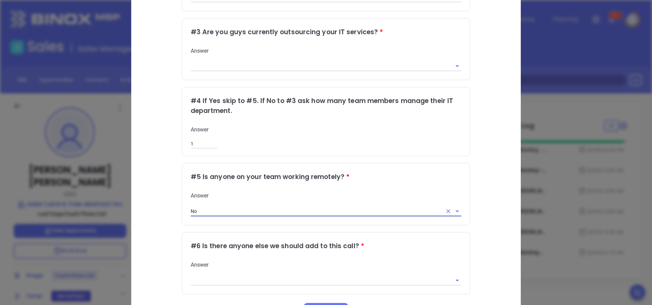
scroll to position [241, 0]
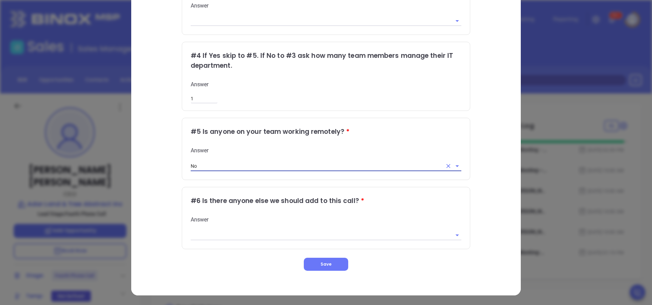
type input "No"
click at [207, 230] on input "text" at bounding box center [317, 235] width 252 height 10
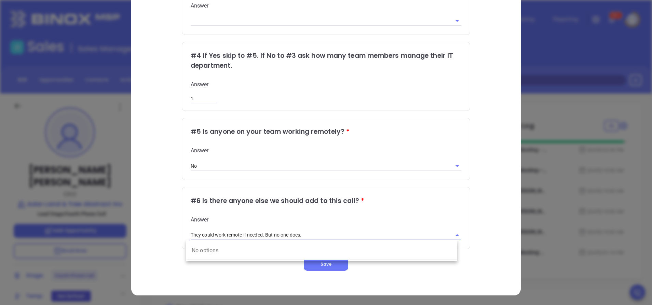
type input "They could work remote if needed. But no one does."
click at [160, 225] on div "Qualifying Questions # 1 It says here that you have x number of employees is th…" at bounding box center [326, 40] width 361 height 462
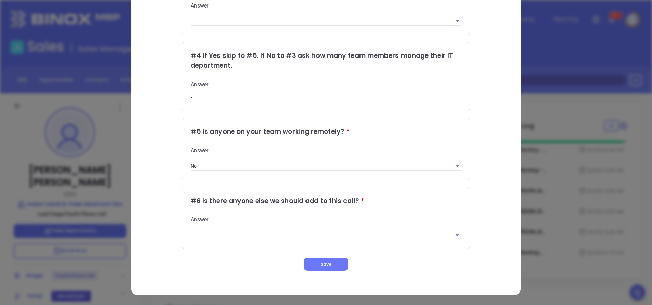
click at [247, 234] on input "text" at bounding box center [317, 235] width 252 height 10
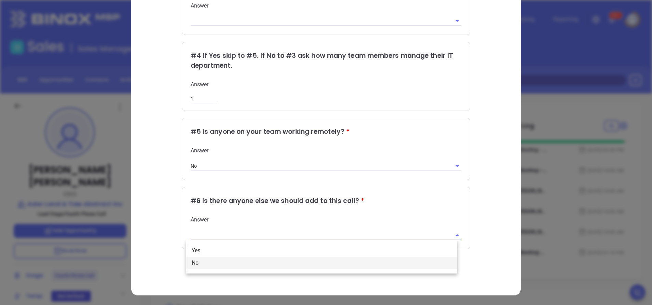
click at [211, 262] on li "No" at bounding box center [321, 262] width 271 height 12
type input "No"
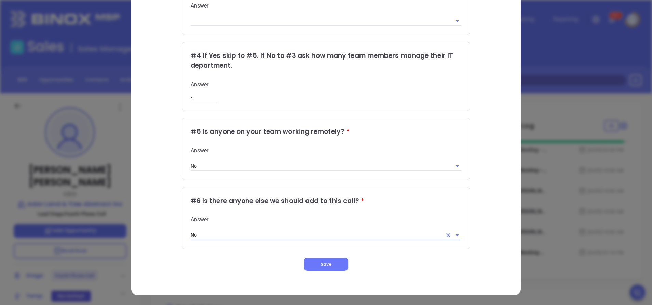
click at [186, 255] on div "Qualifying Questions # 1 It says here that you have x number of employees is th…" at bounding box center [326, 40] width 361 height 462
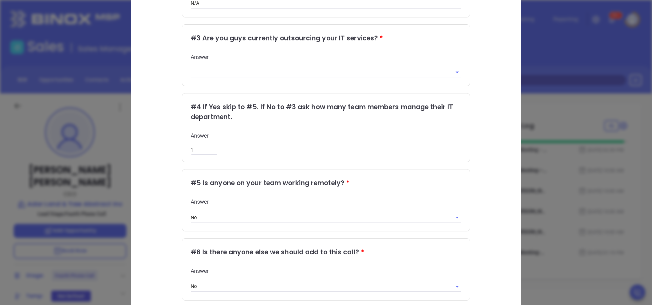
scroll to position [87, 0]
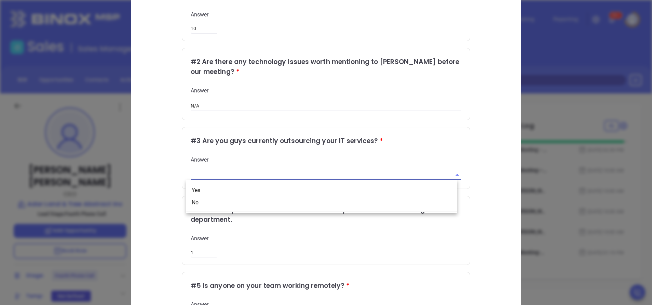
click at [251, 172] on input "text" at bounding box center [317, 175] width 252 height 10
click at [236, 189] on li "Yes" at bounding box center [321, 190] width 271 height 12
type input "Yes"
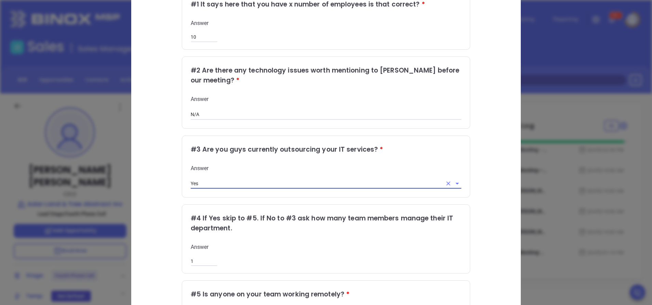
scroll to position [36, 0]
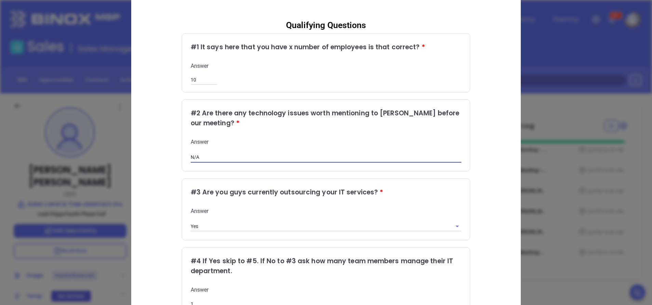
click at [207, 155] on input "N/A" at bounding box center [326, 157] width 271 height 10
type input "N"
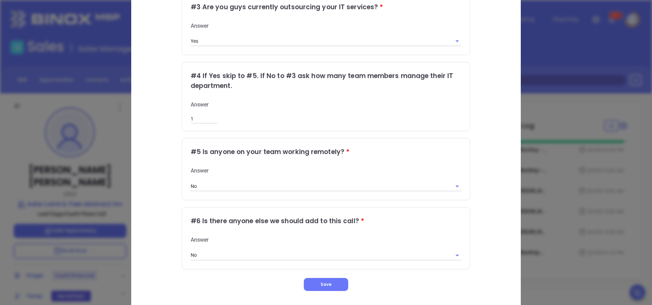
scroll to position [241, 0]
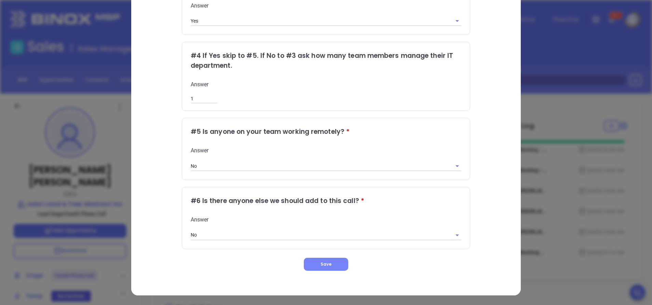
type input "They outsource with Wise Tech and they want them present during the meeting."
click at [331, 264] on button "Save" at bounding box center [326, 263] width 44 height 13
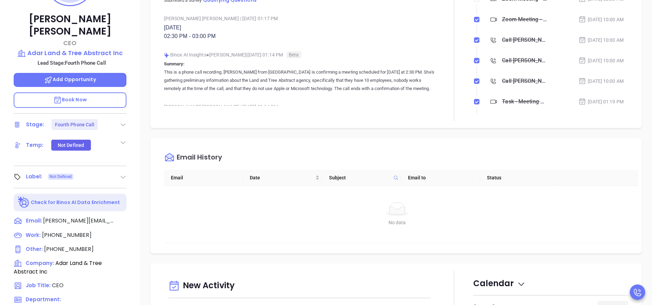
scroll to position [205, 0]
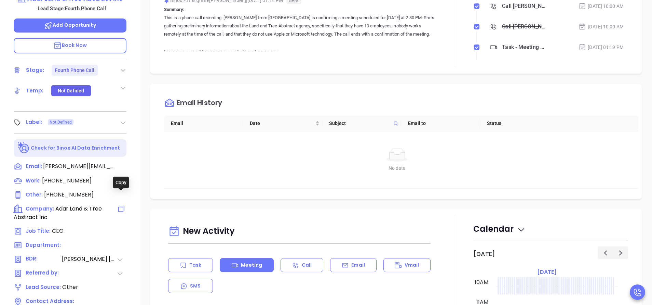
click at [120, 204] on icon at bounding box center [121, 208] width 8 height 8
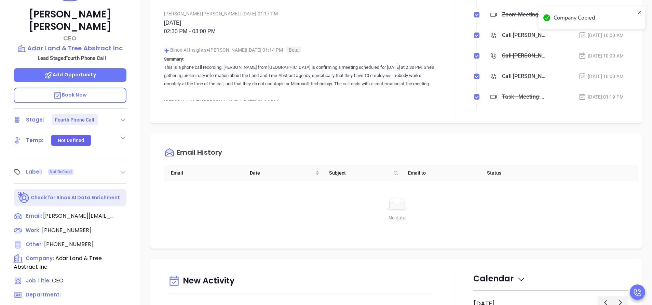
scroll to position [103, 0]
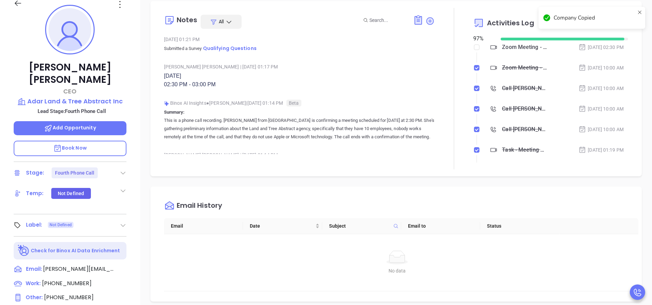
click at [83, 144] on span "Book Now" at bounding box center [70, 147] width 34 height 7
click at [89, 124] on span "Add Opportunity" at bounding box center [70, 127] width 52 height 7
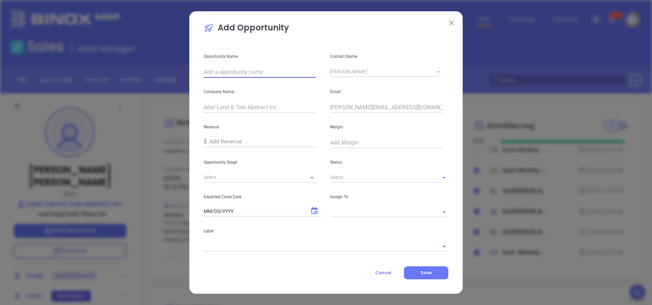
click at [295, 73] on input "text" at bounding box center [260, 72] width 112 height 11
paste input "Adar Land & Tree Abstract Inc"
type input "Adar Land & Tree Abstract Inc"
click at [293, 179] on input "text" at bounding box center [250, 177] width 93 height 10
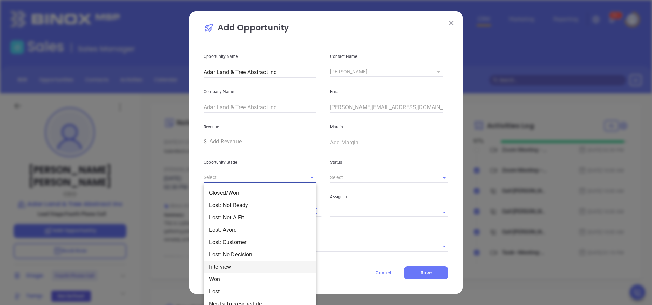
click at [245, 266] on li "Interview" at bounding box center [260, 267] width 112 height 12
type input "Interview"
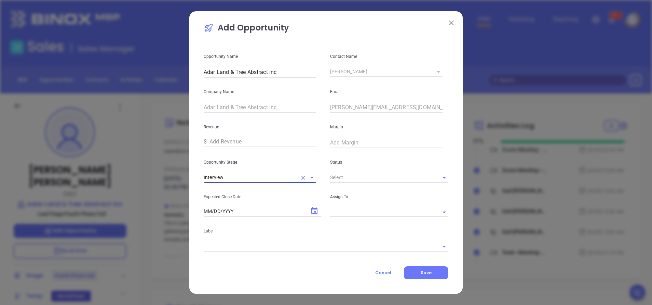
click at [416, 175] on input "text" at bounding box center [379, 177] width 99 height 10
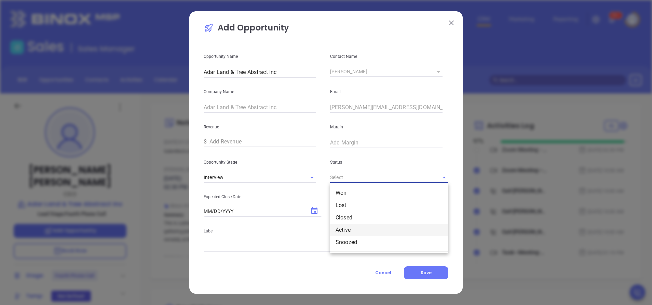
click at [349, 229] on li "Active" at bounding box center [389, 230] width 118 height 12
type input "Active"
click at [315, 211] on icon "Choose date" at bounding box center [314, 210] width 6 height 7
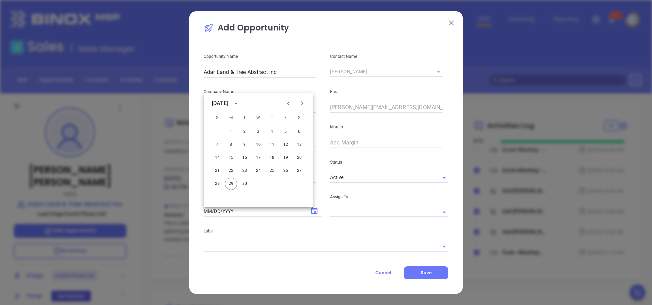
click at [301, 104] on icon "Next month" at bounding box center [302, 103] width 8 height 8
click at [284, 184] on button "31" at bounding box center [286, 183] width 12 height 12
type input "10/31/2025"
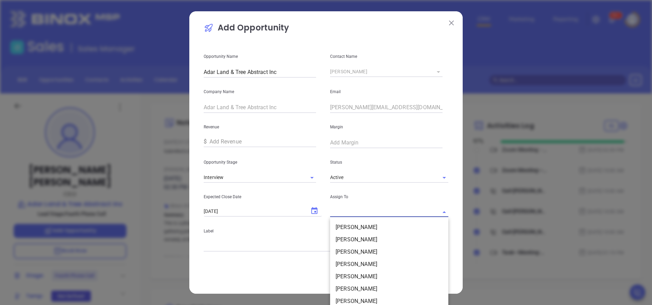
click at [372, 213] on input "text" at bounding box center [379, 212] width 99 height 10
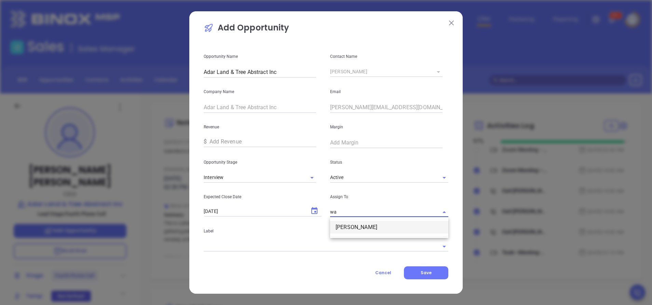
click at [370, 222] on li "Walter Contreras" at bounding box center [389, 227] width 118 height 12
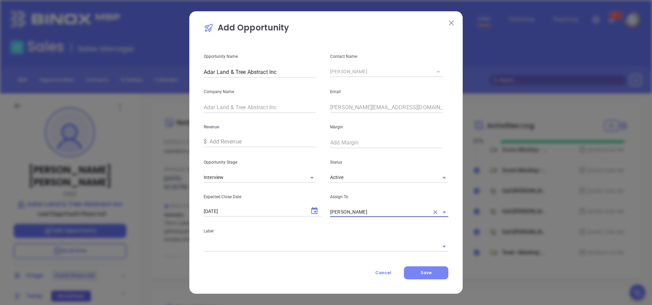
type input "Walter Contreras"
click at [424, 275] on span "Save" at bounding box center [426, 272] width 11 height 6
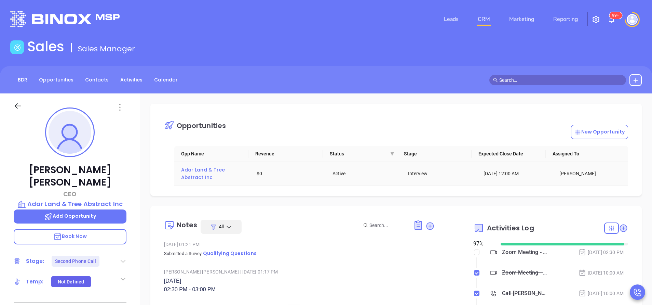
click at [204, 169] on span "Adar Land & Tree Abstract Inc" at bounding box center [203, 173] width 45 height 14
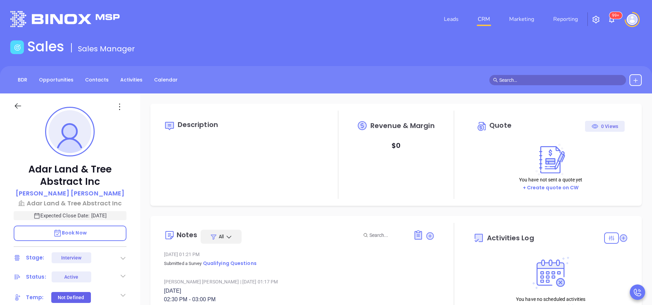
type input "[DATE]"
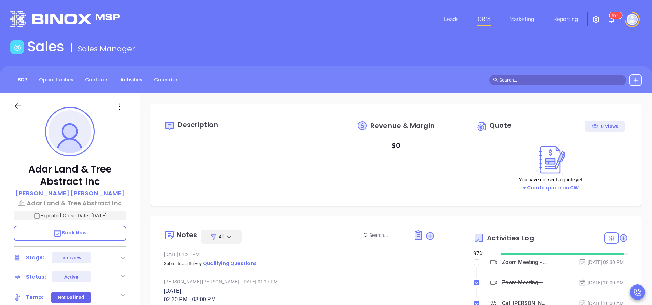
type input "[PERSON_NAME]"
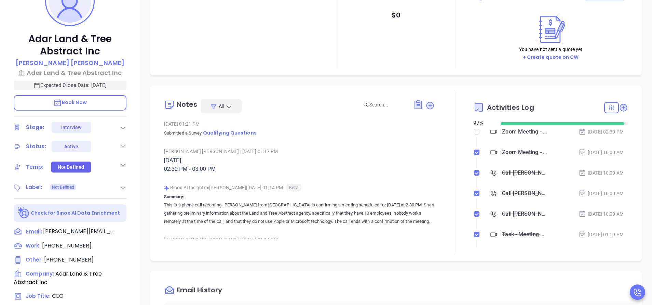
scroll to position [154, 0]
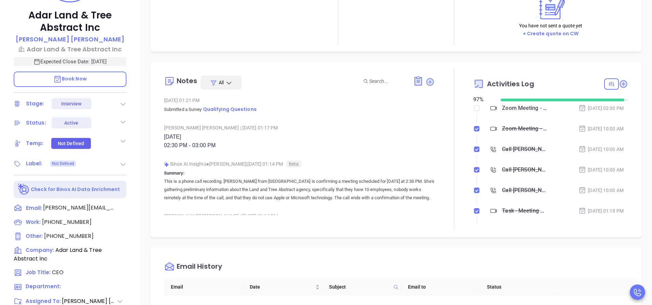
click at [122, 162] on icon at bounding box center [123, 164] width 7 height 7
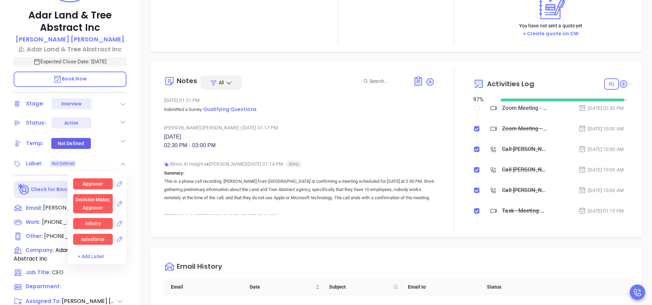
scroll to position [667, 0]
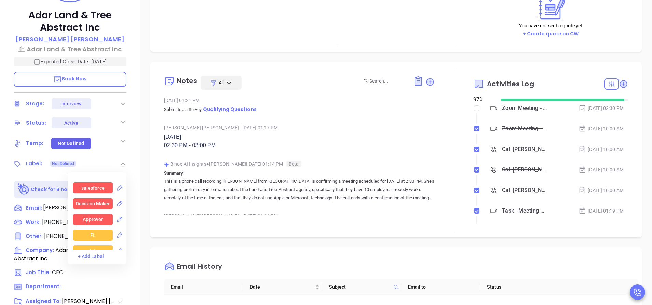
click at [103, 205] on div "Decision Maker" at bounding box center [93, 203] width 34 height 11
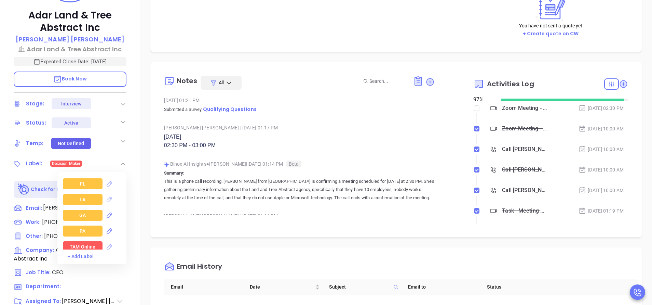
scroll to position [769, 0]
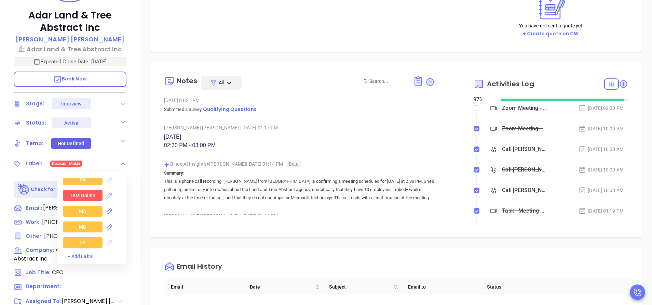
click at [86, 241] on div "NY" at bounding box center [83, 242] width 40 height 11
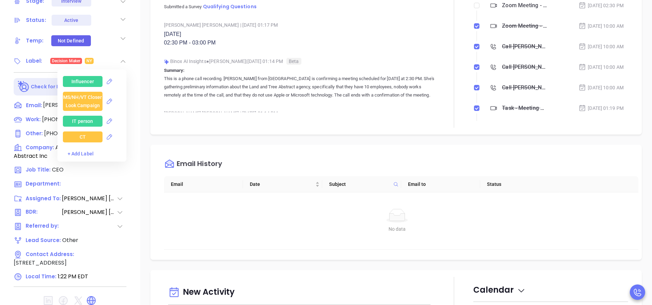
scroll to position [923, 0]
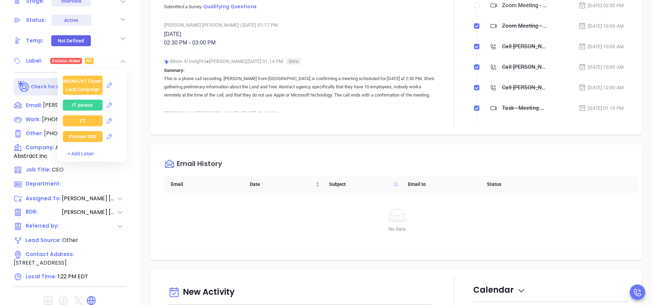
click at [90, 104] on div "IT person" at bounding box center [82, 104] width 21 height 11
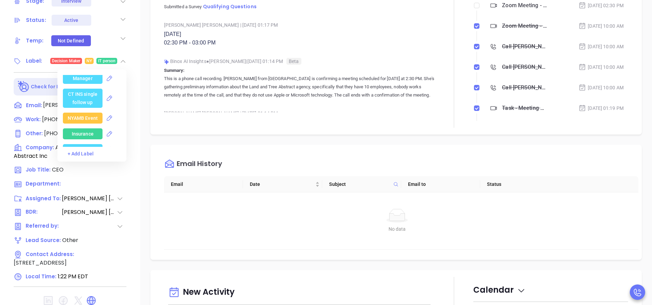
scroll to position [1436, 0]
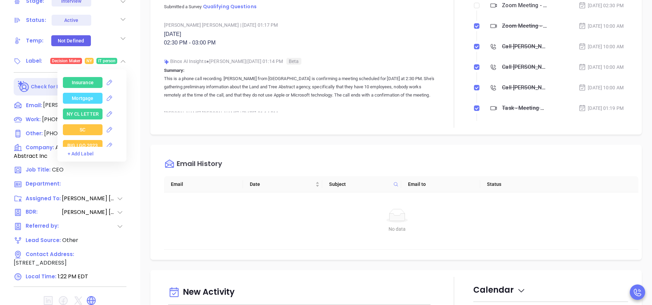
click at [84, 88] on div "Insurance" at bounding box center [83, 82] width 22 height 11
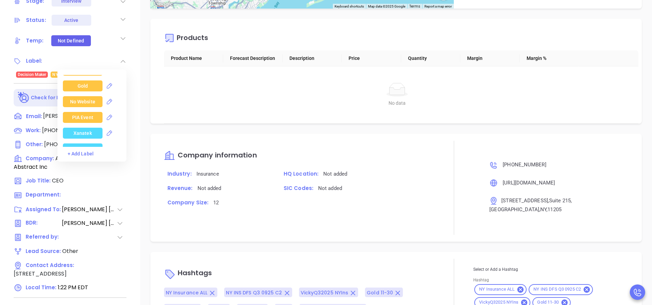
scroll to position [816, 0]
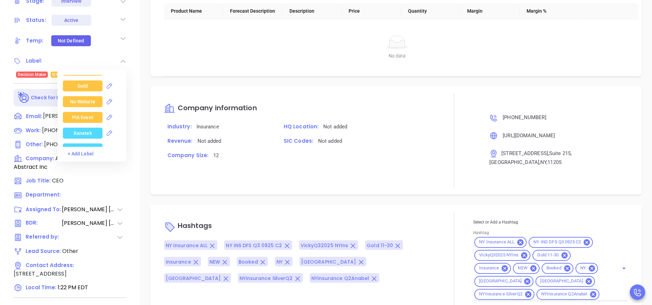
click at [82, 76] on div "Silver" at bounding box center [82, 70] width 13 height 11
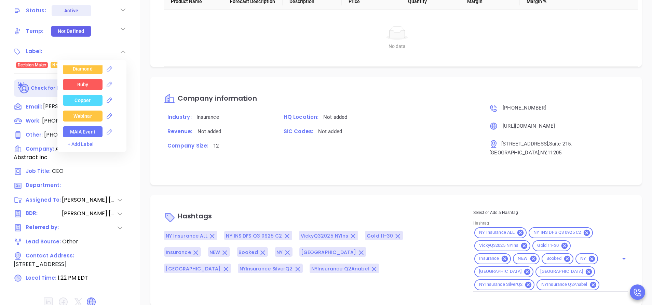
scroll to position [271, 0]
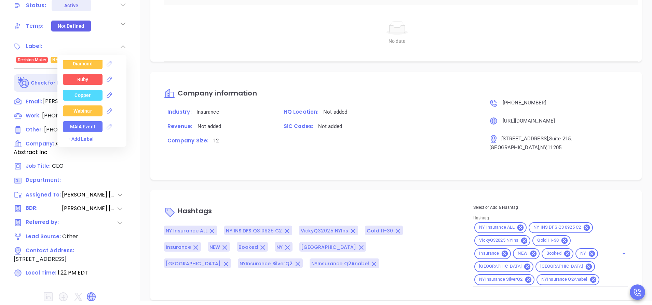
click at [140, 147] on div "Description Revenue & Margin $ 0 Quote 0 Views You have not sent a quote yet + …" at bounding box center [396, 61] width 512 height 479
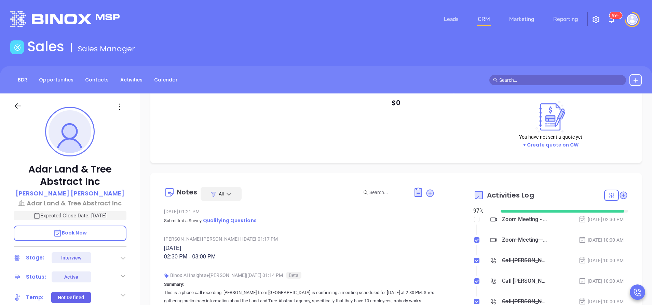
scroll to position [51, 0]
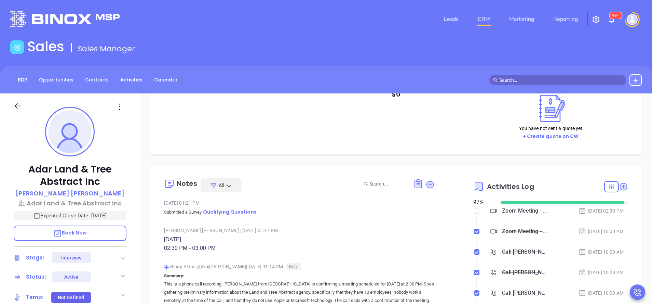
click at [510, 45] on div "Sales Sales Manager" at bounding box center [326, 47] width 640 height 19
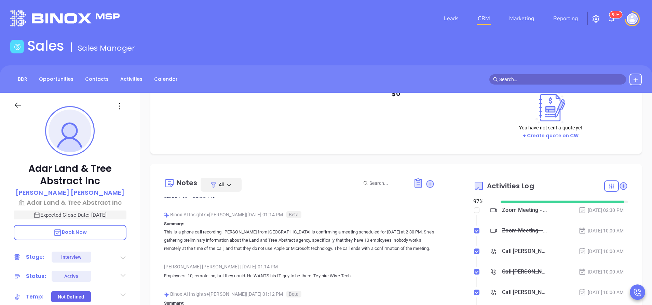
scroll to position [0, 0]
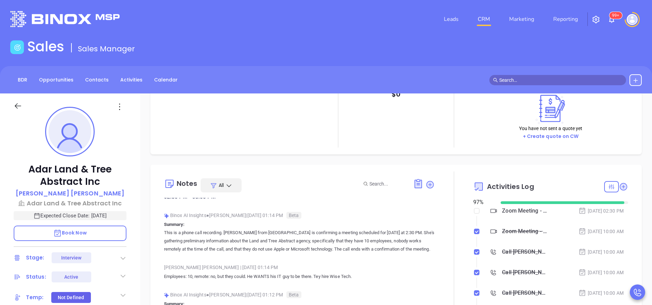
click at [121, 292] on icon at bounding box center [123, 294] width 7 height 7
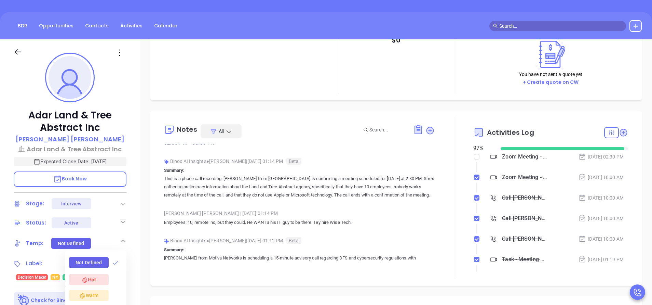
scroll to position [103, 0]
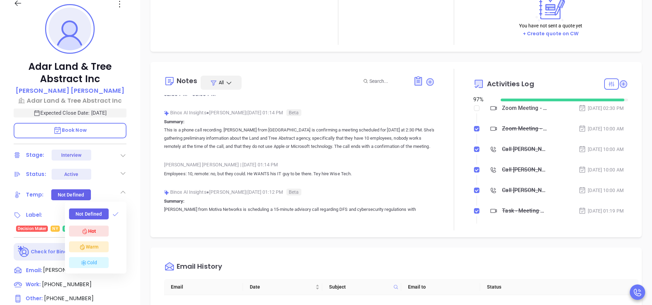
click at [97, 247] on div "Warm" at bounding box center [88, 246] width 19 height 8
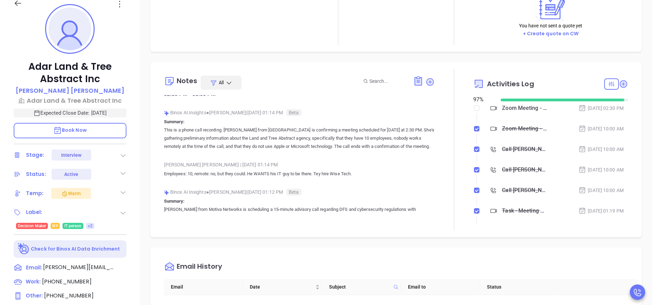
click at [143, 213] on div "Description Revenue & Margin $ 0 Quote 0 Views You have not sent a quote yet + …" at bounding box center [396, 230] width 512 height 479
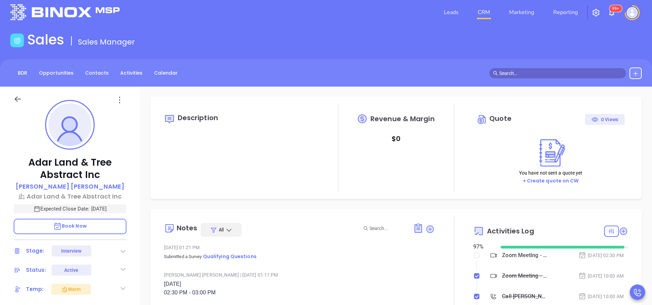
scroll to position [0, 0]
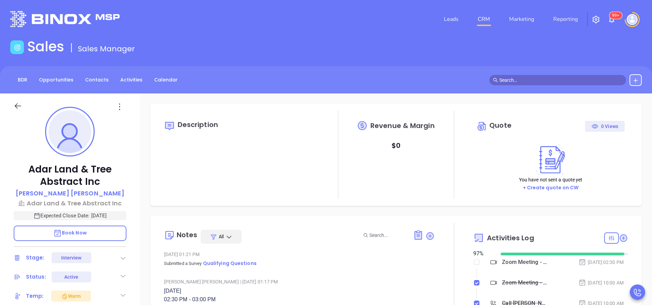
click at [324, 227] on div "Notes All Sep 29, 2025 01:21 PM Submitted a Survey Qualifying Questions Vicky M…" at bounding box center [299, 303] width 271 height 161
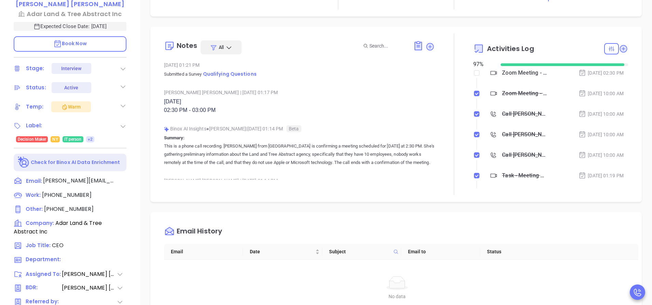
scroll to position [205, 0]
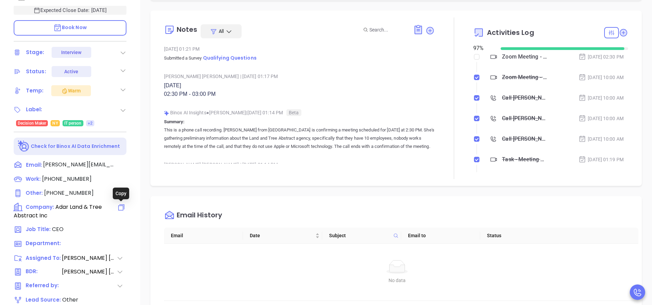
click at [125, 207] on div at bounding box center [120, 211] width 14 height 17
click at [121, 207] on icon at bounding box center [121, 207] width 8 height 8
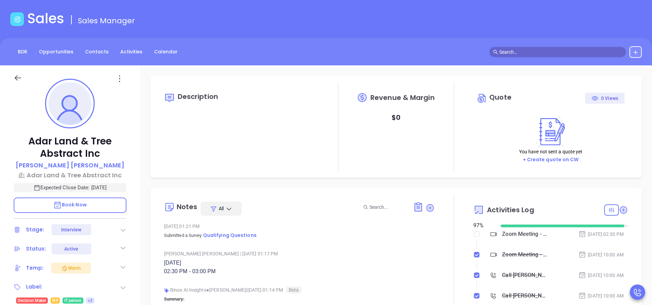
scroll to position [12, 0]
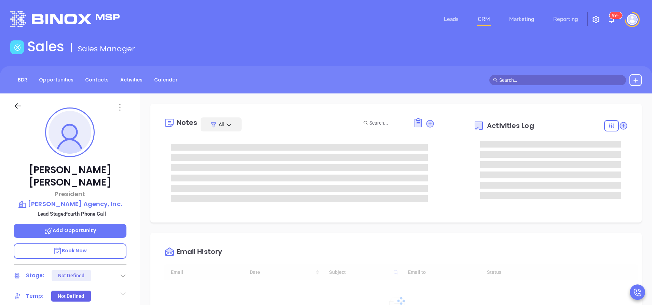
type input "[DATE]"
type input "[PERSON_NAME]"
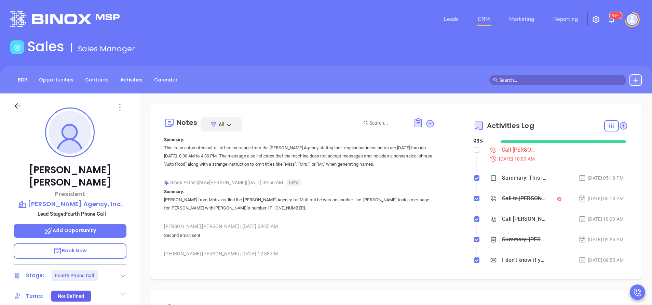
scroll to position [0, 0]
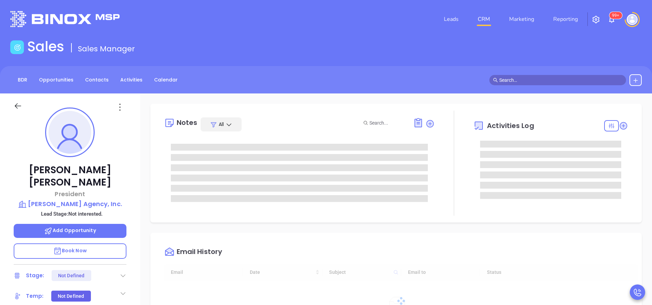
type input "[DATE]"
type input "[PERSON_NAME]"
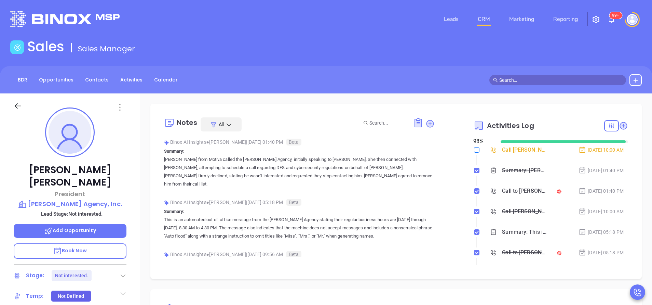
click at [474, 150] on input "checkbox" at bounding box center [476, 149] width 5 height 5
checkbox input "true"
click at [121, 108] on icon at bounding box center [120, 107] width 11 height 11
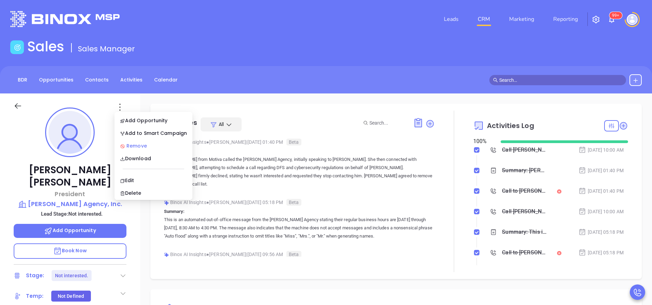
click at [144, 145] on div "Remove" at bounding box center [153, 146] width 67 height 8
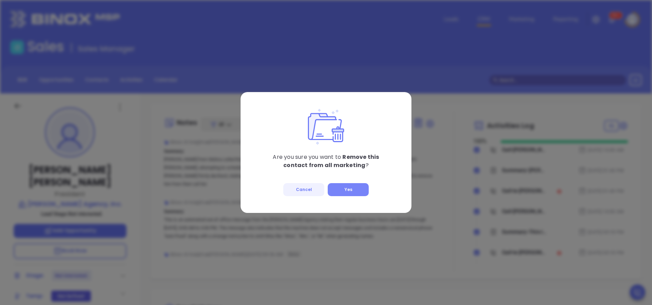
click at [344, 185] on button "Yes" at bounding box center [348, 189] width 41 height 13
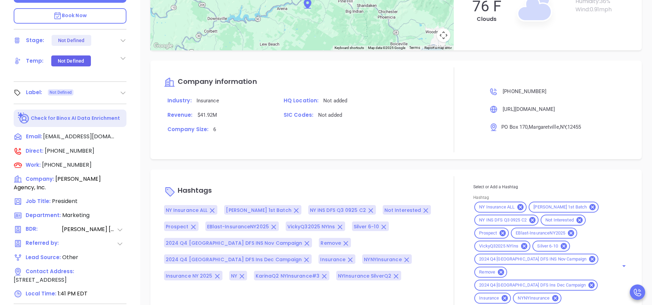
scroll to position [267, 0]
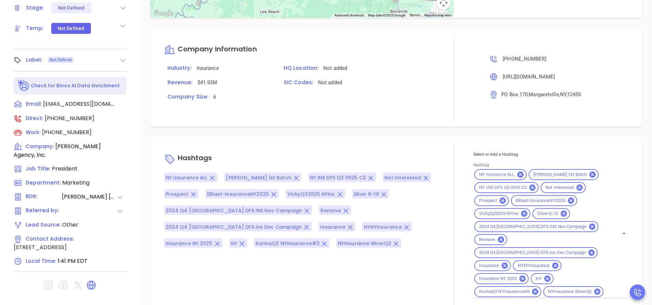
click at [605, 287] on input "Hashtag" at bounding box center [607, 291] width 4 height 9
type input "remove fr"
click at [509, 302] on li "Remove from Marketing" at bounding box center [550, 308] width 152 height 12
drag, startPoint x: 365, startPoint y: 274, endPoint x: 369, endPoint y: 274, distance: 4.1
click at [365, 274] on div "Hashtags NY Insurance ALL [PERSON_NAME] 1st Batch NY INS DFS Q3 0925 C2 Not Int…" at bounding box center [299, 231] width 271 height 174
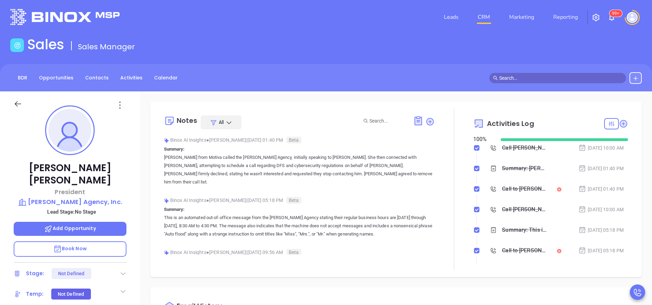
scroll to position [0, 0]
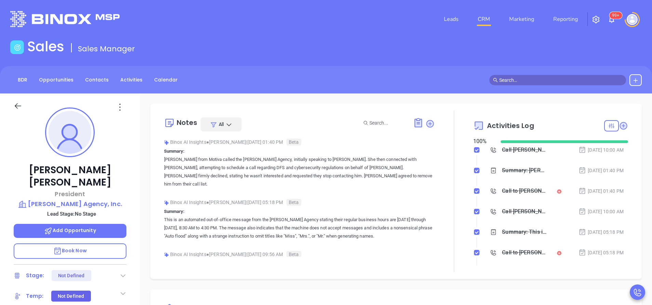
click at [548, 42] on div "Sales Sales Manager" at bounding box center [326, 47] width 640 height 19
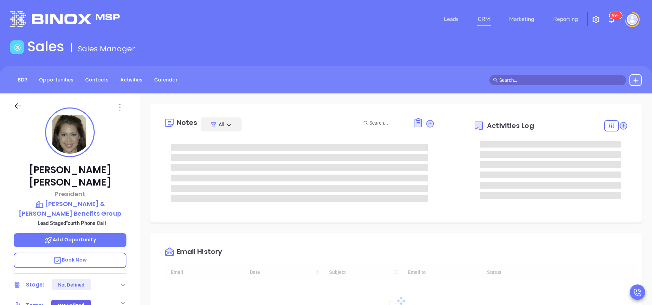
type input "[DATE]"
type input "[PERSON_NAME]"
type input "[DATE]"
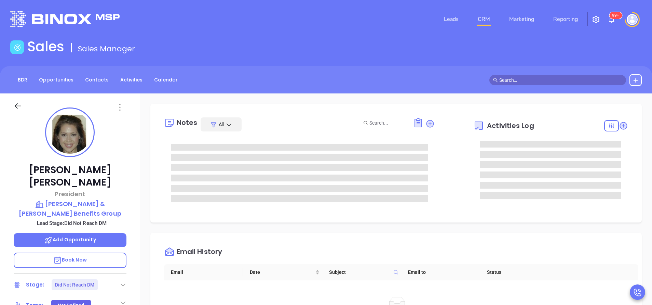
type input "[PERSON_NAME]"
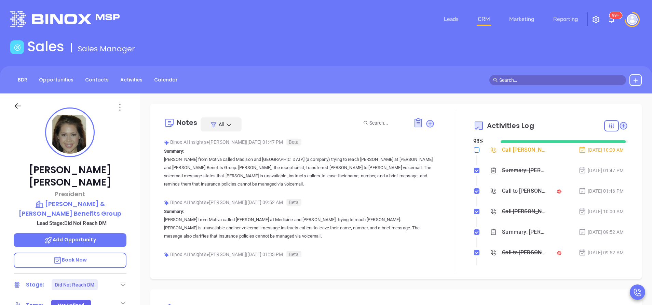
click at [474, 151] on input "checkbox" at bounding box center [476, 149] width 5 height 5
checkbox input "true"
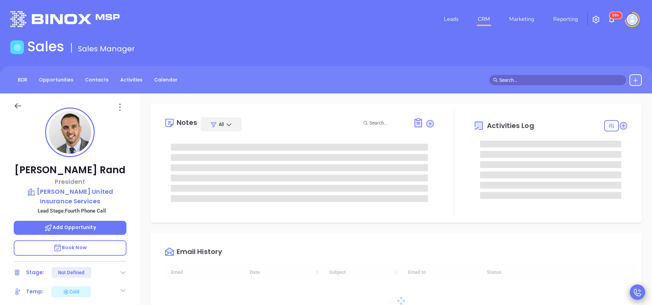
scroll to position [199, 0]
type input "[PERSON_NAME]"
type input "[DATE]"
type input "[PERSON_NAME]"
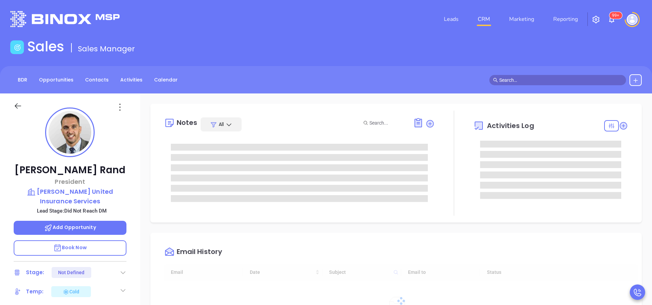
type input "[DATE]"
type input "[PERSON_NAME]"
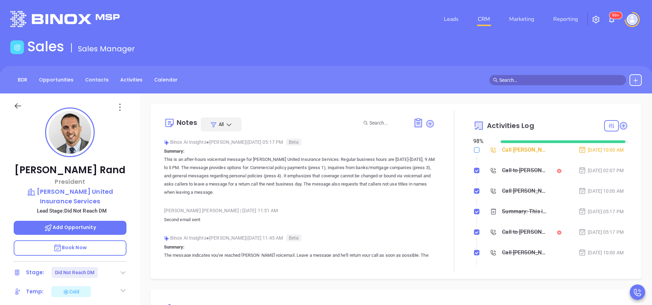
click at [474, 148] on input "checkbox" at bounding box center [476, 149] width 5 height 5
checkbox input "true"
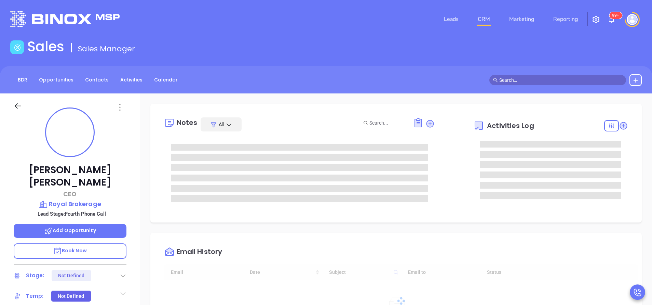
type input "[DATE]"
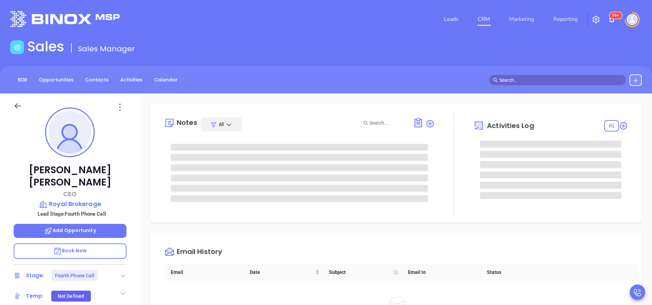
type input "[PERSON_NAME]"
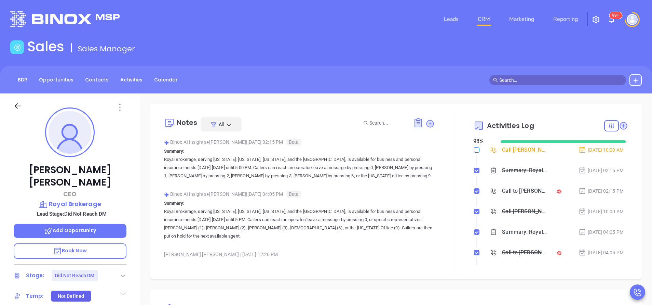
click at [474, 150] on input "checkbox" at bounding box center [476, 149] width 5 height 5
checkbox input "true"
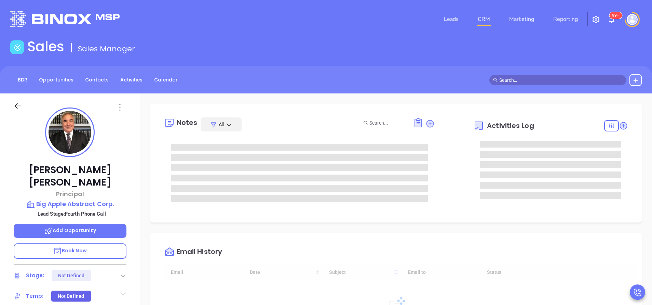
type input "[DATE]"
type input "[PERSON_NAME]"
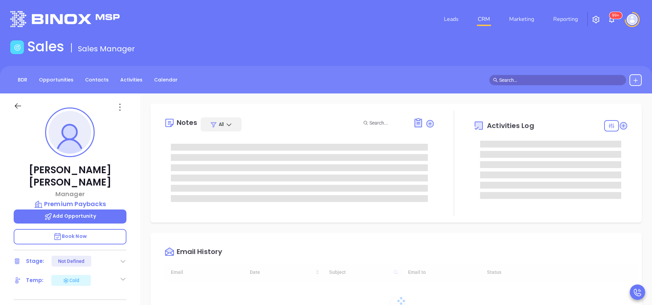
type input "[DATE]"
type input "[PERSON_NAME]"
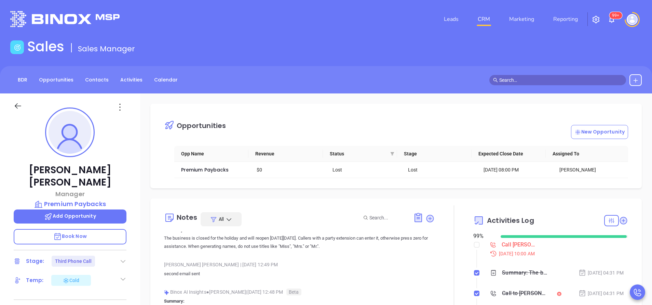
scroll to position [0, 0]
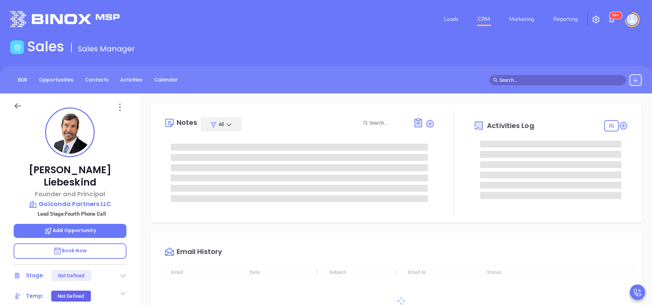
type input "[DATE]"
type input "[PERSON_NAME]"
type input "[DATE]"
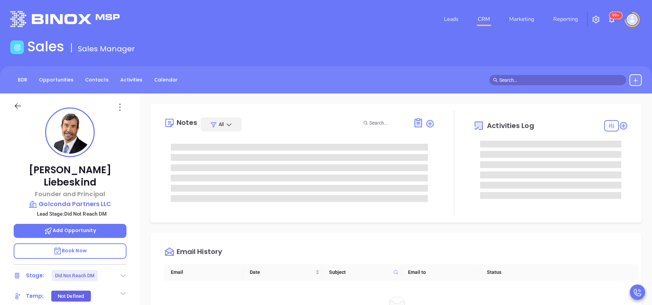
type input "[PERSON_NAME]"
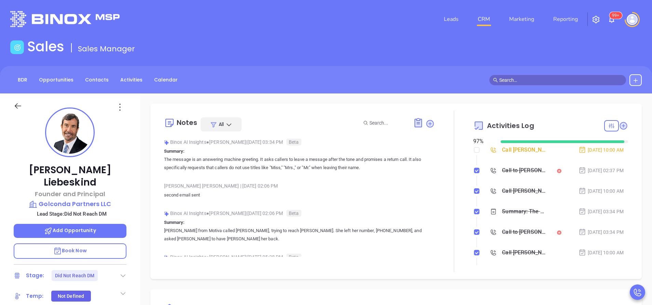
click at [474, 151] on input "checkbox" at bounding box center [476, 149] width 5 height 5
checkbox input "true"
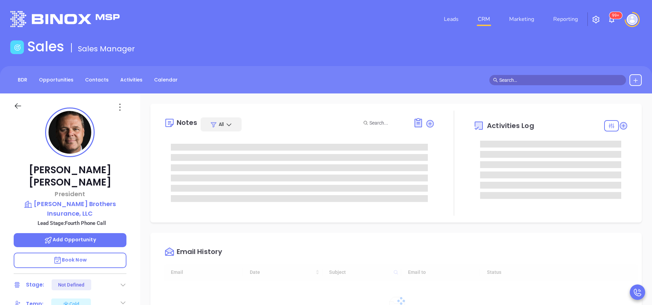
type input "[DATE]"
type input "[PERSON_NAME]"
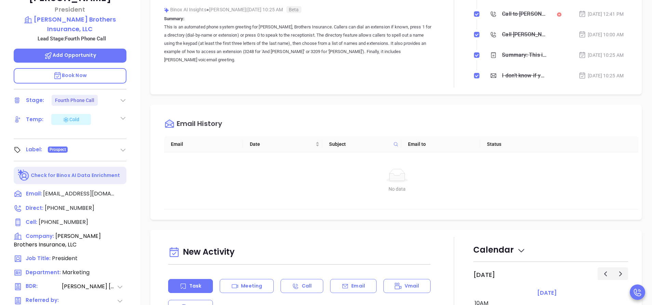
scroll to position [205, 0]
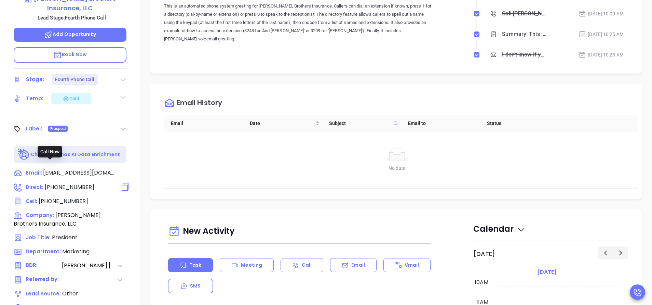
click at [74, 183] on span "[PHONE_NUMBER]" at bounding box center [70, 187] width 50 height 8
type input "[PHONE_NUMBER]"
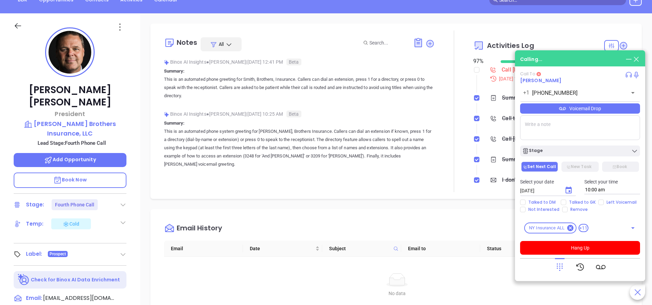
scroll to position [51, 0]
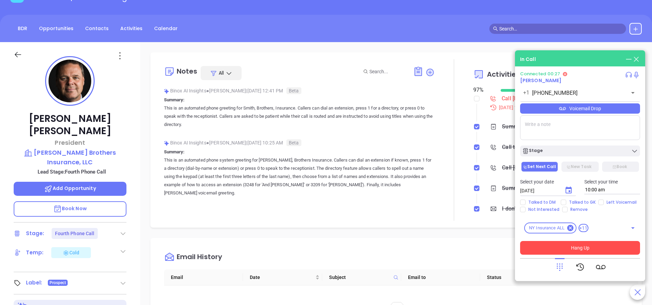
click at [570, 247] on button "Hang Up" at bounding box center [580, 248] width 120 height 14
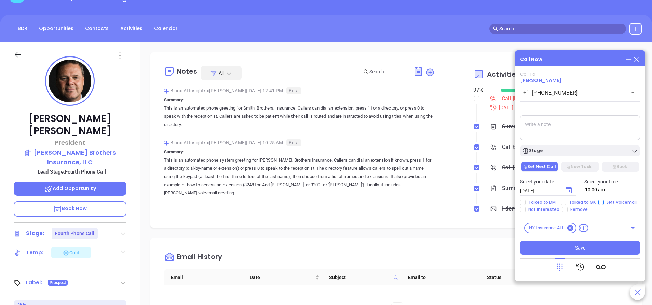
click at [599, 202] on input "Left Voicemail" at bounding box center [601, 201] width 5 height 5
checkbox input "true"
click at [583, 151] on div "Stage" at bounding box center [580, 150] width 116 height 7
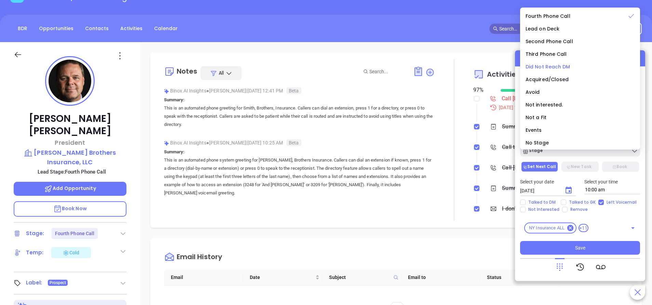
click at [553, 64] on span "Did Not Reach DM" at bounding box center [548, 66] width 45 height 7
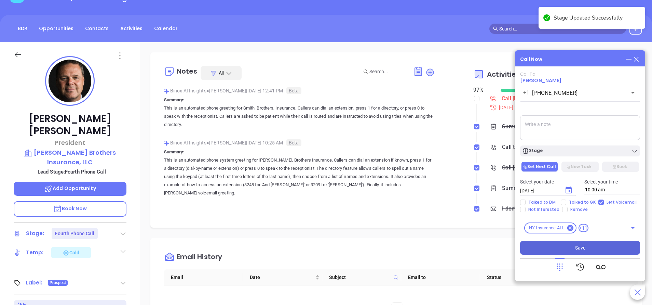
click at [604, 245] on button "Save" at bounding box center [580, 248] width 120 height 14
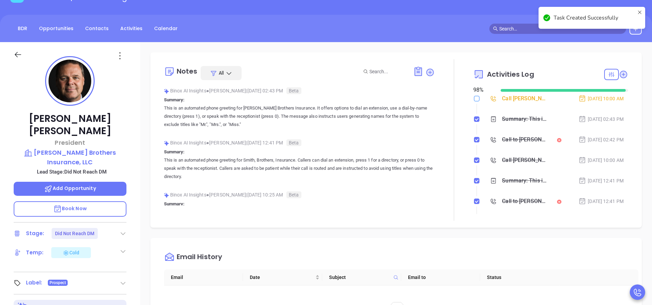
click at [474, 99] on input "checkbox" at bounding box center [476, 98] width 5 height 5
checkbox input "true"
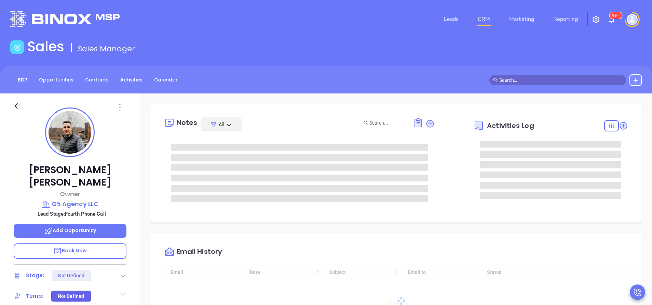
type input "[DATE]"
type input "[PERSON_NAME]"
type input "[DATE]"
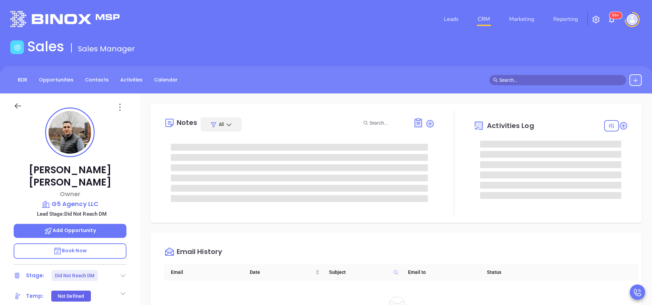
type input "[PERSON_NAME]"
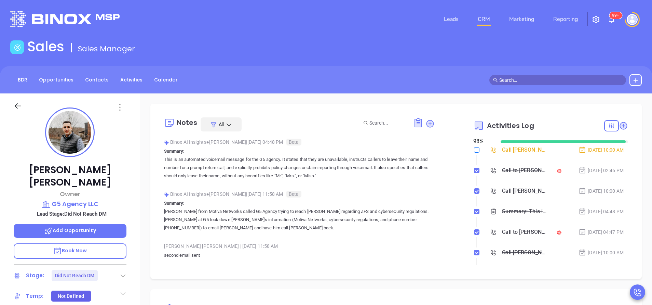
click at [474, 150] on input "checkbox" at bounding box center [476, 149] width 5 height 5
checkbox input "true"
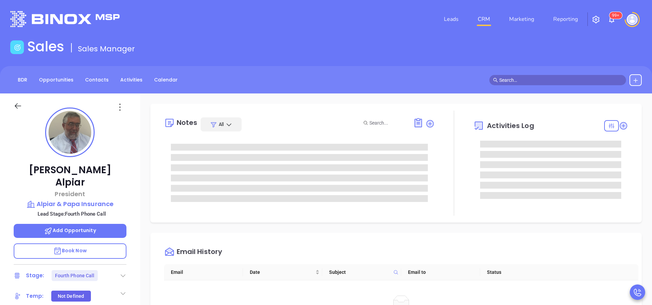
type input "[PERSON_NAME]"
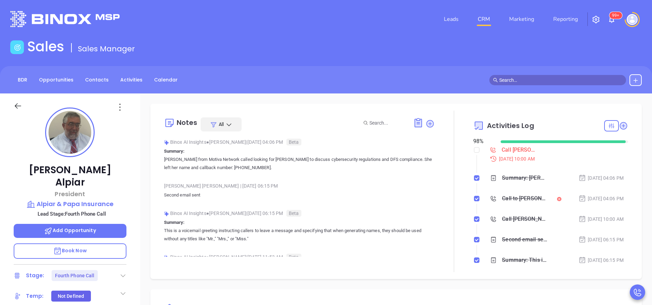
scroll to position [199, 0]
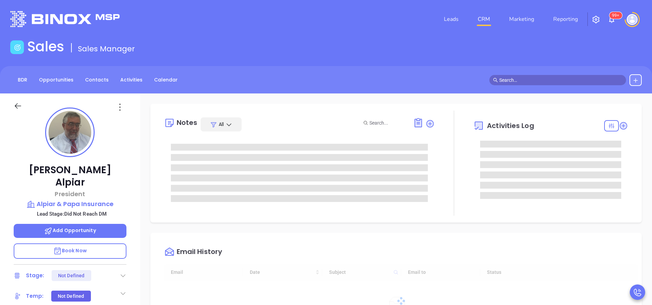
type input "[DATE]"
type input "[PERSON_NAME]"
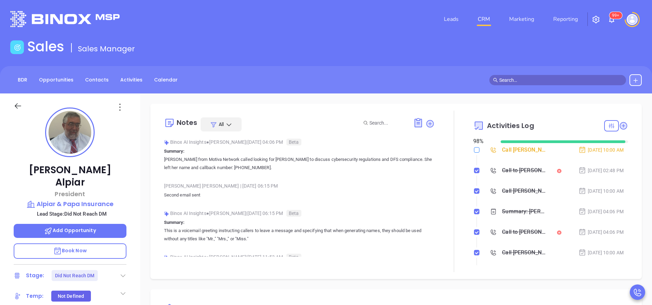
click at [474, 148] on input "checkbox" at bounding box center [476, 149] width 5 height 5
checkbox input "true"
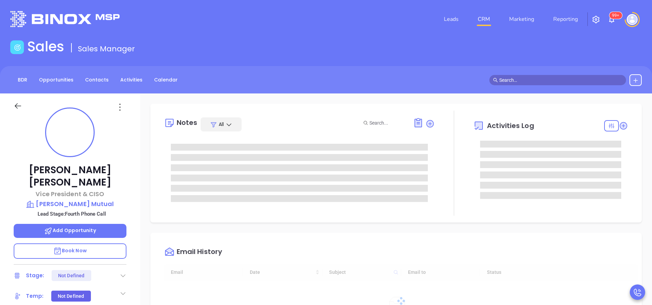
type input "[DATE]"
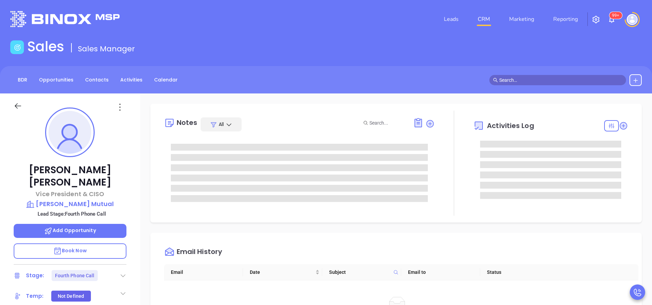
type input "[PERSON_NAME]"
